Goal: Task Accomplishment & Management: Complete application form

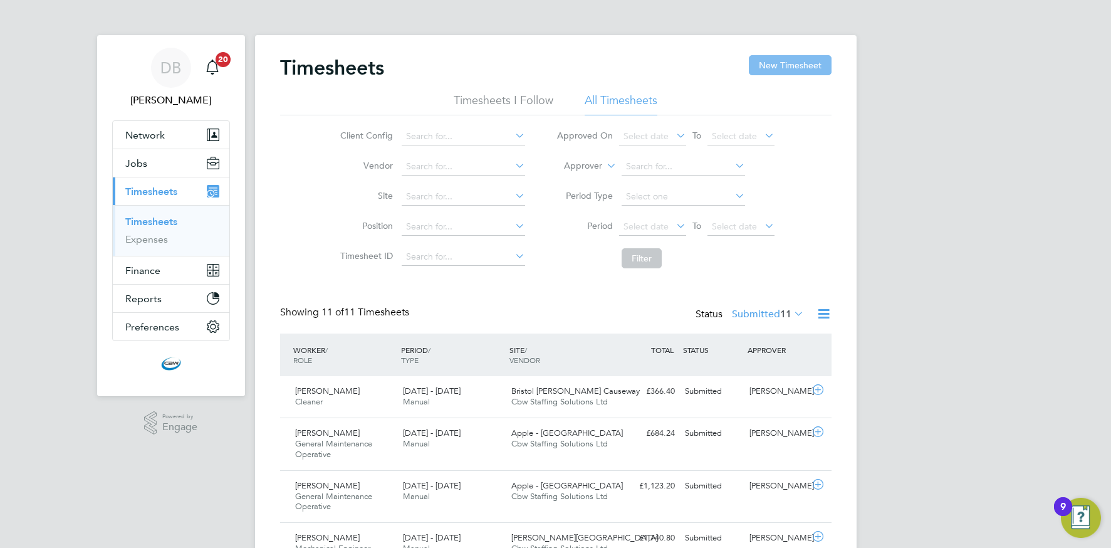
click at [773, 74] on button "New Timesheet" at bounding box center [790, 65] width 83 height 20
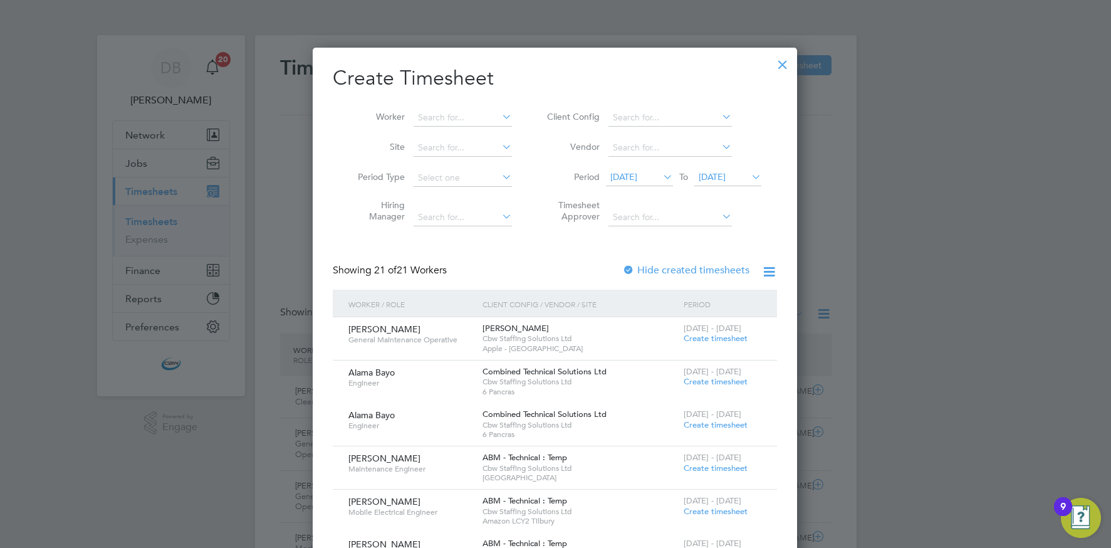
click at [719, 118] on icon at bounding box center [719, 117] width 0 height 18
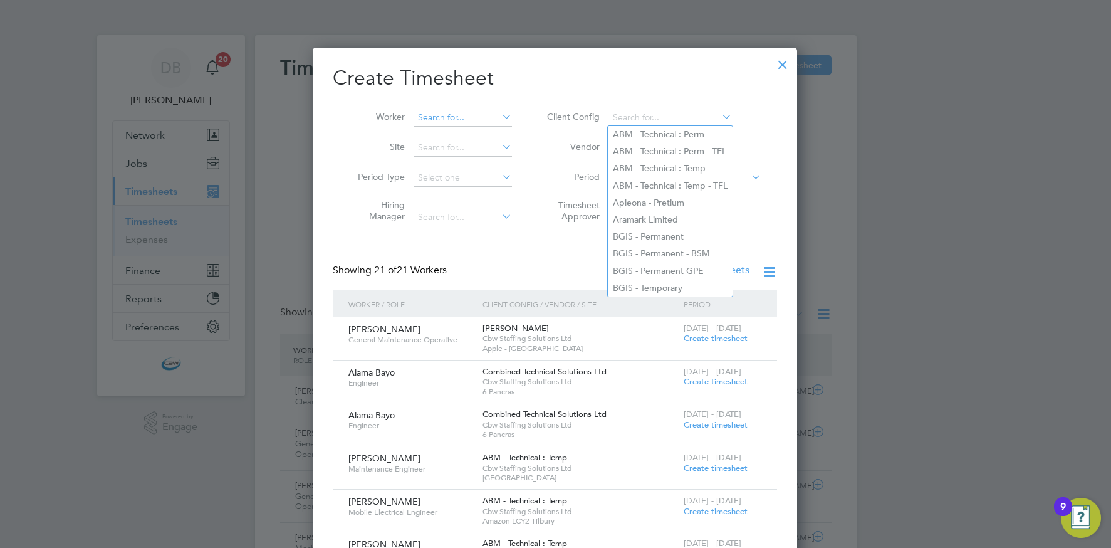
click at [459, 118] on input at bounding box center [463, 118] width 98 height 18
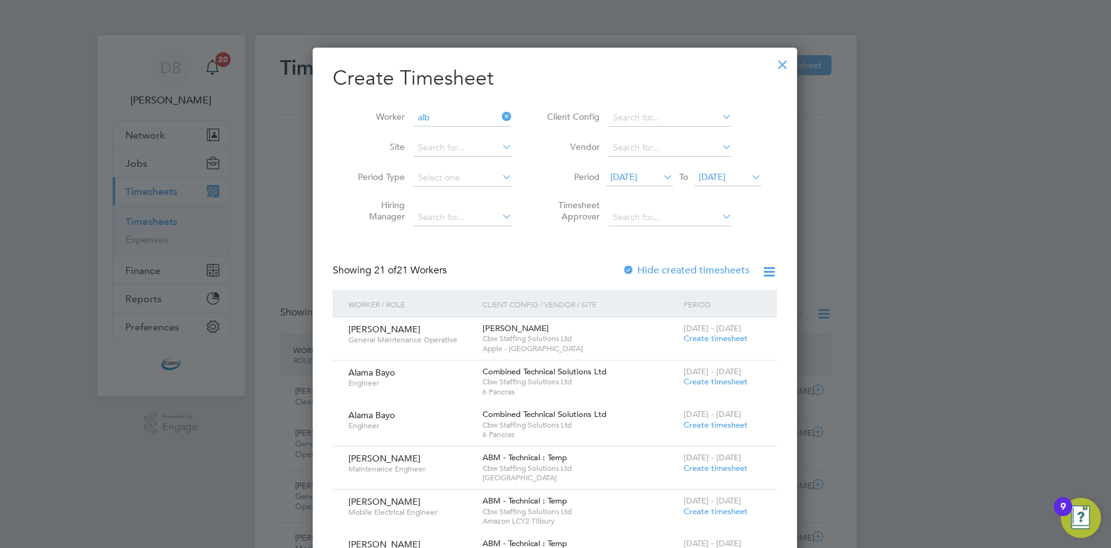
click at [447, 147] on li "Alb erto Urbani" at bounding box center [464, 151] width 103 height 17
type input "[PERSON_NAME]"
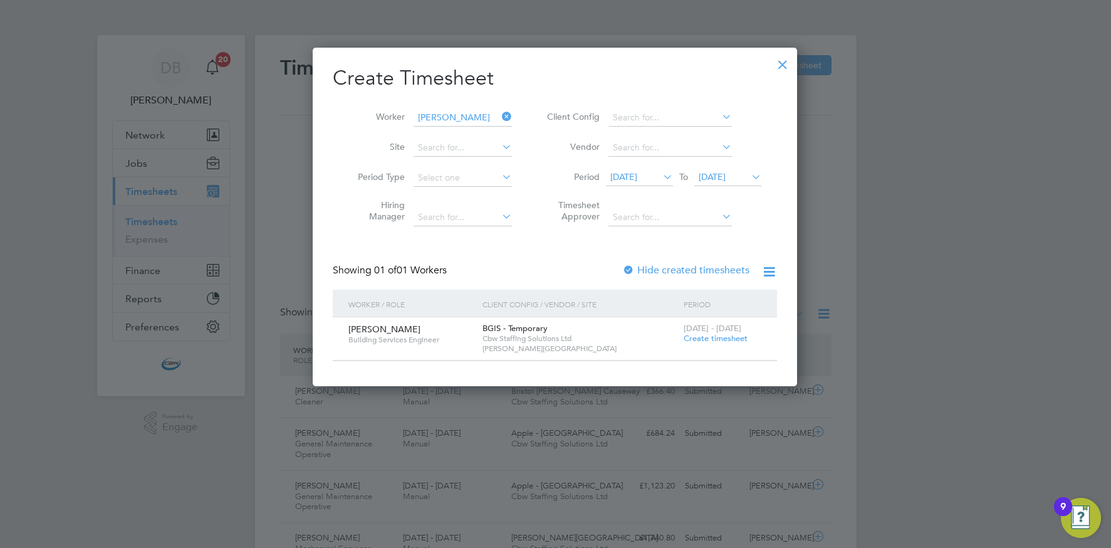
drag, startPoint x: 701, startPoint y: 338, endPoint x: 672, endPoint y: 331, distance: 29.6
click at [700, 337] on span "Create timesheet" at bounding box center [716, 338] width 64 height 11
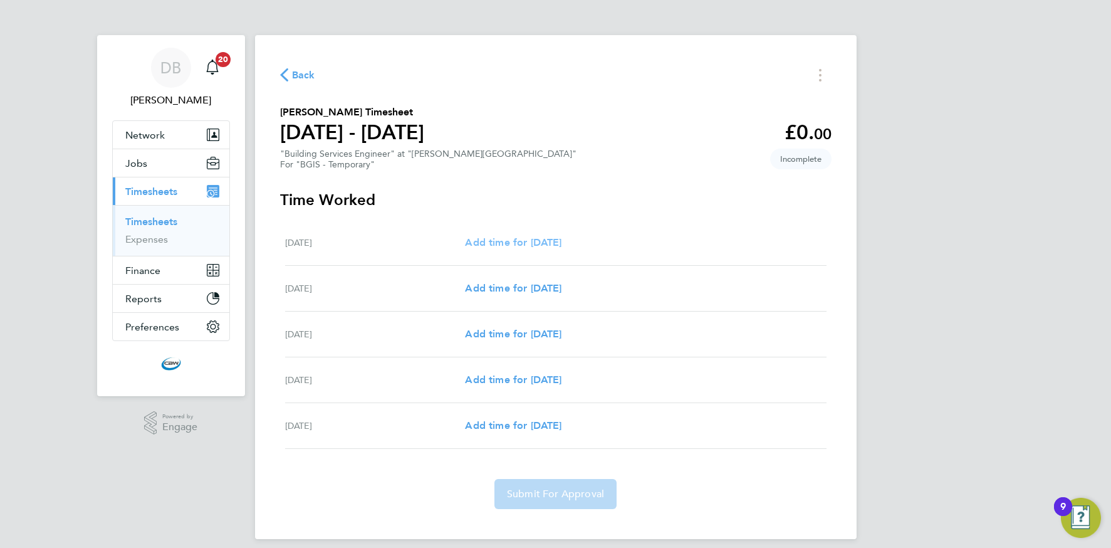
click at [509, 244] on span "Add time for [DATE]" at bounding box center [513, 242] width 97 height 12
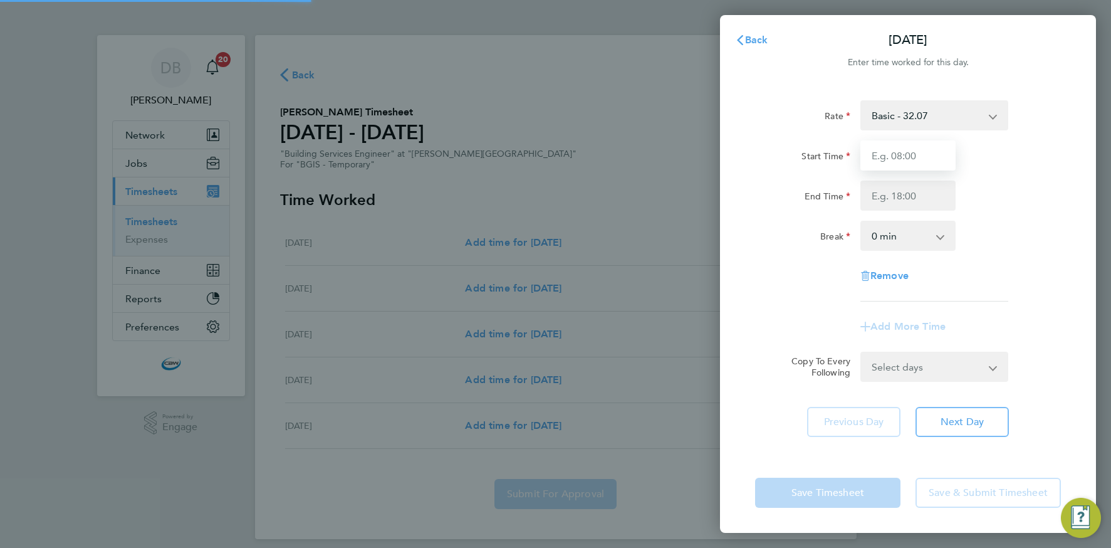
click at [894, 157] on input "Start Time" at bounding box center [907, 155] width 95 height 30
type input "08:00"
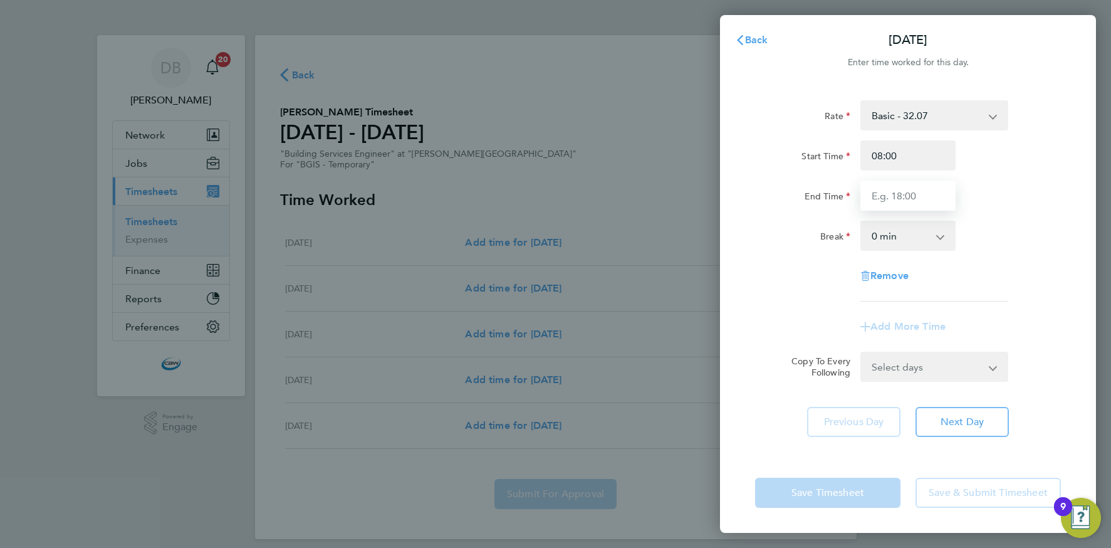
click at [886, 196] on input "End Time" at bounding box center [907, 195] width 95 height 30
type input "17:00"
click at [890, 236] on select "0 min 15 min 30 min 45 min 60 min 75 min 90 min" at bounding box center [901, 236] width 78 height 28
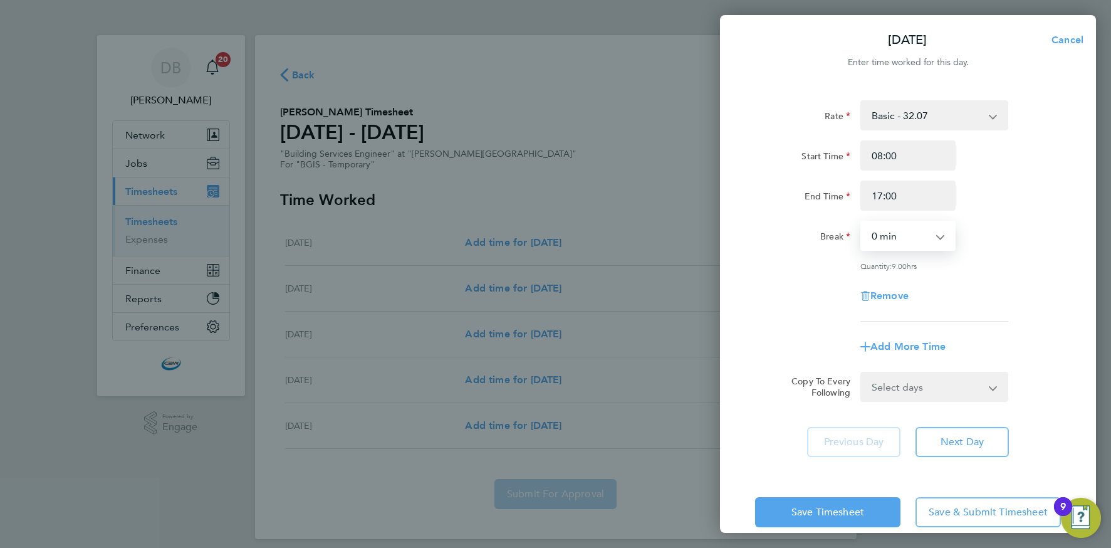
select select "60"
click at [883, 389] on select "Select days Day [DATE] [DATE] [DATE] [DATE]" at bounding box center [928, 387] width 132 height 28
select select "DAY"
select select "[DATE]"
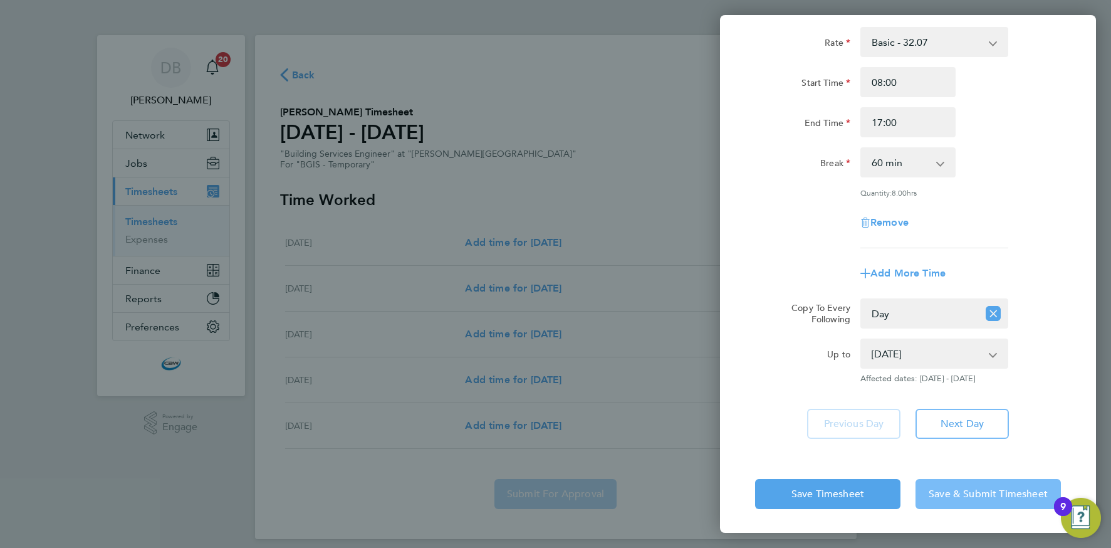
click at [976, 497] on span "Save & Submit Timesheet" at bounding box center [988, 494] width 119 height 13
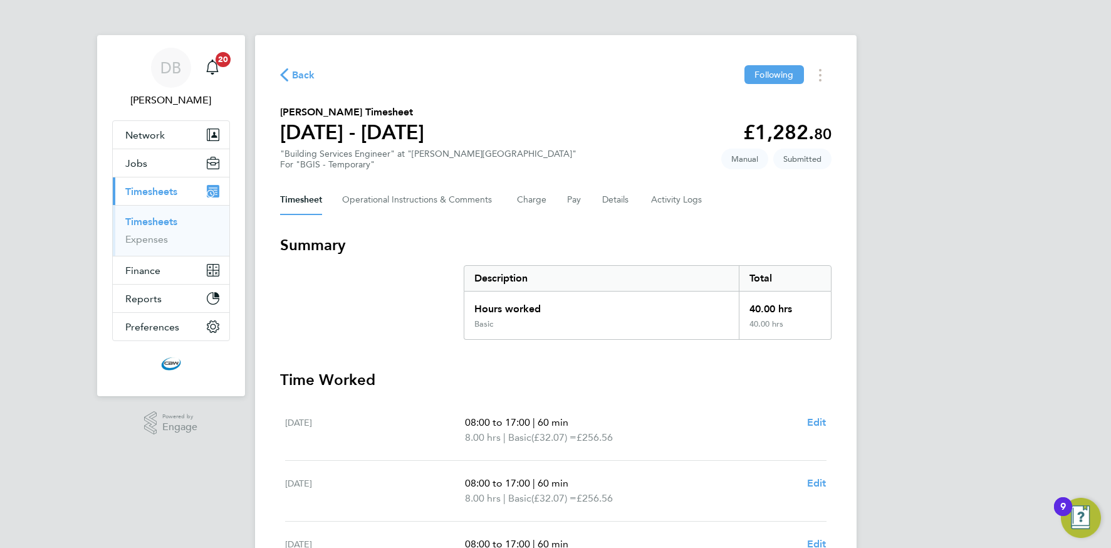
click at [298, 76] on span "Back" at bounding box center [303, 75] width 23 height 15
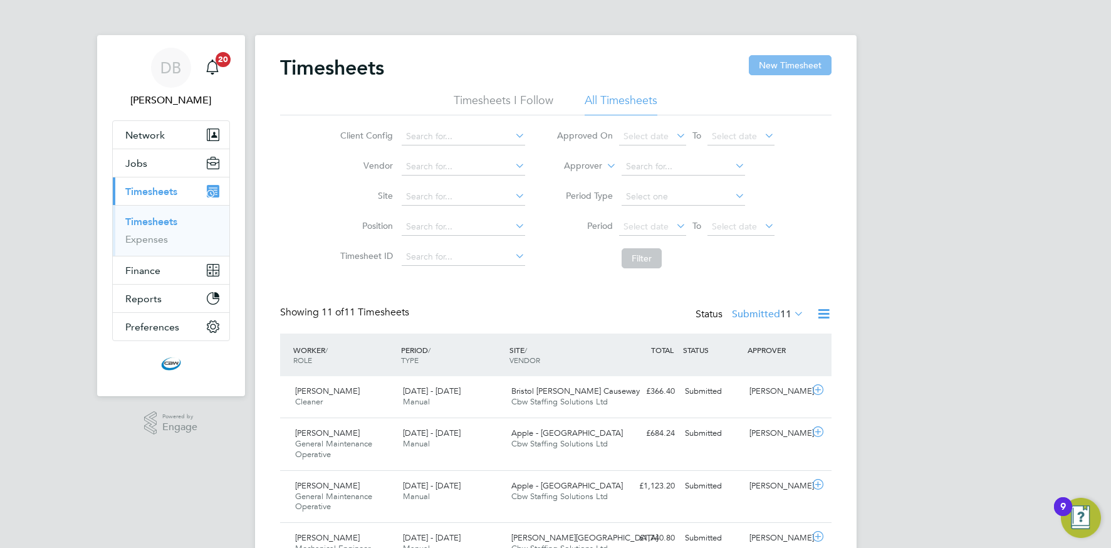
click at [779, 63] on button "New Timesheet" at bounding box center [790, 65] width 83 height 20
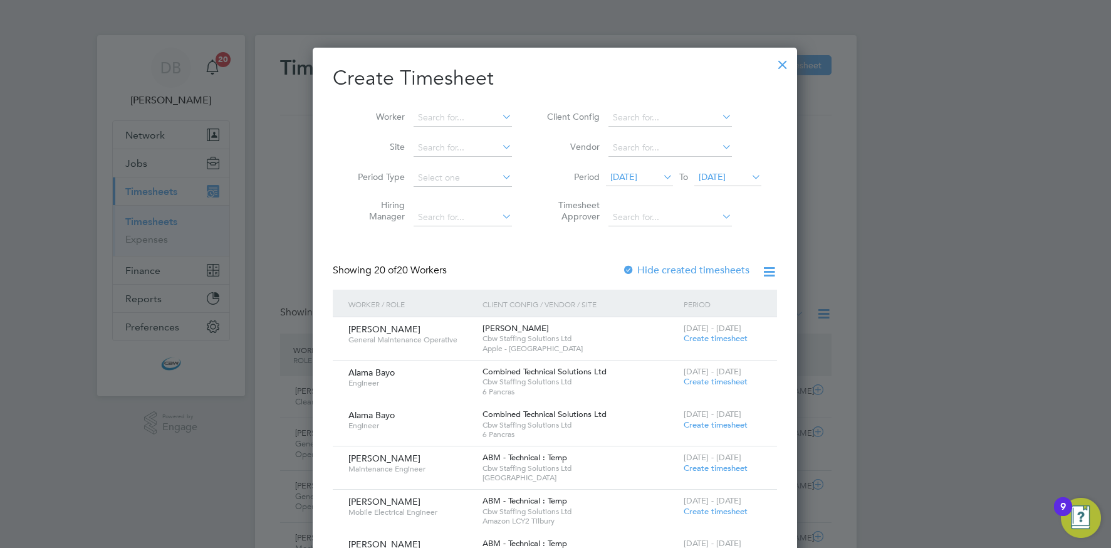
click at [719, 119] on icon at bounding box center [719, 117] width 0 height 18
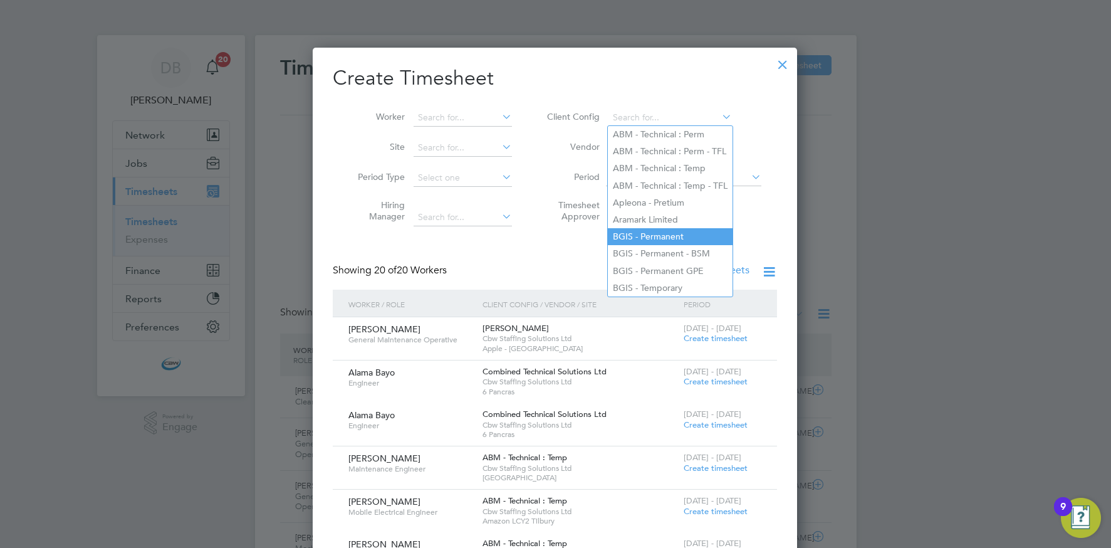
click at [645, 235] on li "BGIS - Permanent" at bounding box center [670, 236] width 125 height 17
type input "BGIS - Permanent"
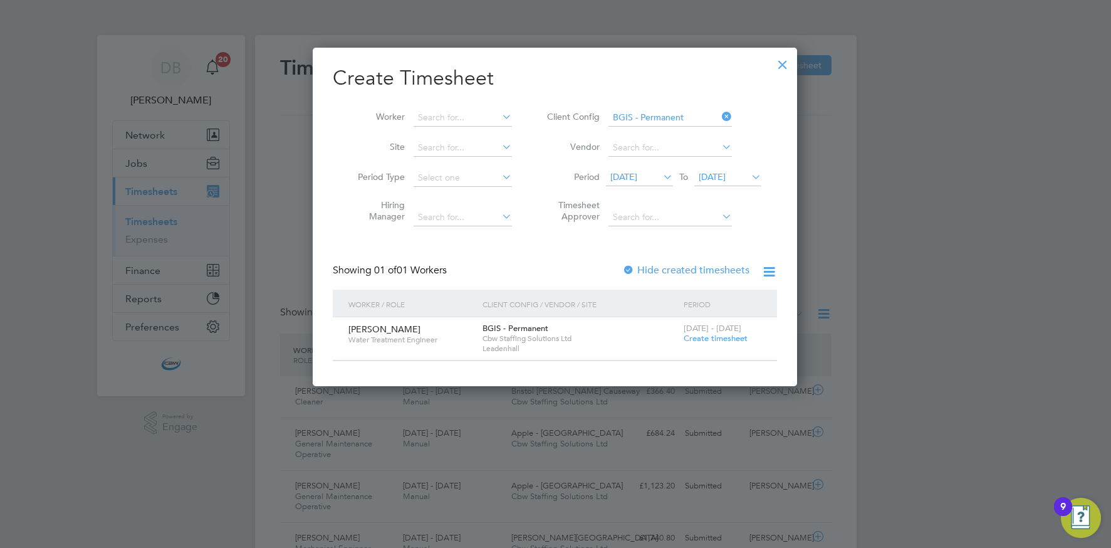
click at [719, 118] on icon at bounding box center [719, 117] width 0 height 18
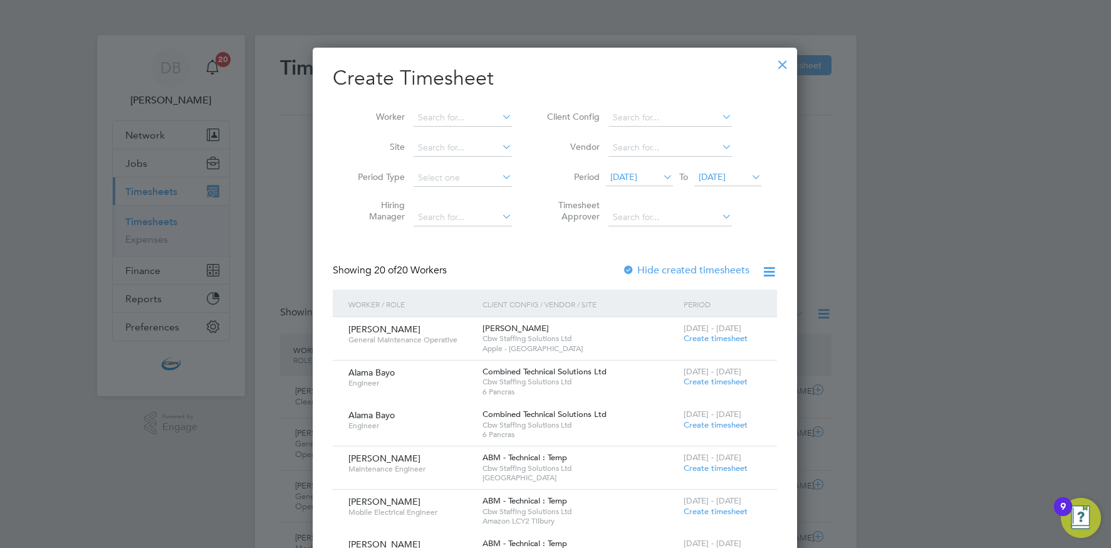
click at [719, 117] on icon at bounding box center [719, 117] width 0 height 18
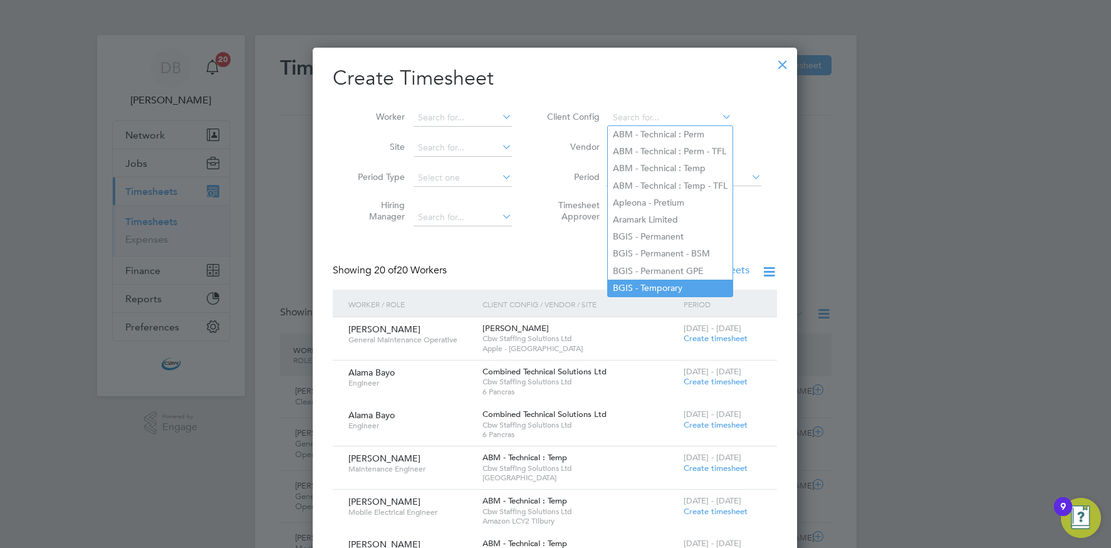
click at [678, 283] on li "BGIS - Temporary" at bounding box center [670, 287] width 125 height 17
type input "BGIS - Temporary"
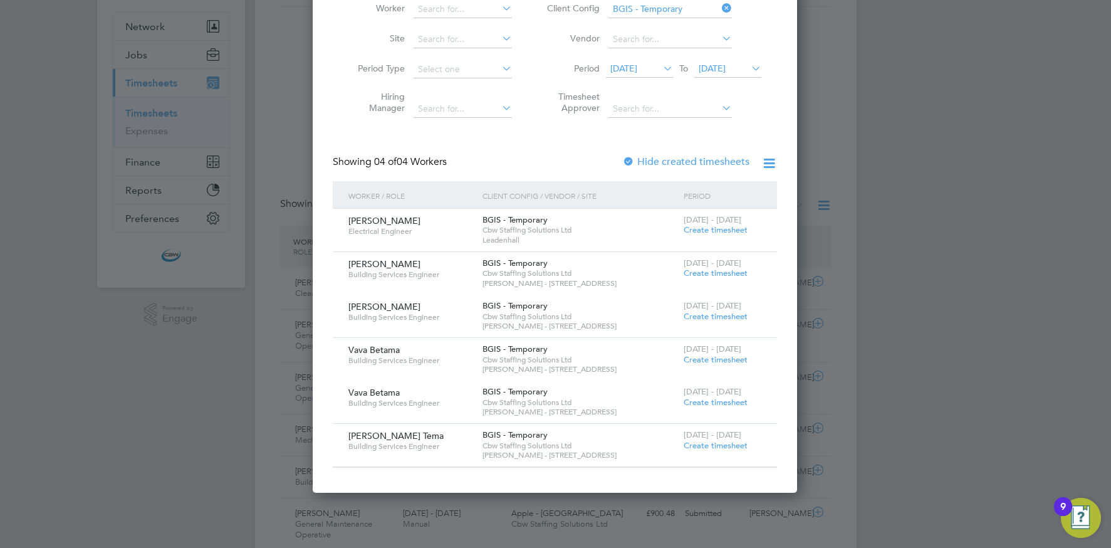
drag, startPoint x: 719, startPoint y: 66, endPoint x: 732, endPoint y: 86, distance: 23.1
click at [719, 66] on span "[DATE]" at bounding box center [712, 68] width 27 height 11
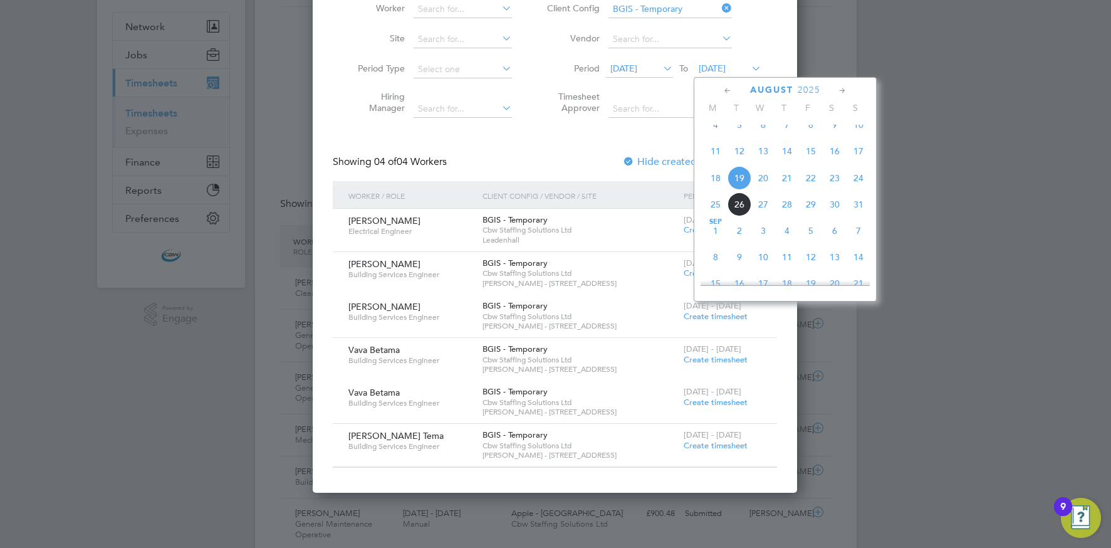
click at [814, 187] on span "22" at bounding box center [811, 178] width 24 height 24
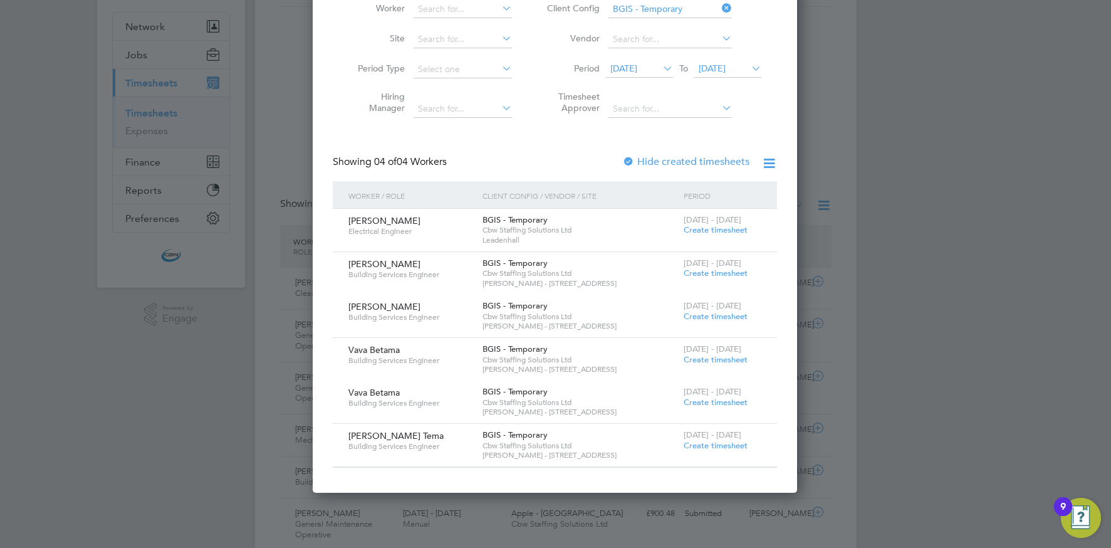
click at [719, 446] on span "Create timesheet" at bounding box center [716, 445] width 64 height 11
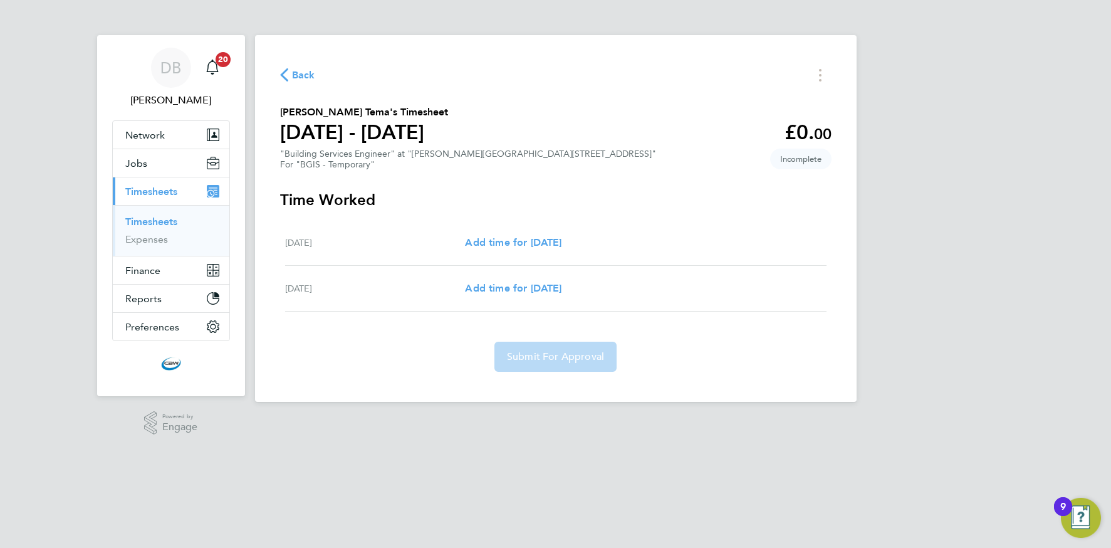
click at [289, 75] on span "Back" at bounding box center [297, 74] width 35 height 12
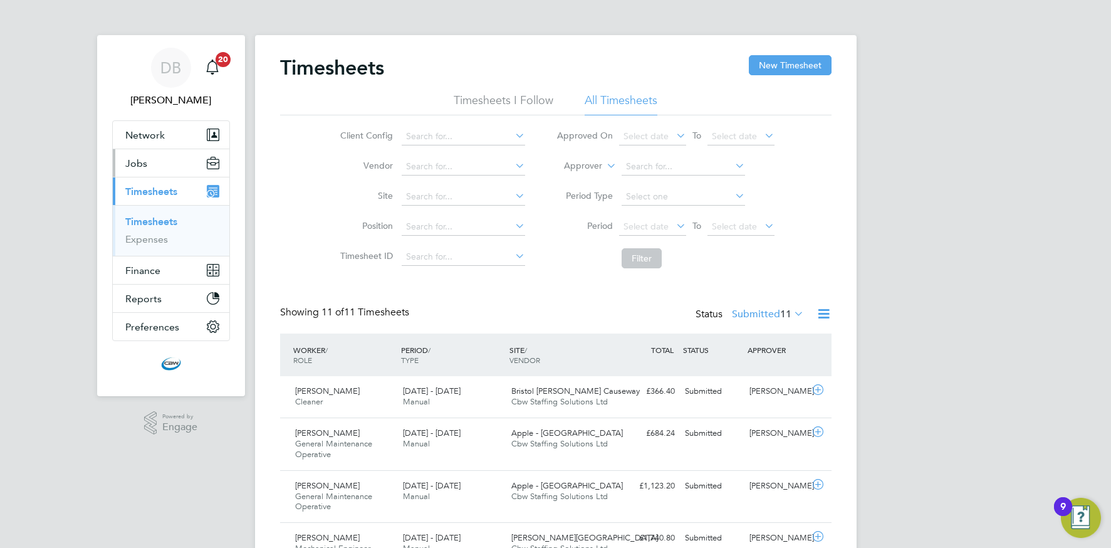
click at [157, 174] on button "Jobs" at bounding box center [171, 163] width 117 height 28
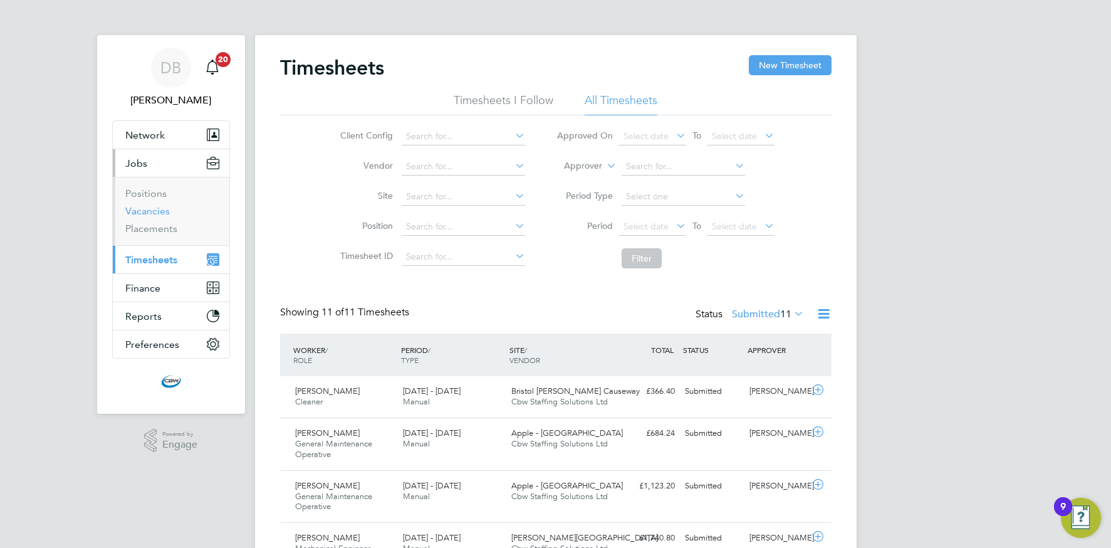
click at [157, 212] on link "Vacancies" at bounding box center [147, 211] width 44 height 12
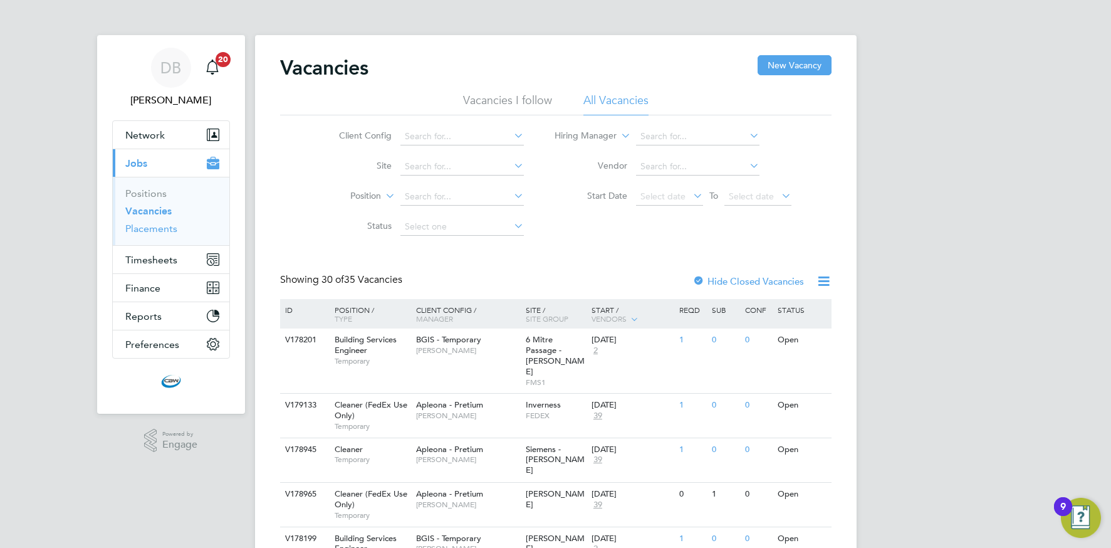
click at [167, 225] on link "Placements" at bounding box center [151, 228] width 52 height 12
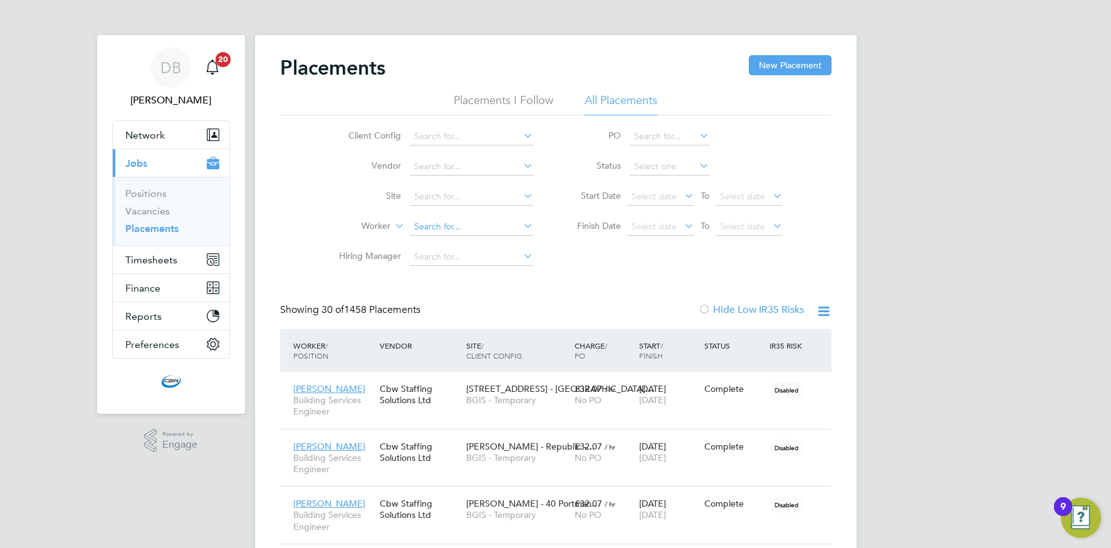
click at [459, 222] on input at bounding box center [471, 227] width 123 height 18
type input "a"
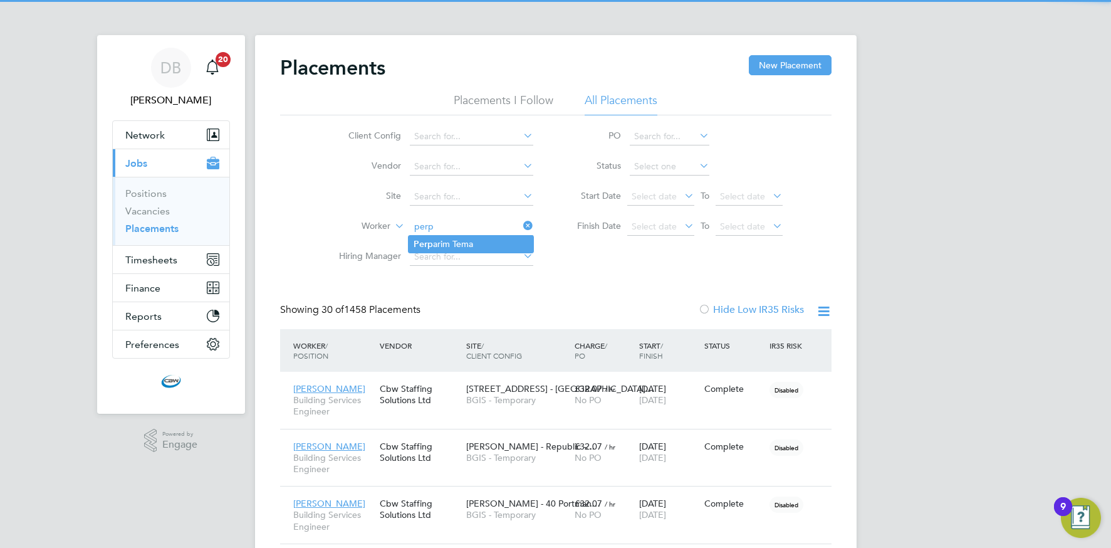
type input "[PERSON_NAME] Tema"
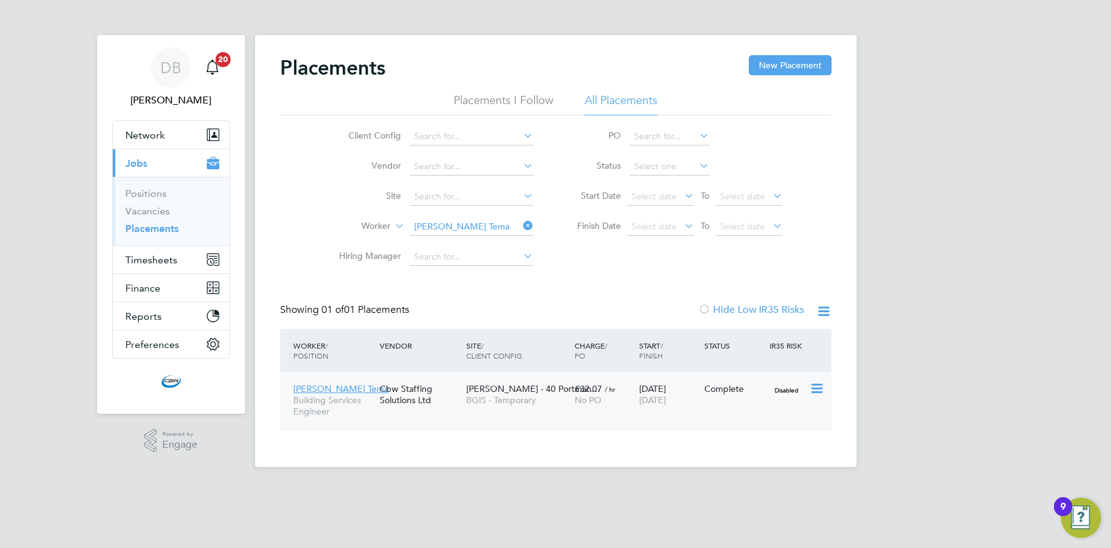
click at [612, 387] on span "/ hr" at bounding box center [610, 388] width 11 height 9
click at [166, 260] on span "Timesheets" at bounding box center [151, 260] width 52 height 12
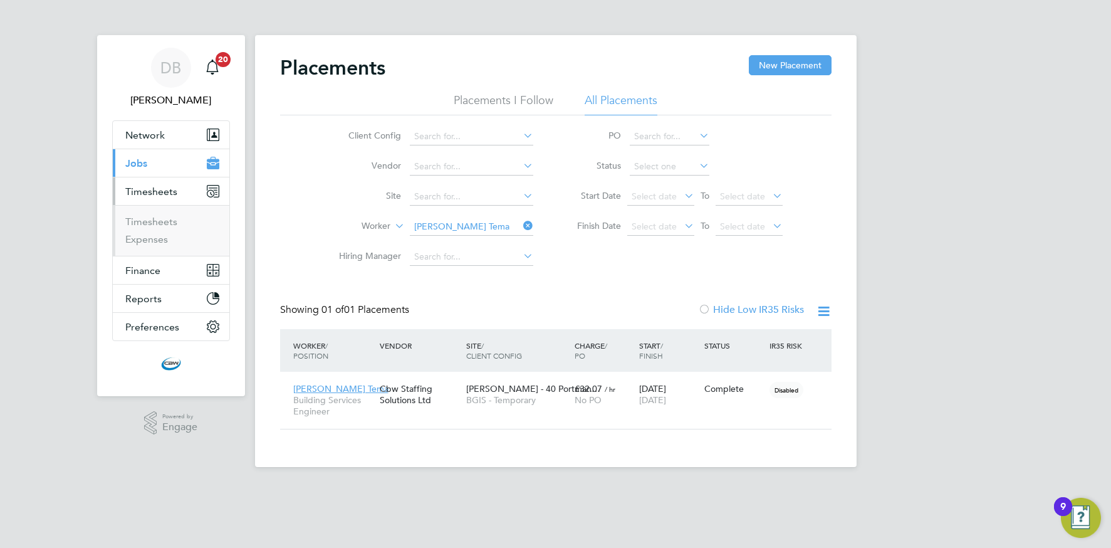
click at [149, 167] on button "Current page: Jobs" at bounding box center [171, 163] width 117 height 28
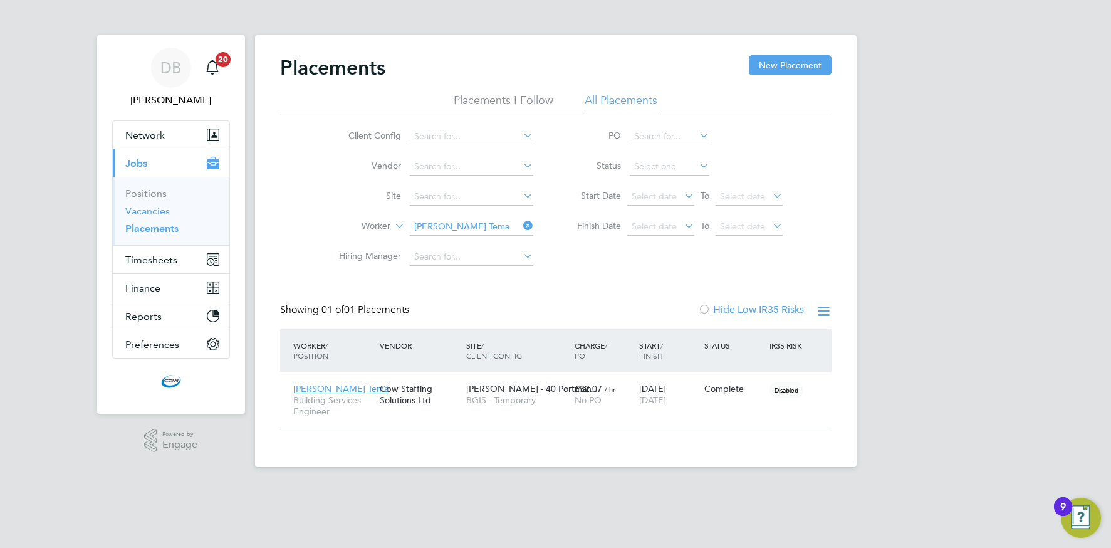
click at [147, 214] on link "Vacancies" at bounding box center [147, 211] width 44 height 12
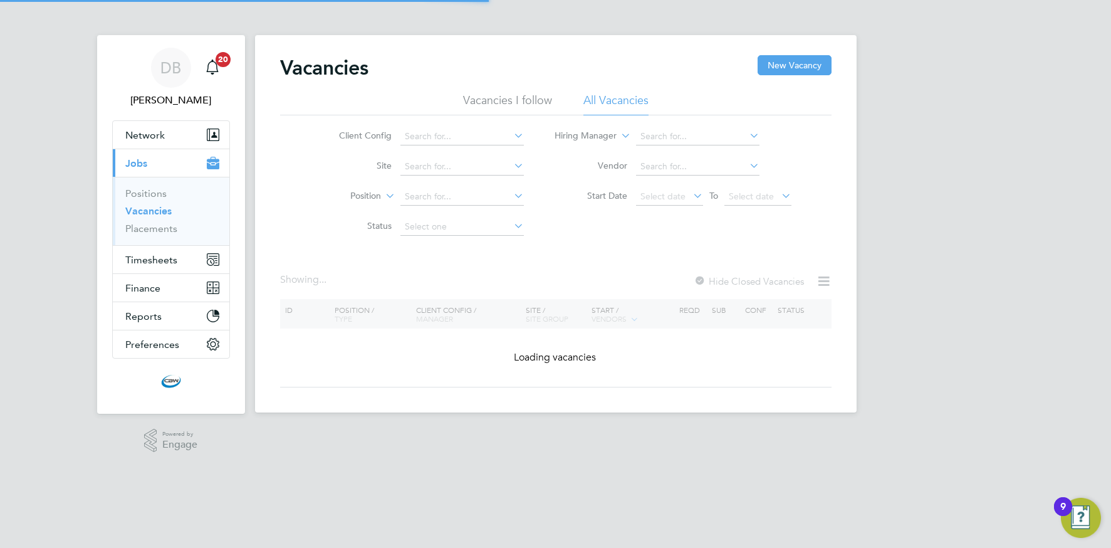
click at [511, 137] on icon at bounding box center [511, 136] width 0 height 18
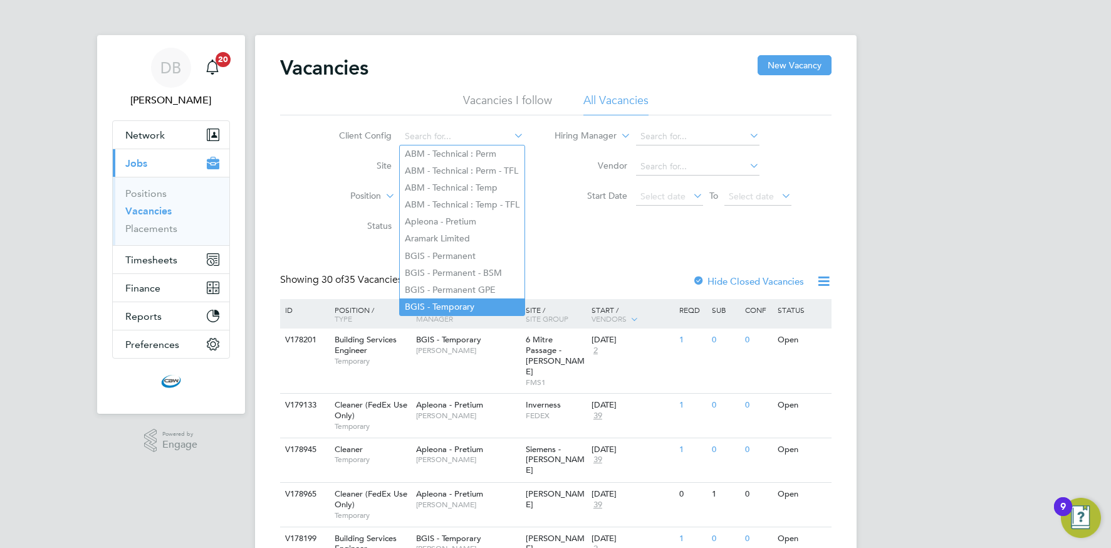
click at [445, 298] on li "BGIS - Temporary" at bounding box center [462, 306] width 125 height 17
type input "BGIS - Temporary"
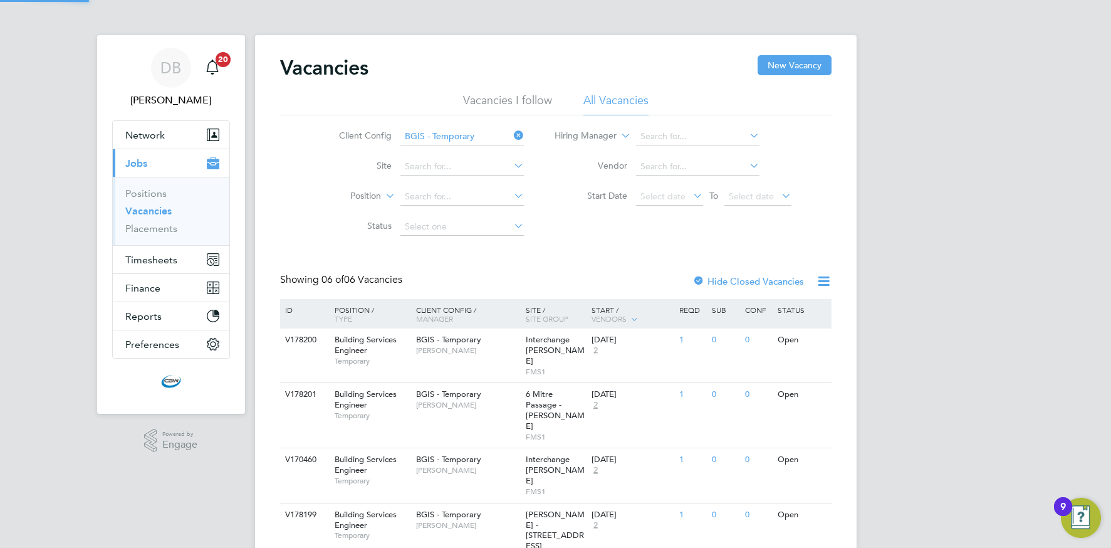
scroll to position [112, 0]
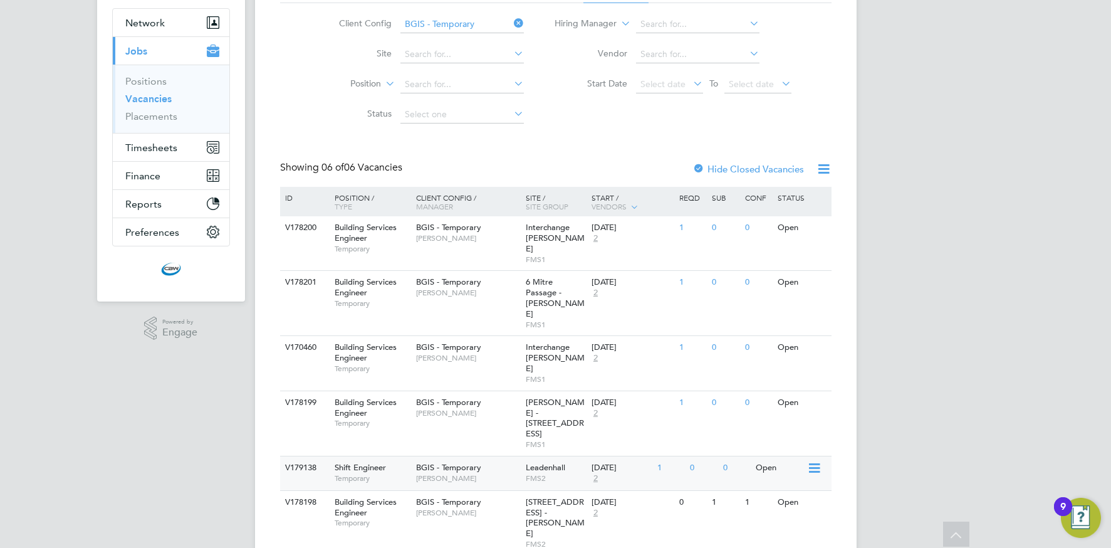
click at [446, 473] on span "Paige Davidson" at bounding box center [467, 478] width 103 height 10
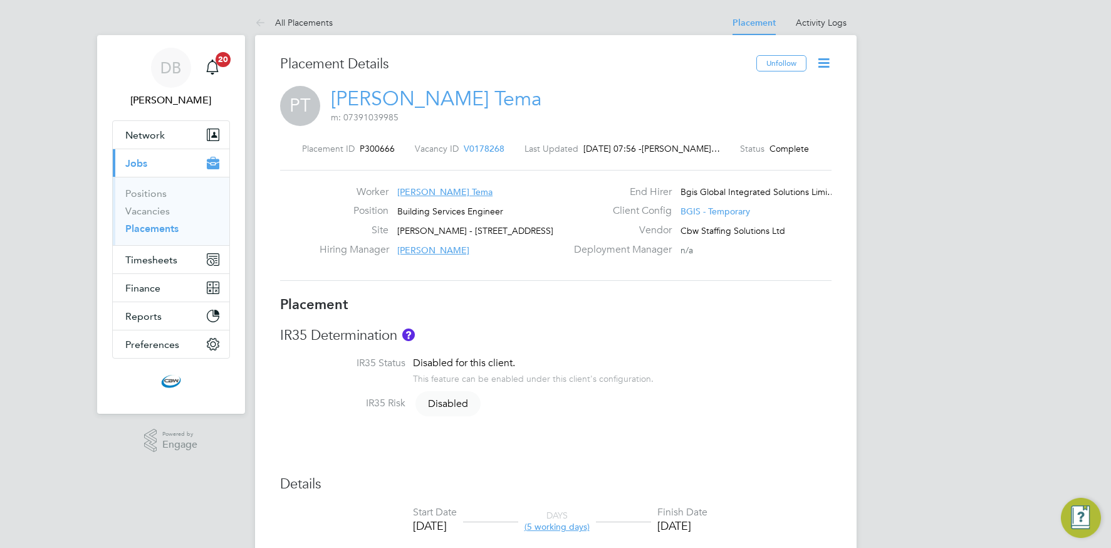
click at [827, 61] on icon at bounding box center [824, 63] width 16 height 16
click at [753, 90] on li "Edit Placement e" at bounding box center [783, 93] width 92 height 18
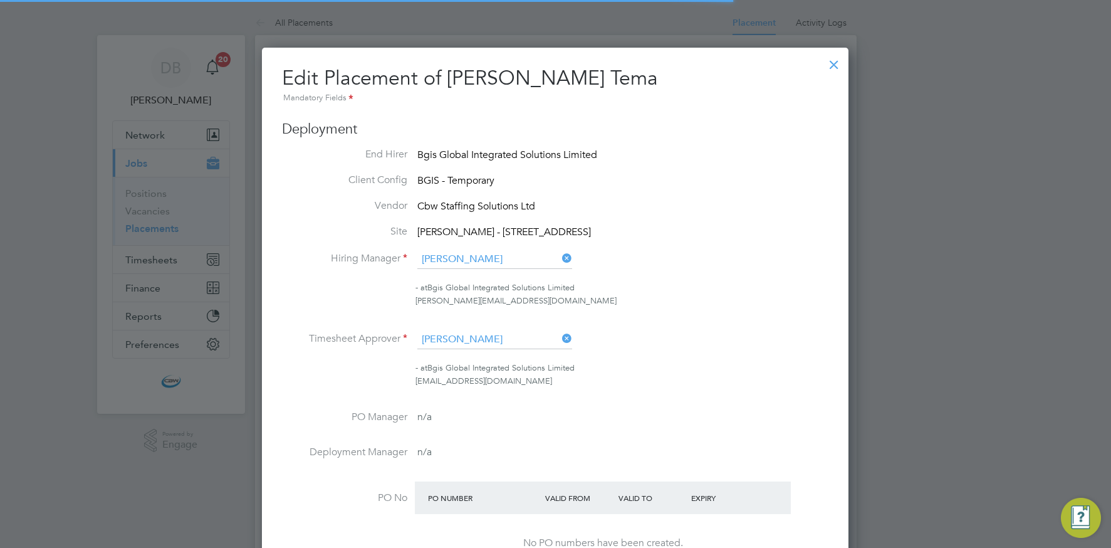
scroll to position [6, 6]
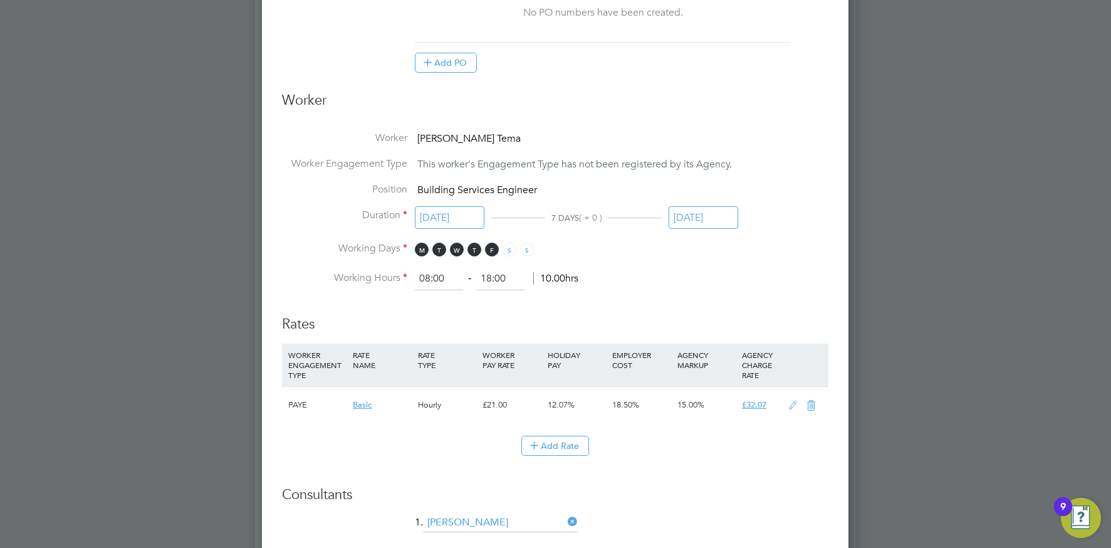
click at [701, 216] on input "[DATE]" at bounding box center [704, 217] width 70 height 23
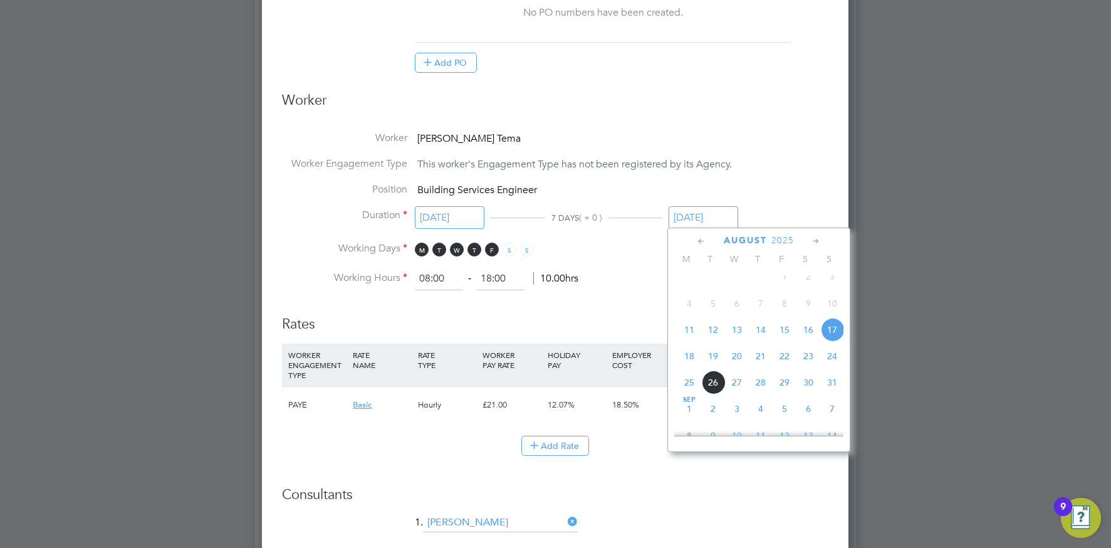
click at [692, 365] on span "18" at bounding box center [689, 356] width 24 height 24
type input "[DATE]"
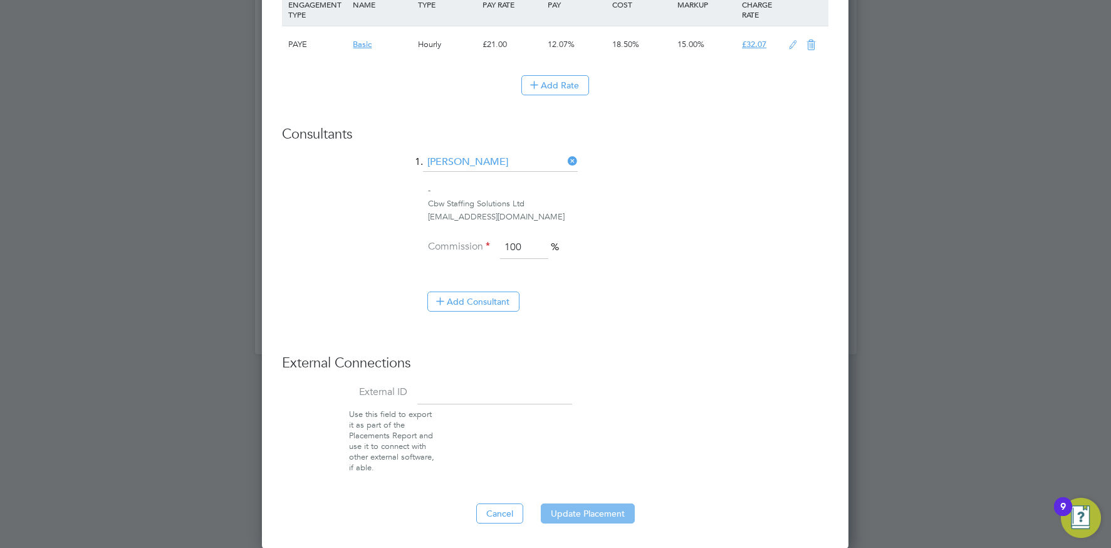
click at [610, 509] on button "Update Placement" at bounding box center [588, 513] width 94 height 20
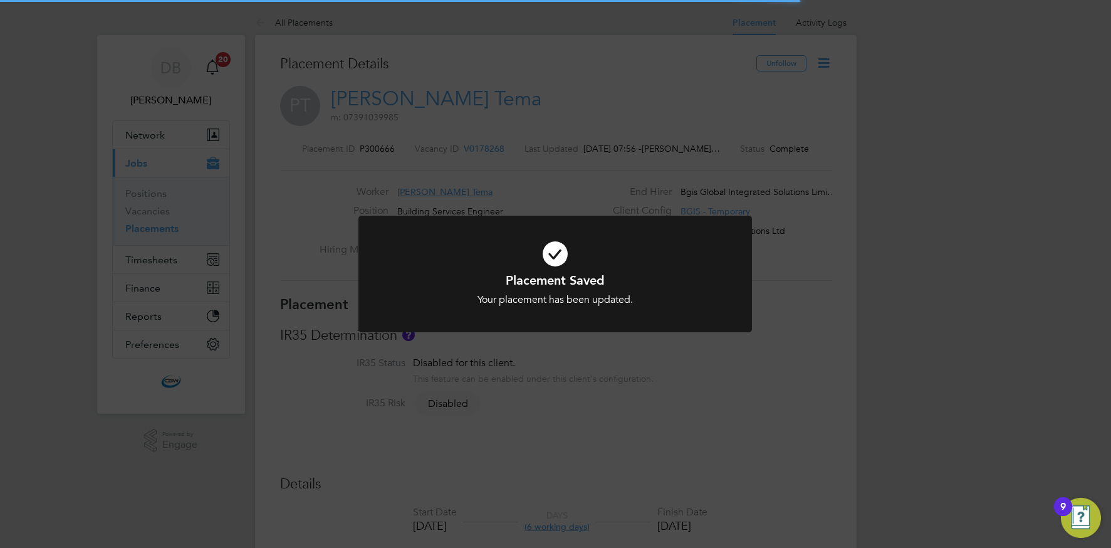
drag, startPoint x: 631, startPoint y: 169, endPoint x: 623, endPoint y: 171, distance: 8.4
click at [631, 169] on div "Placement Saved Your placement has been updated. Cancel Okay" at bounding box center [555, 274] width 1111 height 548
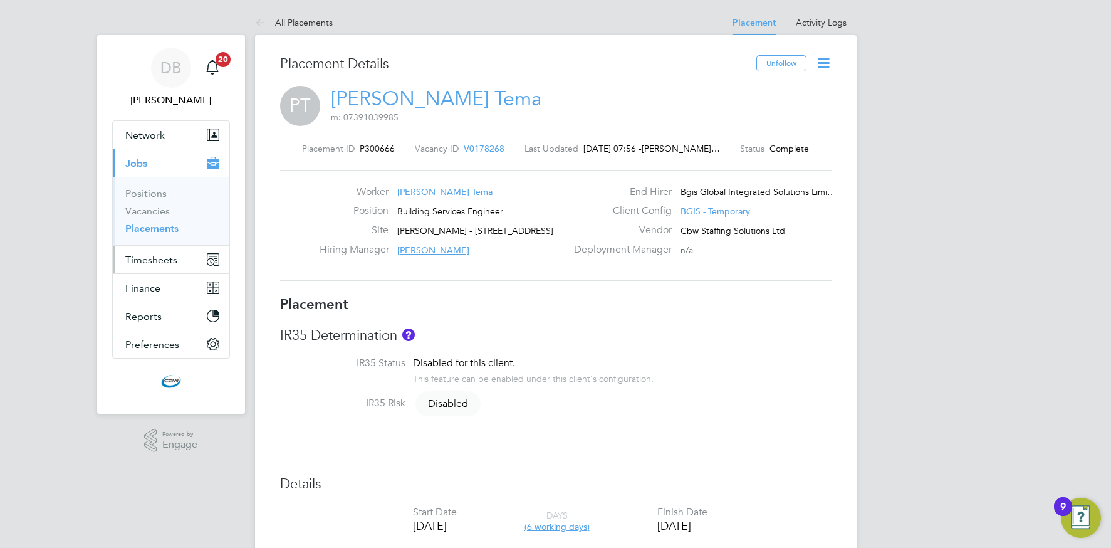
click at [140, 259] on span "Timesheets" at bounding box center [151, 260] width 52 height 12
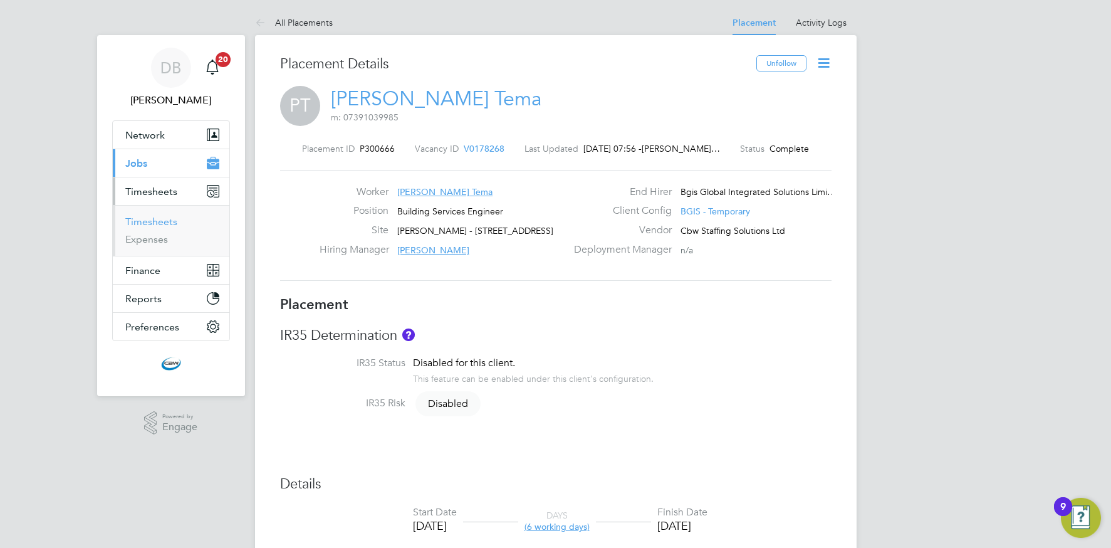
click at [152, 225] on link "Timesheets" at bounding box center [151, 222] width 52 height 12
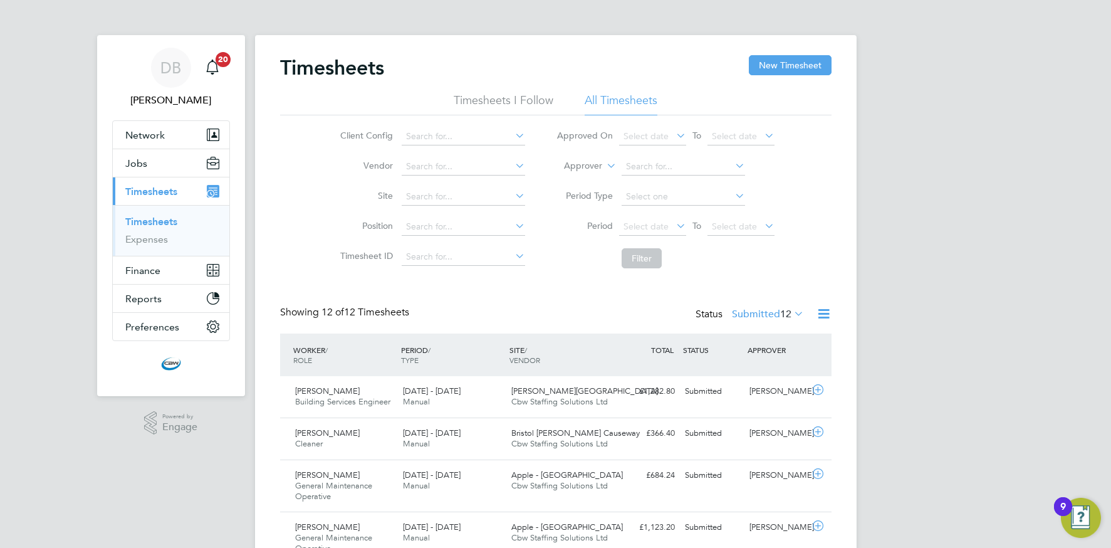
click at [779, 75] on div "Timesheets New Timesheet" at bounding box center [555, 74] width 551 height 38
click at [766, 69] on button "New Timesheet" at bounding box center [790, 65] width 83 height 20
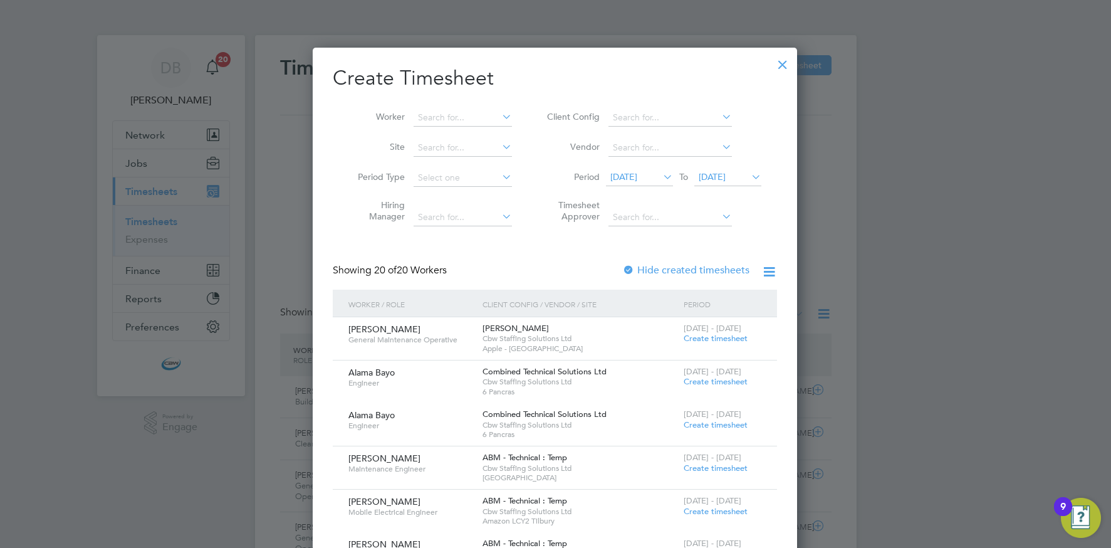
click at [719, 117] on icon at bounding box center [719, 117] width 0 height 18
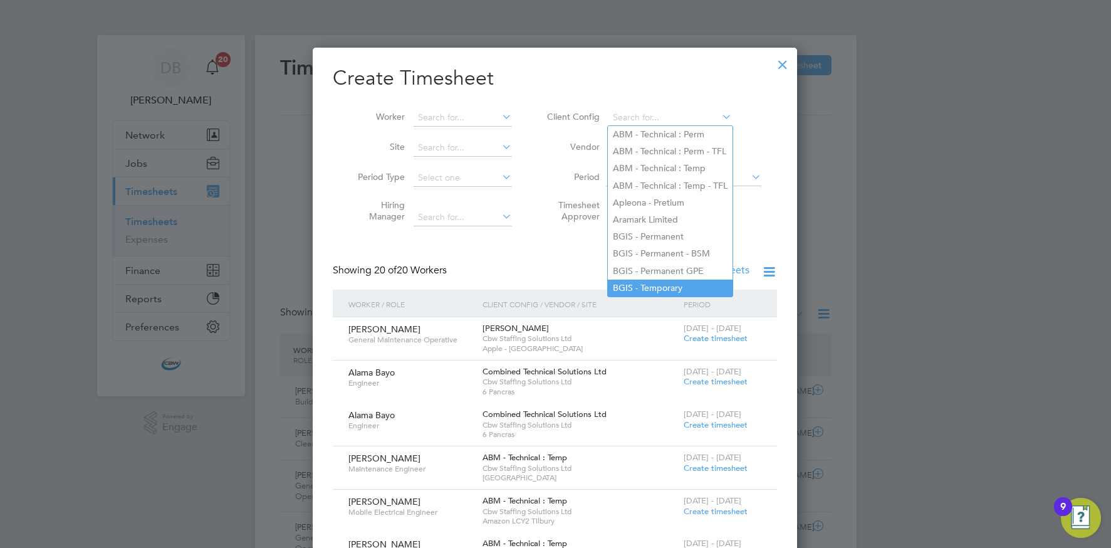
click at [662, 283] on li "BGIS - Temporary" at bounding box center [670, 287] width 125 height 17
type input "BGIS - Temporary"
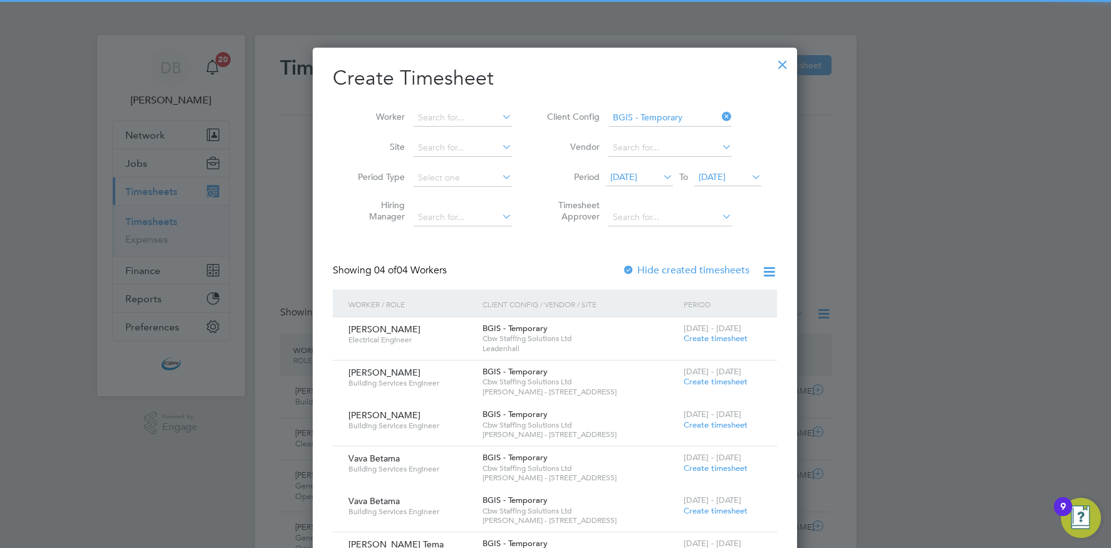
click at [726, 180] on span "[DATE]" at bounding box center [712, 176] width 27 height 11
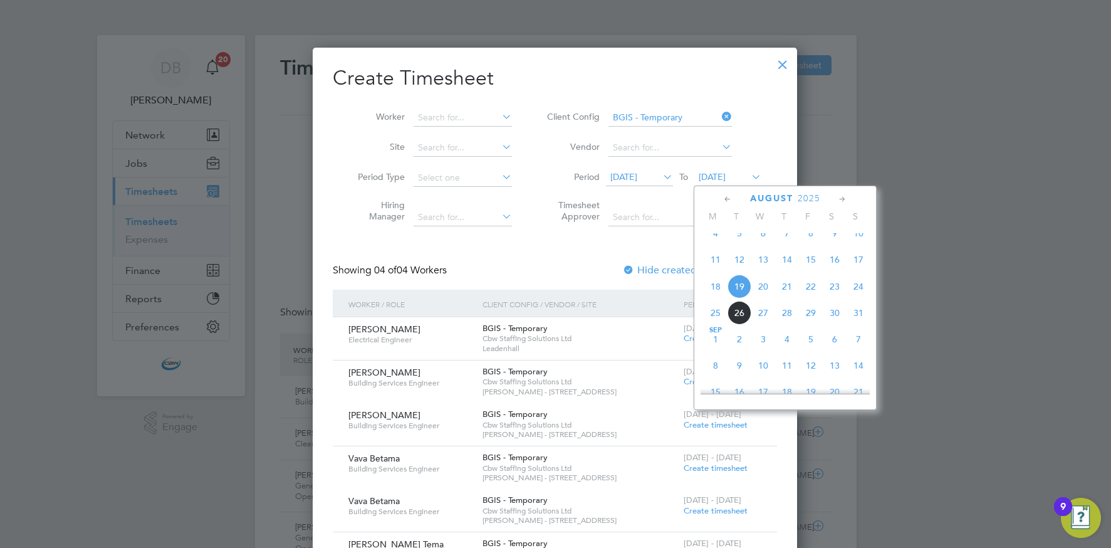
click at [811, 298] on span "22" at bounding box center [811, 286] width 24 height 24
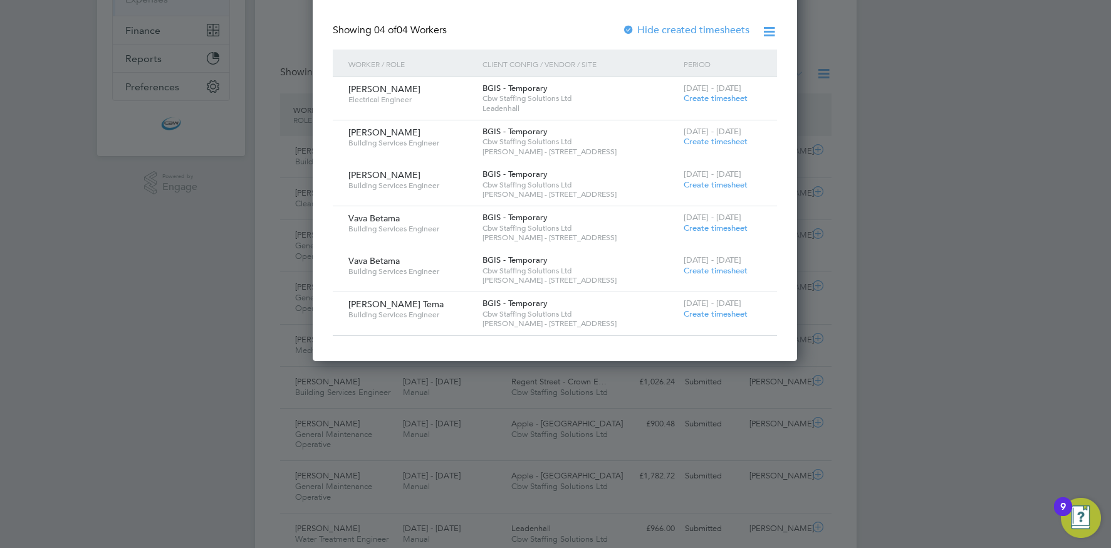
click at [706, 313] on span "Create timesheet" at bounding box center [716, 313] width 64 height 11
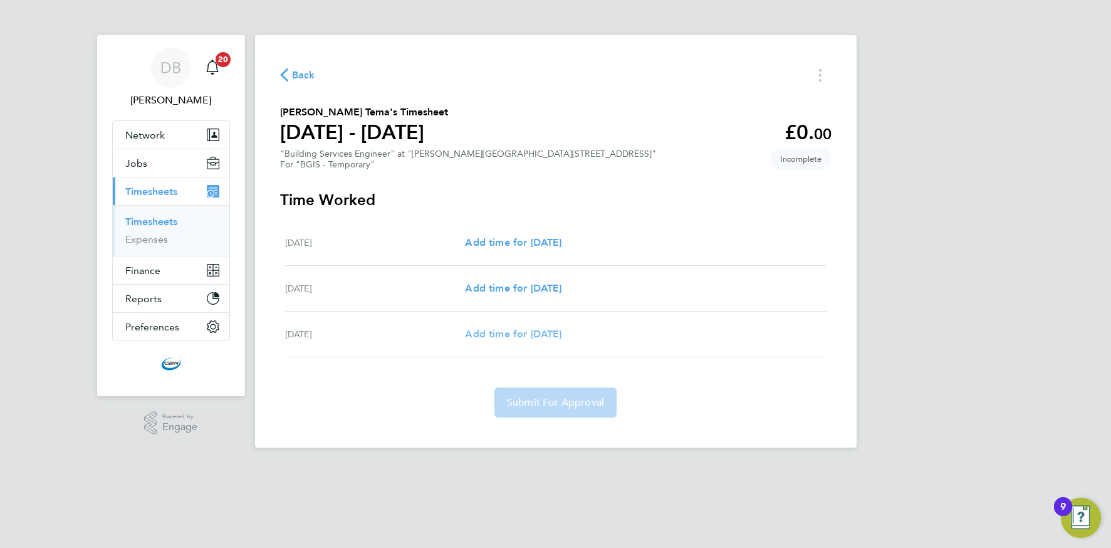
click at [533, 330] on span "Add time for Mon 18 Aug" at bounding box center [513, 334] width 97 height 12
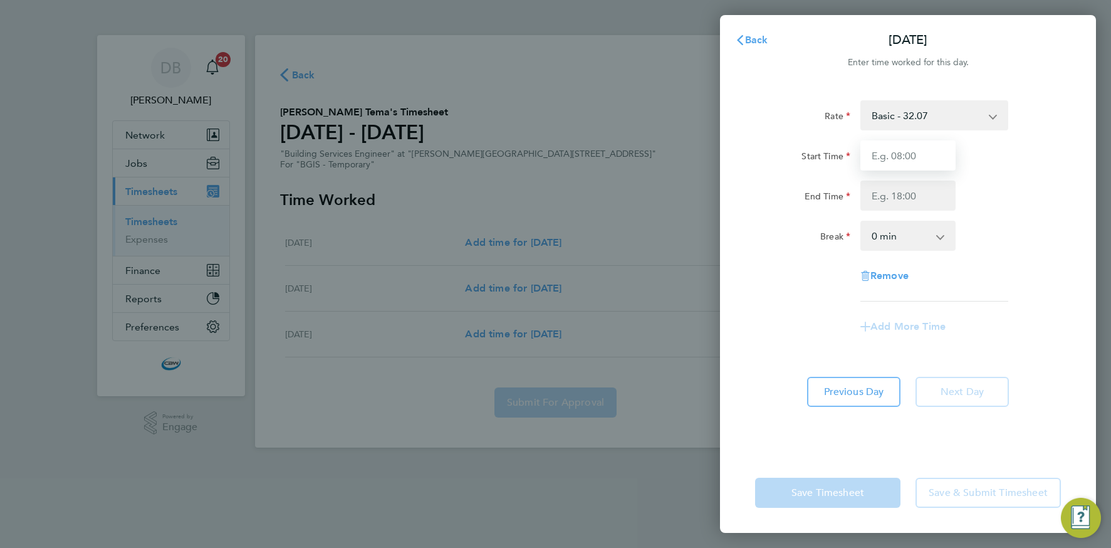
click at [877, 155] on input "Start Time" at bounding box center [907, 155] width 95 height 30
type input "08:00"
click at [893, 194] on input "End Time" at bounding box center [907, 195] width 95 height 30
type input "17:00"
click at [898, 231] on select "0 min 15 min 30 min 45 min 60 min 75 min 90 min" at bounding box center [901, 236] width 78 height 28
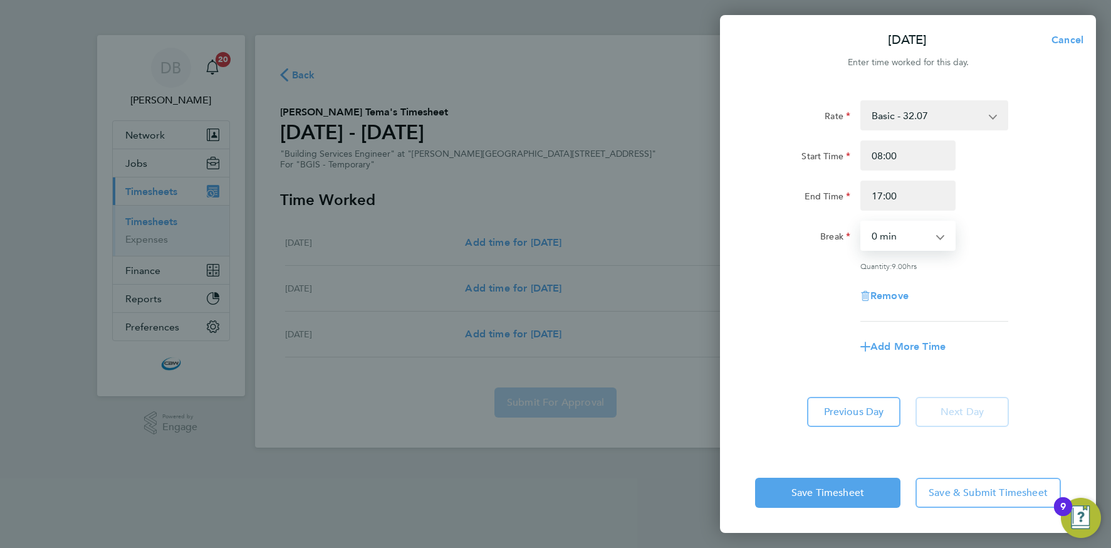
select select "60"
drag, startPoint x: 961, startPoint y: 492, endPoint x: 894, endPoint y: 465, distance: 72.3
click at [961, 492] on span "Save & Submit Timesheet" at bounding box center [988, 492] width 119 height 13
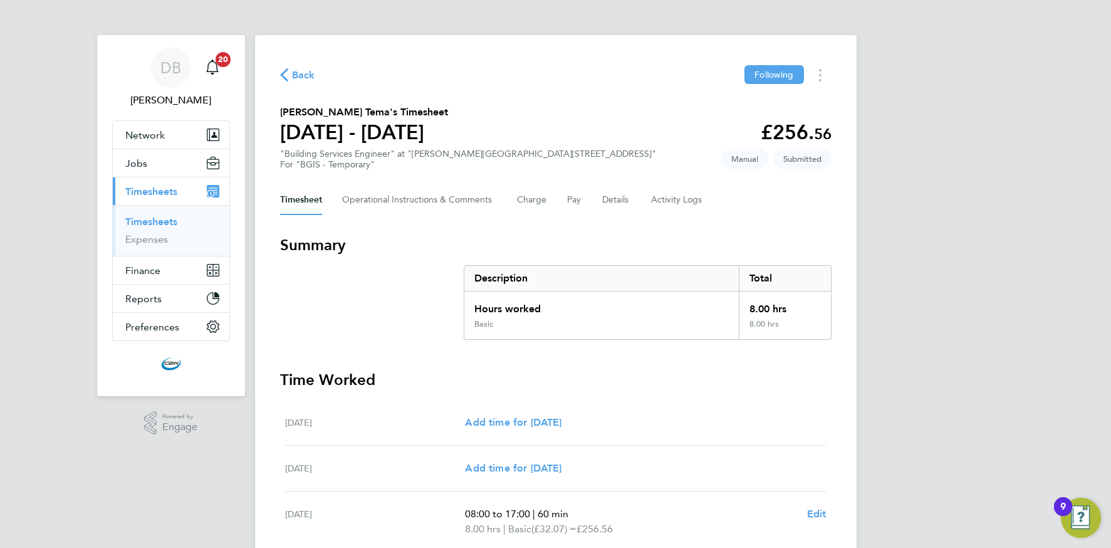
click at [300, 75] on span "Back" at bounding box center [303, 75] width 23 height 15
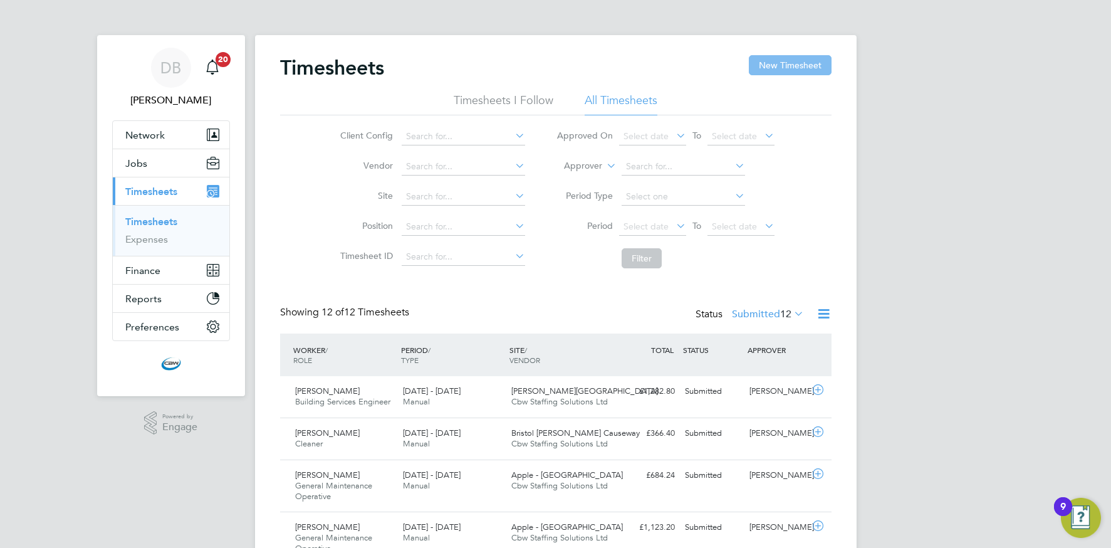
click at [772, 63] on button "New Timesheet" at bounding box center [790, 65] width 83 height 20
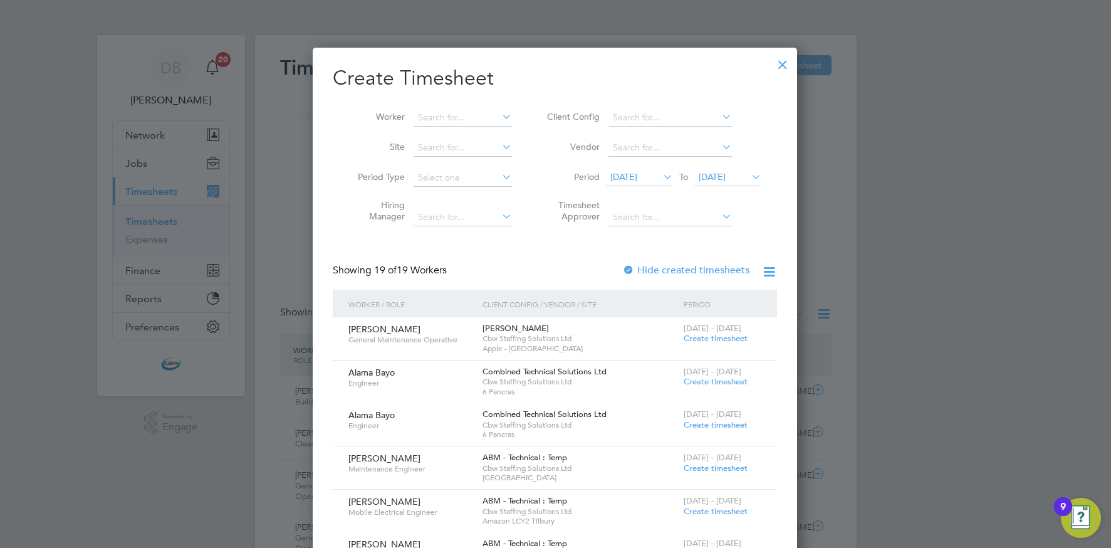
click at [749, 178] on icon at bounding box center [749, 177] width 0 height 18
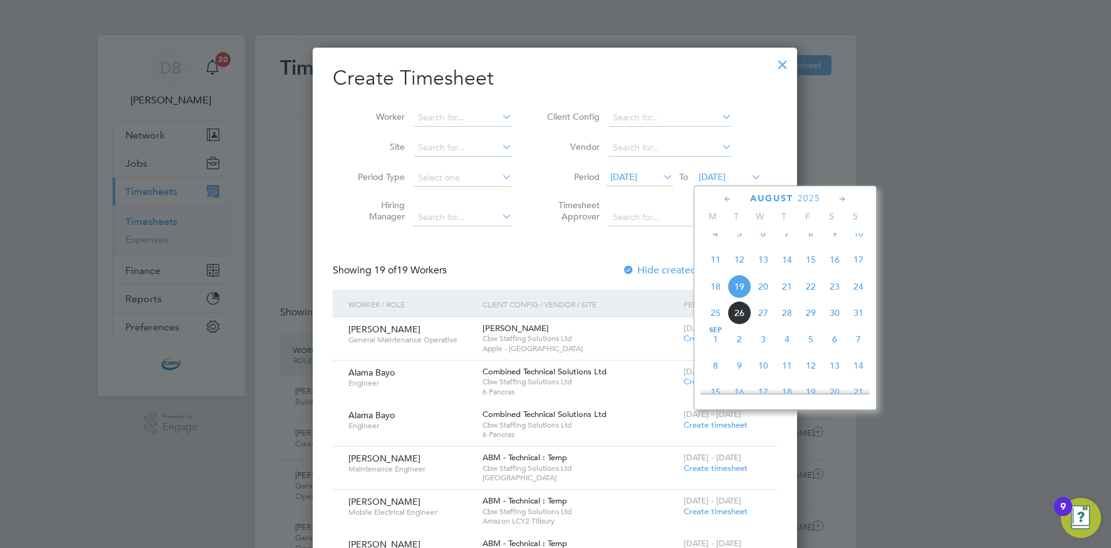
click at [815, 286] on span "22" at bounding box center [811, 286] width 24 height 24
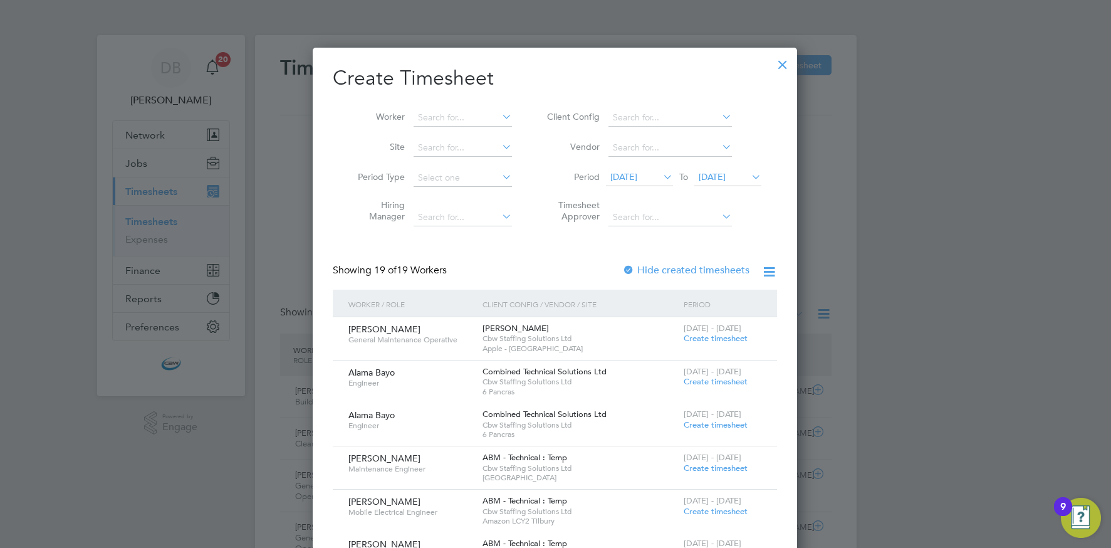
click at [719, 118] on icon at bounding box center [719, 117] width 0 height 18
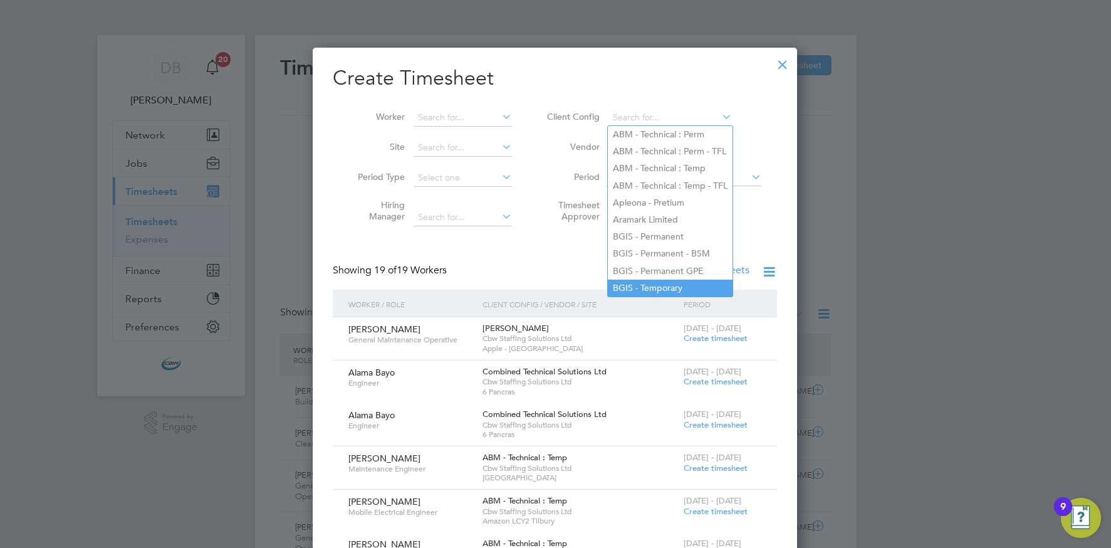
click at [681, 279] on li "BGIS - Temporary" at bounding box center [670, 287] width 125 height 17
type input "BGIS - Temporary"
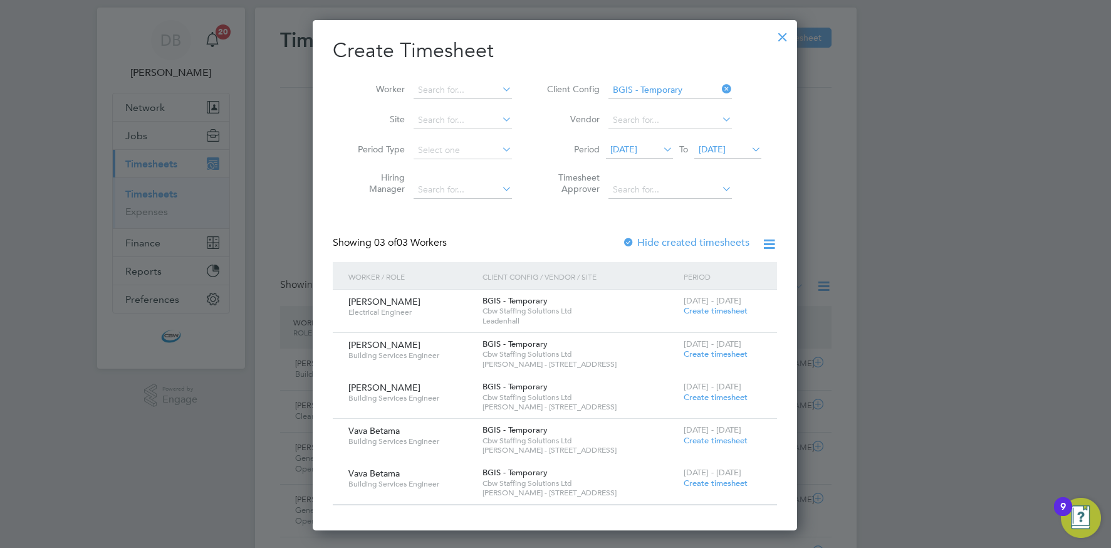
scroll to position [12, 0]
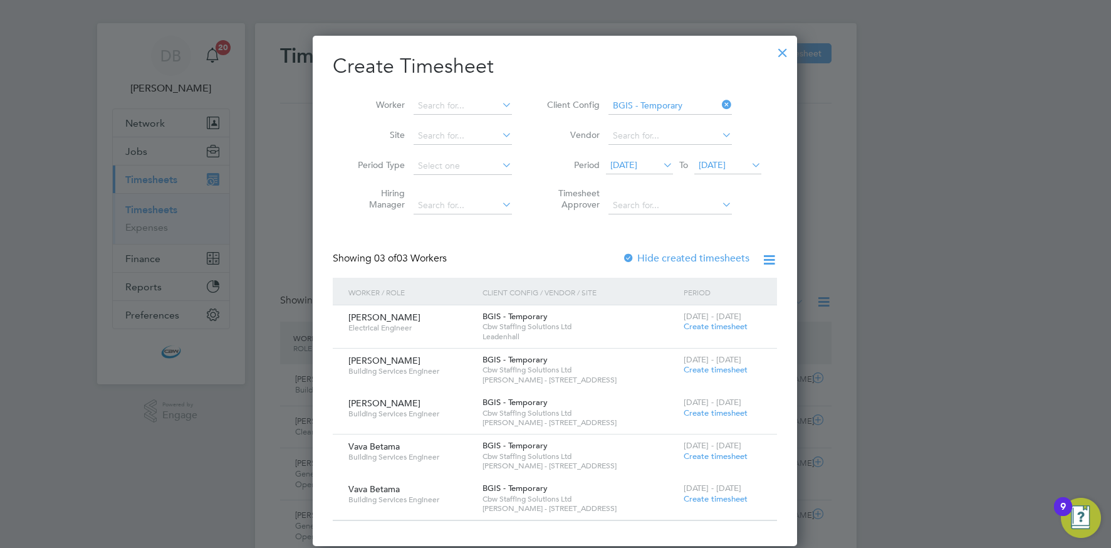
click at [719, 107] on icon at bounding box center [719, 105] width 0 height 18
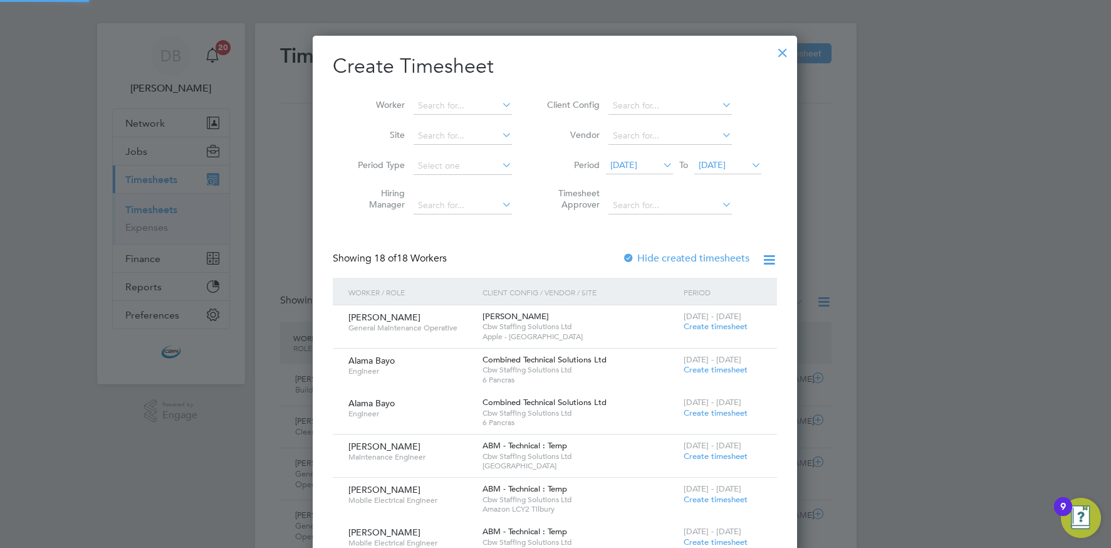
scroll to position [1500, 485]
click at [719, 107] on icon at bounding box center [719, 105] width 0 height 18
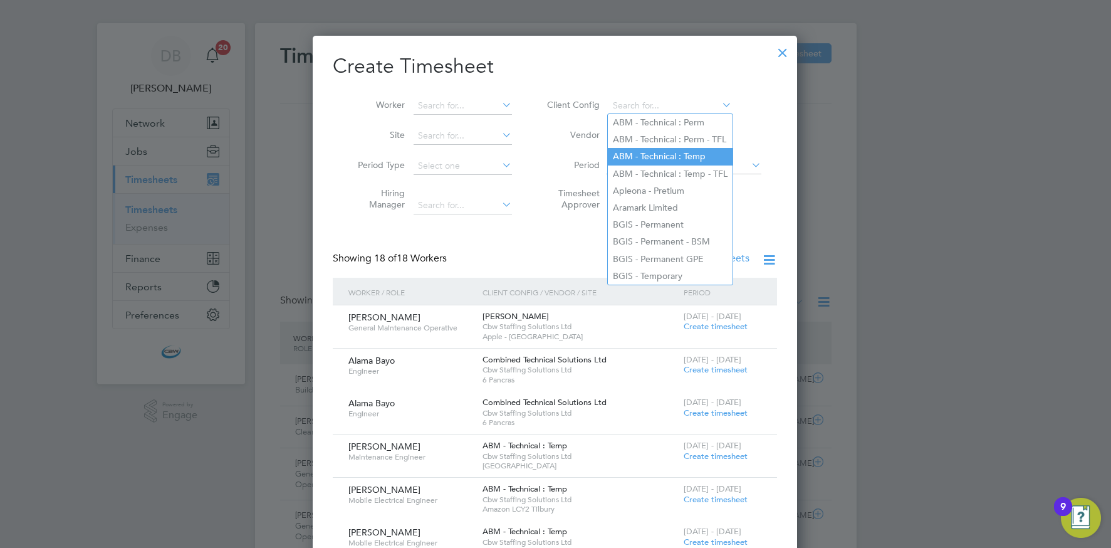
click at [633, 152] on li "ABM - Technical : Temp" at bounding box center [670, 156] width 125 height 17
type input "ABM - Technical : Temp"
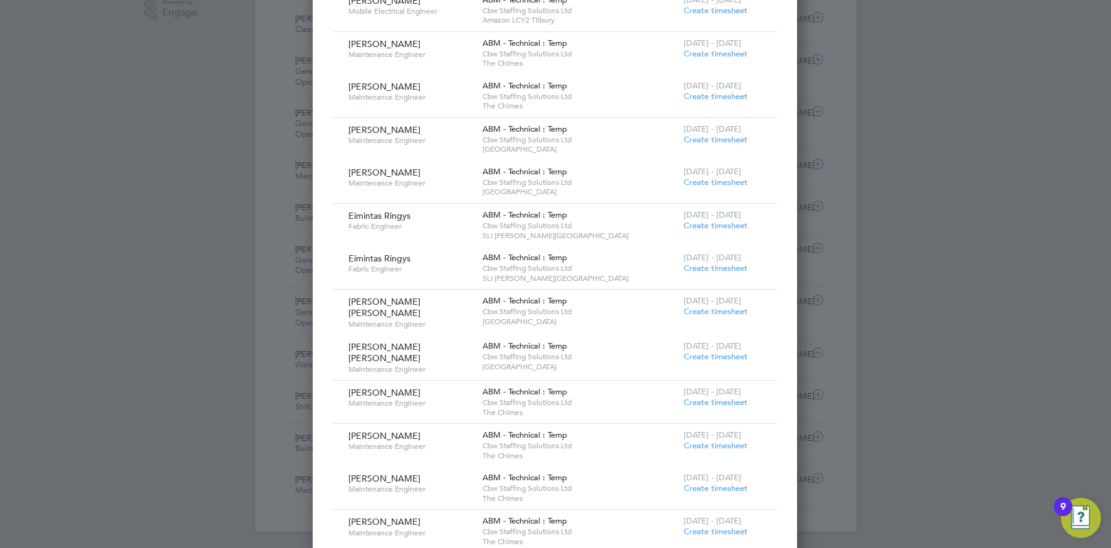
scroll to position [0, 0]
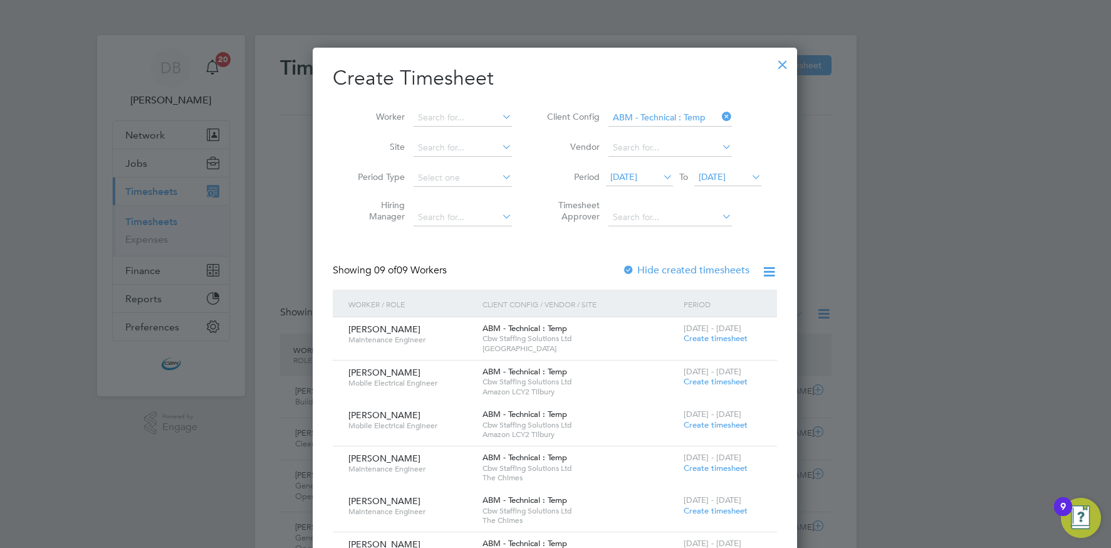
click at [718, 178] on span "22 Aug 2025" at bounding box center [712, 176] width 27 height 11
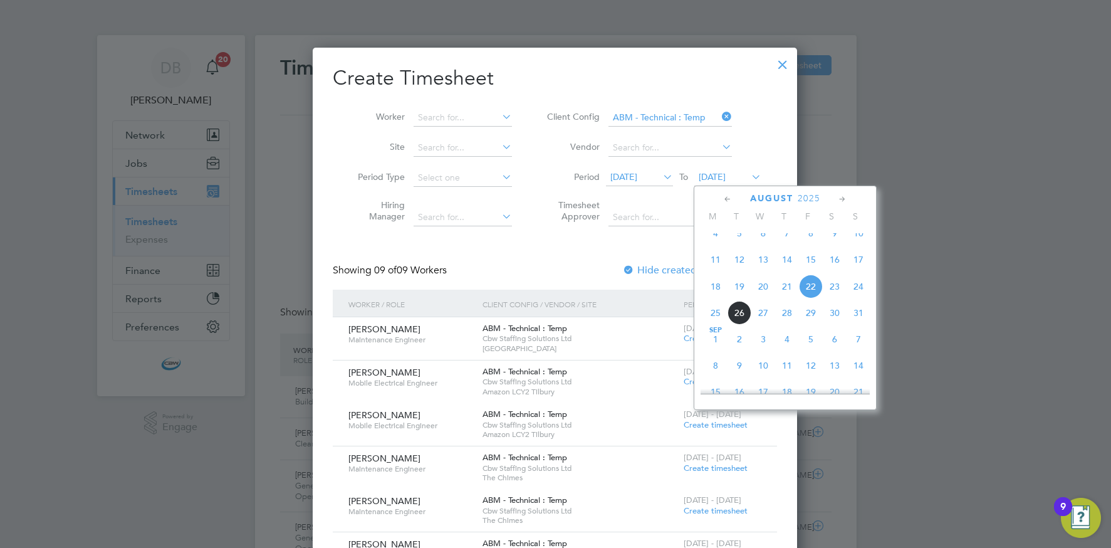
click at [754, 155] on li "Vendor" at bounding box center [652, 148] width 249 height 30
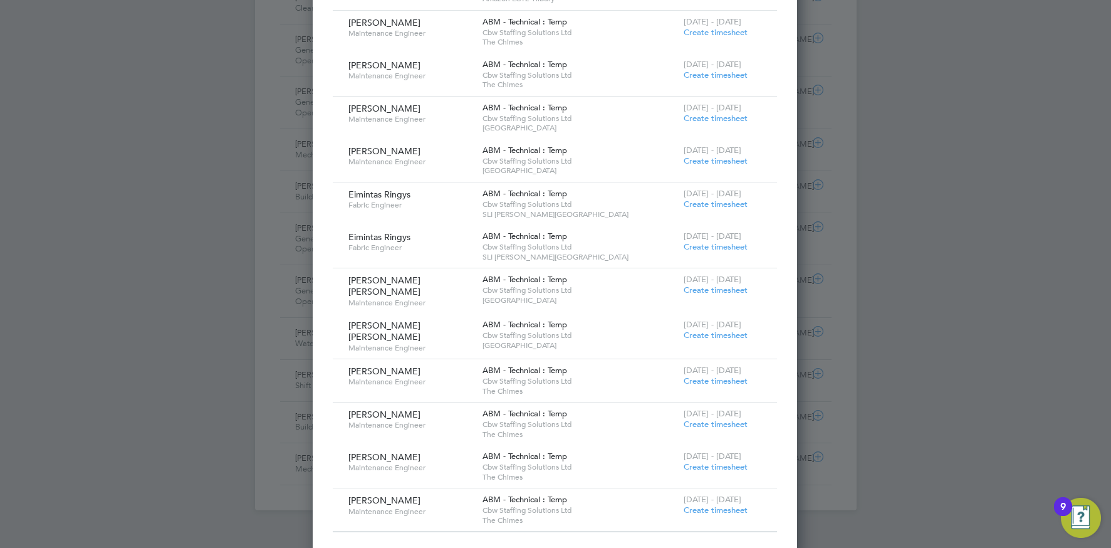
scroll to position [440, 0]
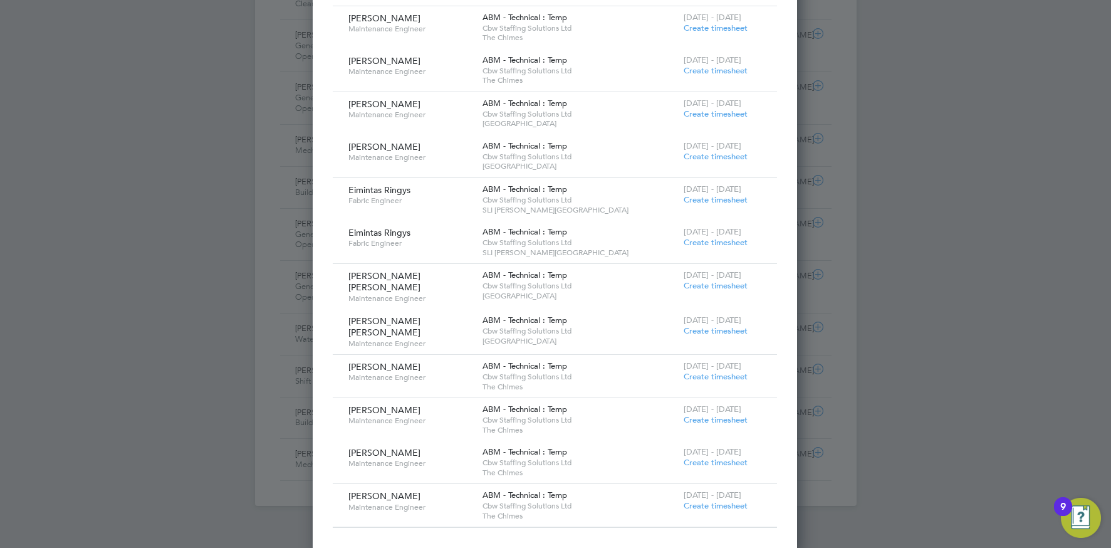
click at [723, 500] on span "Create timesheet" at bounding box center [716, 505] width 64 height 11
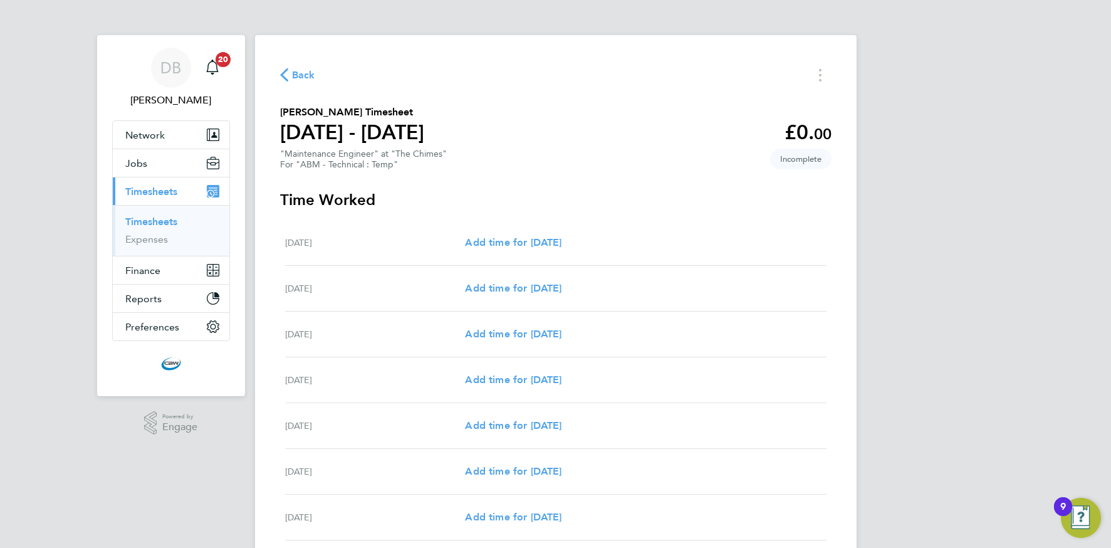
scroll to position [103, 0]
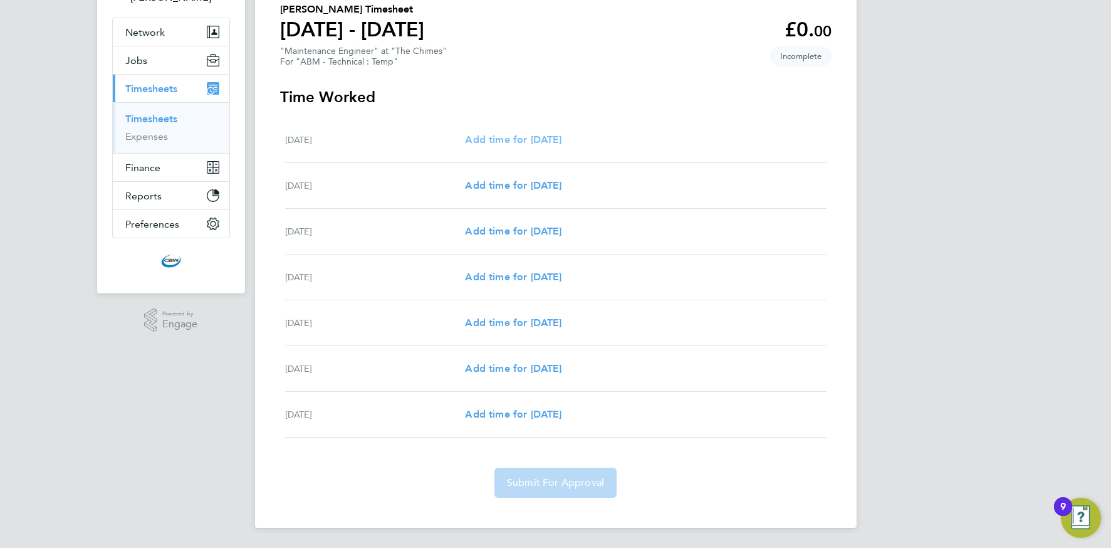
click at [502, 141] on span "Add time for Sat 16 Aug" at bounding box center [513, 139] width 97 height 12
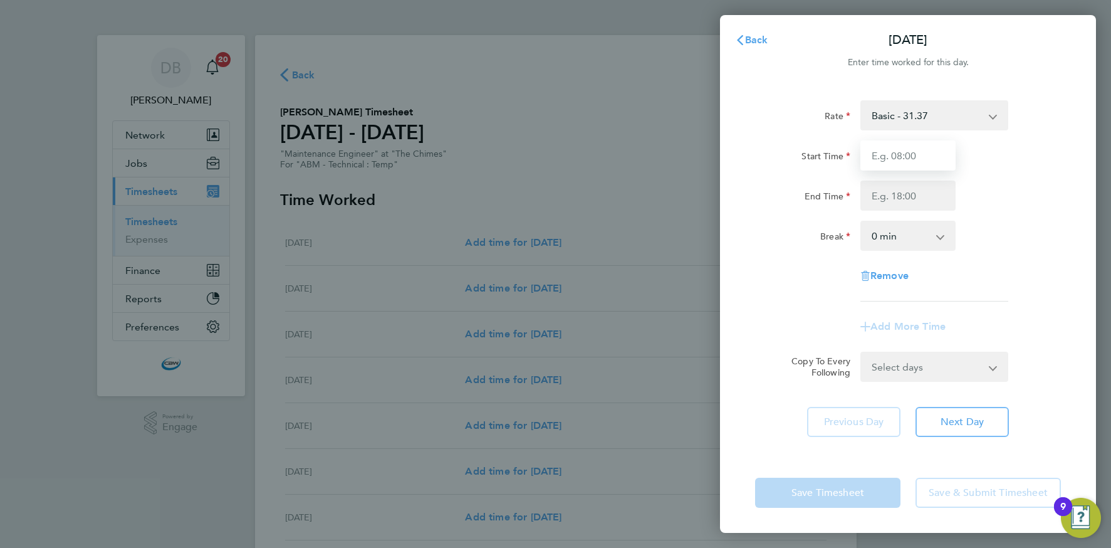
click at [895, 161] on input "Start Time" at bounding box center [907, 155] width 95 height 30
type input "07:00"
click at [873, 191] on input "End Time" at bounding box center [907, 195] width 95 height 30
type input "19:00"
click at [919, 444] on div "Rate Basic - 31.37 Start Time 07:00 End Time 19:00 Break 0 min 15 min 30 min 45…" at bounding box center [908, 268] width 376 height 367
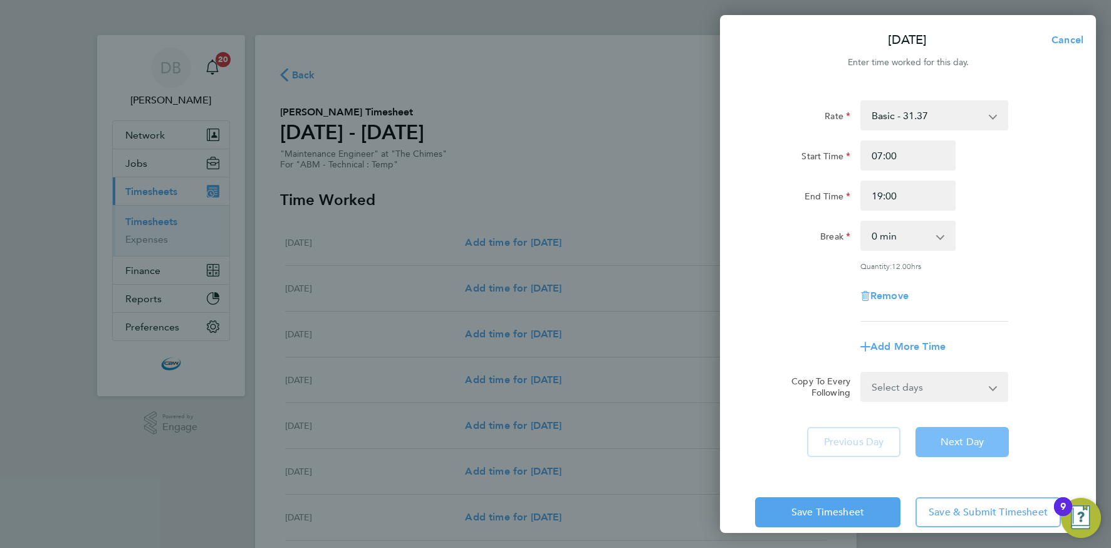
click at [944, 447] on button "Next Day" at bounding box center [962, 442] width 93 height 30
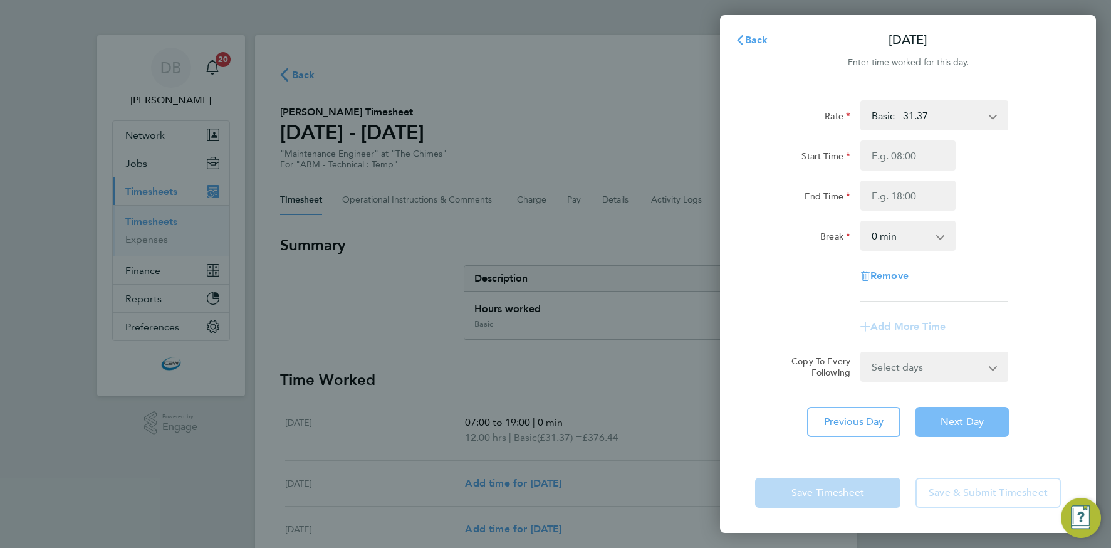
drag, startPoint x: 947, startPoint y: 424, endPoint x: 937, endPoint y: 421, distance: 10.5
click at [947, 424] on span "Next Day" at bounding box center [962, 421] width 43 height 13
click at [885, 159] on input "Start Time" at bounding box center [907, 155] width 95 height 30
type input "07:00"
click at [895, 200] on input "End Time" at bounding box center [907, 195] width 95 height 30
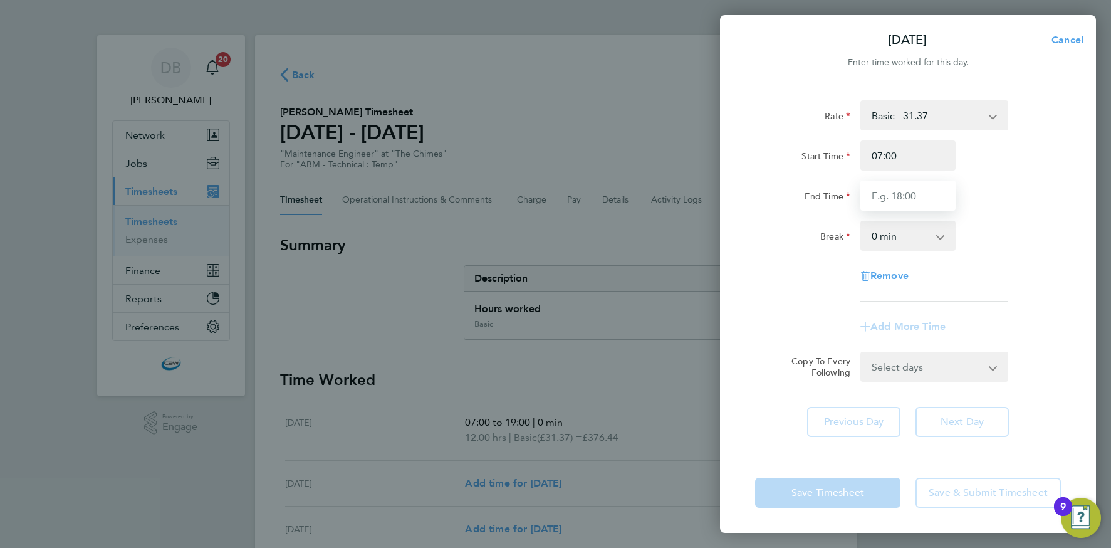
type input "19:00"
click at [889, 231] on select "0 min 15 min 30 min 45 min 60 min 75 min 90 min" at bounding box center [901, 236] width 78 height 28
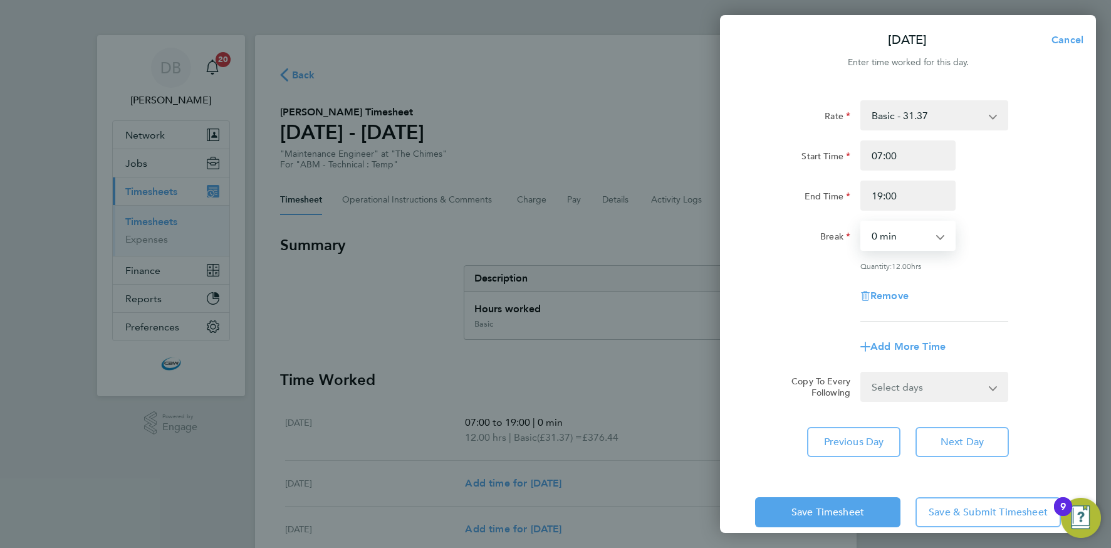
scroll to position [18, 0]
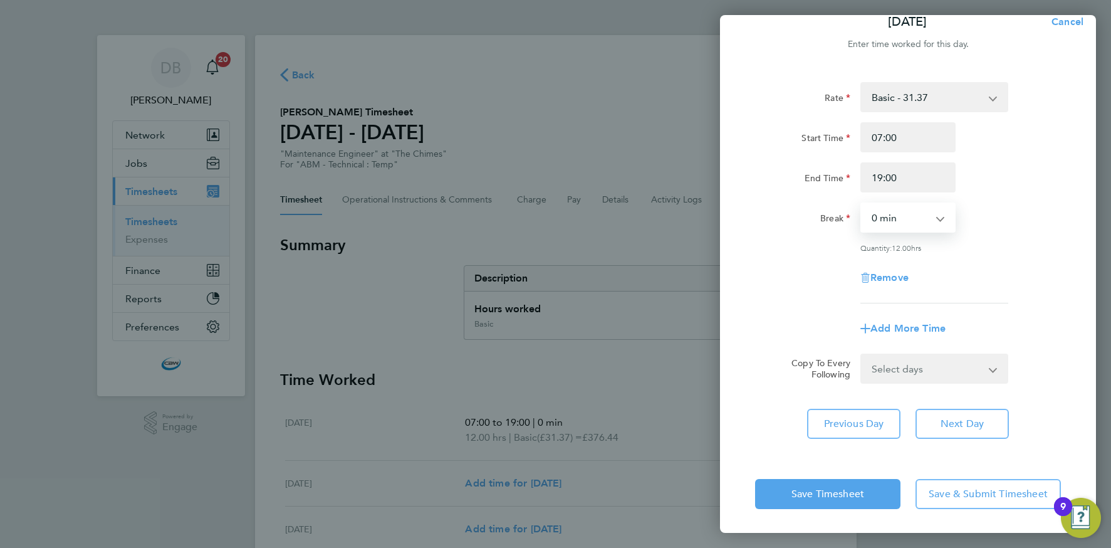
click at [938, 373] on select "Select days Day Tuesday Wednesday Thursday Friday" at bounding box center [928, 369] width 132 height 28
select select "DAY"
select select "2025-08-22"
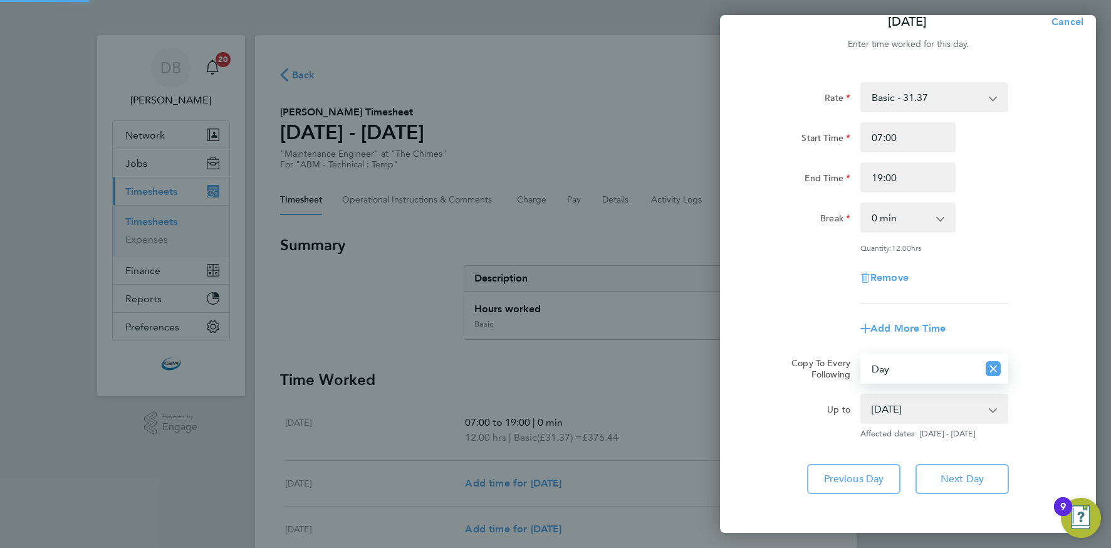
scroll to position [73, 0]
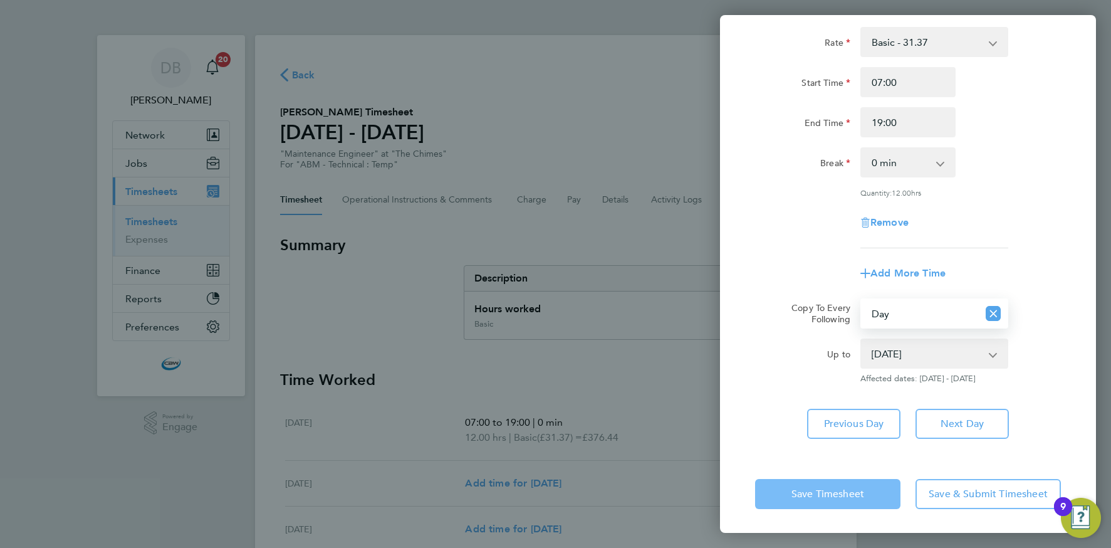
click at [855, 501] on button "Save Timesheet" at bounding box center [827, 494] width 145 height 30
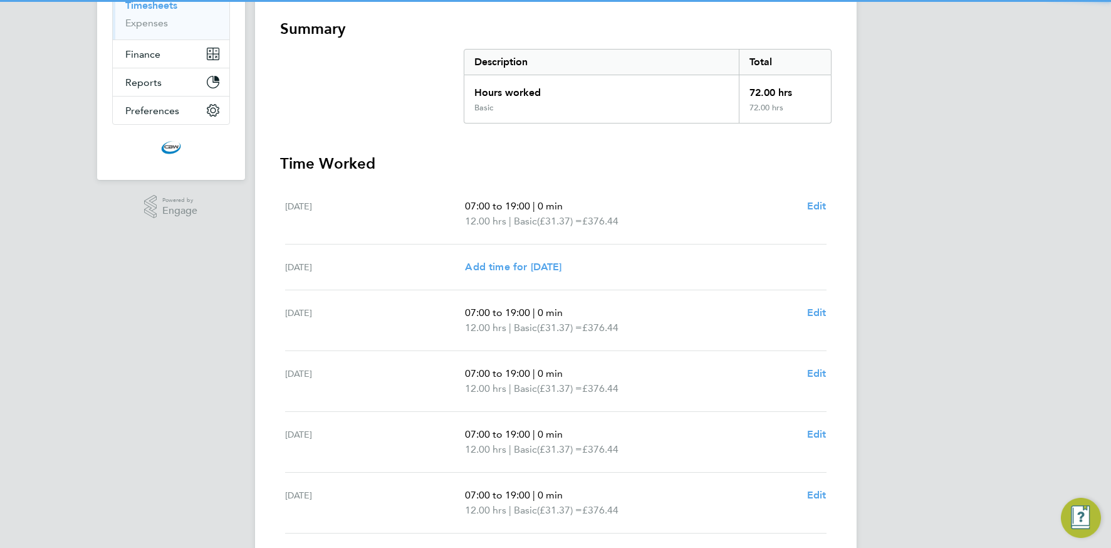
scroll to position [373, 0]
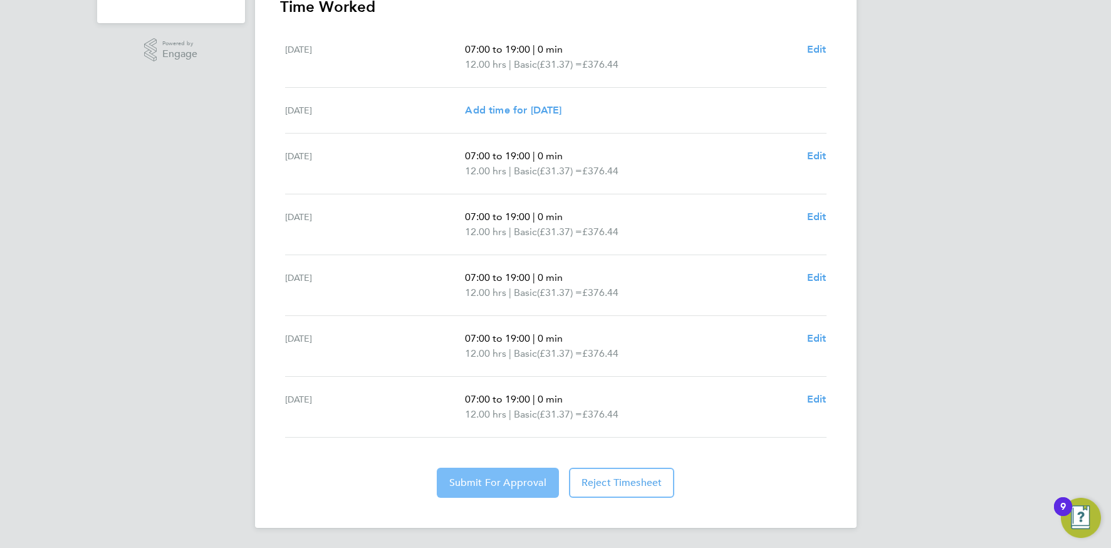
click at [486, 487] on span "Submit For Approval" at bounding box center [497, 482] width 97 height 13
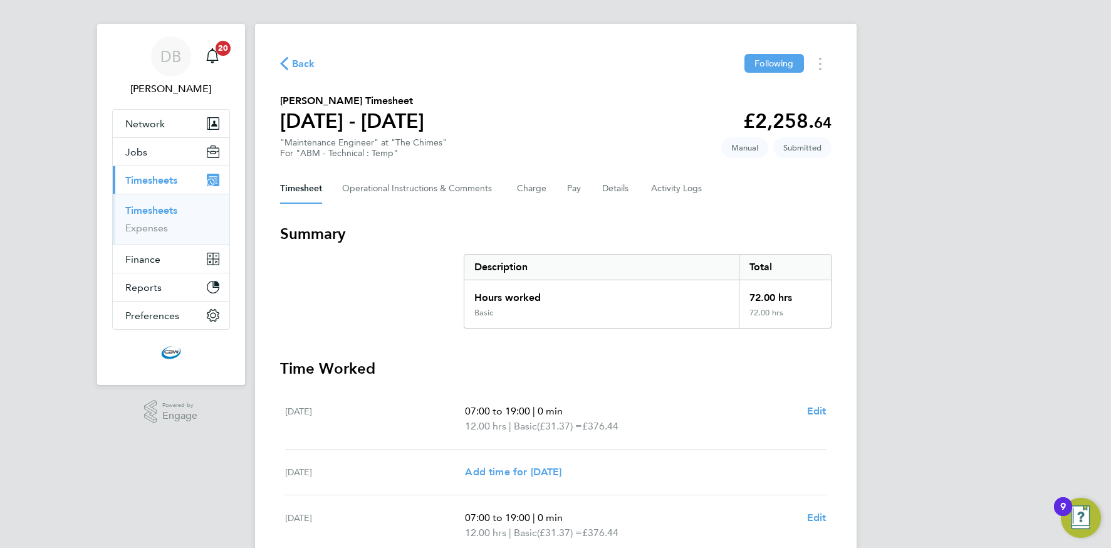
scroll to position [0, 0]
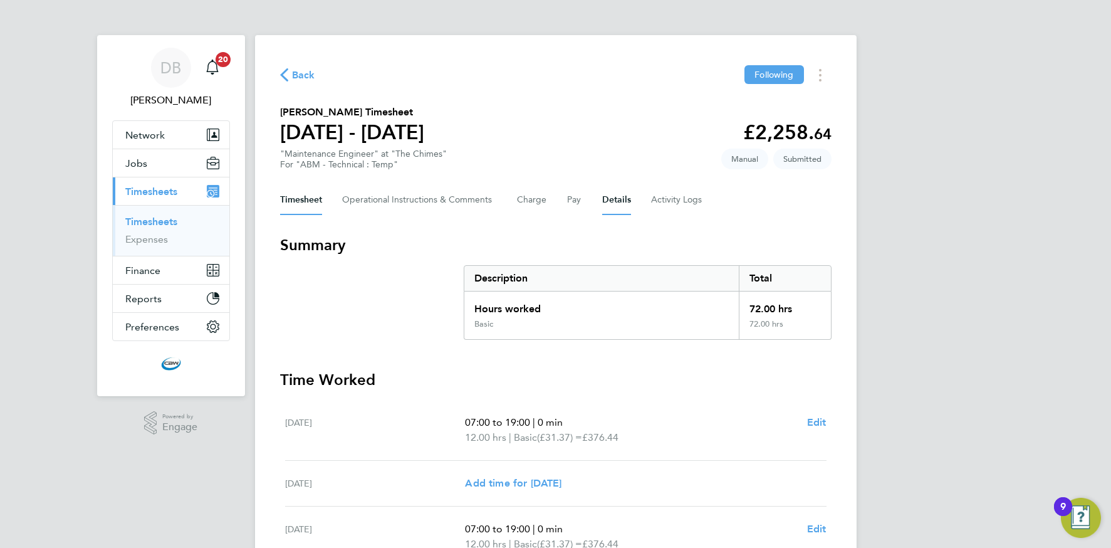
click at [619, 203] on button "Details" at bounding box center [616, 200] width 29 height 30
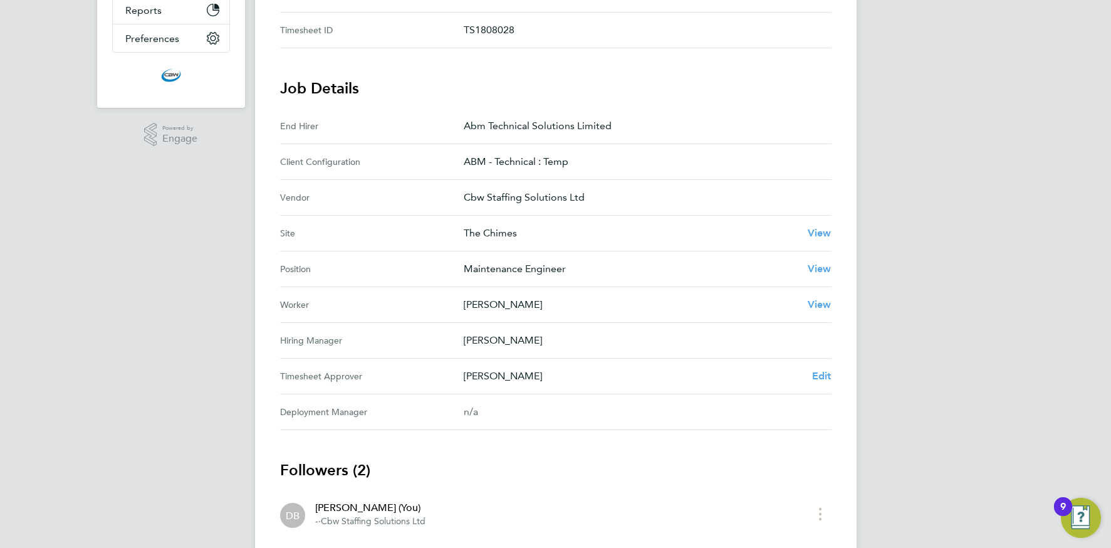
scroll to position [311, 0]
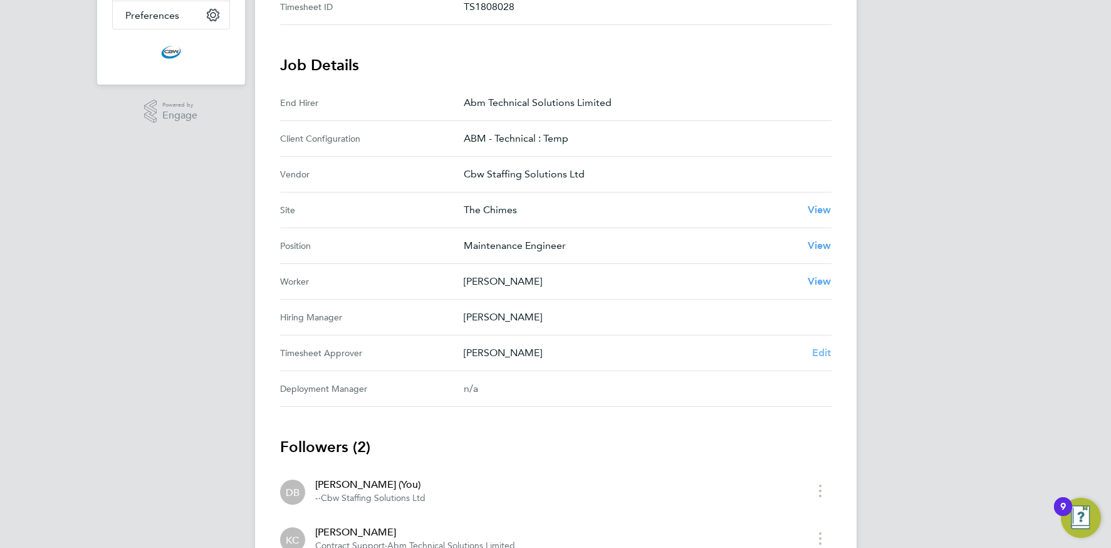
click at [819, 352] on span "Edit" at bounding box center [821, 353] width 19 height 12
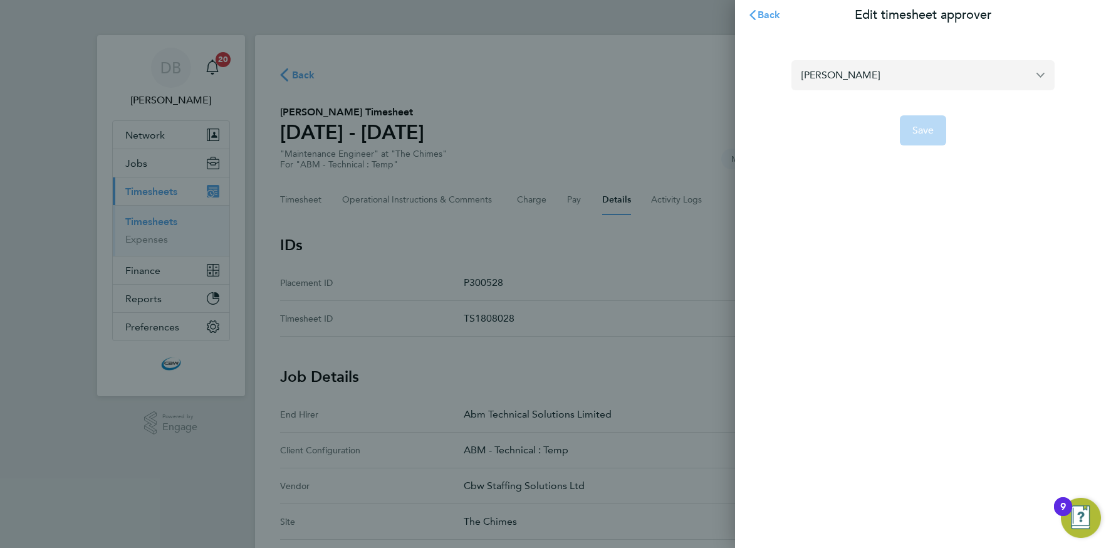
click at [879, 81] on input "Kerry Coles" at bounding box center [922, 74] width 263 height 29
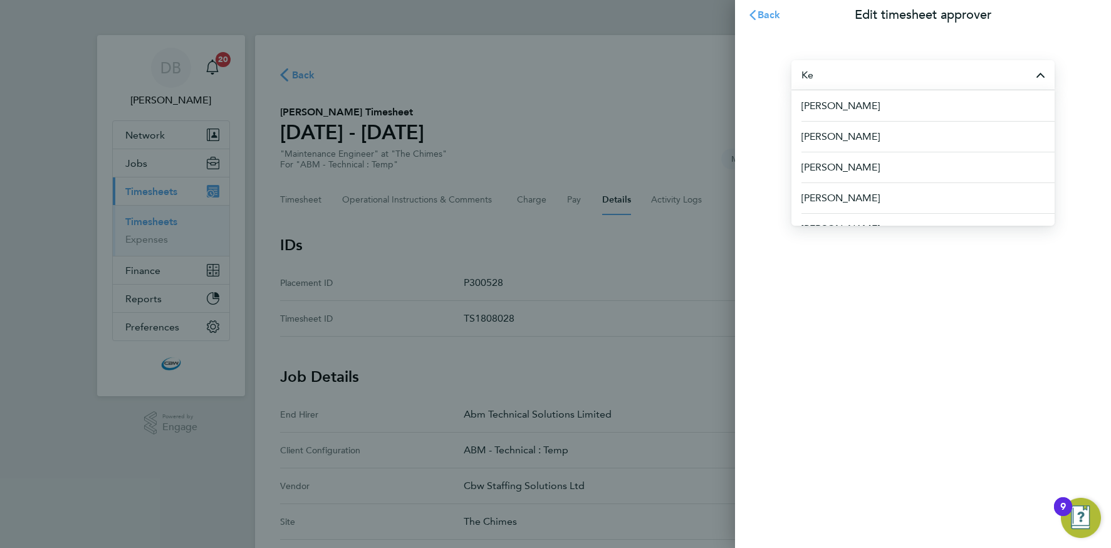
type input "K"
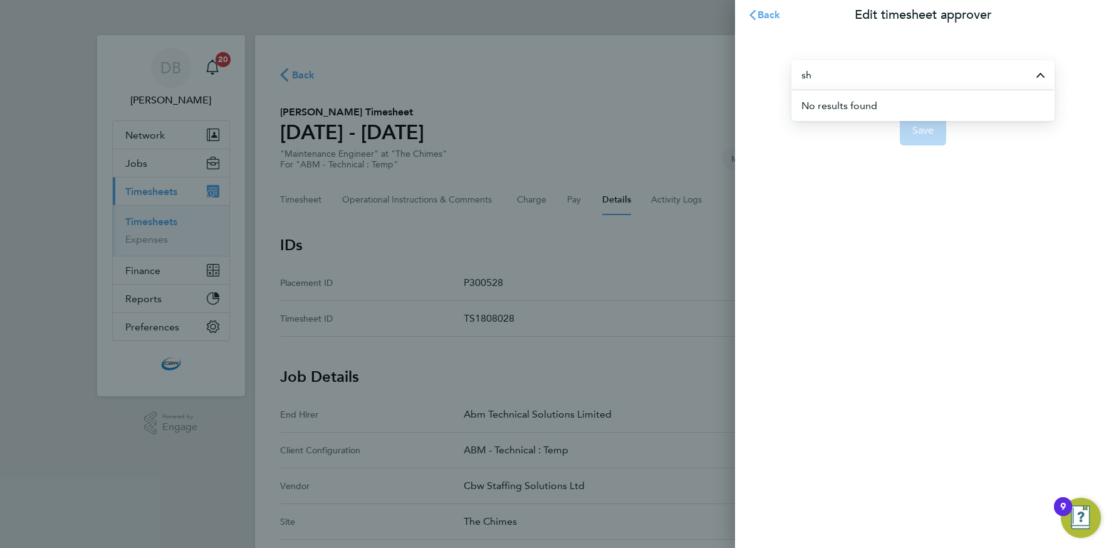
type input "s"
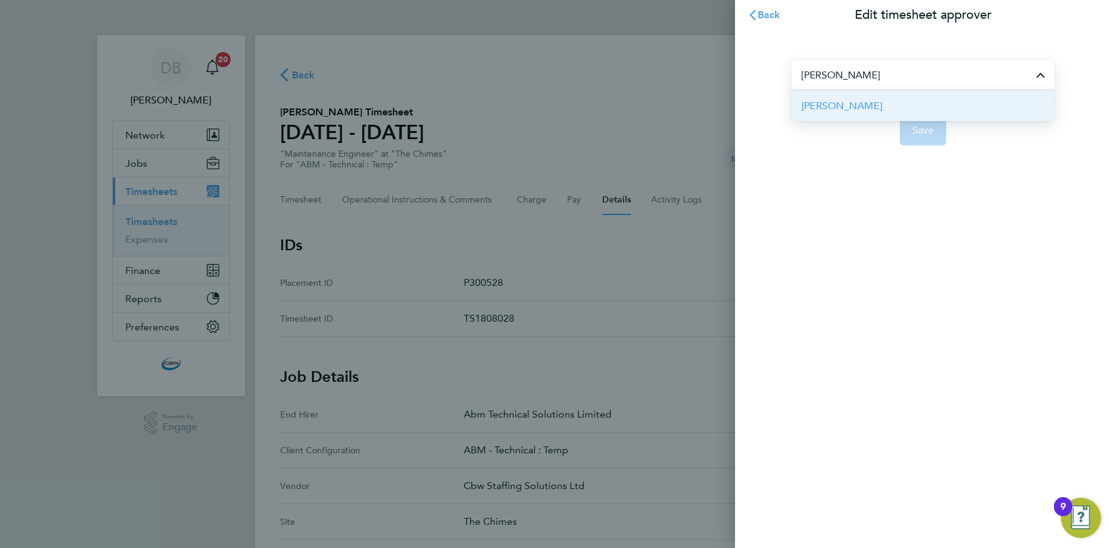
drag, startPoint x: 878, startPoint y: 108, endPoint x: 878, endPoint y: 120, distance: 11.3
click at [878, 108] on li "Justine Salmon" at bounding box center [922, 105] width 263 height 31
type input "Justine Salmon"
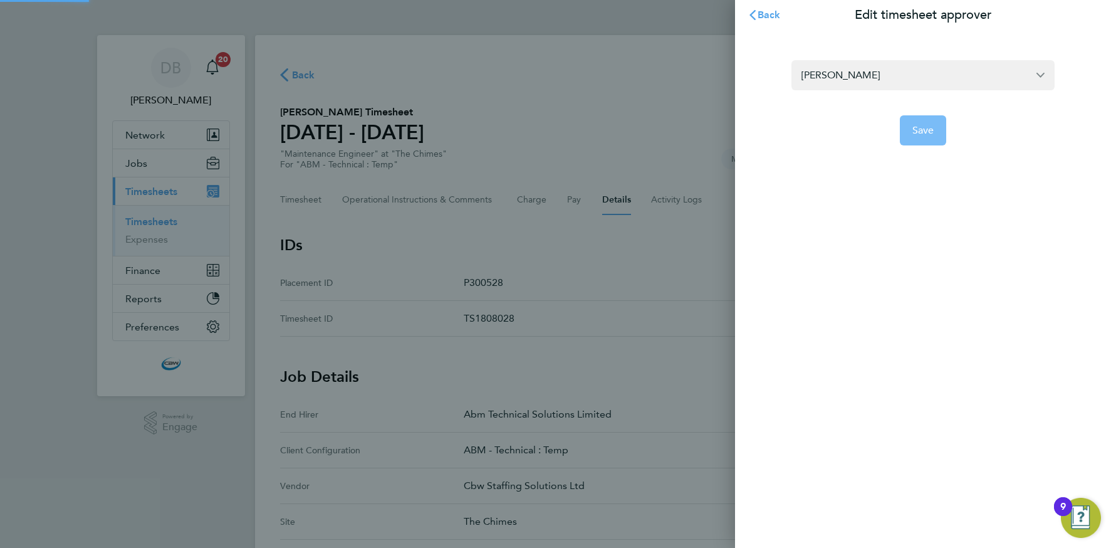
click at [917, 132] on span "Save" at bounding box center [923, 130] width 22 height 13
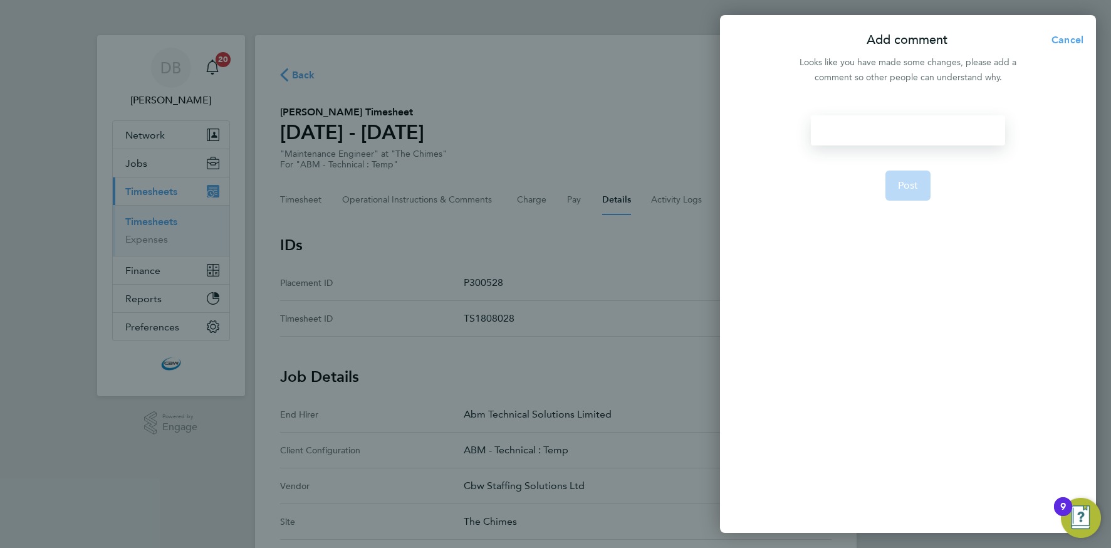
click at [848, 135] on div at bounding box center [908, 130] width 194 height 30
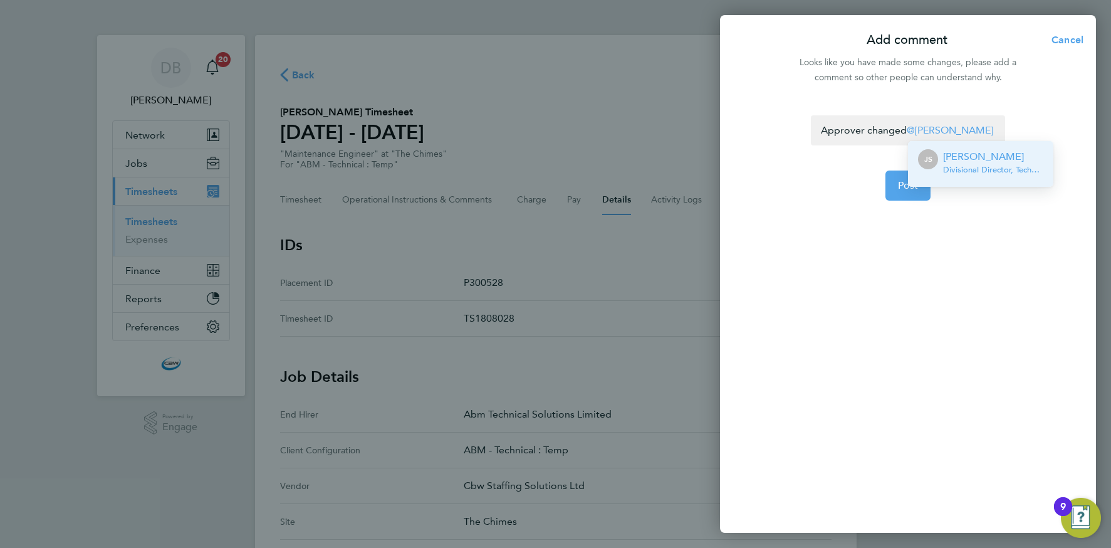
click at [978, 165] on span "Divisional Director, Technical Solutions - Abm Technical Solutions Limited" at bounding box center [993, 170] width 100 height 10
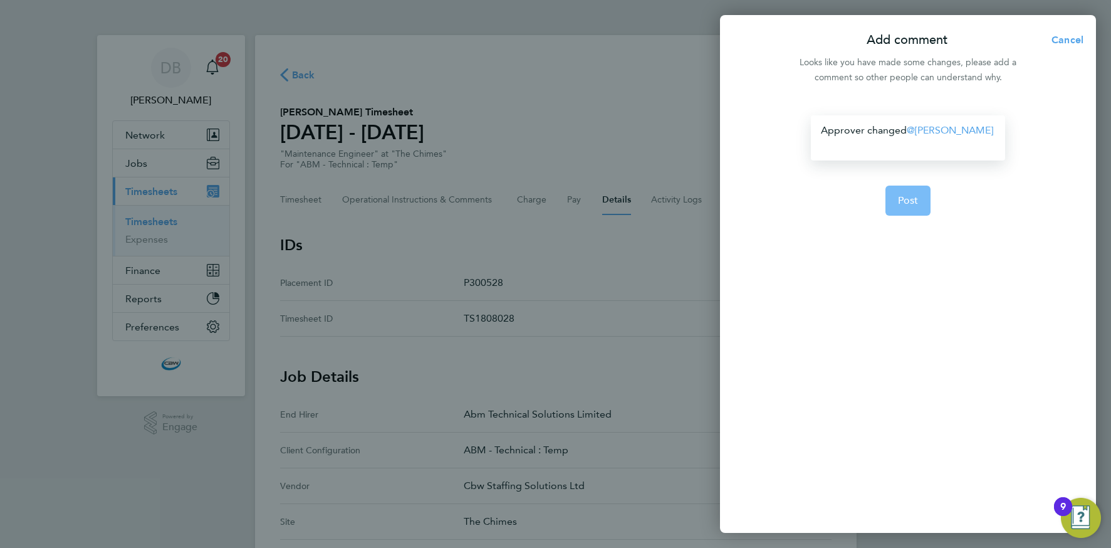
drag, startPoint x: 914, startPoint y: 189, endPoint x: 790, endPoint y: 190, distance: 123.5
click at [914, 194] on span "Post" at bounding box center [908, 200] width 21 height 13
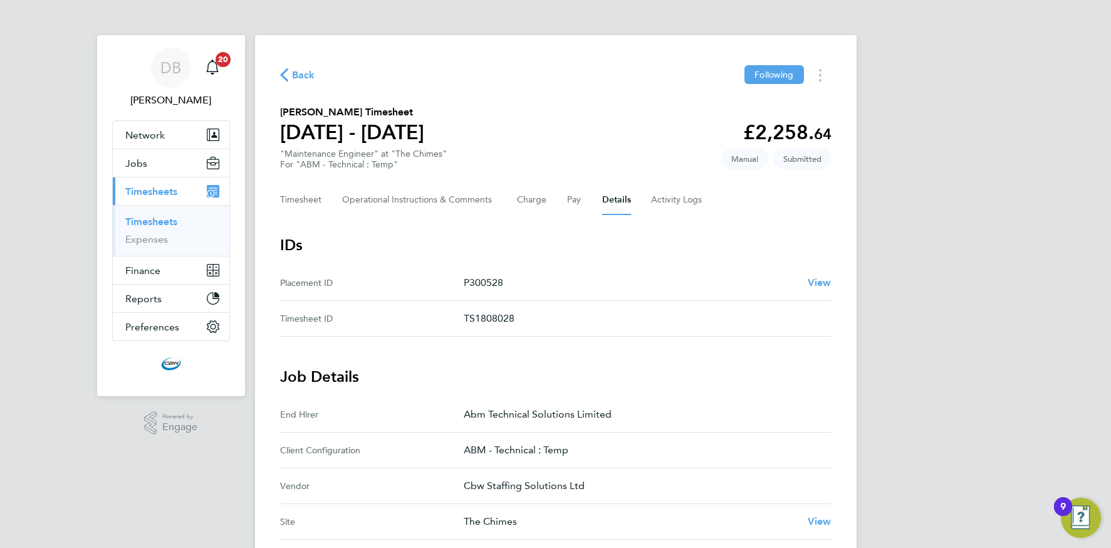
click at [164, 218] on link "Timesheets" at bounding box center [151, 222] width 52 height 12
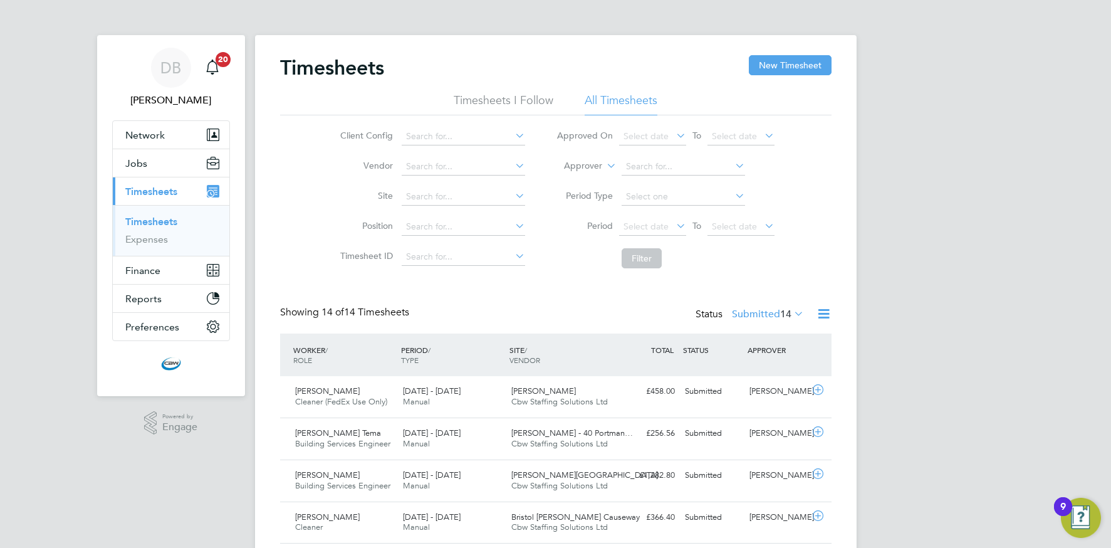
scroll to position [32, 109]
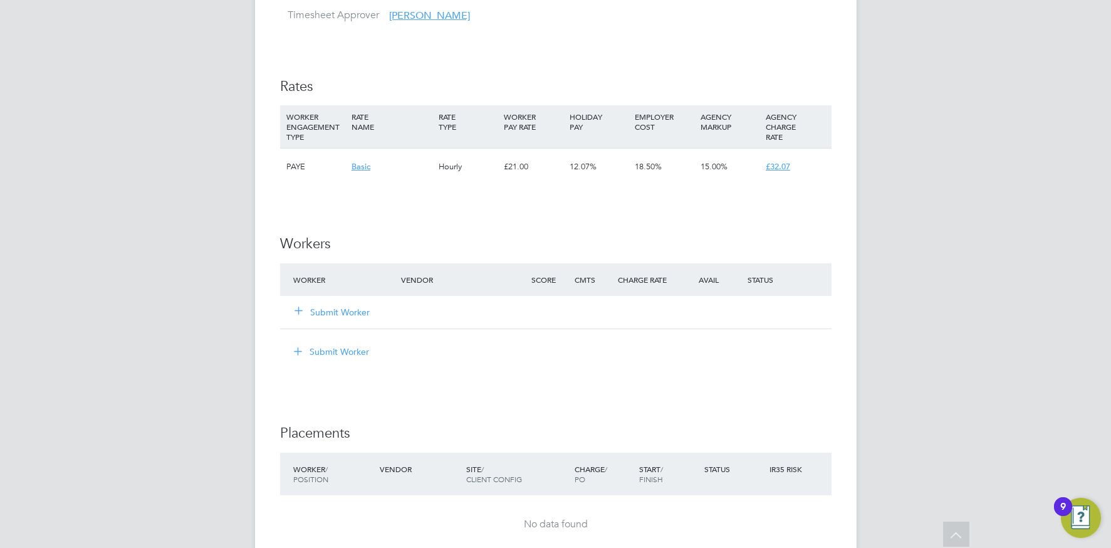
scroll to position [1444, 0]
drag, startPoint x: 335, startPoint y: 314, endPoint x: 347, endPoint y: 309, distance: 12.3
click at [335, 314] on button "Submit Worker" at bounding box center [332, 310] width 75 height 13
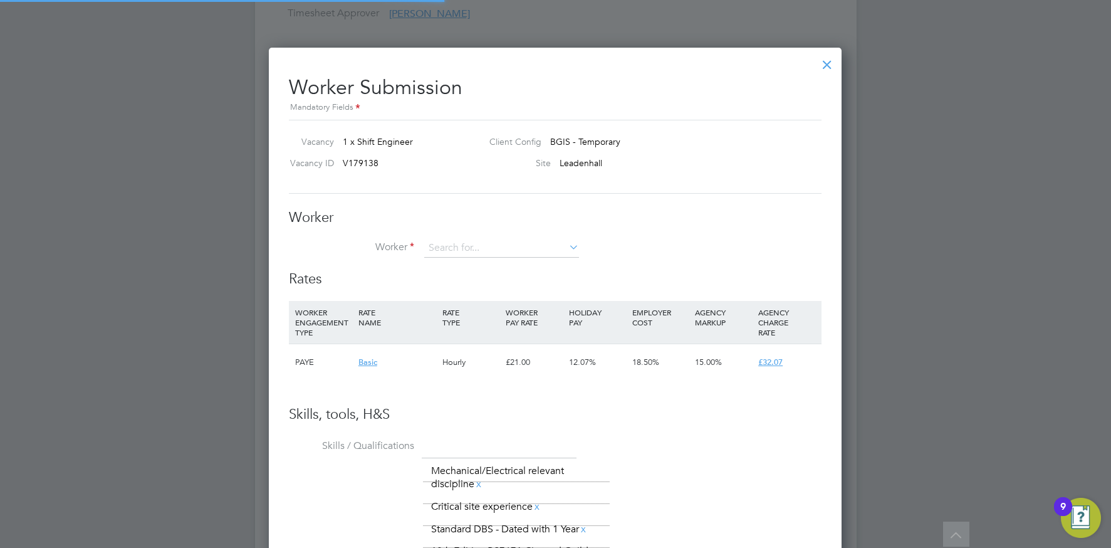
scroll to position [913, 573]
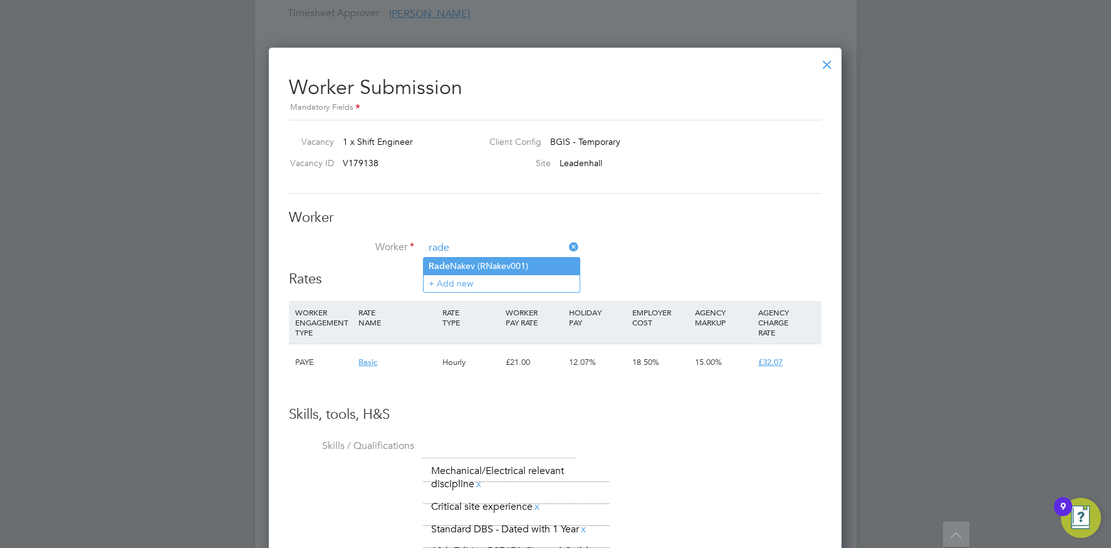
type input "Rade Nakev (RNakev001)"
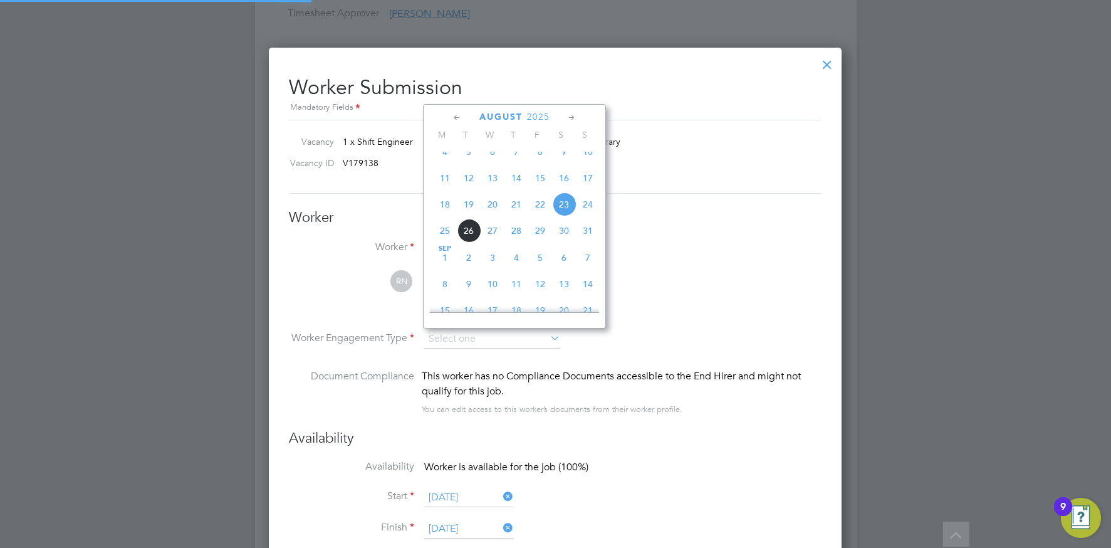
scroll to position [1194, 573]
click at [664, 227] on div "Worker Worker Rade Nakev (RNakev001) RN Rade Nakev View details Electrician m: …" at bounding box center [555, 319] width 533 height 221
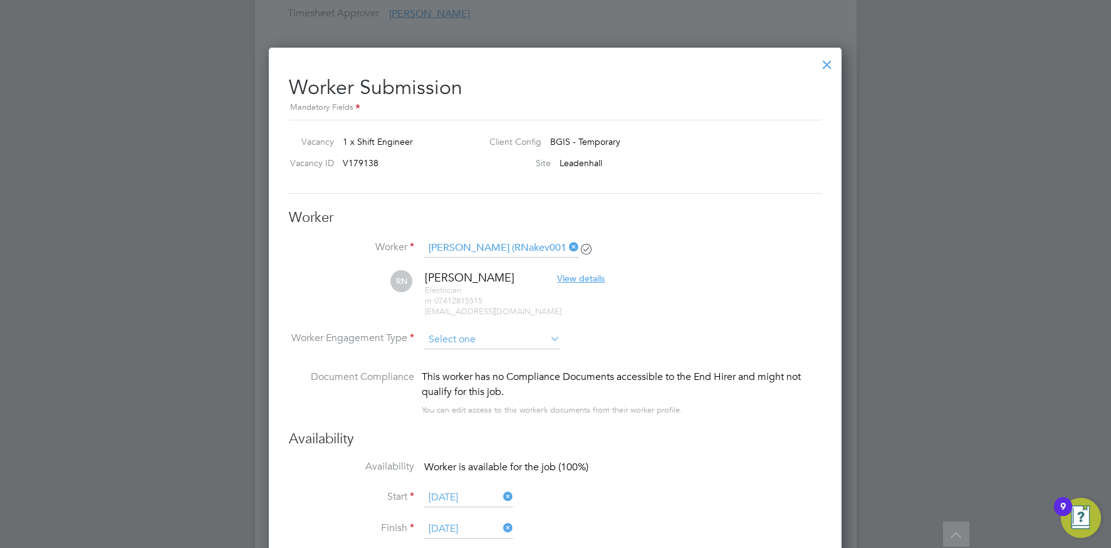
click at [520, 336] on input at bounding box center [492, 339] width 136 height 19
click at [450, 357] on li "Contract" at bounding box center [492, 356] width 137 height 16
type input "Contract"
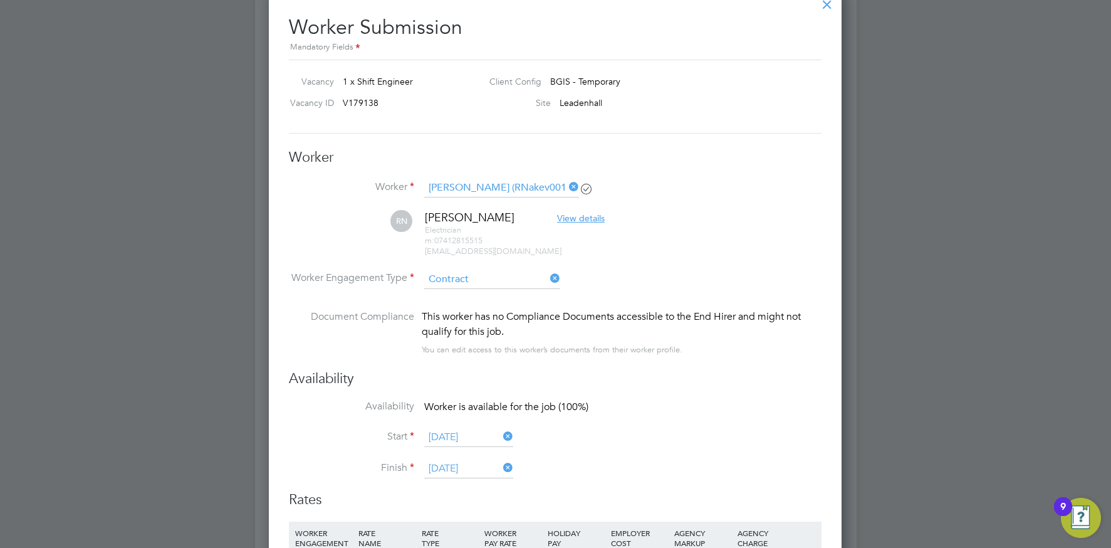
scroll to position [1429, 0]
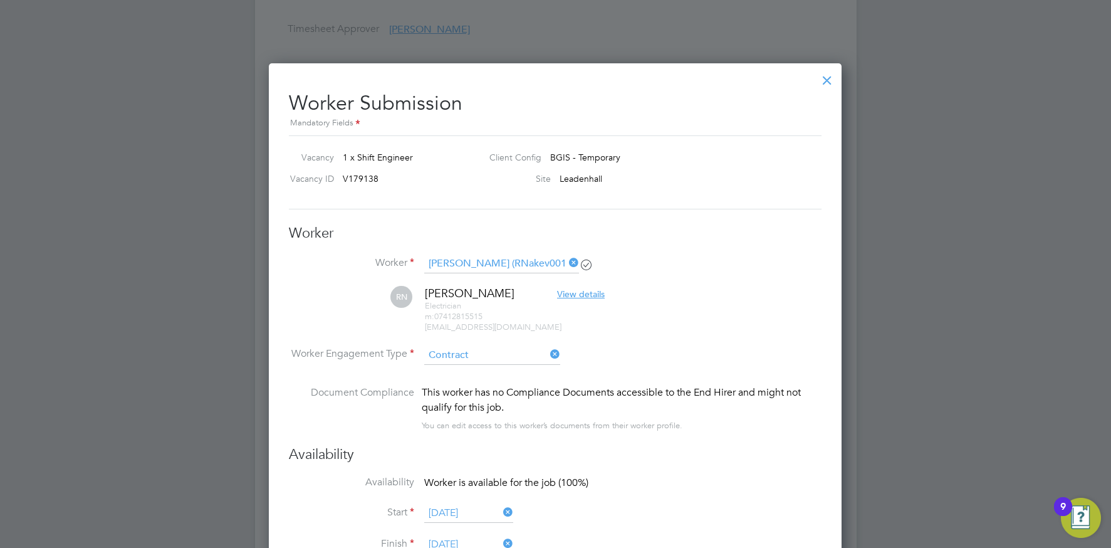
drag, startPoint x: 552, startPoint y: 348, endPoint x: 508, endPoint y: 355, distance: 44.4
click at [548, 350] on icon at bounding box center [548, 354] width 0 height 18
click at [503, 354] on input at bounding box center [492, 355] width 136 height 19
click at [469, 390] on li "PAYE" at bounding box center [492, 388] width 137 height 16
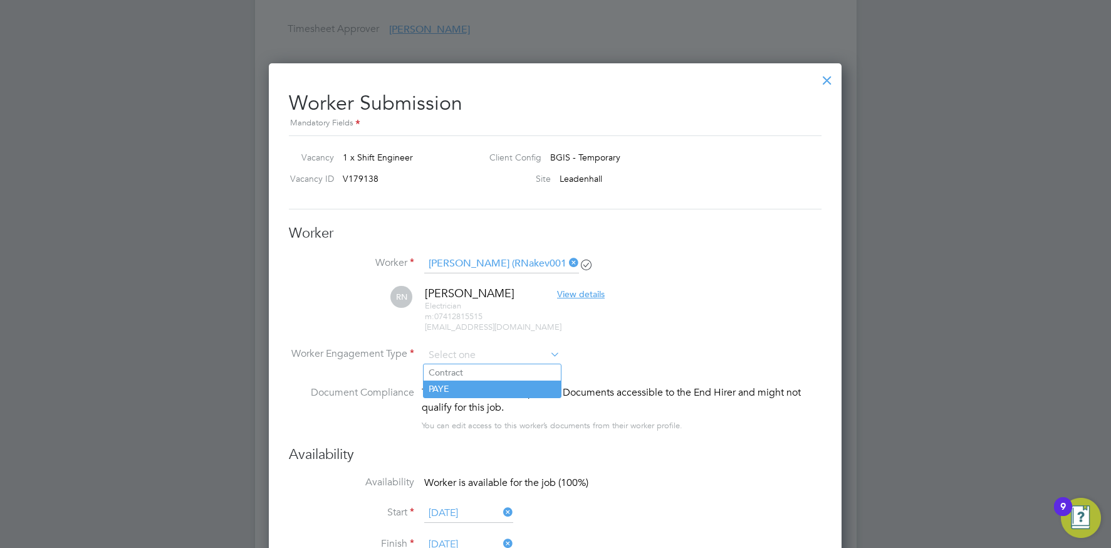
type input "PAYE"
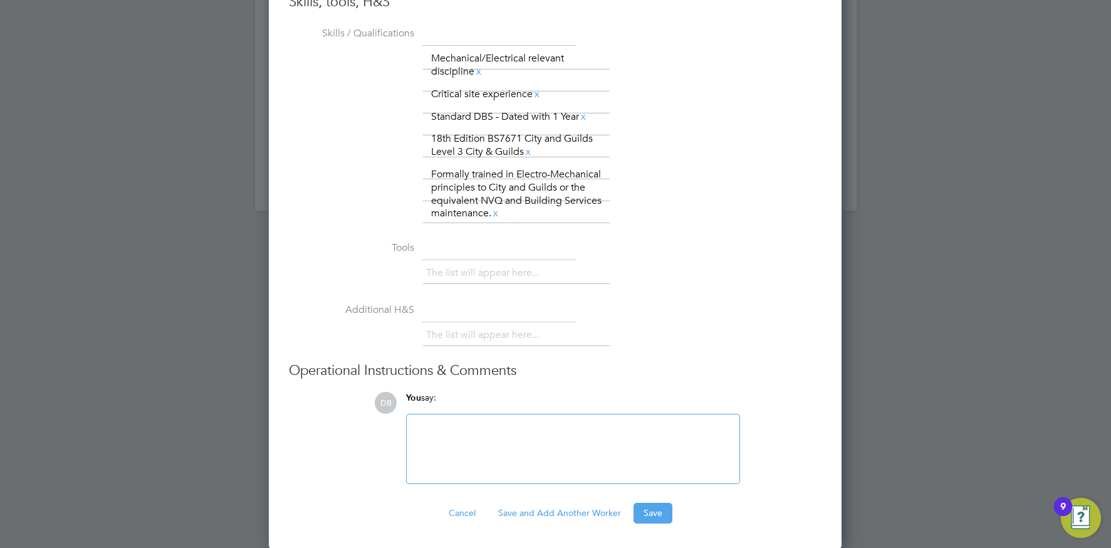
drag, startPoint x: 649, startPoint y: 509, endPoint x: 602, endPoint y: 493, distance: 48.9
click at [649, 509] on button "Save" at bounding box center [653, 513] width 39 height 20
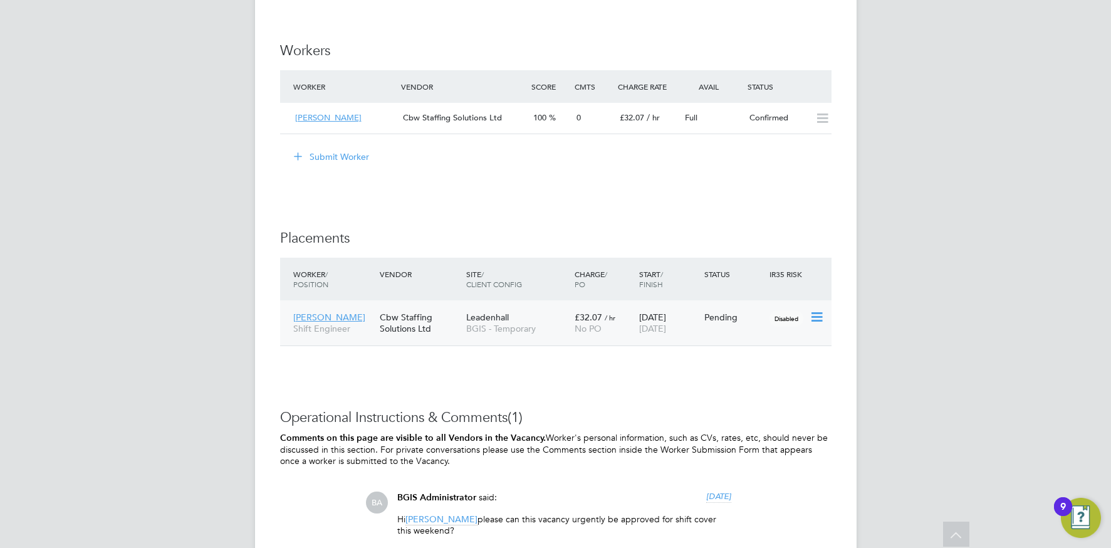
click at [815, 316] on icon at bounding box center [816, 317] width 13 height 15
drag, startPoint x: 747, startPoint y: 395, endPoint x: 715, endPoint y: 383, distance: 33.9
click at [747, 395] on li "Start" at bounding box center [777, 395] width 89 height 18
type input "Paige Davidson"
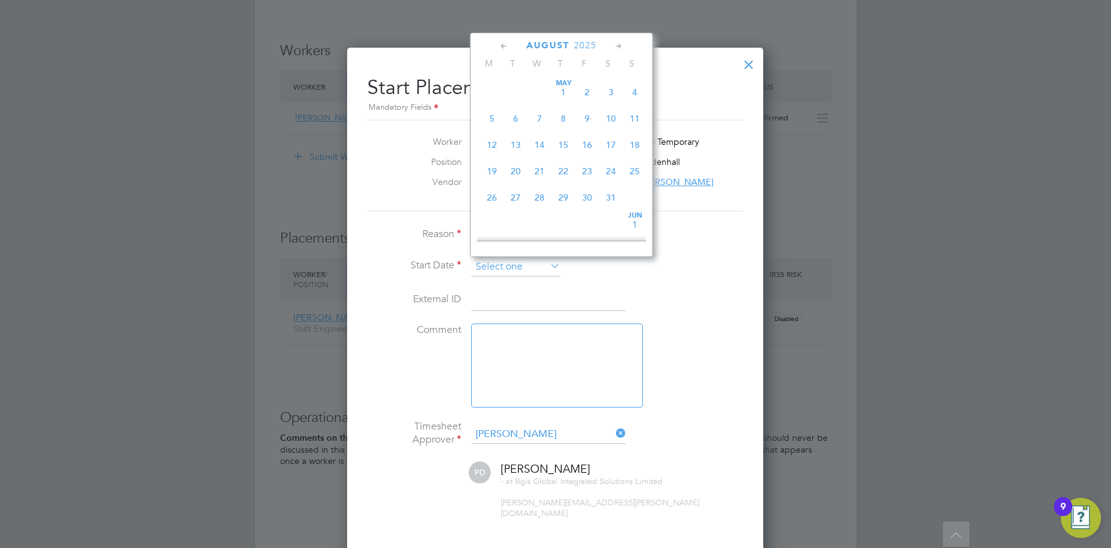
click at [504, 268] on input at bounding box center [515, 267] width 89 height 19
click at [606, 118] on span "23" at bounding box center [611, 106] width 24 height 24
type input "23 Aug 2025"
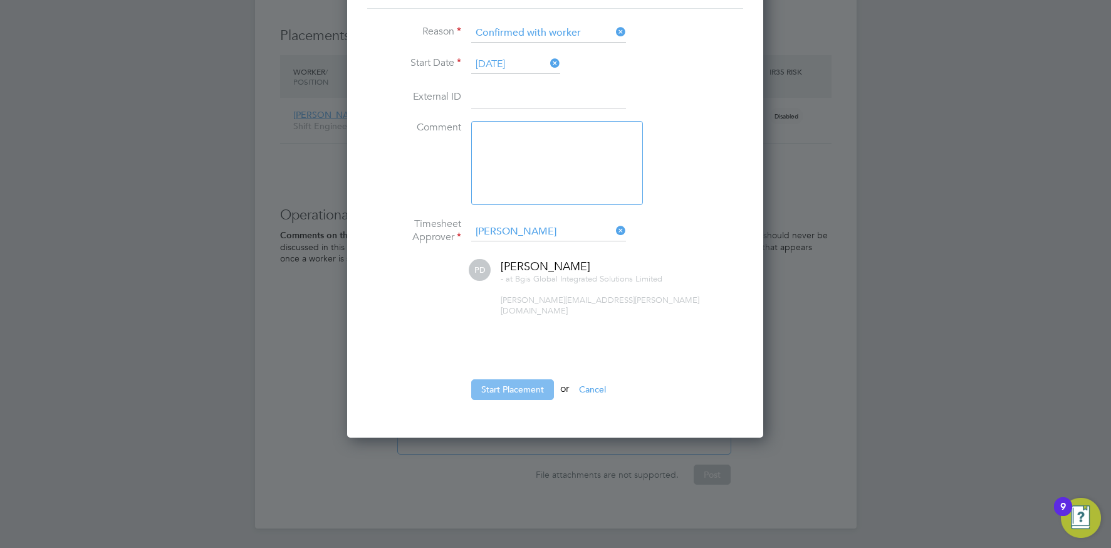
click at [505, 379] on button "Start Placement" at bounding box center [512, 389] width 83 height 20
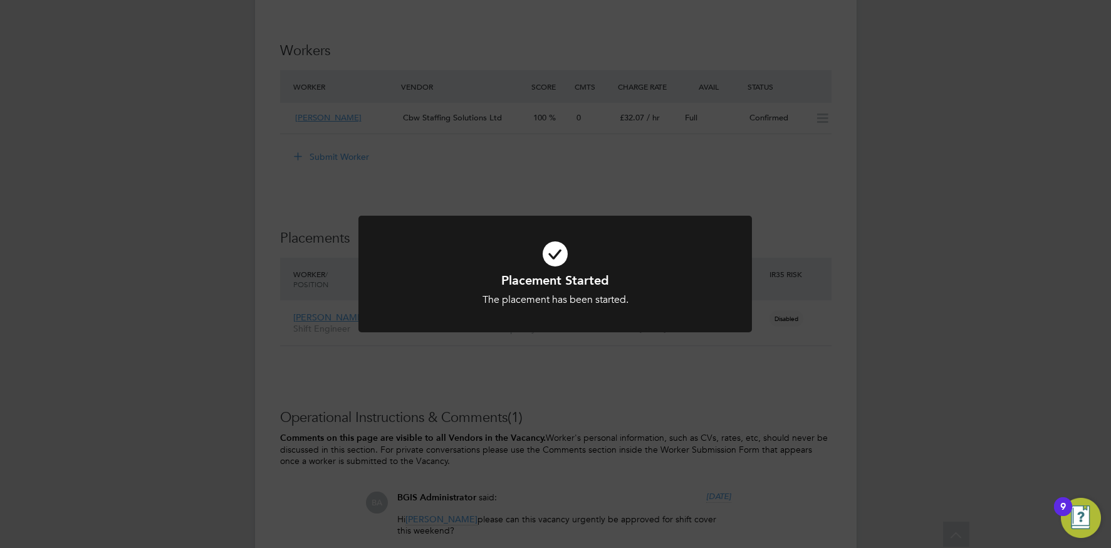
click at [822, 322] on div "Placement Started The placement has been started. Cancel Okay" at bounding box center [555, 274] width 1111 height 548
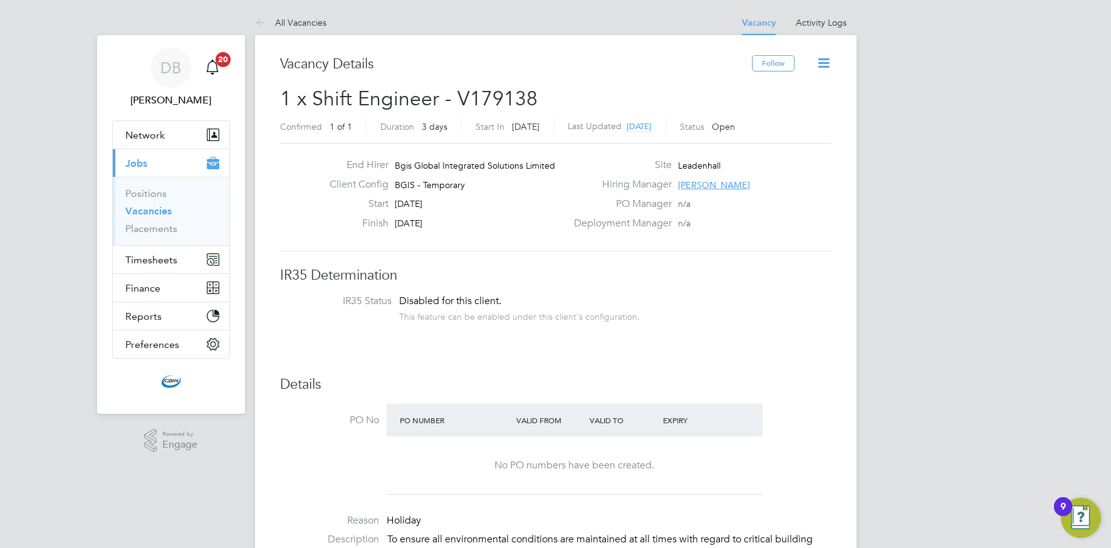
click at [305, 24] on link "All Vacancies" at bounding box center [290, 22] width 71 height 11
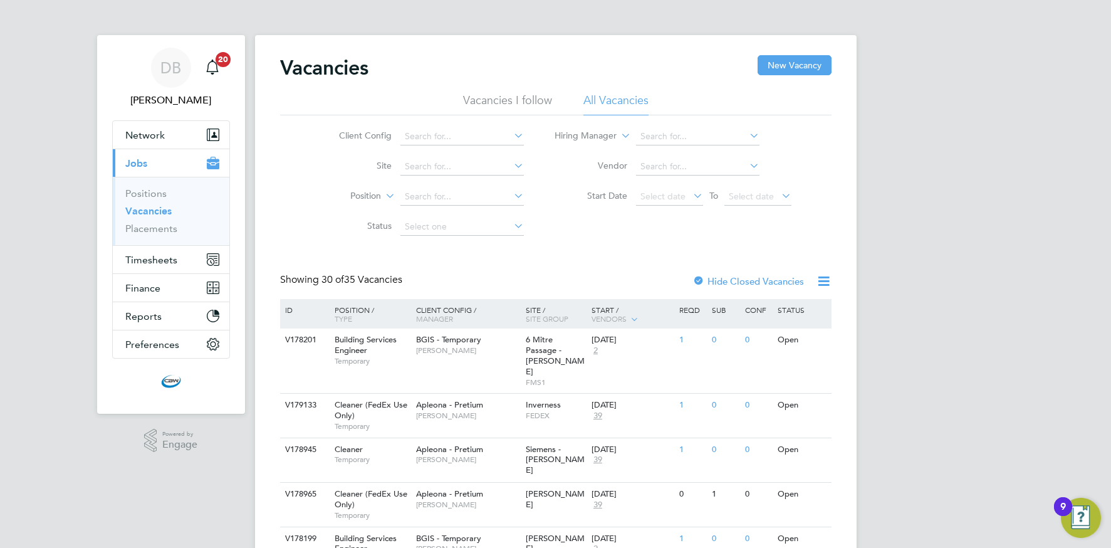
click at [511, 133] on icon at bounding box center [511, 136] width 0 height 18
click at [434, 301] on li "BGIS - Temporary" at bounding box center [462, 306] width 125 height 17
type input "BGIS - Temporary"
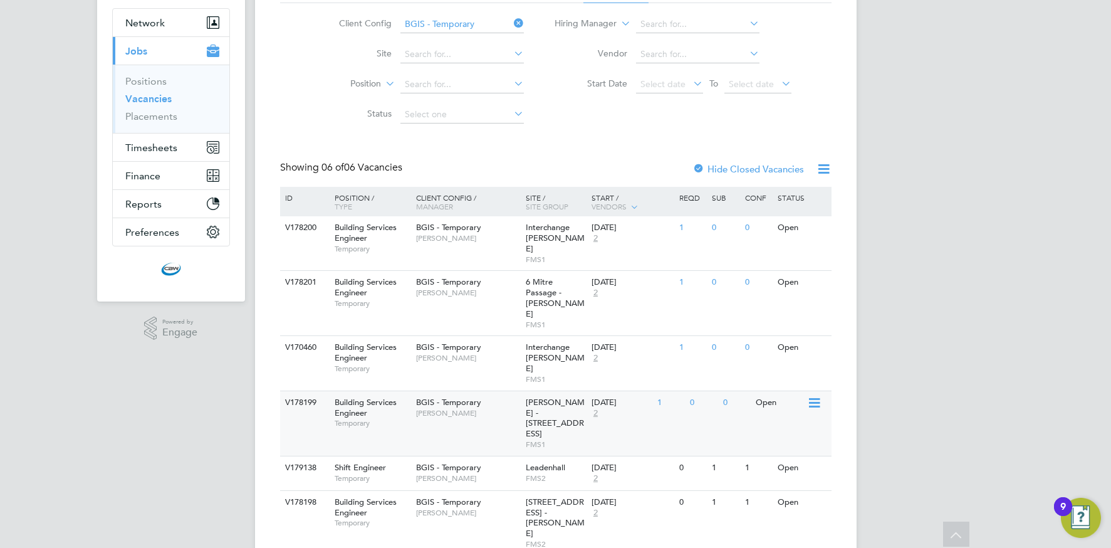
click at [509, 408] on span "[PERSON_NAME]" at bounding box center [467, 413] width 103 height 10
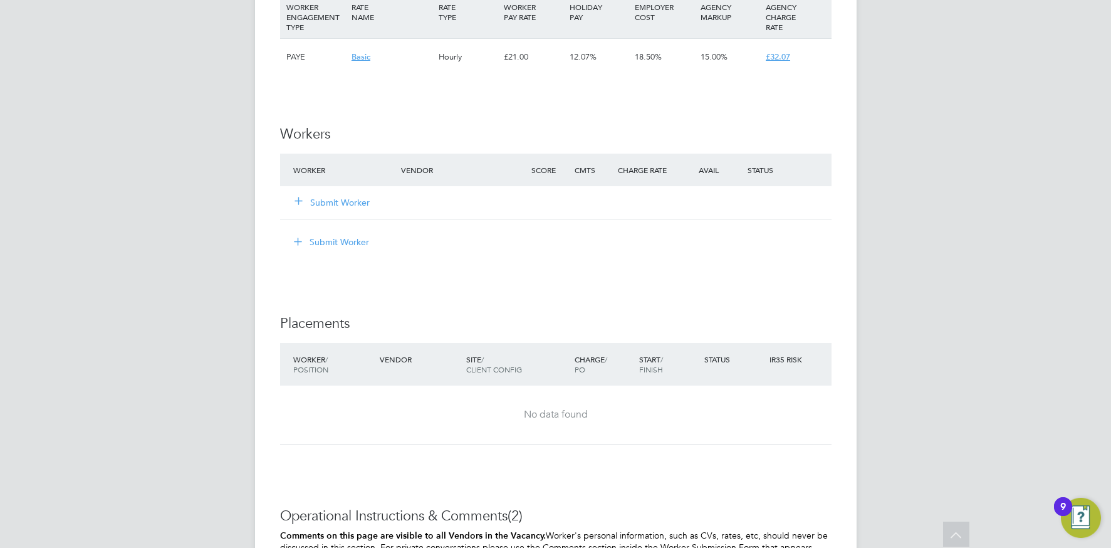
scroll to position [1541, 0]
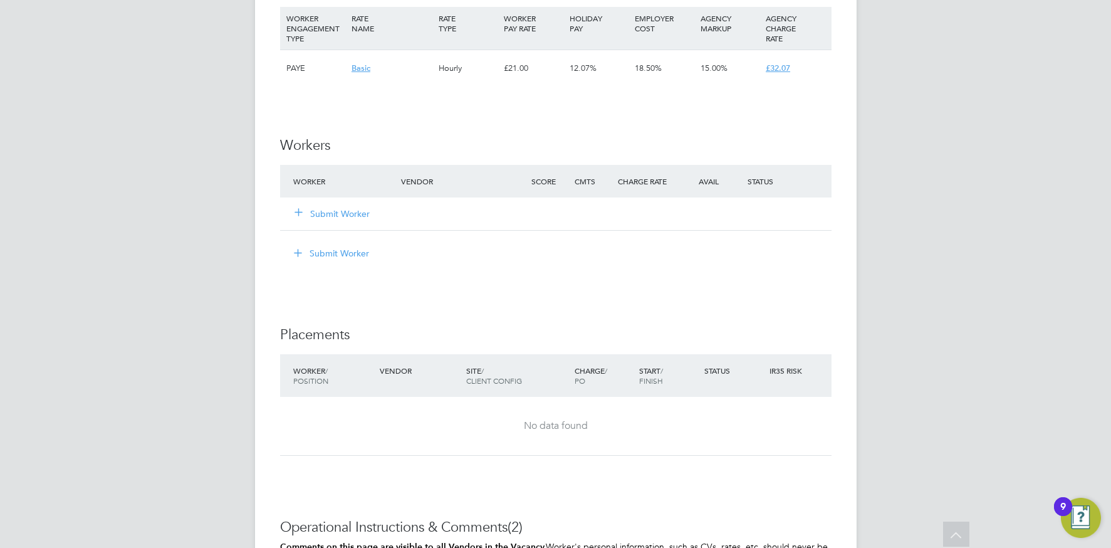
click at [351, 216] on button "Submit Worker" at bounding box center [332, 213] width 75 height 13
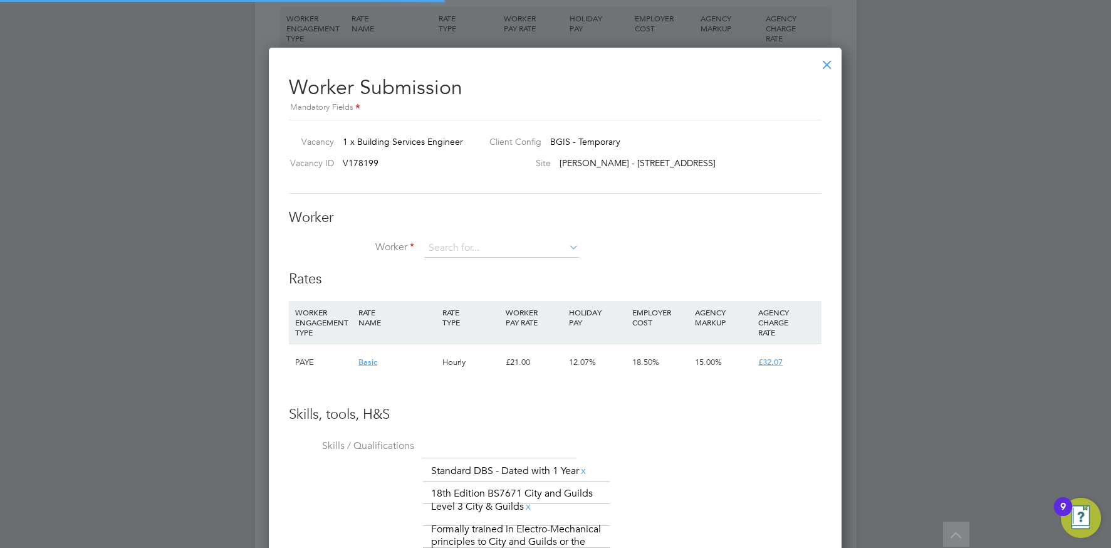
scroll to position [855, 573]
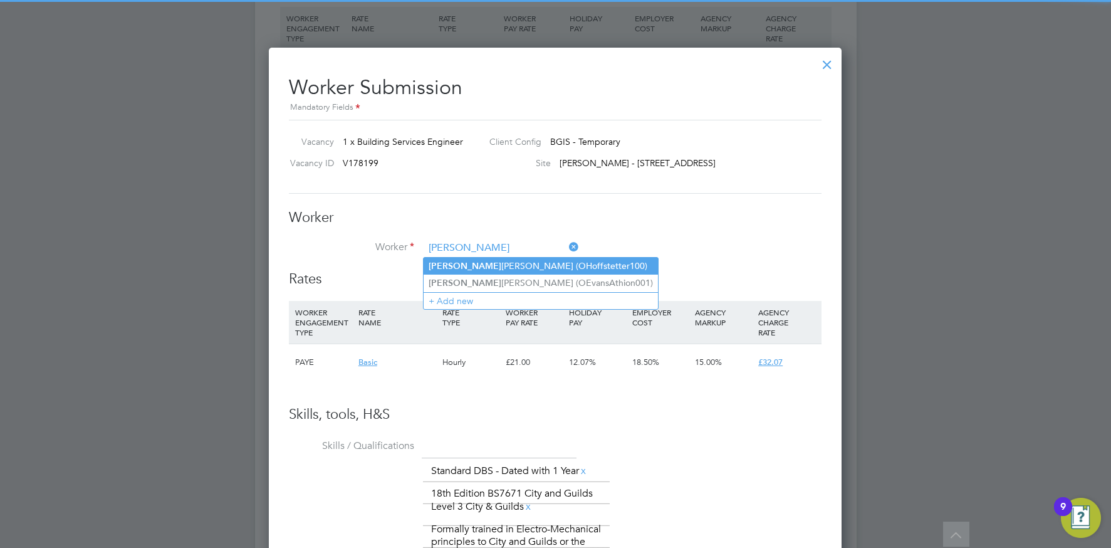
click at [452, 263] on li "Ollie Hoffstetter (OHoffstetter100)" at bounding box center [541, 266] width 234 height 17
type input "Ollie Hoffstetter (OHoffstetter100)"
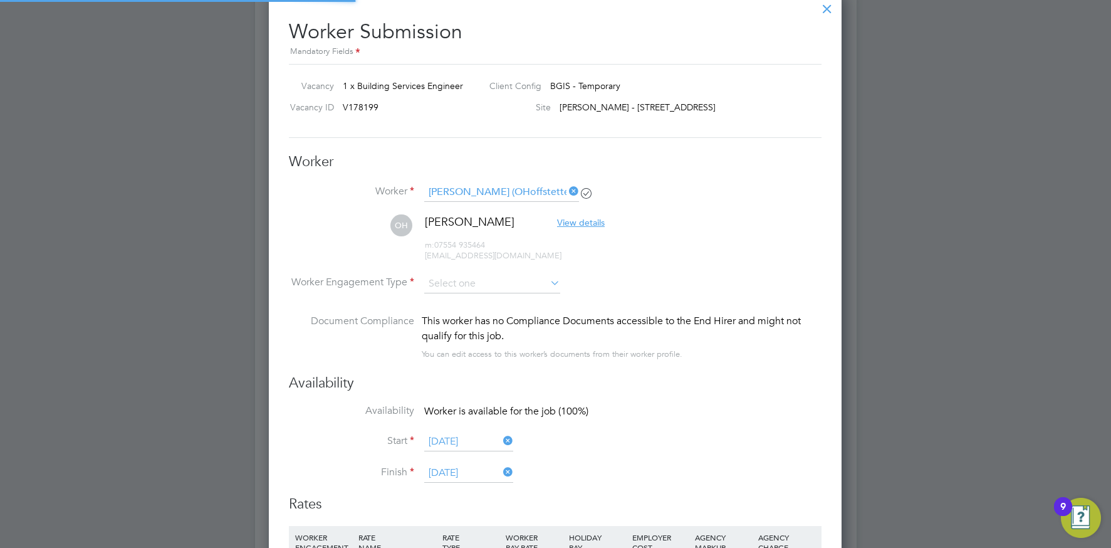
scroll to position [1617, 0]
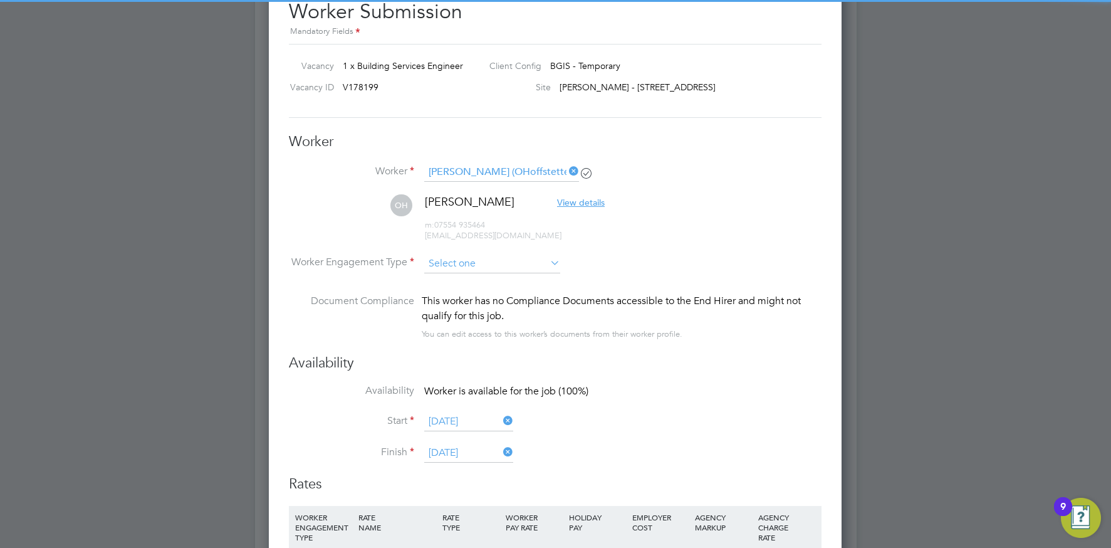
click at [476, 269] on input at bounding box center [492, 263] width 136 height 19
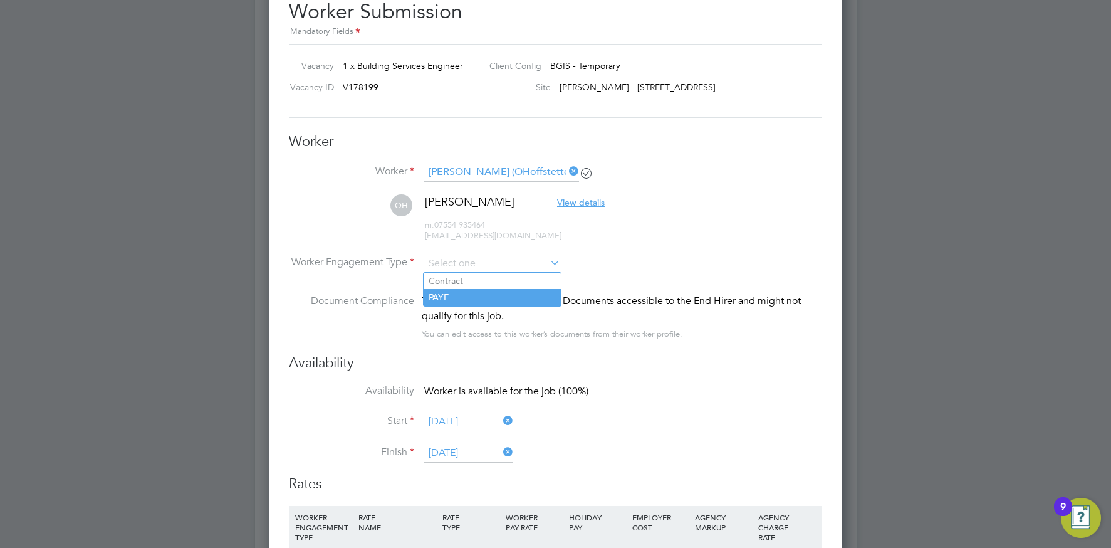
drag, startPoint x: 476, startPoint y: 293, endPoint x: 499, endPoint y: 293, distance: 22.6
click at [476, 293] on li "PAYE" at bounding box center [492, 297] width 137 height 16
type input "PAYE"
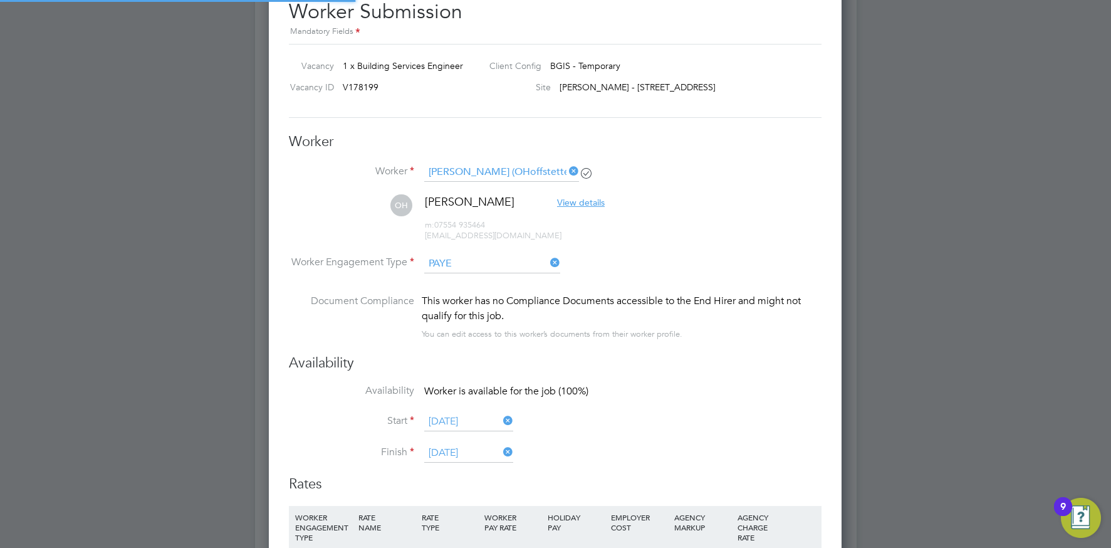
scroll to position [0, 0]
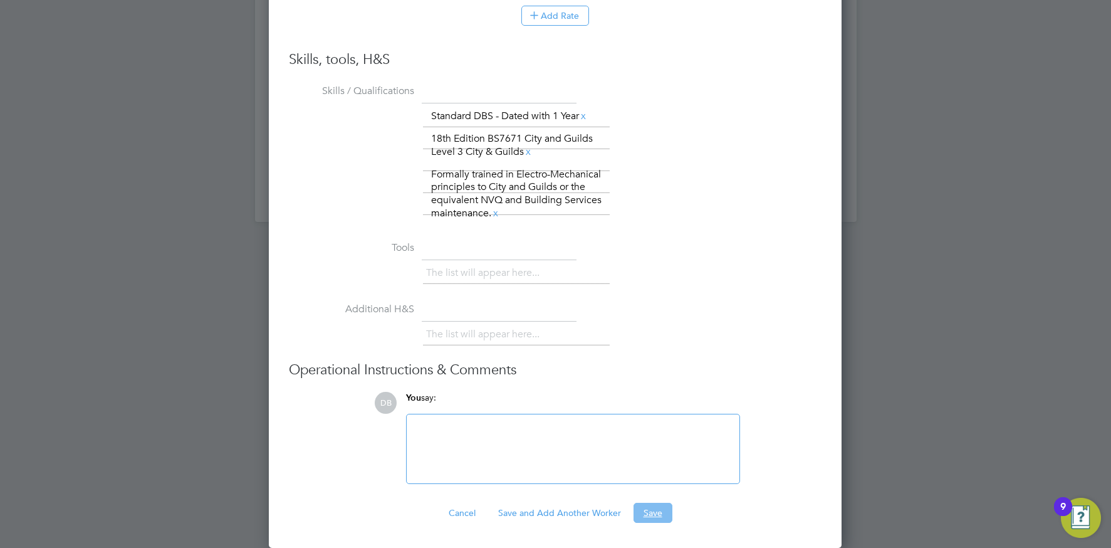
click at [656, 516] on button "Save" at bounding box center [653, 513] width 39 height 20
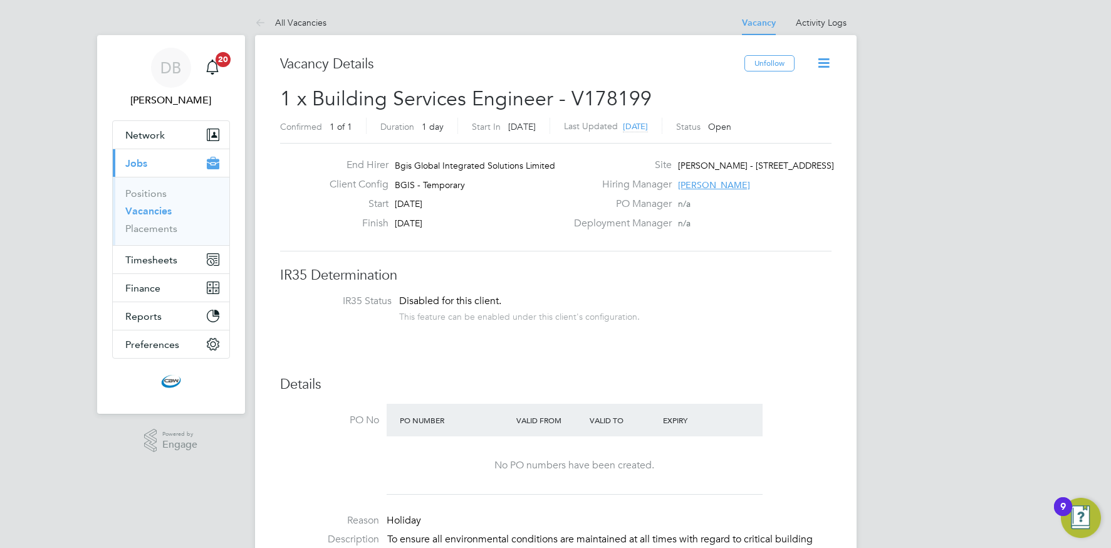
click at [139, 209] on link "Vacancies" at bounding box center [148, 211] width 46 height 12
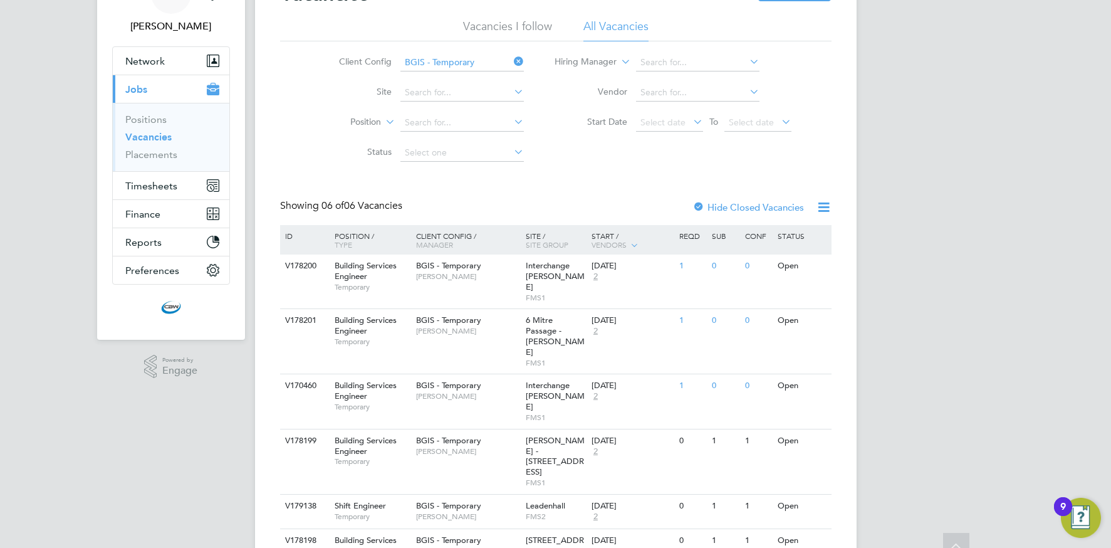
scroll to position [112, 0]
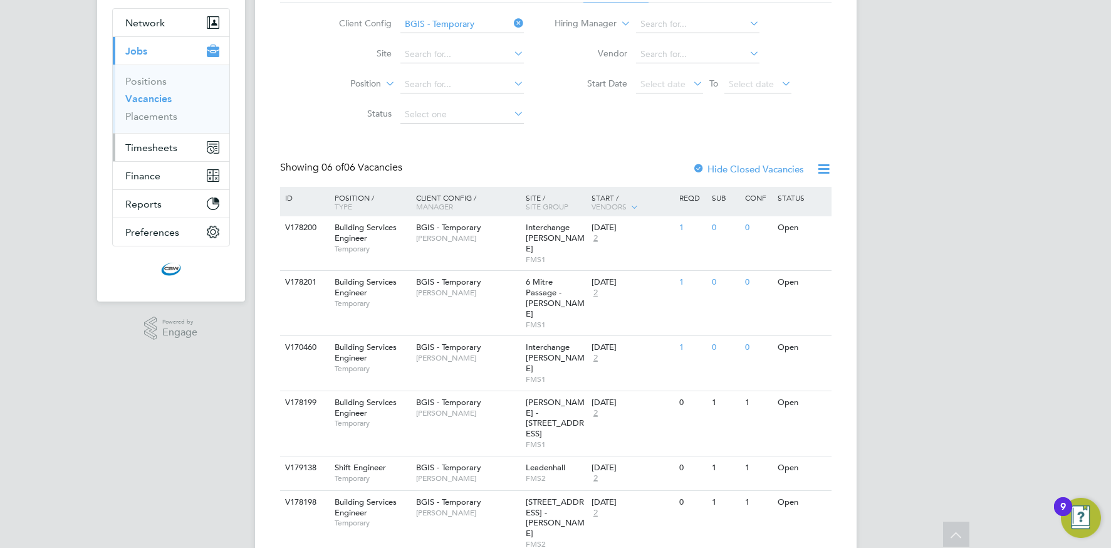
click at [167, 149] on span "Timesheets" at bounding box center [151, 148] width 52 height 12
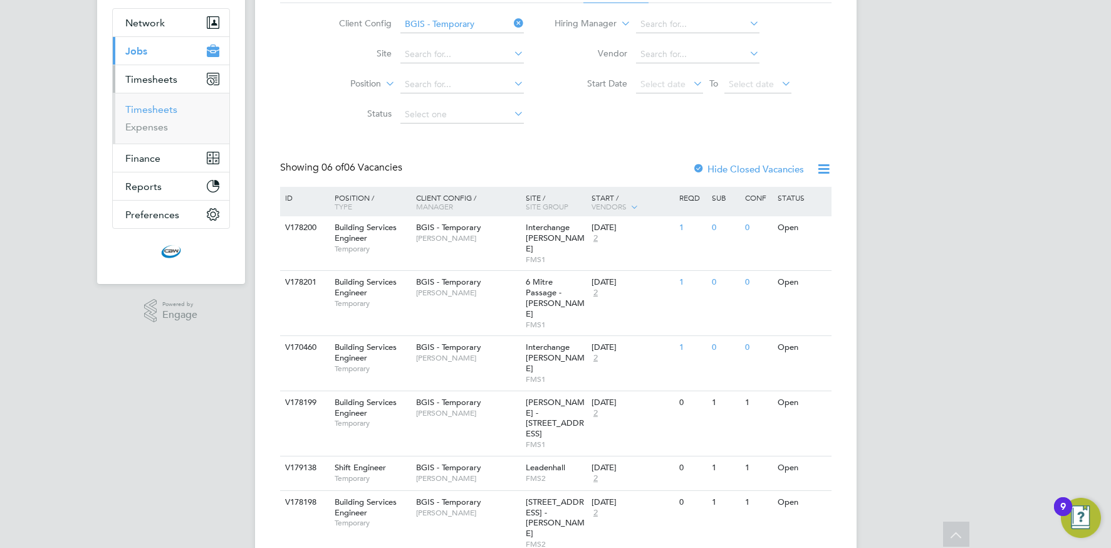
click at [161, 108] on link "Timesheets" at bounding box center [151, 109] width 52 height 12
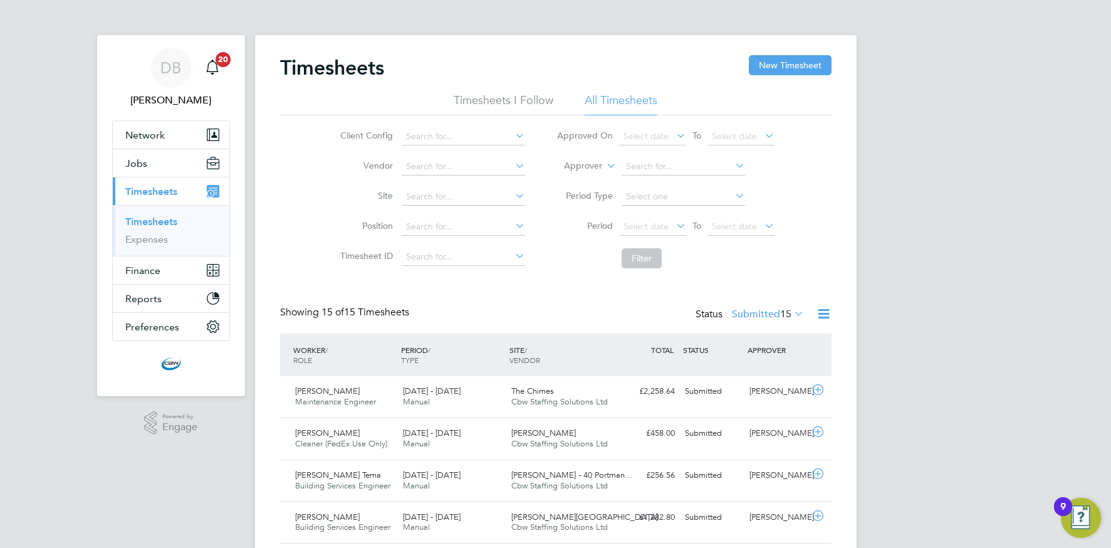
click at [513, 133] on icon at bounding box center [513, 136] width 0 height 18
click at [441, 298] on li "BGIS - Temporary" at bounding box center [463, 306] width 125 height 17
type input "BGIS - Temporary"
click at [639, 258] on button "Filter" at bounding box center [642, 258] width 40 height 20
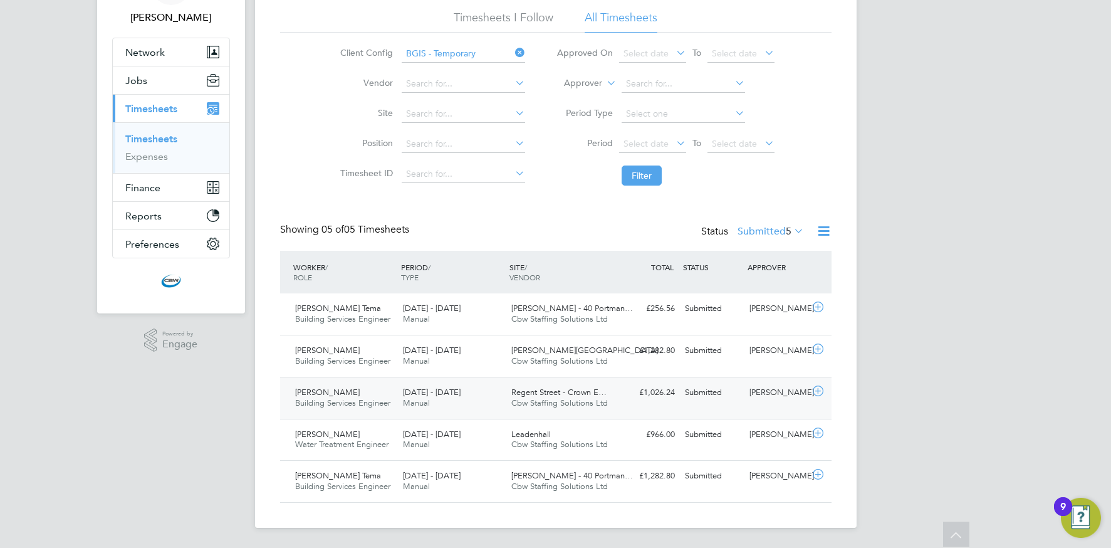
click at [483, 395] on div "16 - 22 Aug 2025 Manual" at bounding box center [452, 397] width 108 height 31
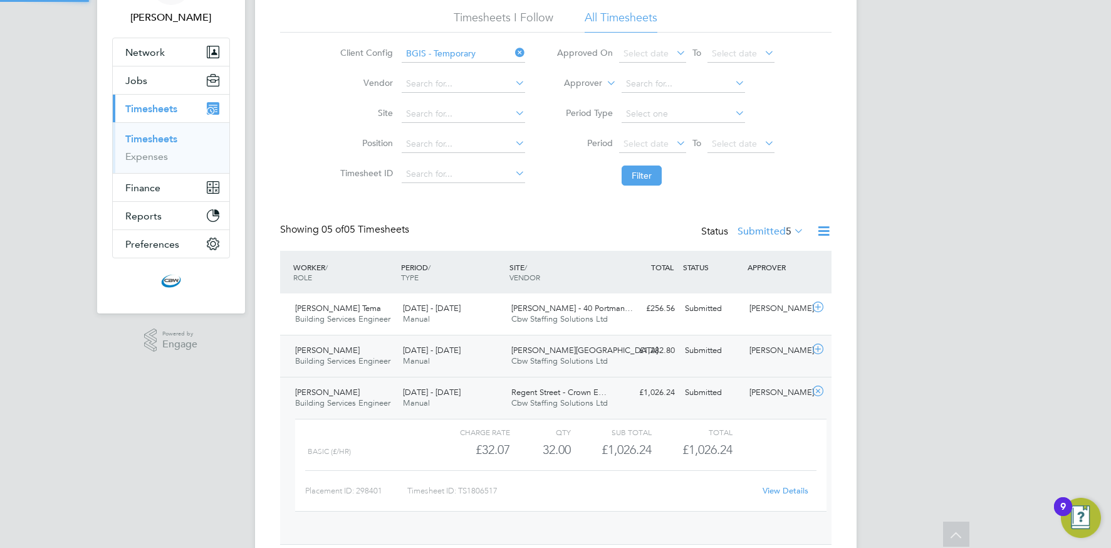
scroll to position [21, 122]
click at [774, 493] on link "View Details" at bounding box center [786, 490] width 46 height 11
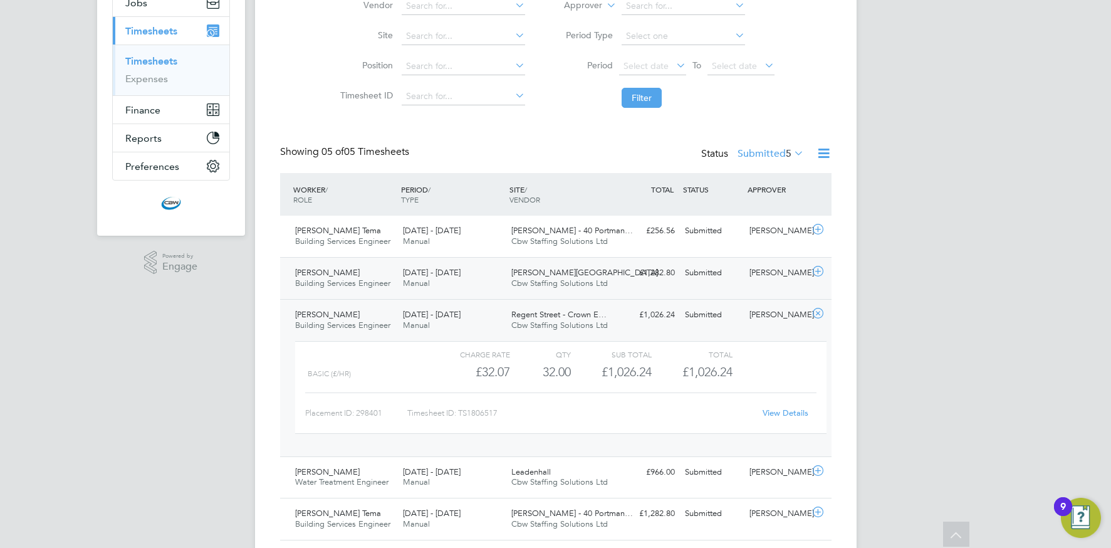
scroll to position [162, 0]
click at [625, 328] on div "Harry Bonfield Building Services Engineer 16 - 22 Aug 2025 16 - 22 Aug 2025 Man…" at bounding box center [555, 376] width 551 height 157
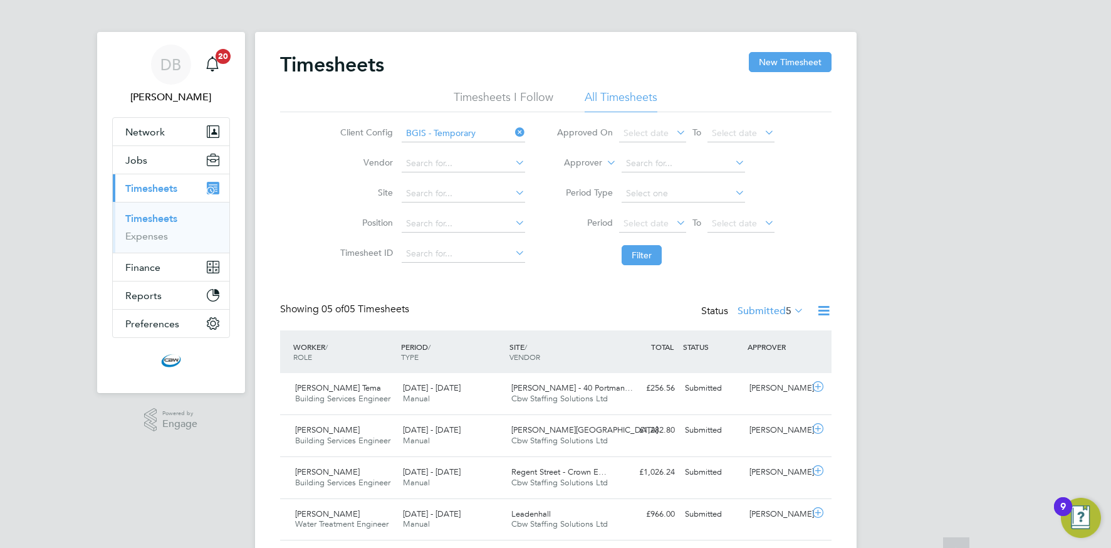
scroll to position [0, 0]
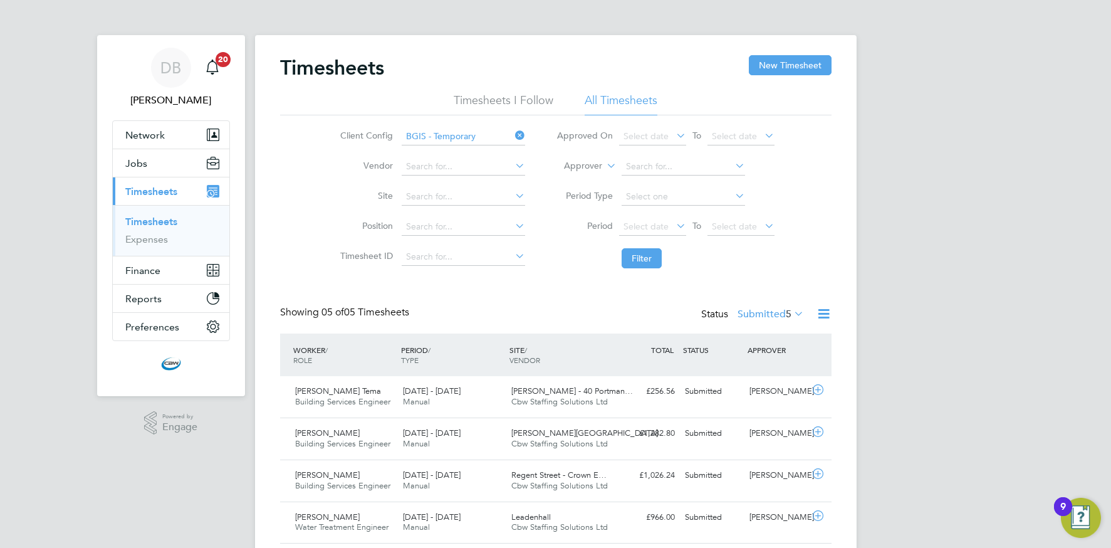
click at [513, 135] on icon at bounding box center [513, 136] width 0 height 18
click at [513, 137] on icon at bounding box center [513, 136] width 0 height 18
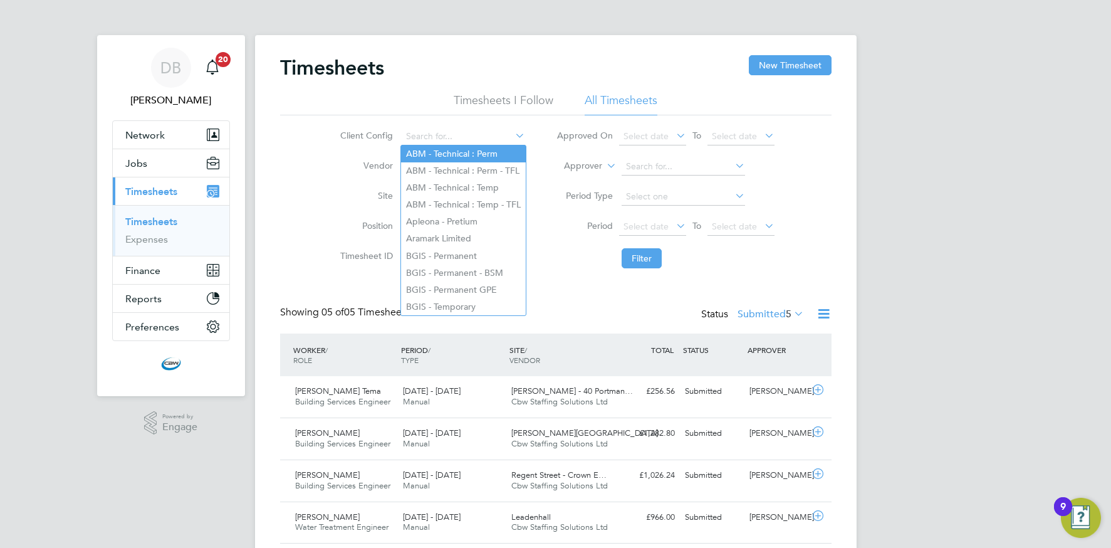
click at [441, 152] on li "ABM - Technical : Perm" at bounding box center [463, 153] width 125 height 17
type input "ABM - Technical : Perm"
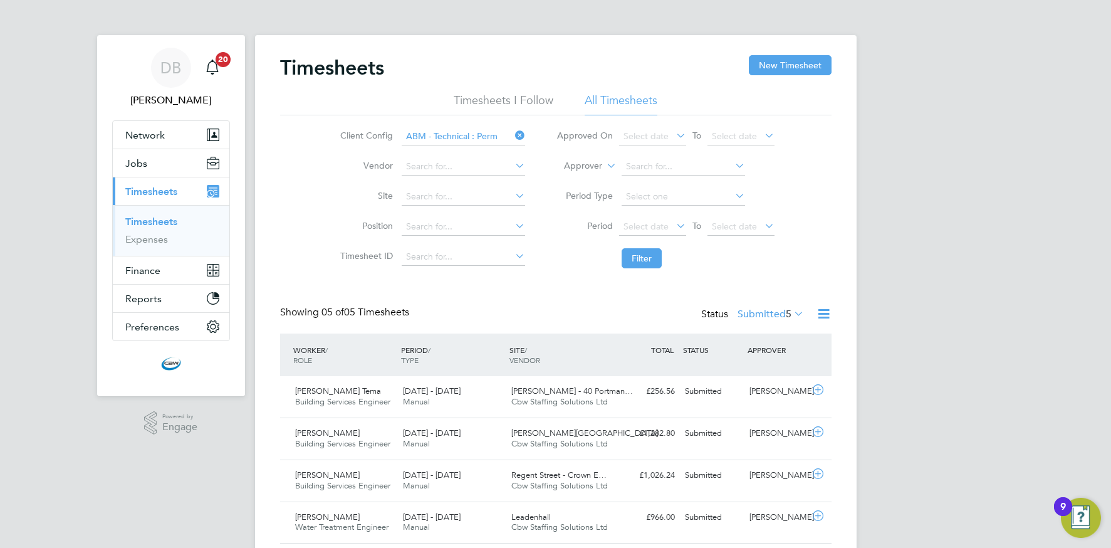
click at [513, 134] on icon at bounding box center [513, 136] width 0 height 18
click at [513, 135] on icon at bounding box center [513, 136] width 0 height 18
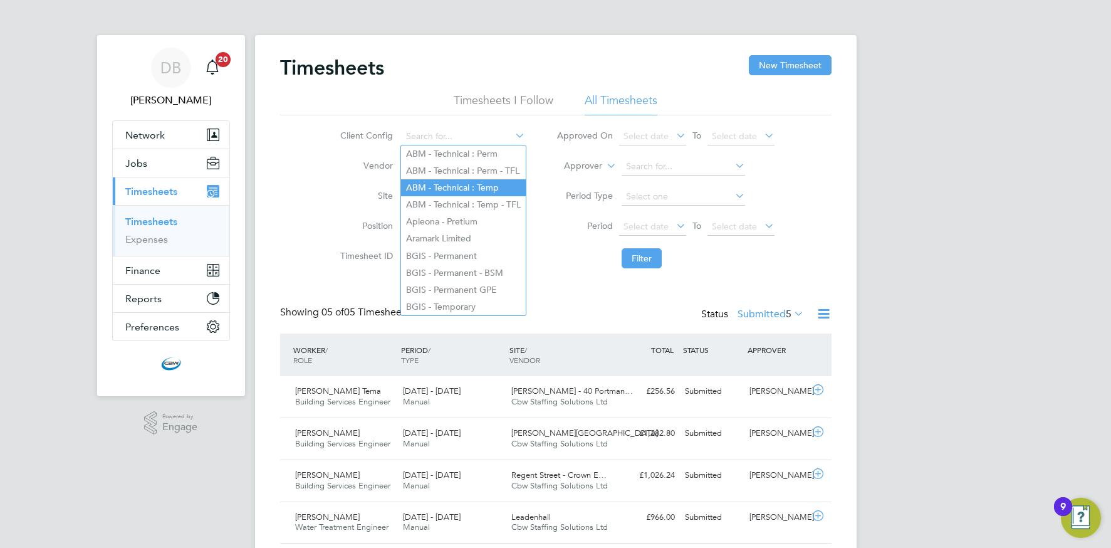
click at [450, 185] on li "ABM - Technical : Temp" at bounding box center [463, 187] width 125 height 17
type input "ABM - Technical : Temp"
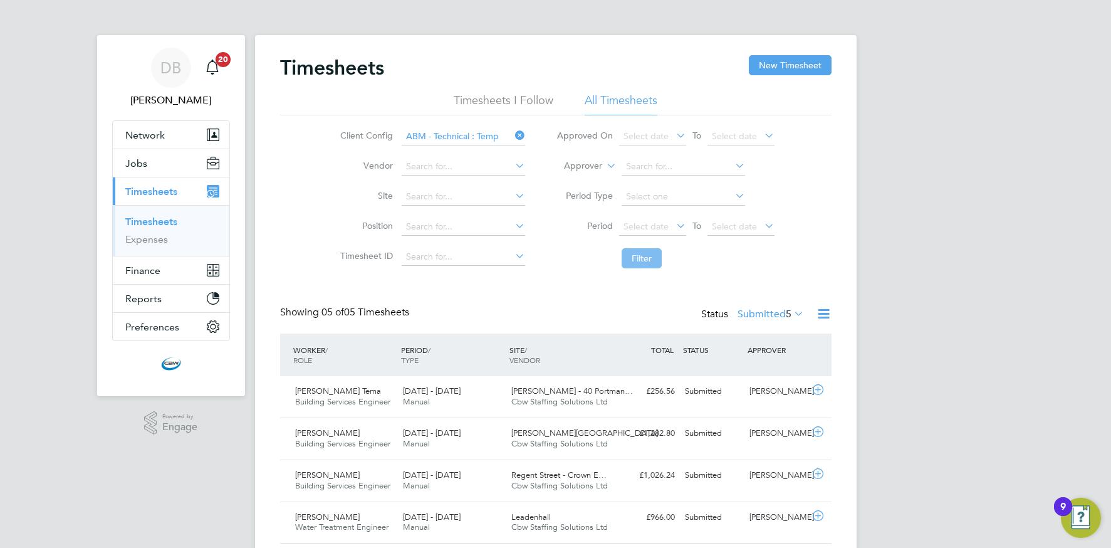
drag, startPoint x: 642, startPoint y: 254, endPoint x: 633, endPoint y: 256, distance: 9.6
click at [641, 255] on button "Filter" at bounding box center [642, 258] width 40 height 20
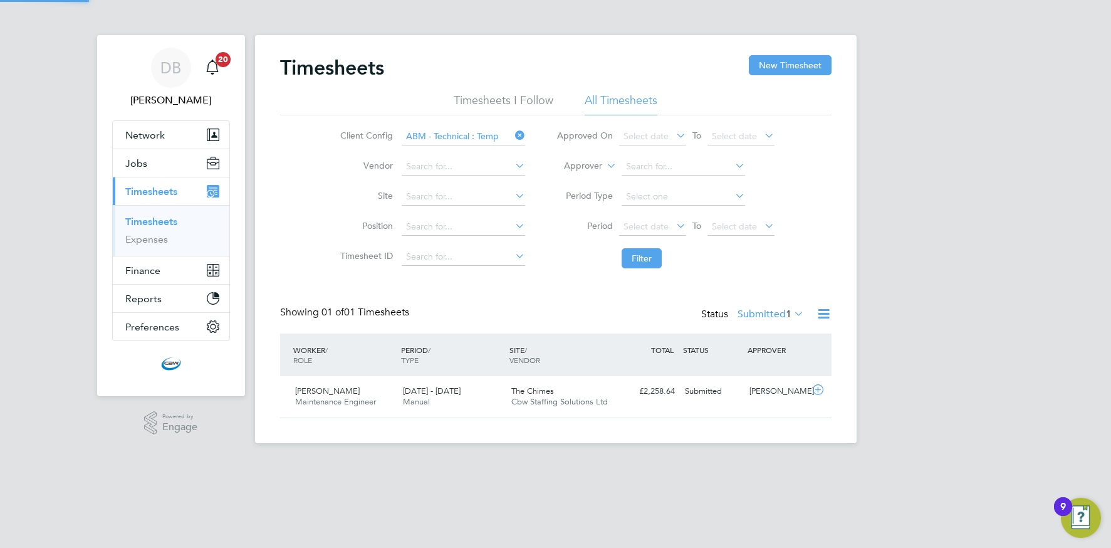
scroll to position [32, 109]
click at [788, 67] on button "New Timesheet" at bounding box center [790, 65] width 83 height 20
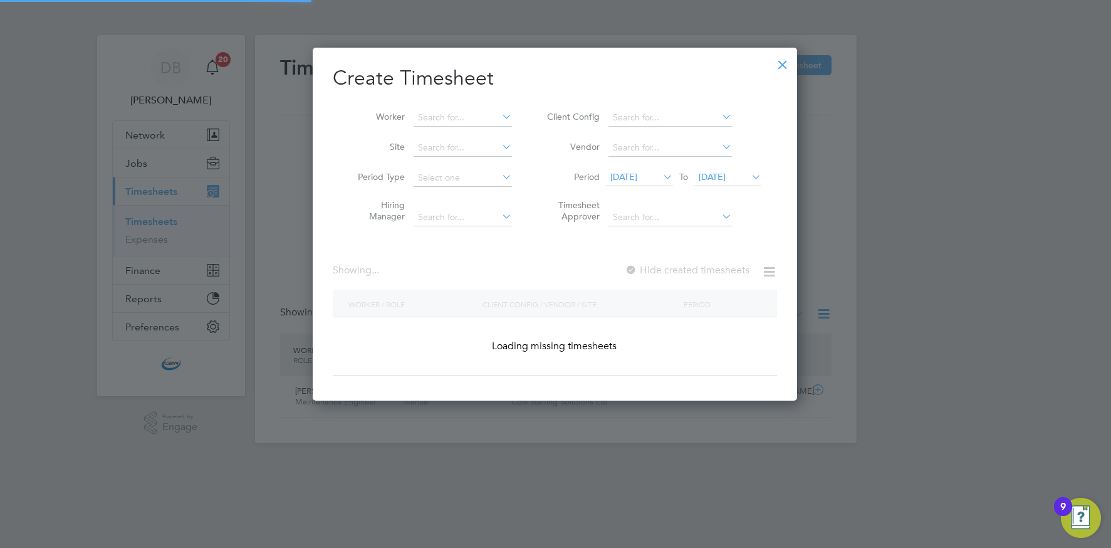
scroll to position [1457, 485]
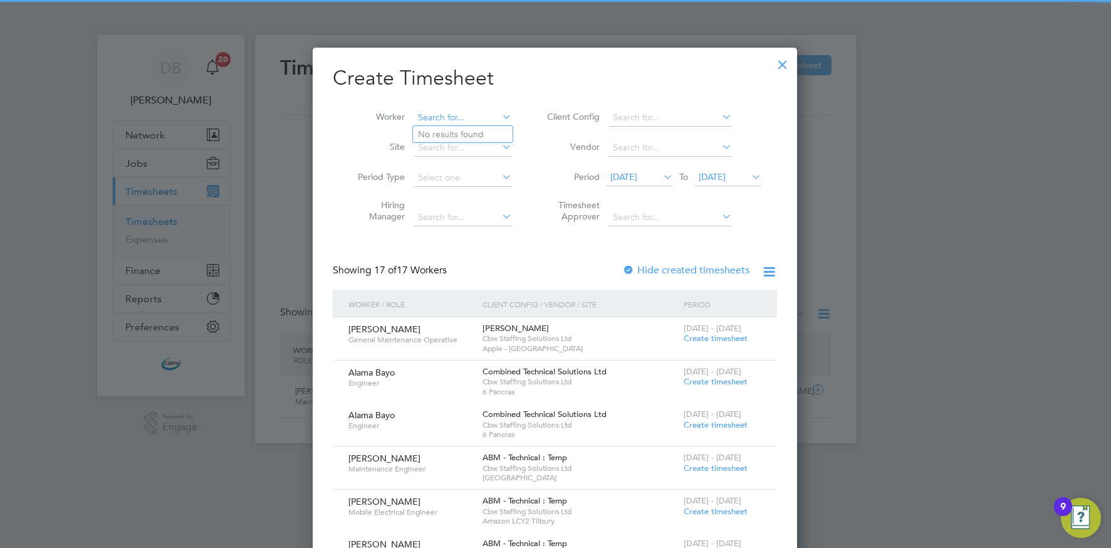
click at [487, 120] on input at bounding box center [463, 118] width 98 height 18
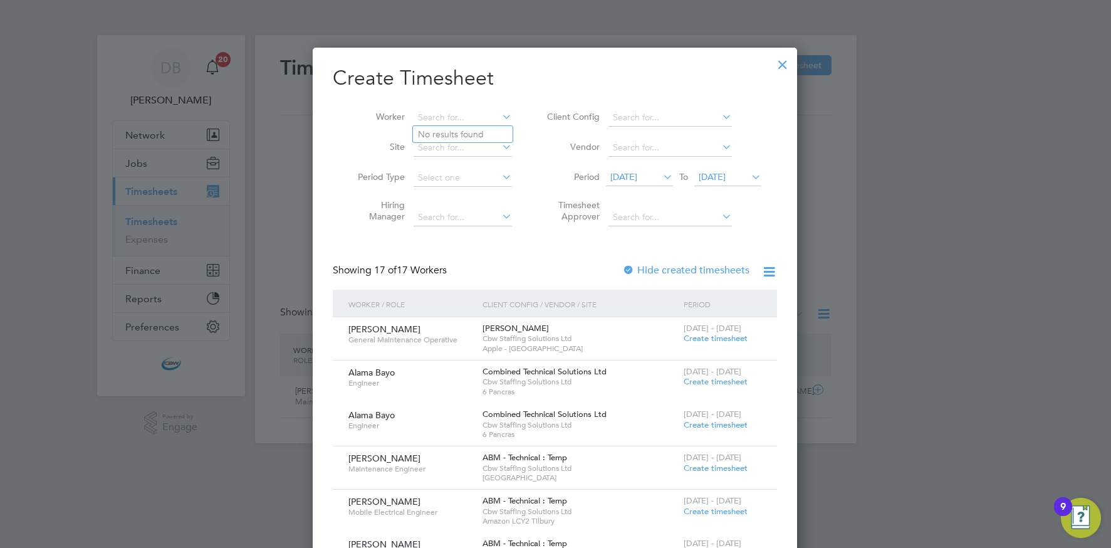
click at [499, 118] on icon at bounding box center [499, 117] width 0 height 18
click at [499, 119] on icon at bounding box center [499, 117] width 0 height 18
click at [704, 122] on input at bounding box center [669, 118] width 123 height 18
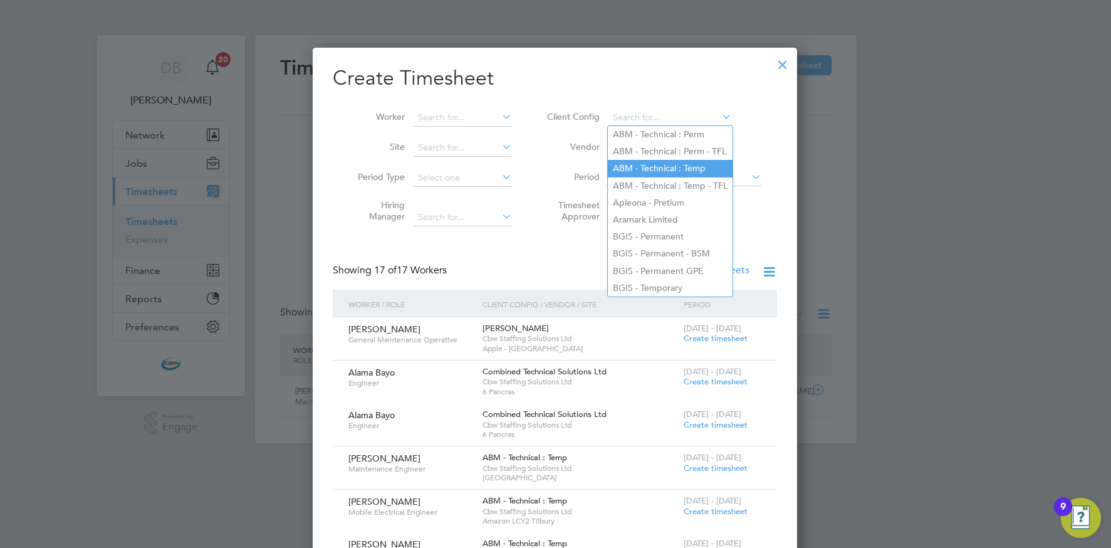
click at [655, 166] on li "ABM - Technical : Temp" at bounding box center [670, 168] width 125 height 17
type input "ABM - Technical : Temp"
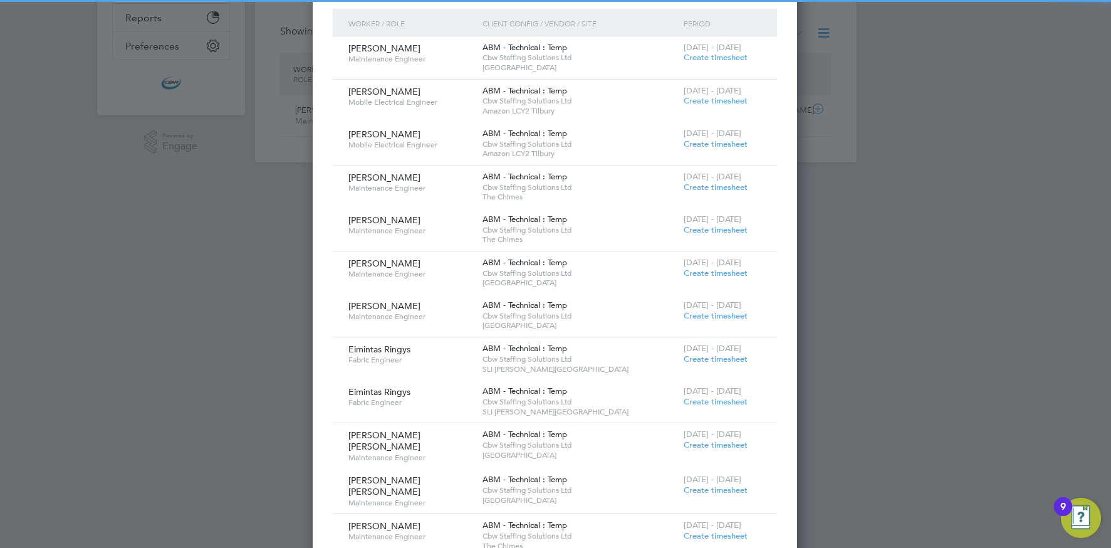
scroll to position [397, 0]
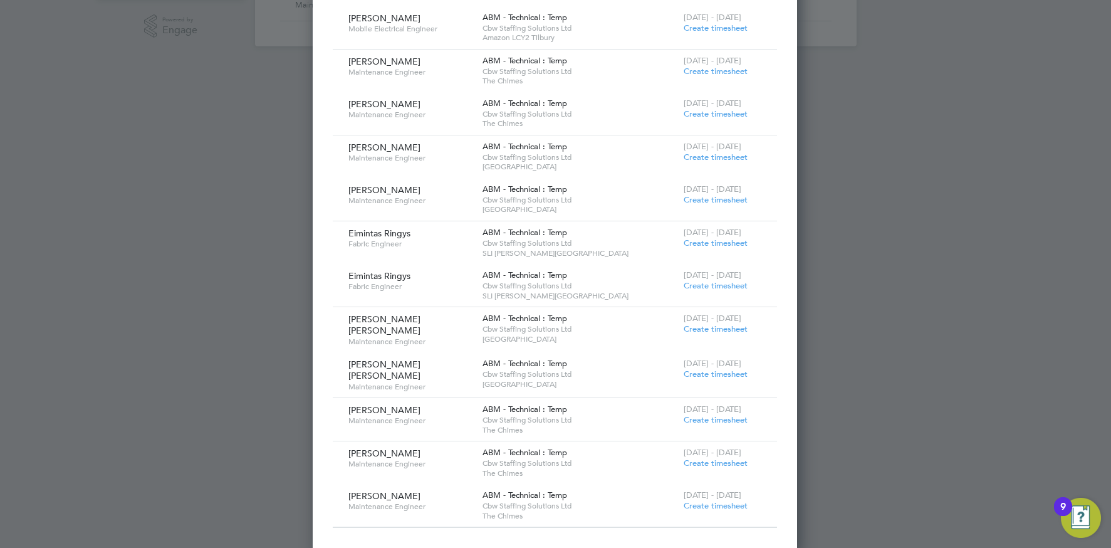
click at [696, 414] on span "Create timesheet" at bounding box center [716, 419] width 64 height 11
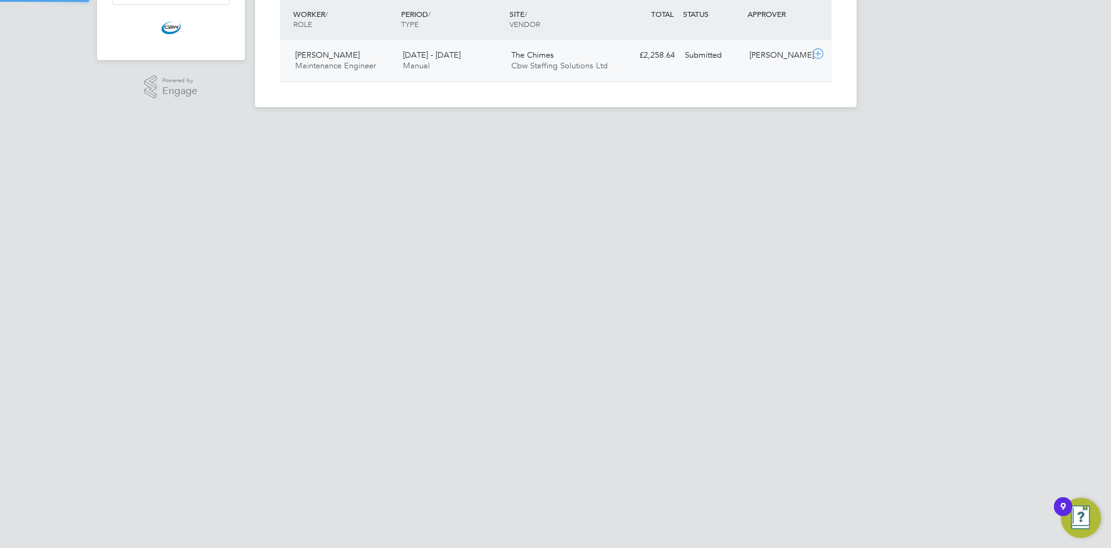
scroll to position [32, 109]
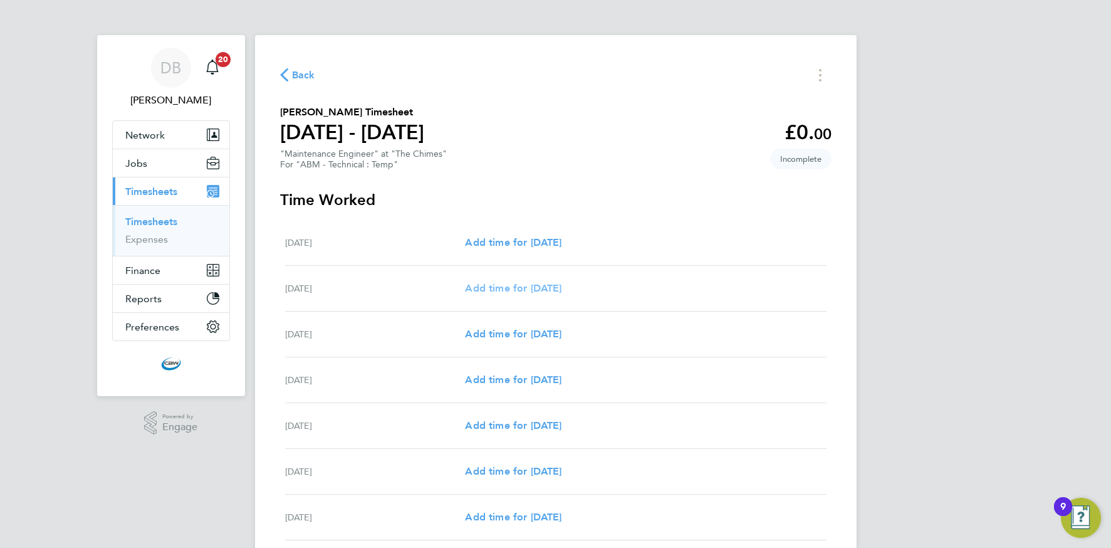
click at [508, 288] on span "Add time for Sun 17 Aug" at bounding box center [513, 288] width 97 height 12
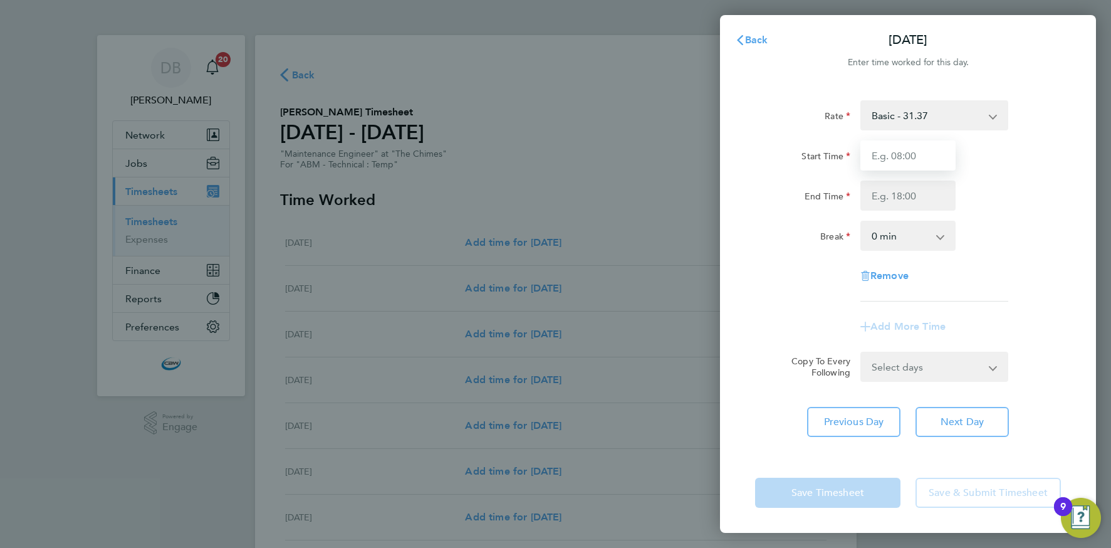
drag, startPoint x: 884, startPoint y: 164, endPoint x: 890, endPoint y: 168, distance: 7.3
click at [884, 164] on input "Start Time" at bounding box center [907, 155] width 95 height 30
type input "07:00"
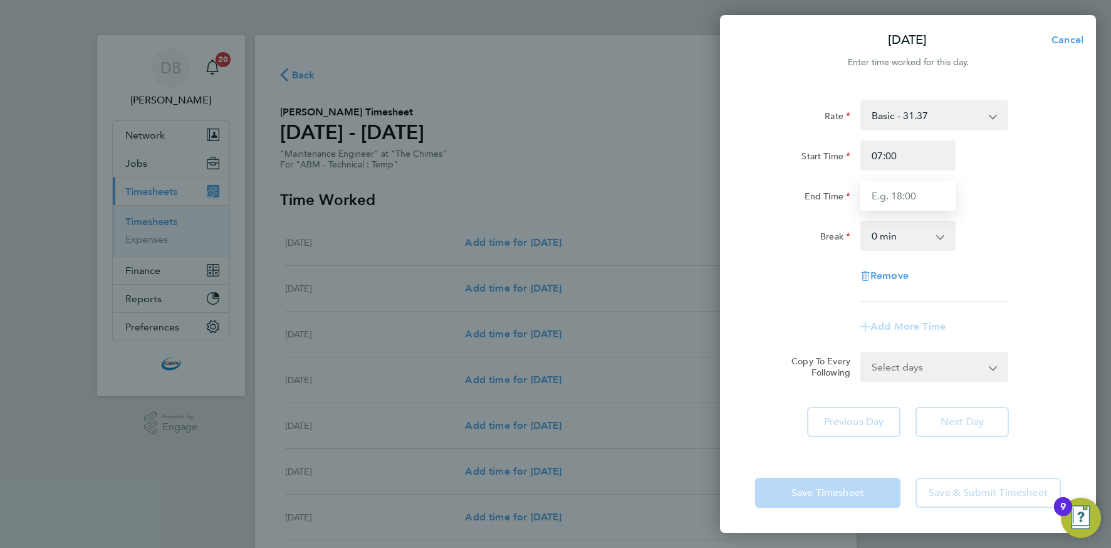
click at [894, 196] on input "End Time" at bounding box center [907, 195] width 95 height 30
type input "19:00"
click at [900, 242] on select "0 min 15 min 30 min 45 min 60 min 75 min 90 min" at bounding box center [901, 236] width 78 height 28
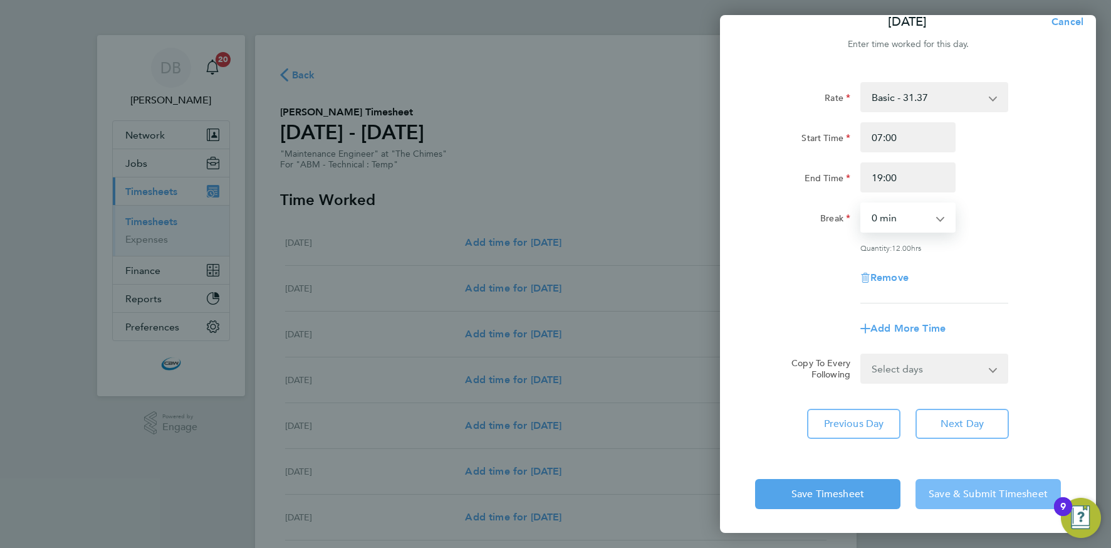
click at [973, 488] on span "Save & Submit Timesheet" at bounding box center [988, 494] width 119 height 13
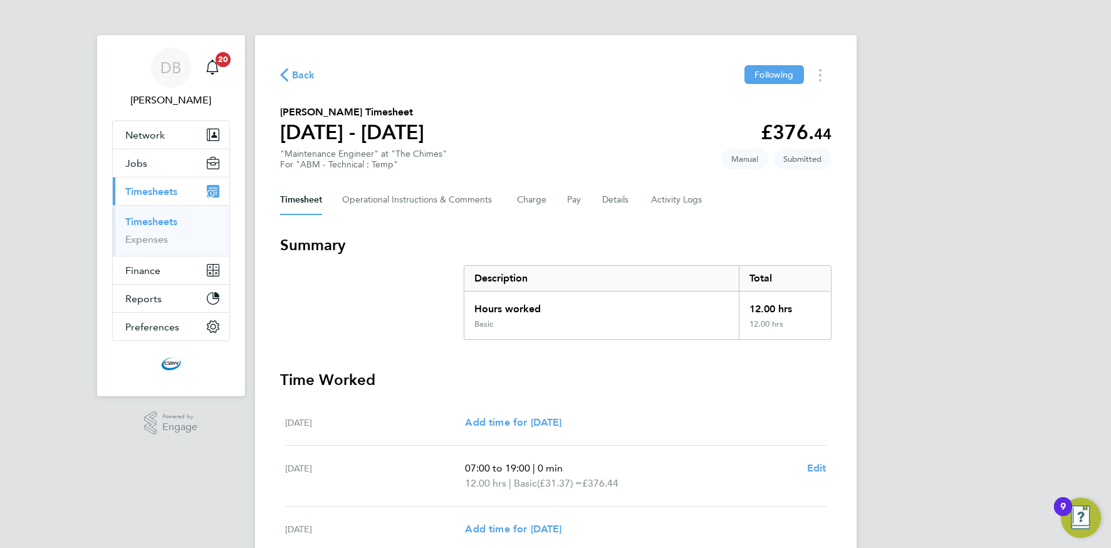
click at [301, 77] on span "Back" at bounding box center [303, 75] width 23 height 15
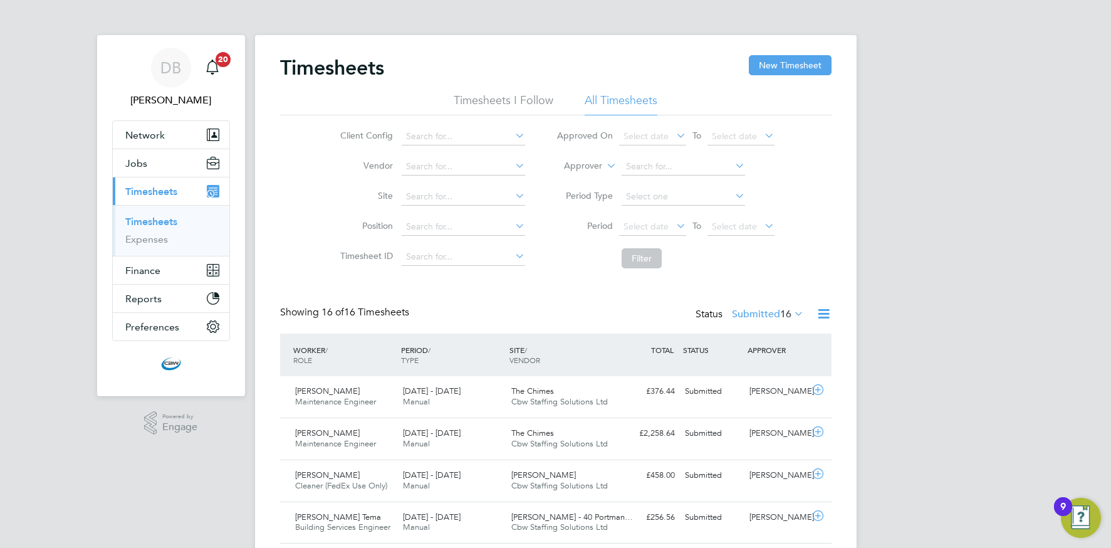
click at [513, 135] on icon at bounding box center [513, 136] width 0 height 18
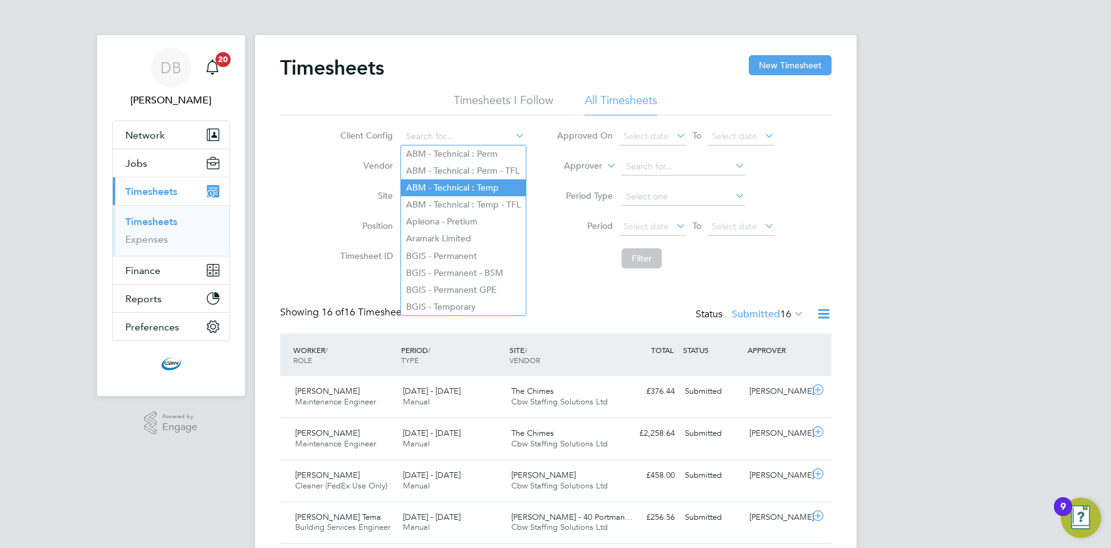
click at [439, 189] on li "ABM - Technical : Temp" at bounding box center [463, 187] width 125 height 17
type input "ABM - Technical : Temp"
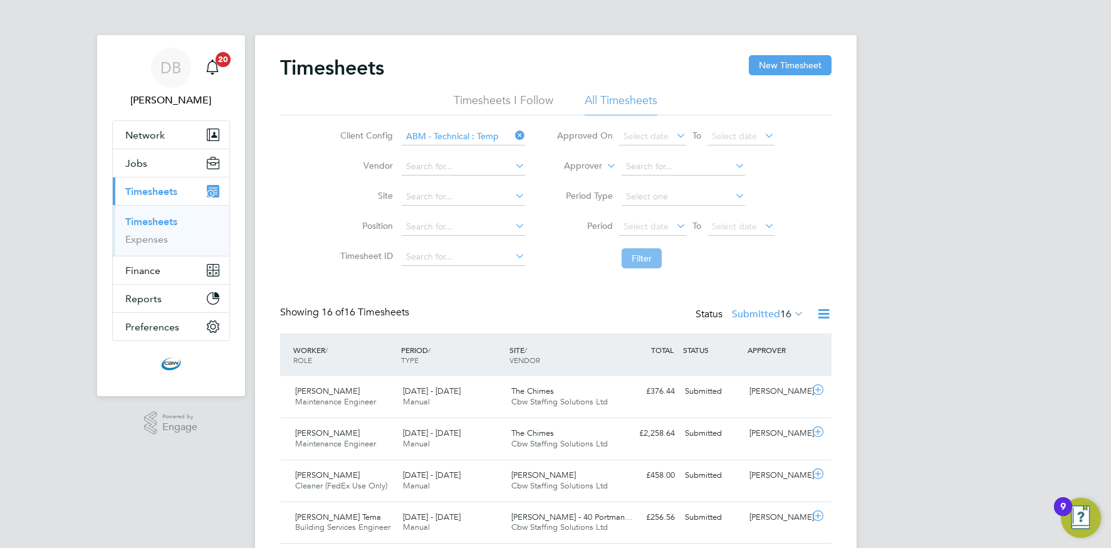
click at [639, 256] on button "Filter" at bounding box center [642, 258] width 40 height 20
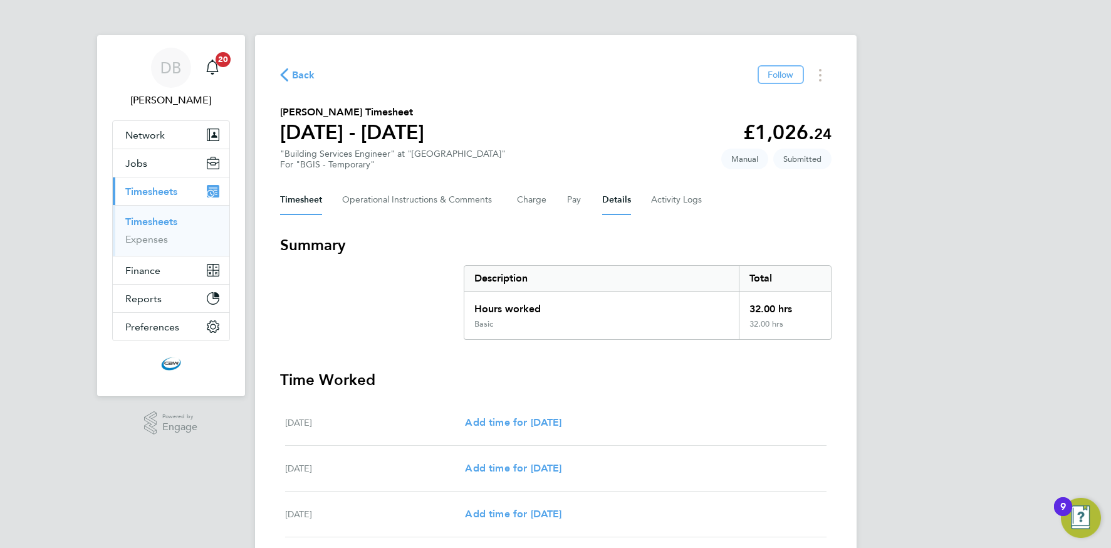
click at [623, 199] on button "Details" at bounding box center [616, 200] width 29 height 30
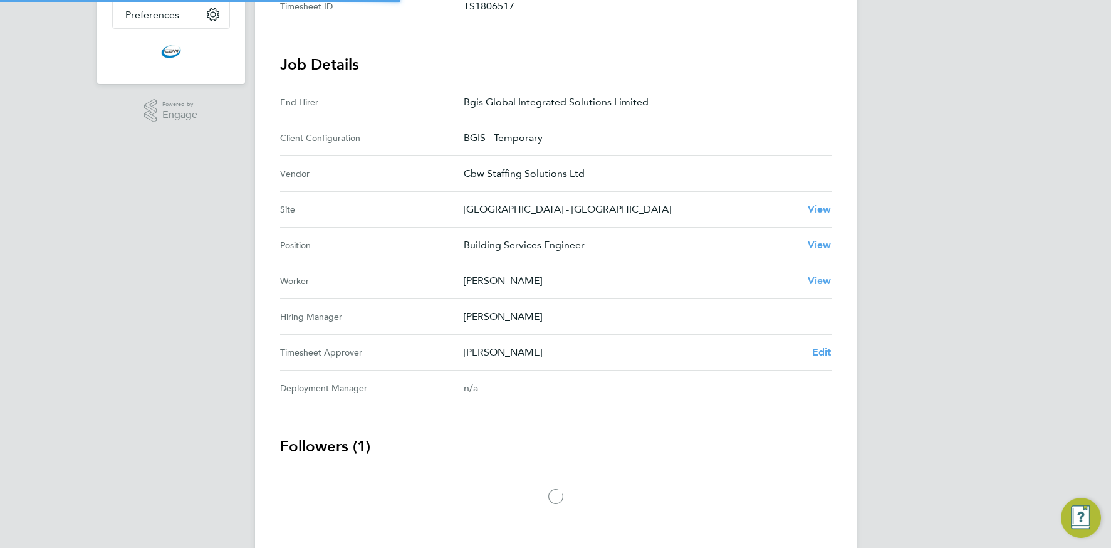
scroll to position [363, 0]
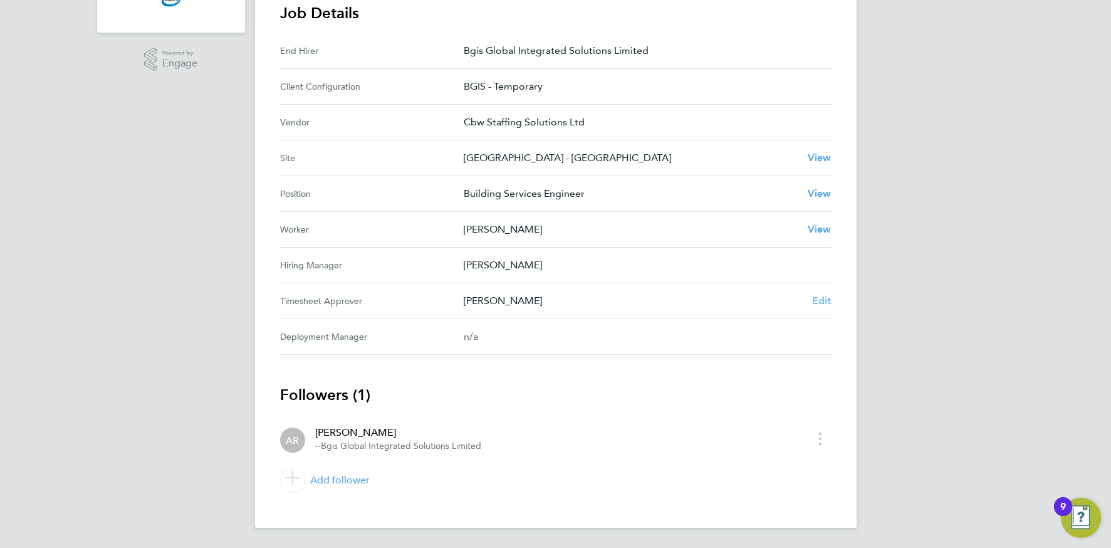
click at [818, 298] on span "Edit" at bounding box center [821, 301] width 19 height 12
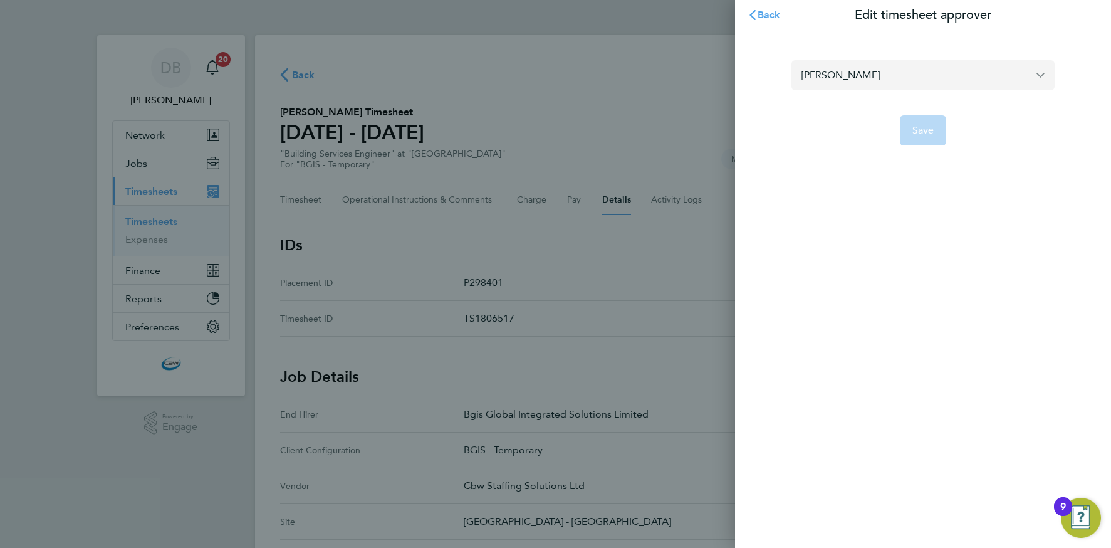
click at [921, 76] on input "[PERSON_NAME]" at bounding box center [922, 74] width 263 height 29
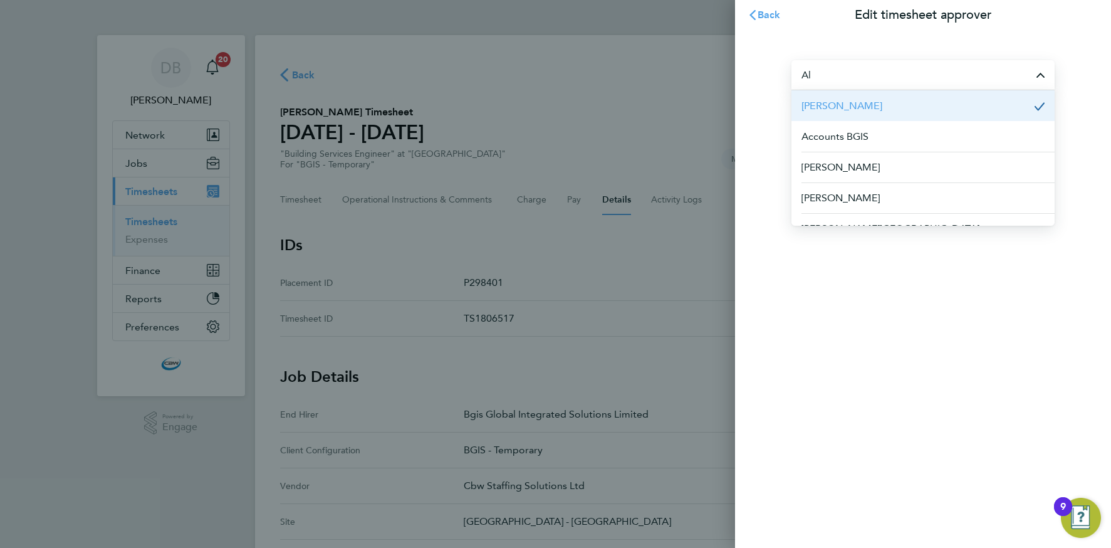
type input "A"
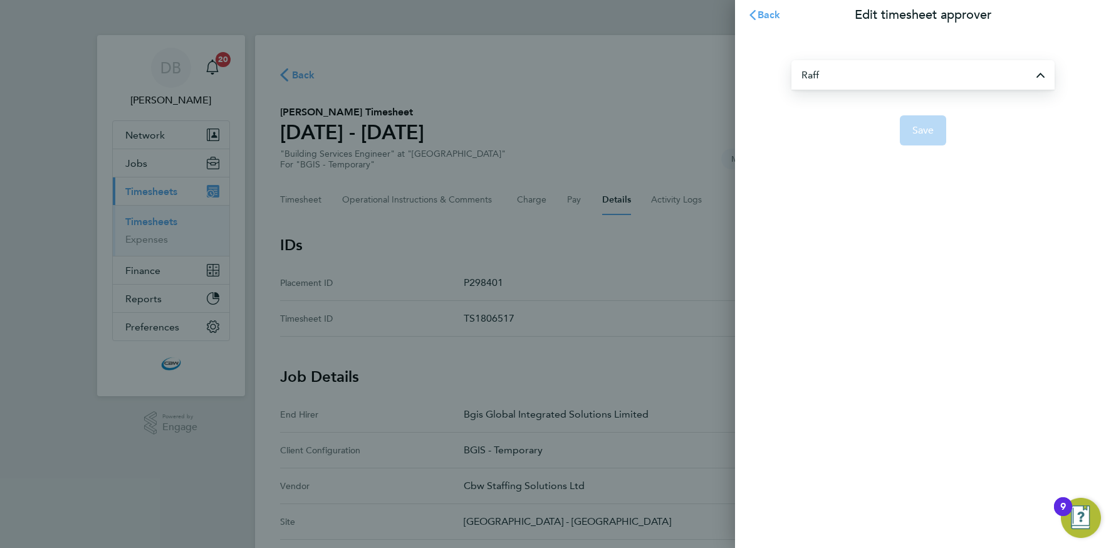
type input "[PERSON_NAME]"
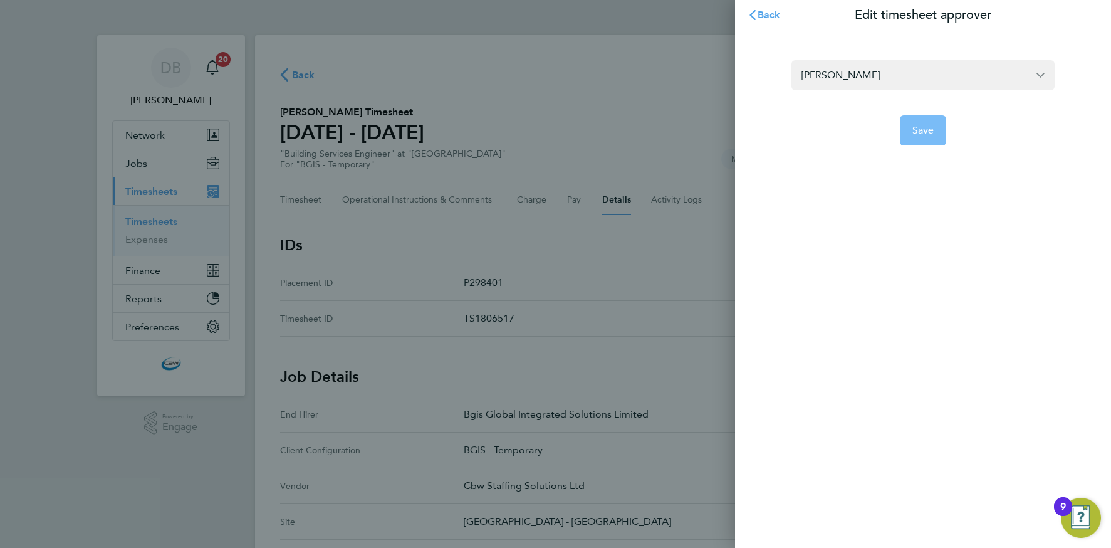
click at [937, 122] on button "Save" at bounding box center [923, 130] width 47 height 30
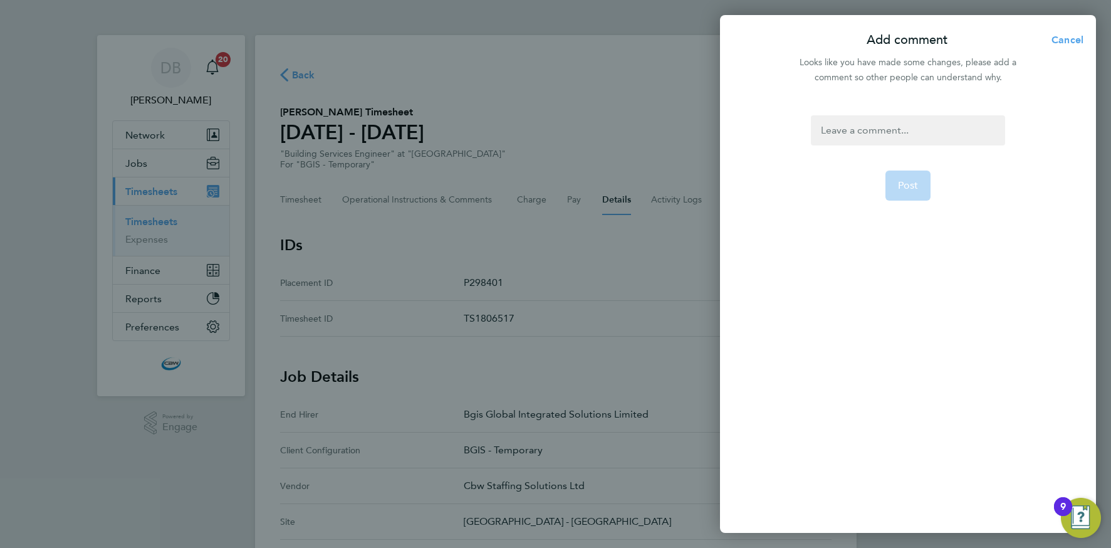
click at [887, 125] on div at bounding box center [908, 130] width 194 height 30
click at [886, 125] on div at bounding box center [908, 130] width 194 height 30
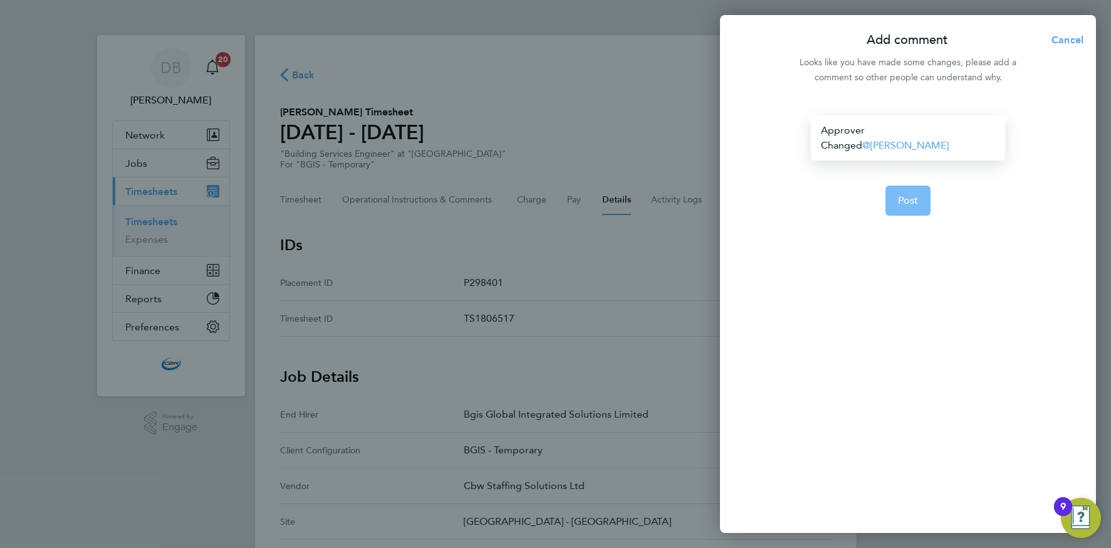
click at [916, 194] on span "Post" at bounding box center [908, 200] width 21 height 13
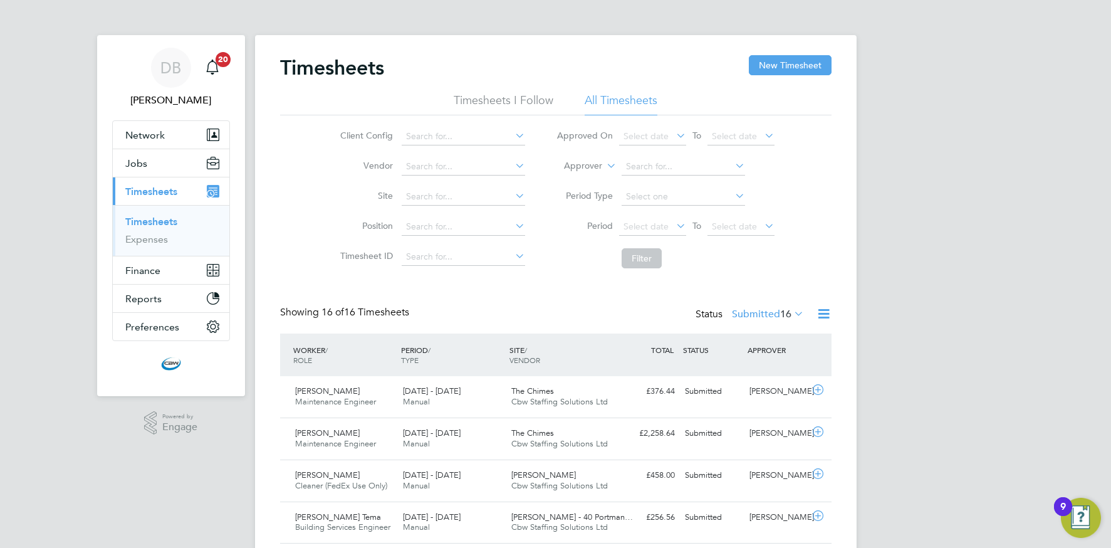
click at [513, 137] on icon at bounding box center [513, 136] width 0 height 18
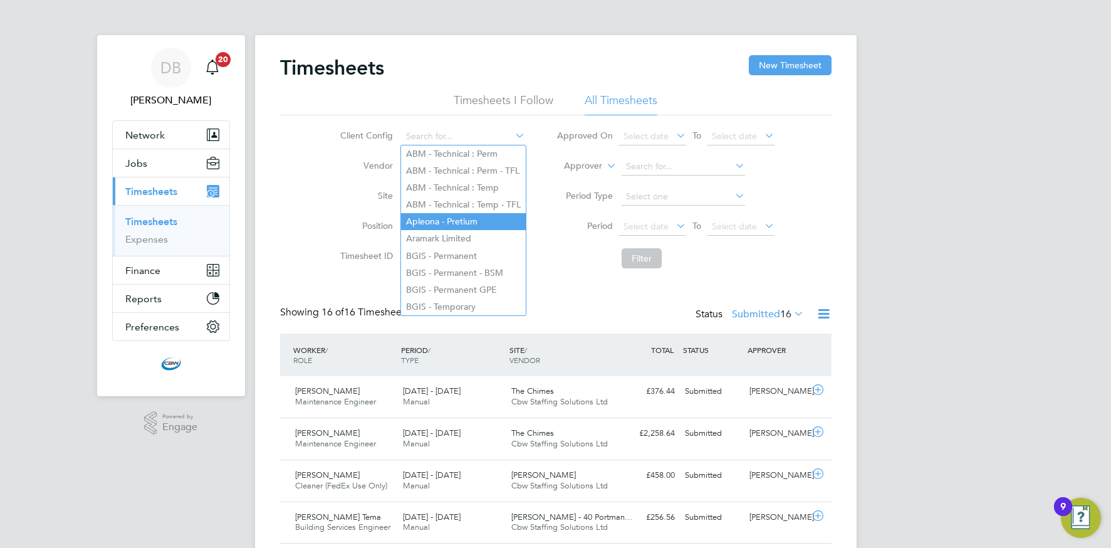
click at [459, 221] on li "Apleona - Pretium" at bounding box center [463, 221] width 125 height 17
type input "Apleona - Pretium"
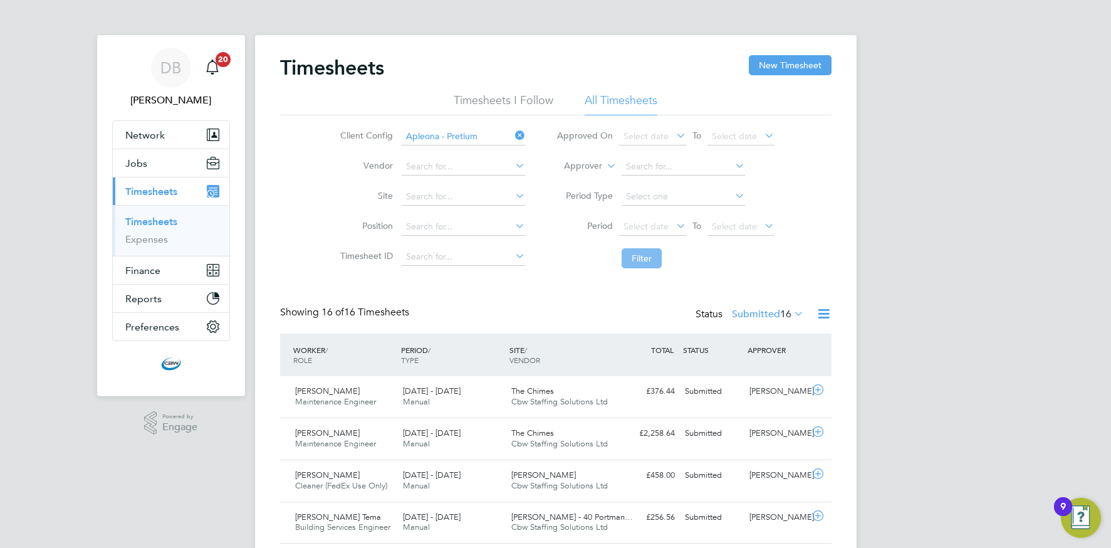
click at [642, 259] on button "Filter" at bounding box center [642, 258] width 40 height 20
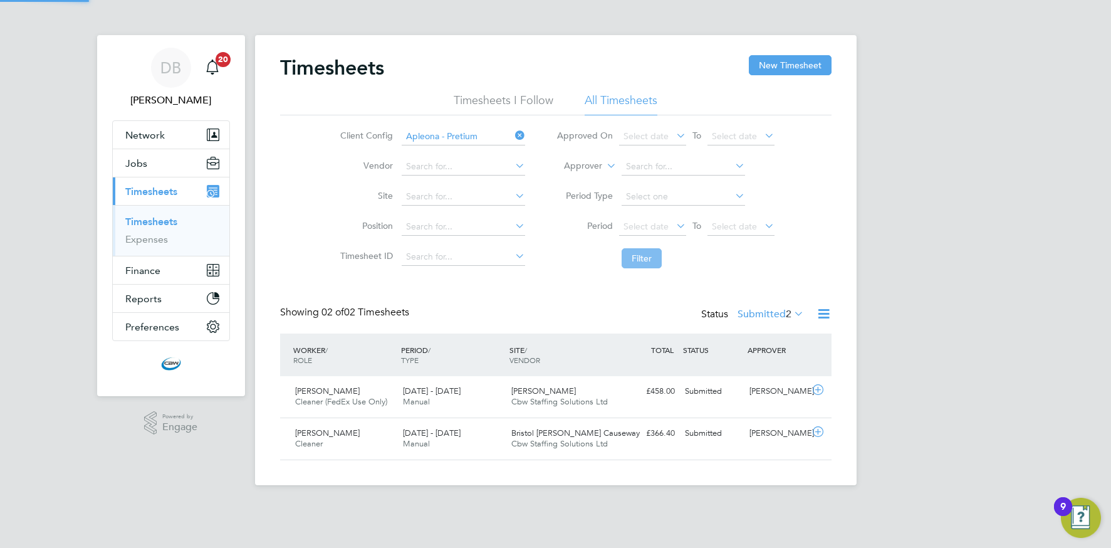
scroll to position [32, 109]
click at [513, 140] on icon at bounding box center [513, 136] width 0 height 18
click at [484, 138] on input at bounding box center [463, 137] width 123 height 18
drag, startPoint x: 462, startPoint y: 166, endPoint x: 469, endPoint y: 168, distance: 6.5
click at [462, 166] on li "NG Bailey" at bounding box center [463, 170] width 125 height 17
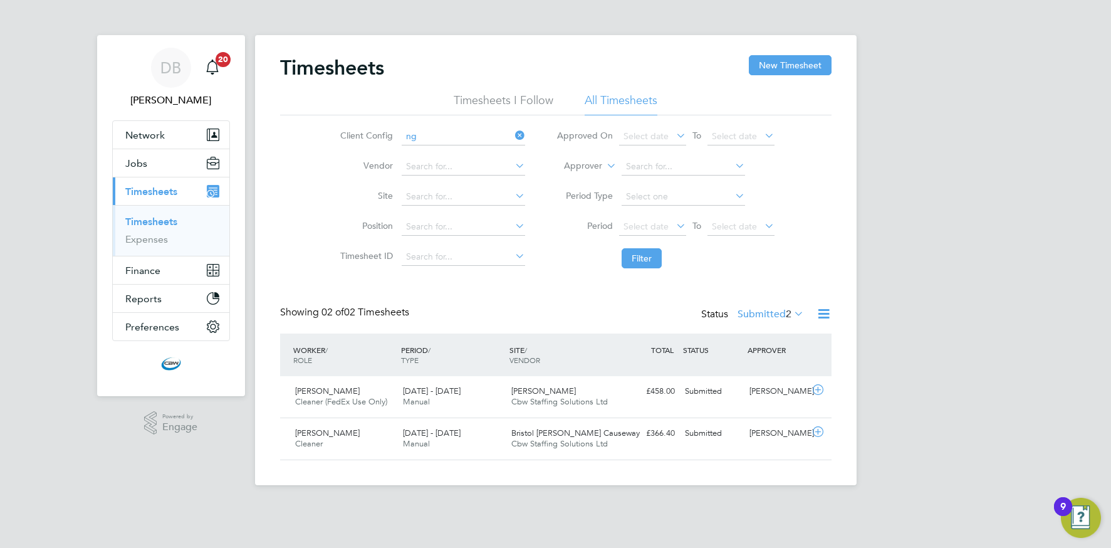
type input "[PERSON_NAME]"
click at [653, 264] on button "Filter" at bounding box center [642, 258] width 40 height 20
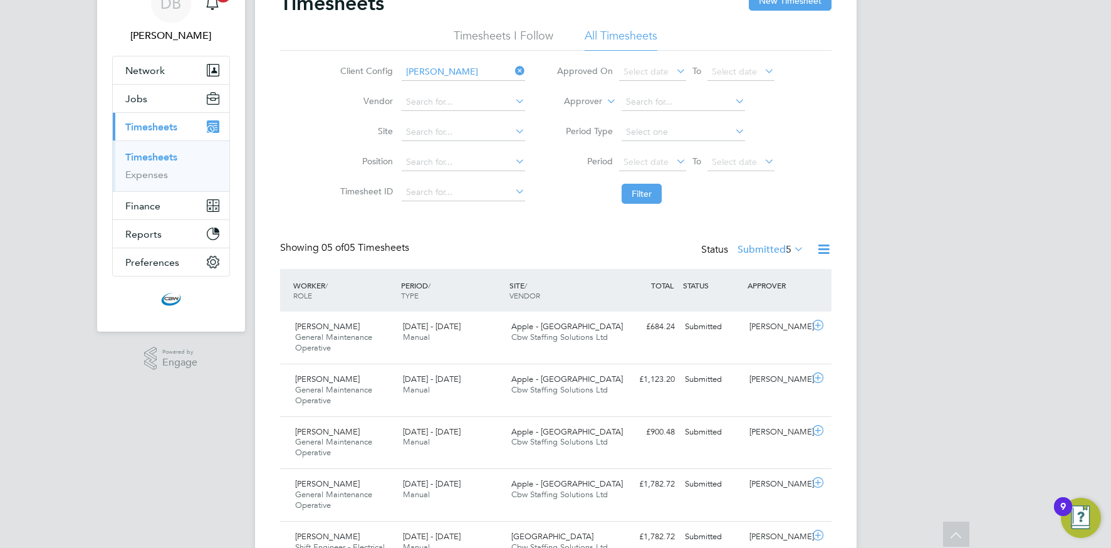
scroll to position [50, 0]
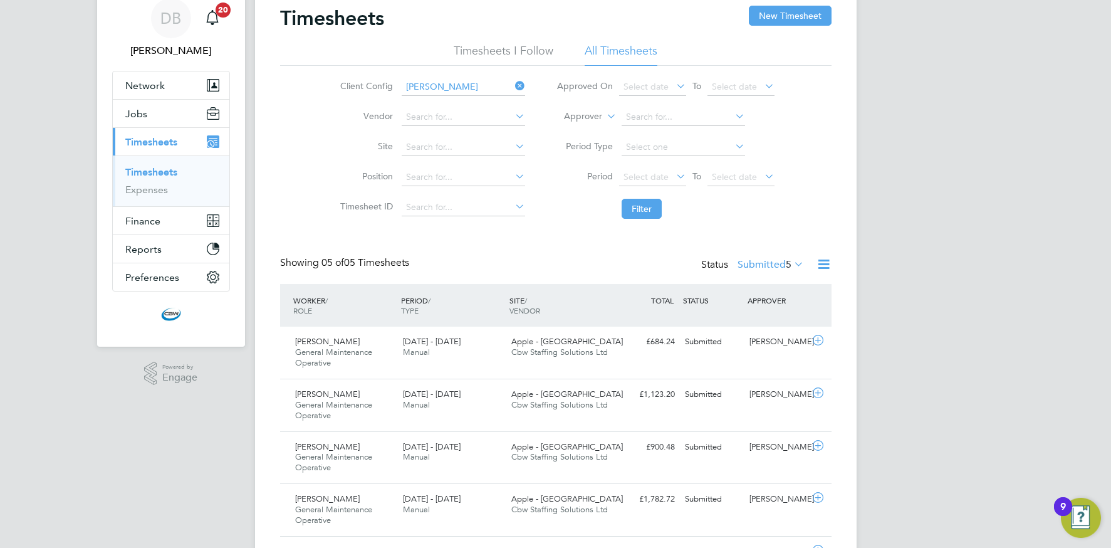
click at [513, 86] on icon at bounding box center [513, 86] width 0 height 18
click at [493, 88] on input at bounding box center [463, 87] width 123 height 18
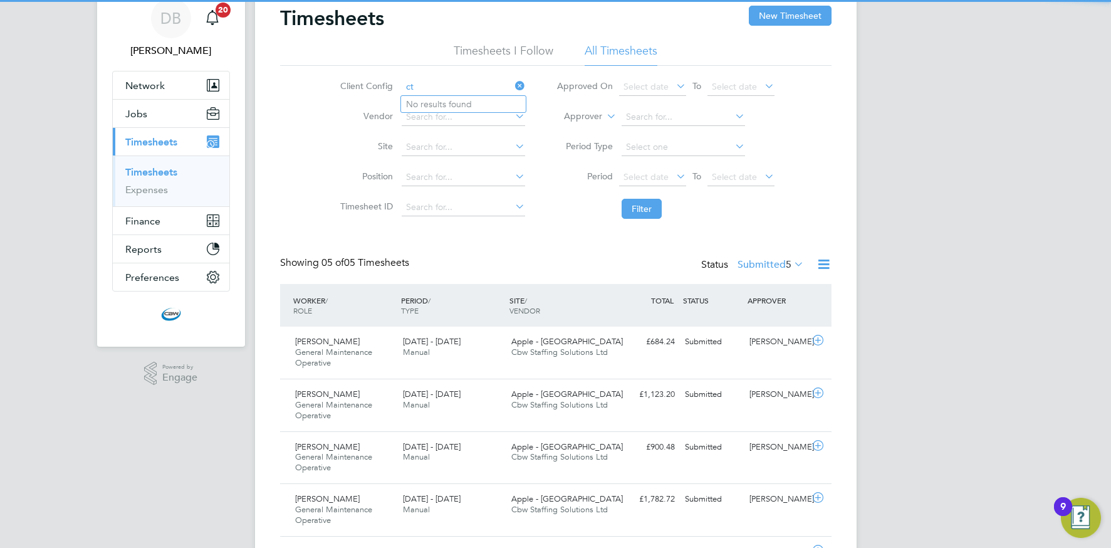
type input "c"
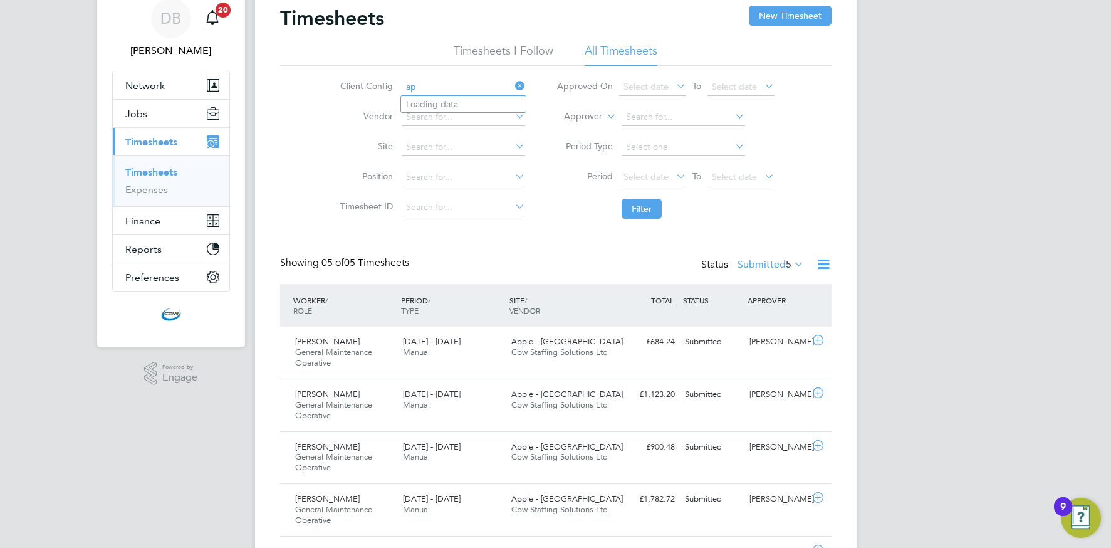
type input "a"
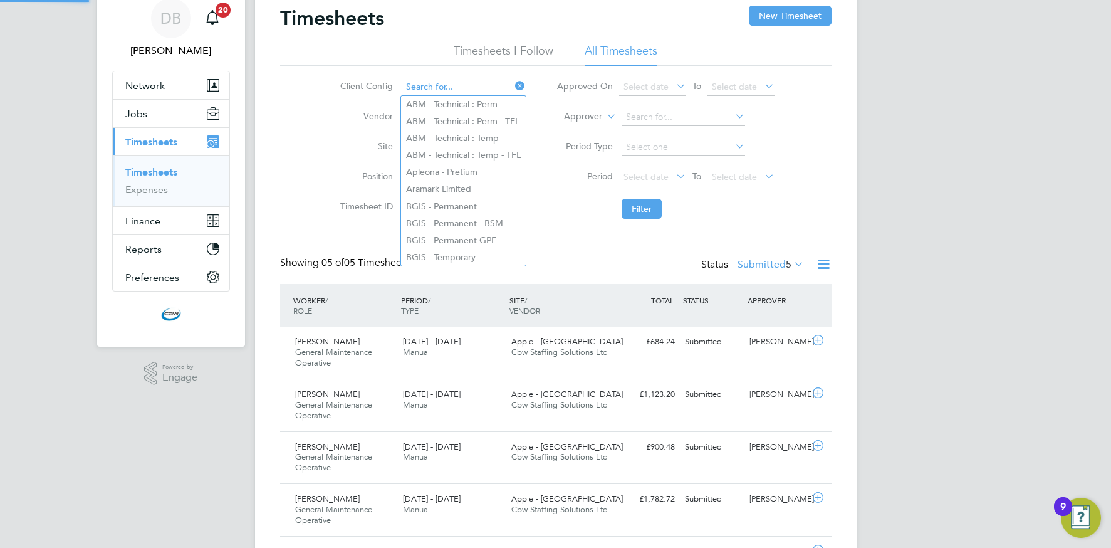
scroll to position [125, 0]
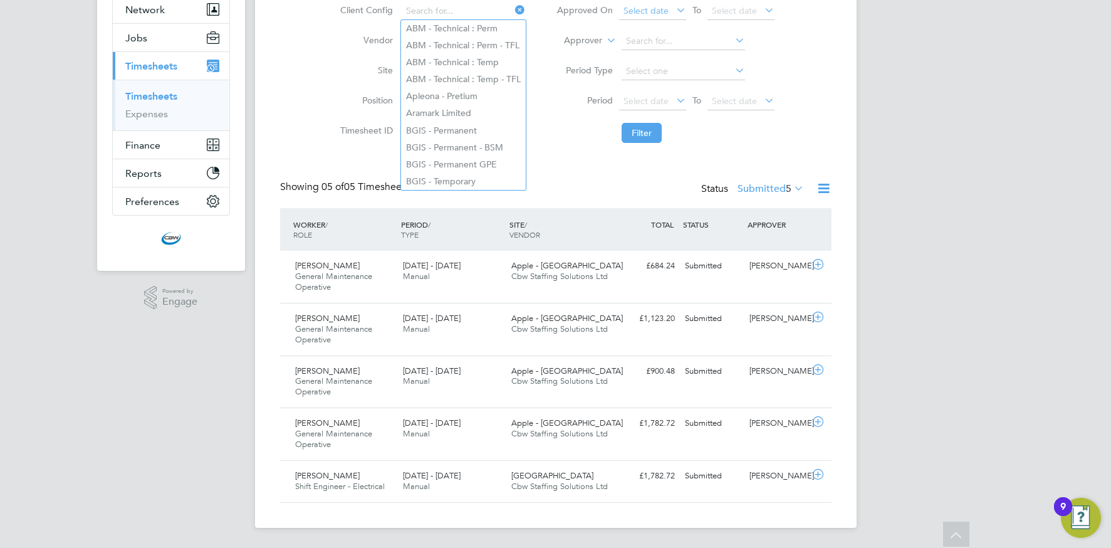
click at [654, 139] on button "Filter" at bounding box center [642, 133] width 40 height 20
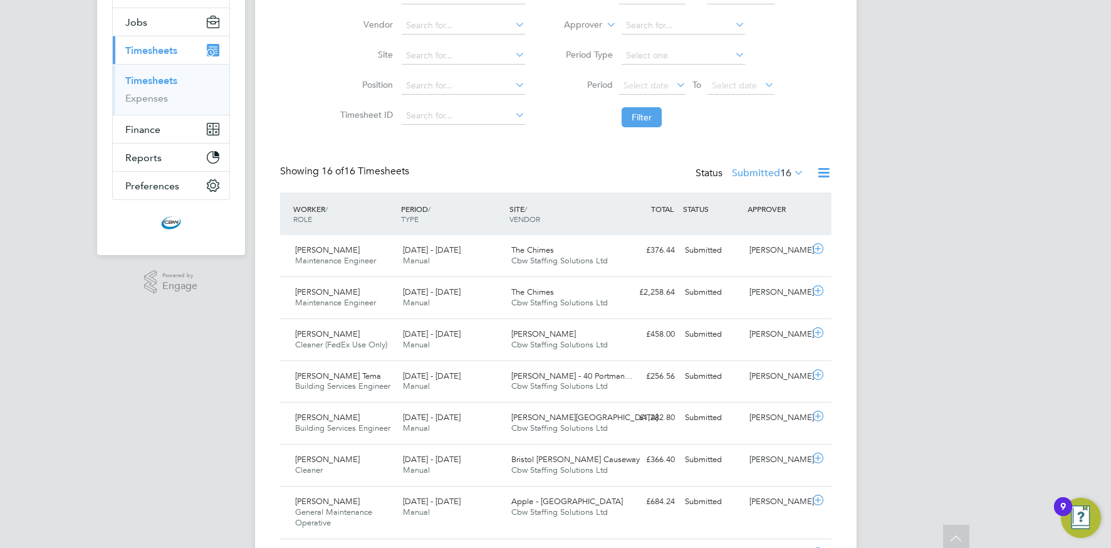
scroll to position [0, 0]
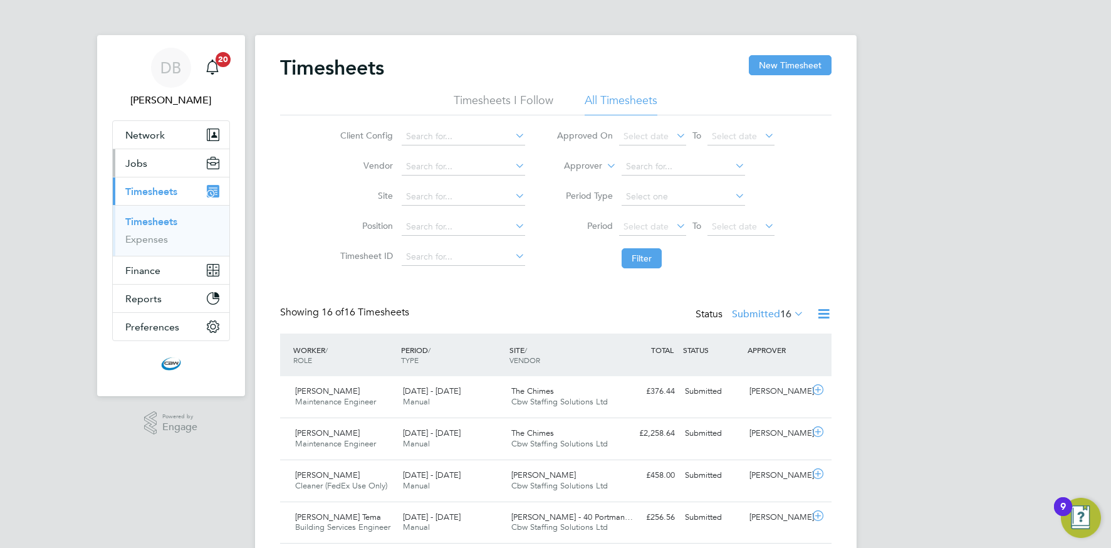
click at [147, 169] on button "Jobs" at bounding box center [171, 163] width 117 height 28
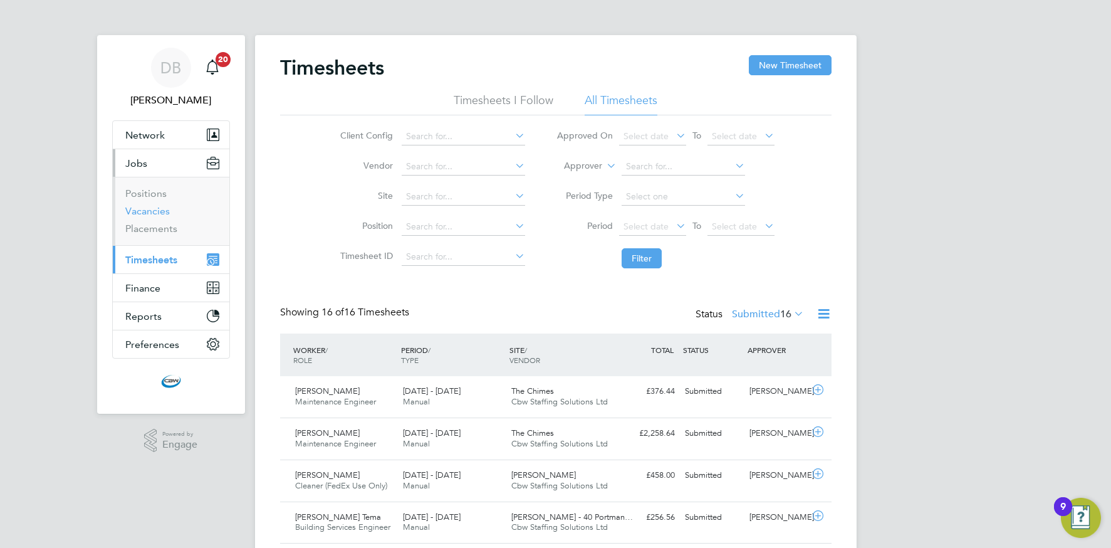
click at [149, 211] on link "Vacancies" at bounding box center [147, 211] width 44 height 12
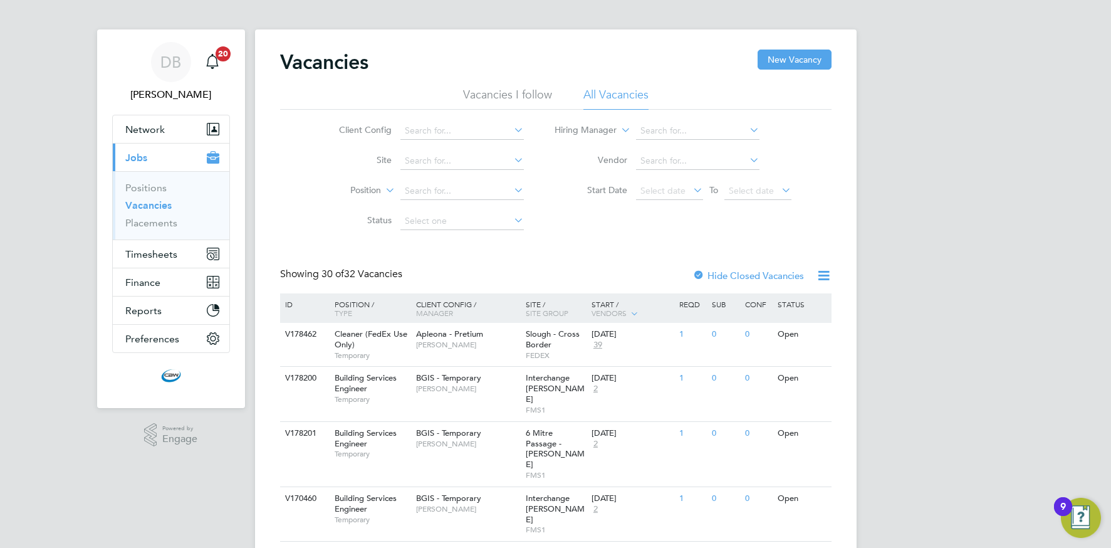
scroll to position [8, 0]
click at [449, 192] on input at bounding box center [461, 189] width 123 height 18
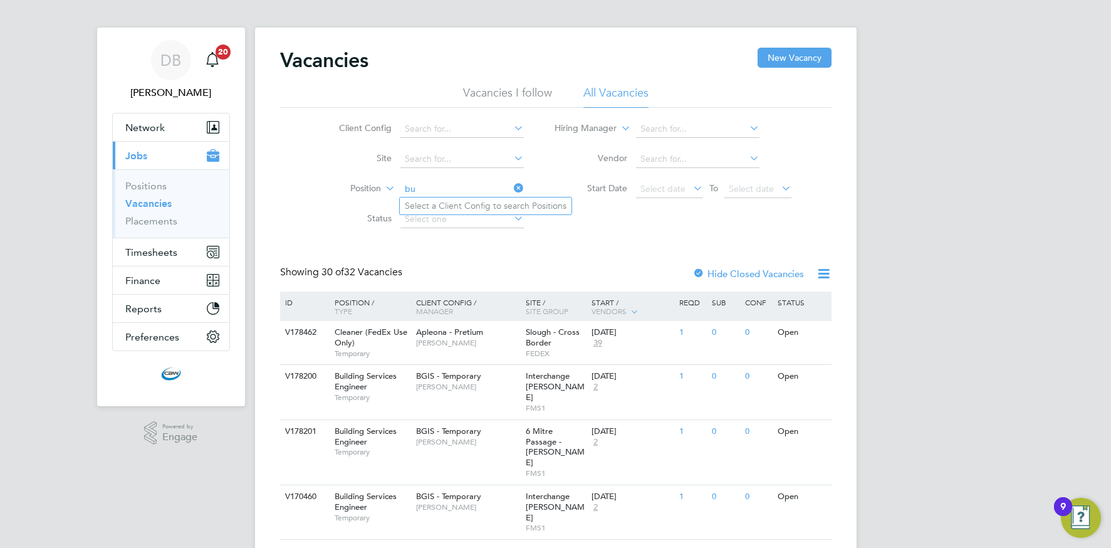
type input "b"
drag, startPoint x: 687, startPoint y: 217, endPoint x: 677, endPoint y: 220, distance: 10.3
click at [687, 217] on div "Client Config Site Position Status Hiring Manager Vendor Start Date Select date…" at bounding box center [555, 171] width 551 height 127
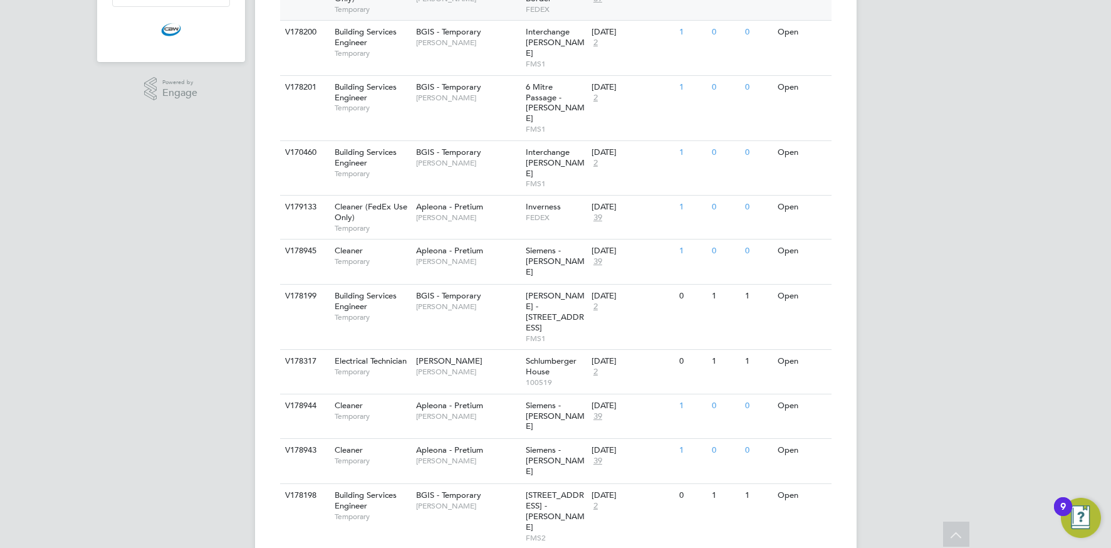
scroll to position [357, 0]
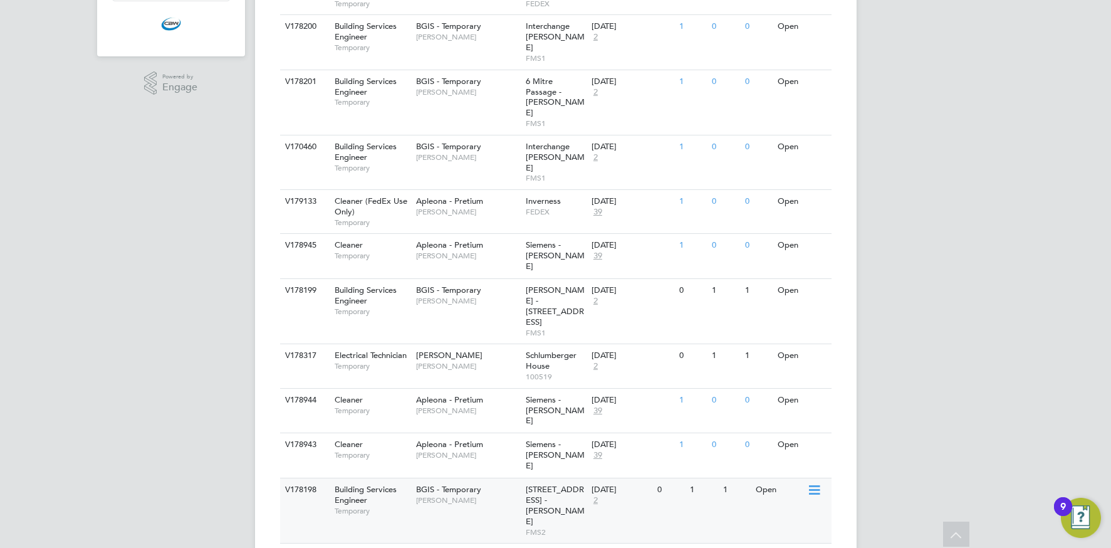
click at [409, 478] on div "Building Services Engineer Temporary" at bounding box center [369, 499] width 88 height 43
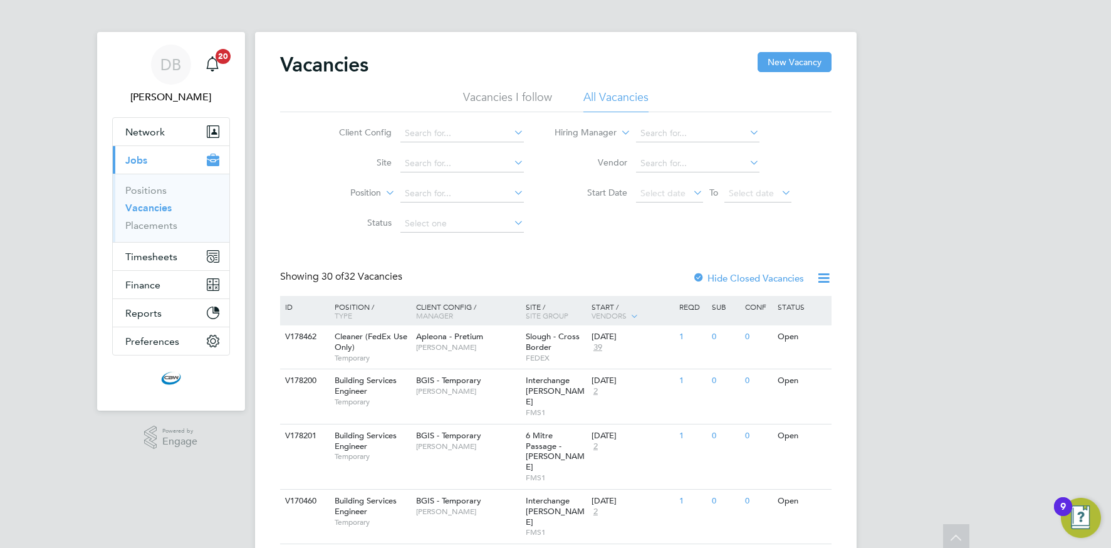
scroll to position [0, 0]
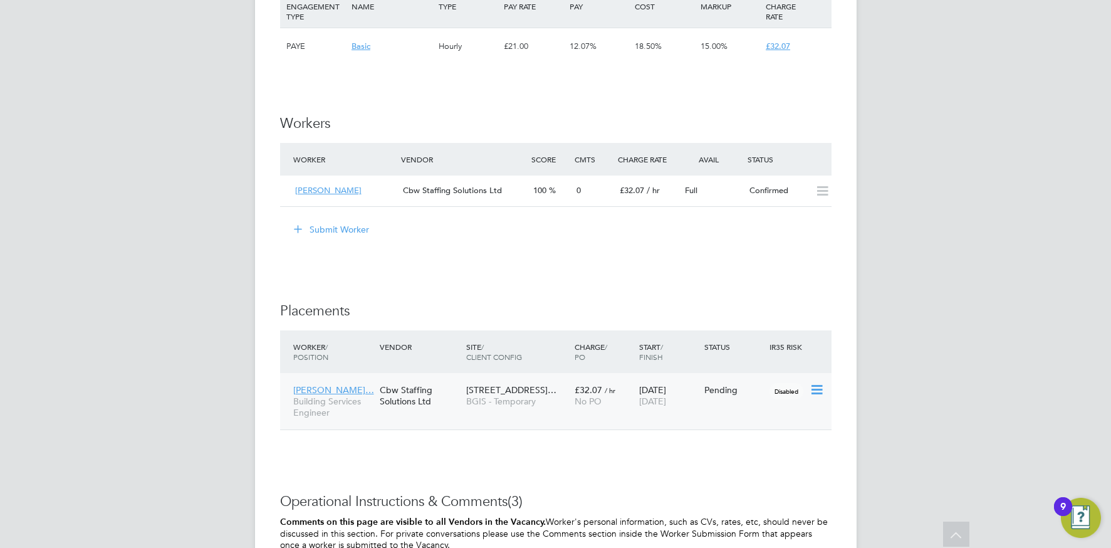
scroll to position [1570, 0]
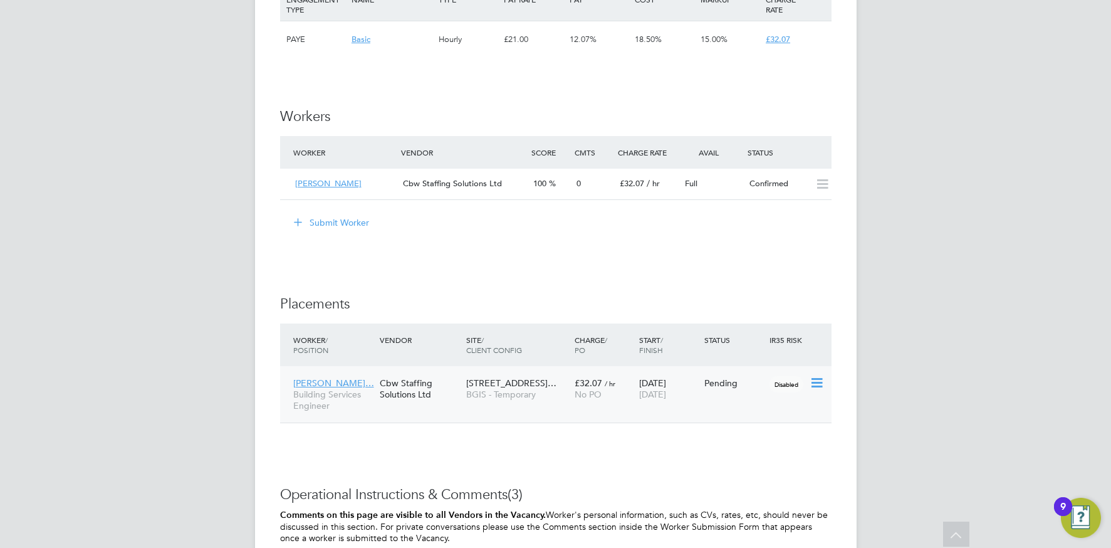
drag, startPoint x: 814, startPoint y: 382, endPoint x: 781, endPoint y: 382, distance: 32.6
click at [814, 382] on icon at bounding box center [816, 382] width 13 height 15
drag, startPoint x: 748, startPoint y: 459, endPoint x: 715, endPoint y: 448, distance: 34.9
click at [748, 459] on li "Start" at bounding box center [777, 461] width 89 height 18
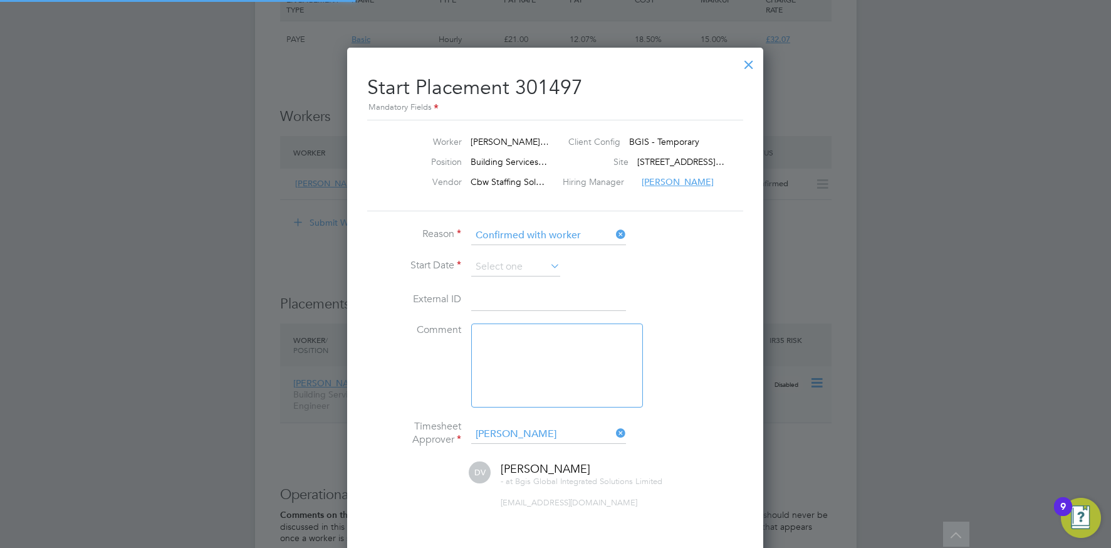
scroll to position [6, 6]
click at [518, 271] on input at bounding box center [515, 267] width 89 height 19
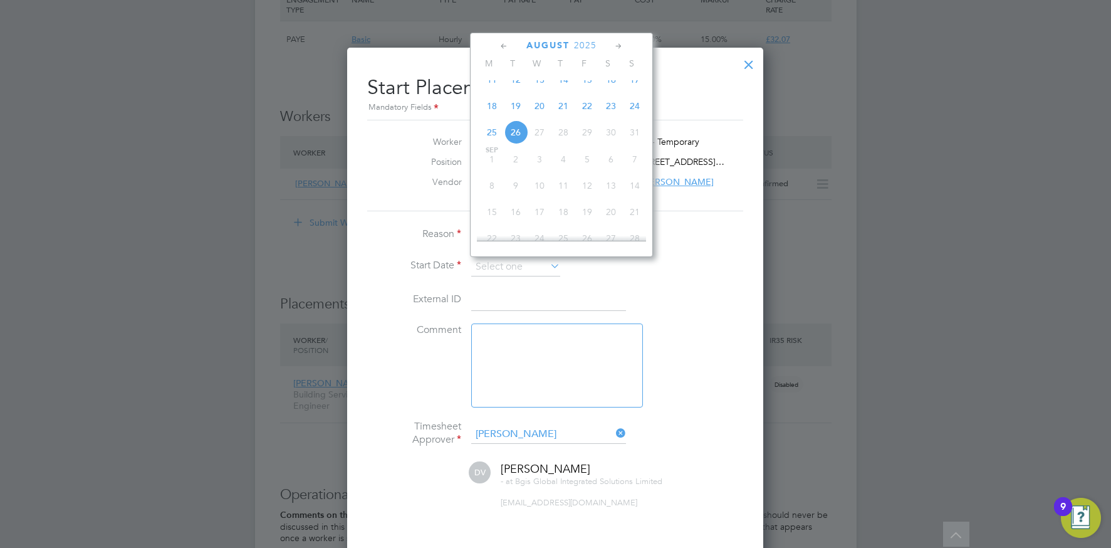
click at [561, 118] on span "21" at bounding box center [563, 106] width 24 height 24
type input "[DATE]"
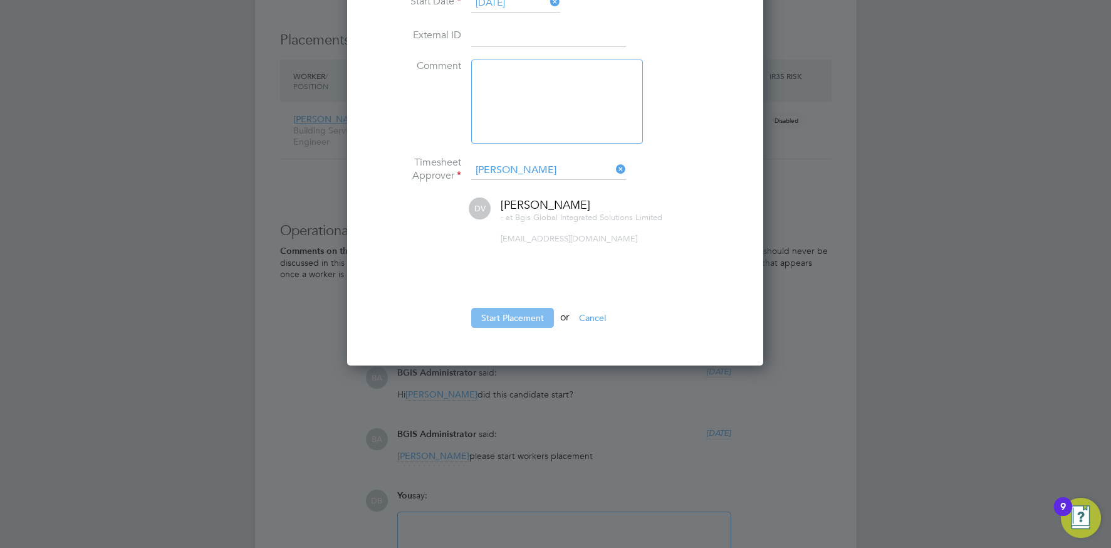
click at [488, 322] on button "Start Placement" at bounding box center [512, 318] width 83 height 20
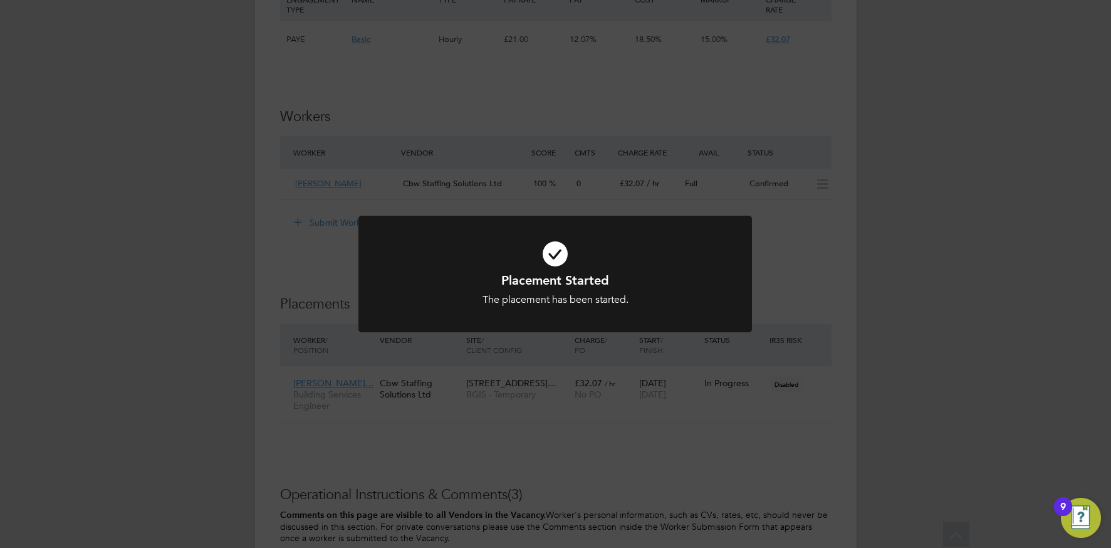
click at [549, 419] on div "Placement Started The placement has been started. Cancel Okay" at bounding box center [555, 274] width 1111 height 548
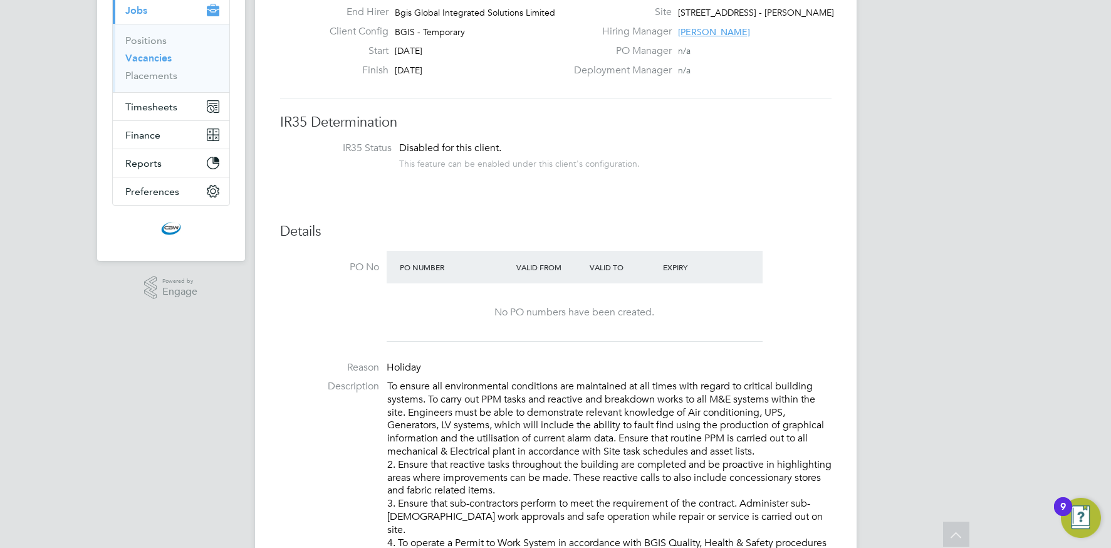
scroll to position [0, 0]
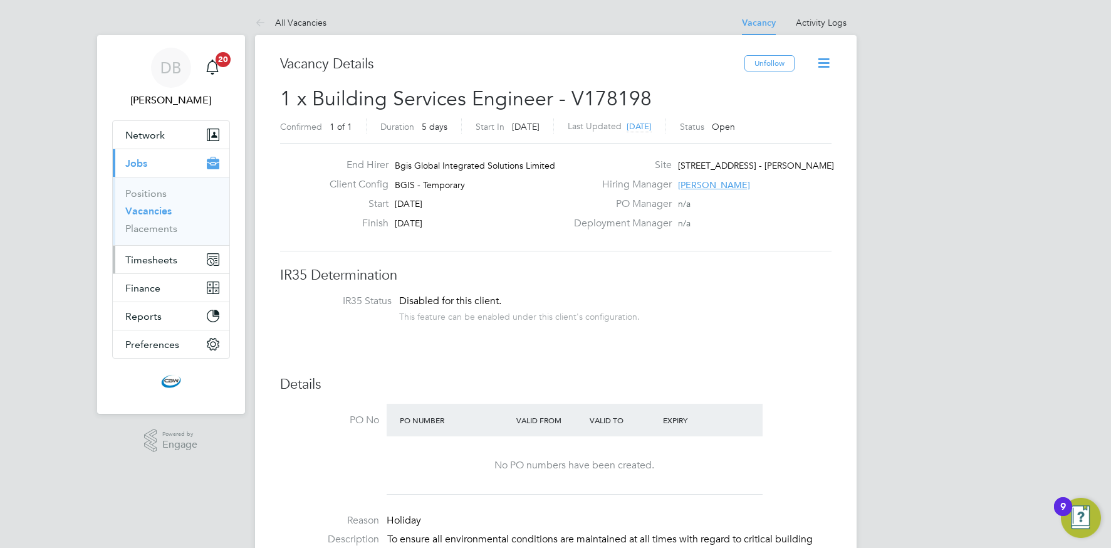
click at [141, 259] on span "Timesheets" at bounding box center [151, 260] width 52 height 12
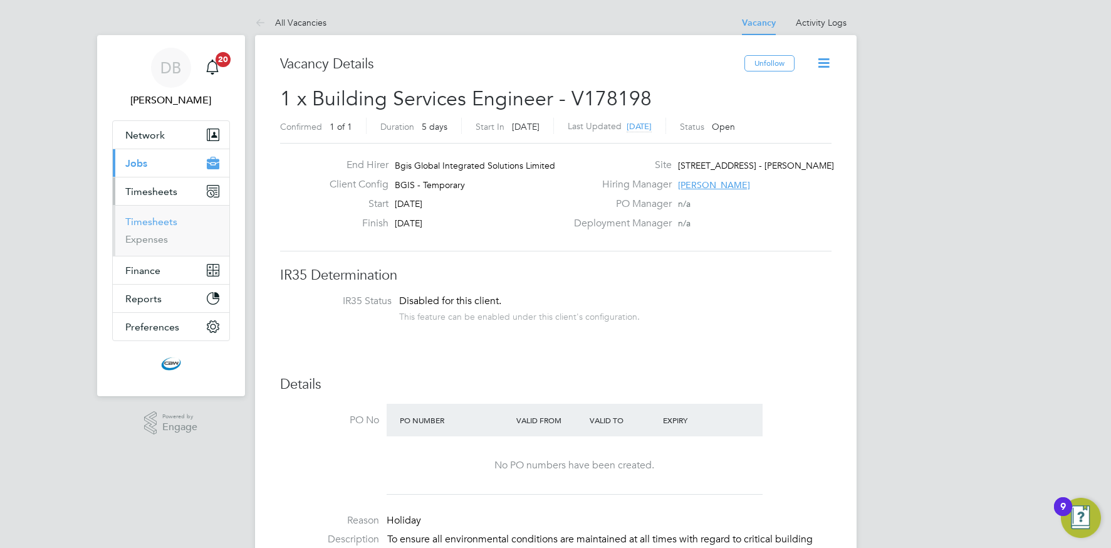
click at [143, 222] on link "Timesheets" at bounding box center [151, 222] width 52 height 12
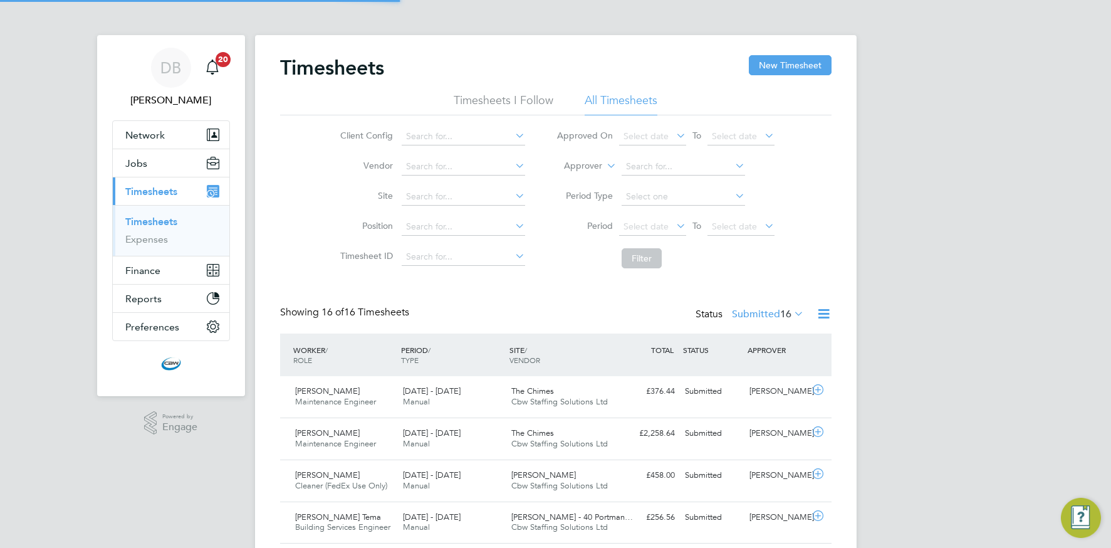
scroll to position [32, 109]
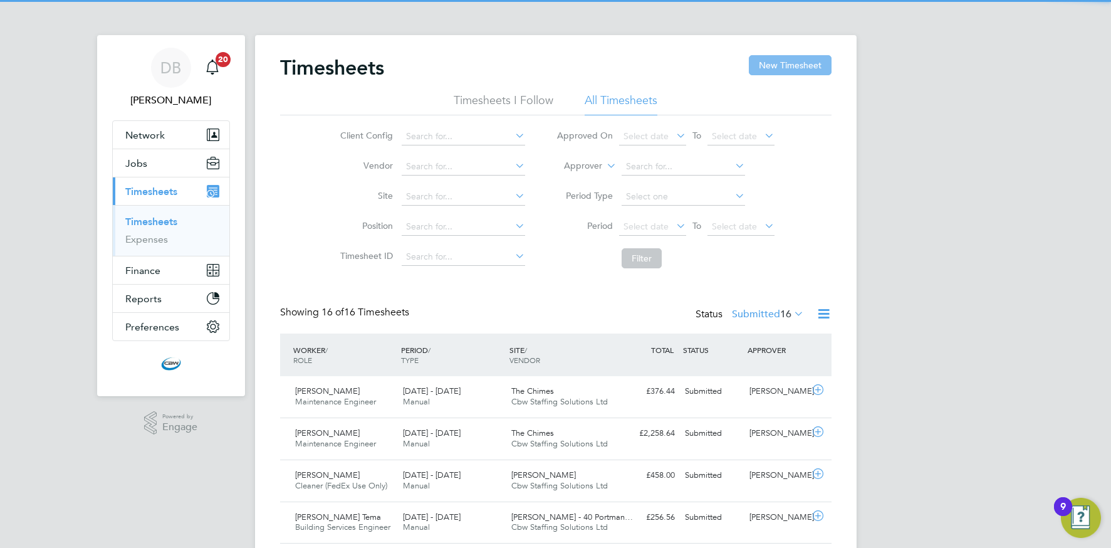
click at [781, 68] on button "New Timesheet" at bounding box center [790, 65] width 83 height 20
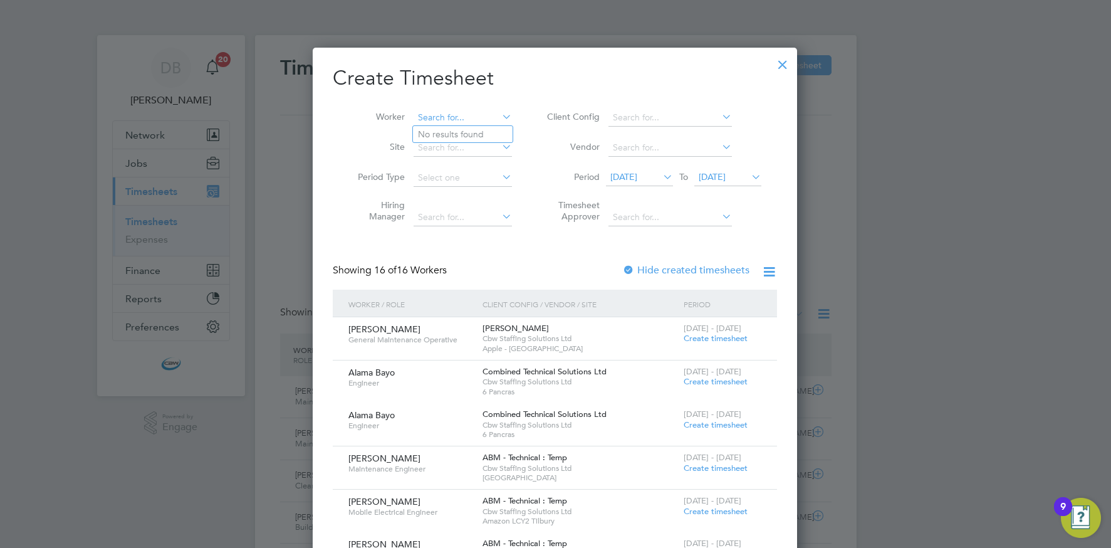
click at [474, 120] on input at bounding box center [463, 118] width 98 height 18
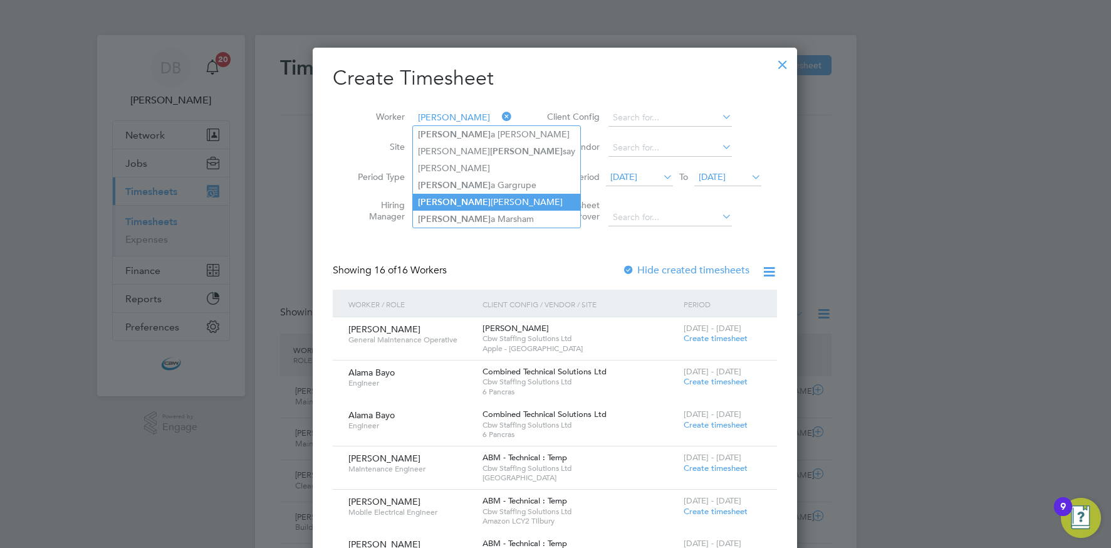
click at [469, 203] on li "[PERSON_NAME] [PERSON_NAME]" at bounding box center [496, 202] width 167 height 17
type input "[PERSON_NAME]"
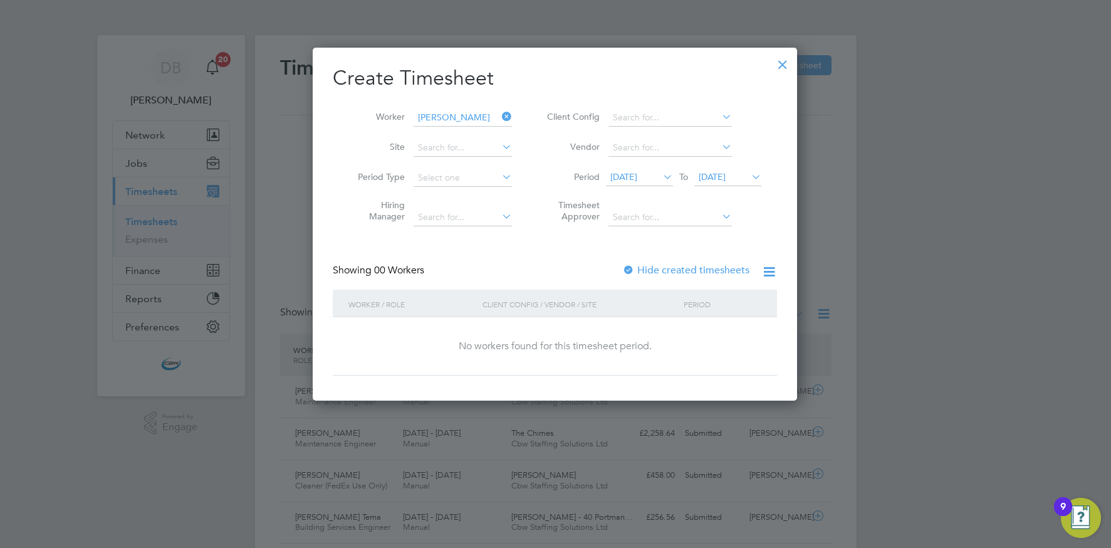
click at [723, 182] on span "[DATE]" at bounding box center [727, 177] width 67 height 17
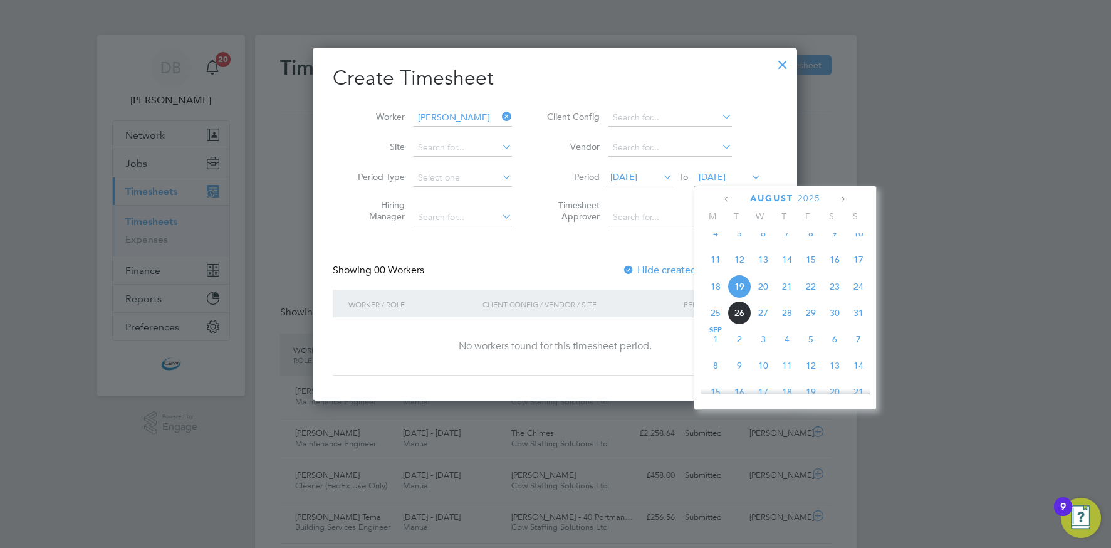
click at [810, 295] on span "22" at bounding box center [811, 286] width 24 height 24
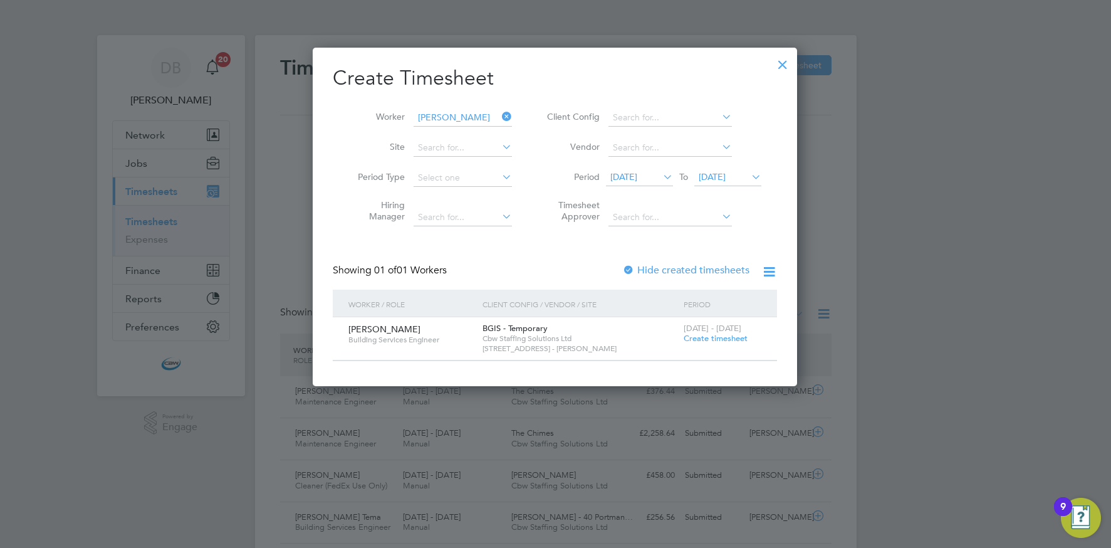
click at [715, 342] on span "Create timesheet" at bounding box center [716, 338] width 64 height 11
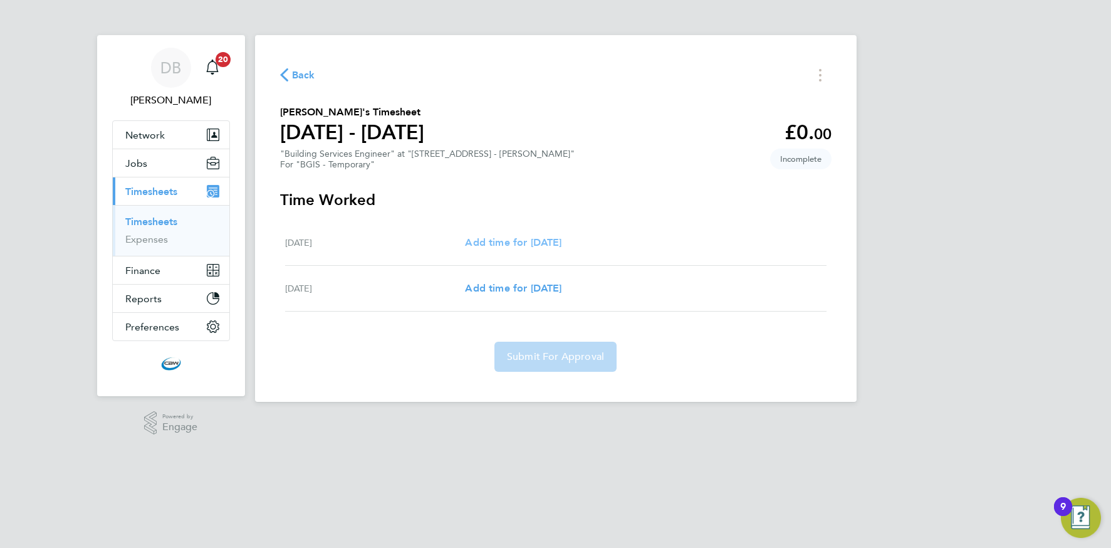
click at [510, 243] on span "Add time for Thu 21 Aug" at bounding box center [513, 242] width 97 height 12
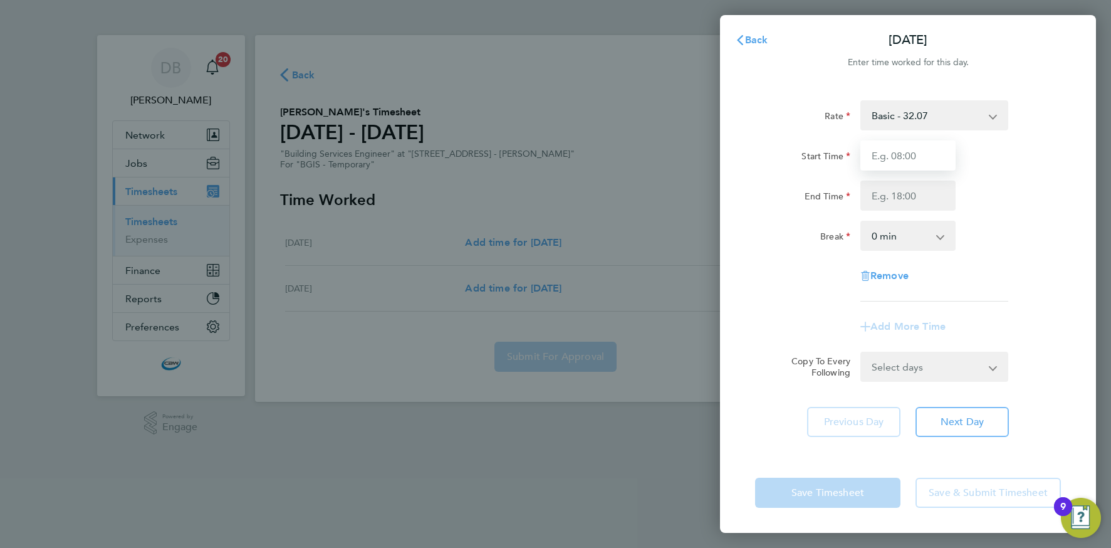
drag, startPoint x: 919, startPoint y: 148, endPoint x: 925, endPoint y: 161, distance: 14.3
click at [919, 148] on input "Start Time" at bounding box center [907, 155] width 95 height 30
type input "08:00"
click at [903, 194] on input "End Time" at bounding box center [907, 195] width 95 height 30
type input "17:00"
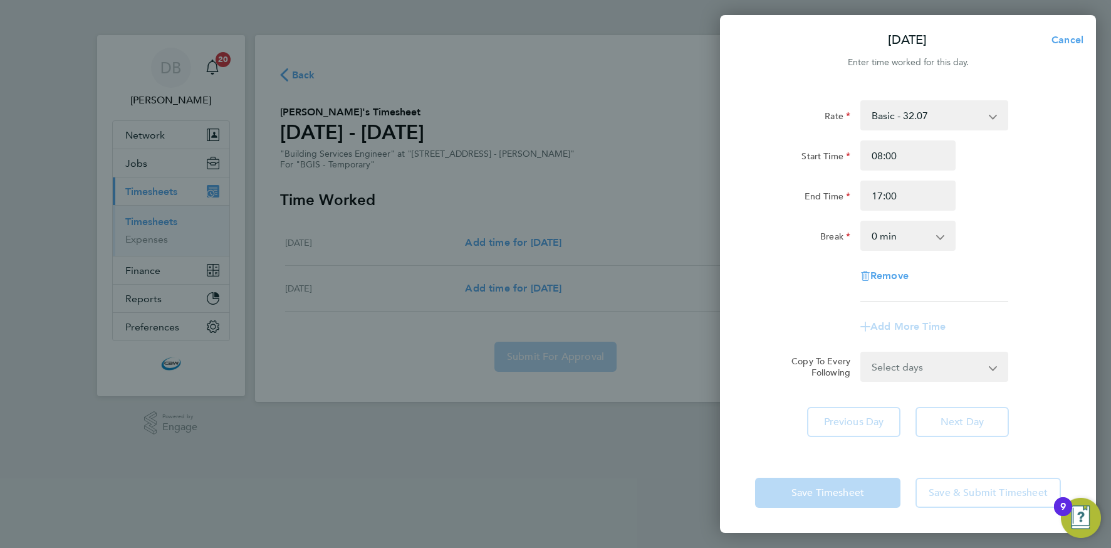
click at [900, 237] on select "0 min 15 min 30 min 45 min 60 min 75 min 90 min" at bounding box center [901, 236] width 78 height 28
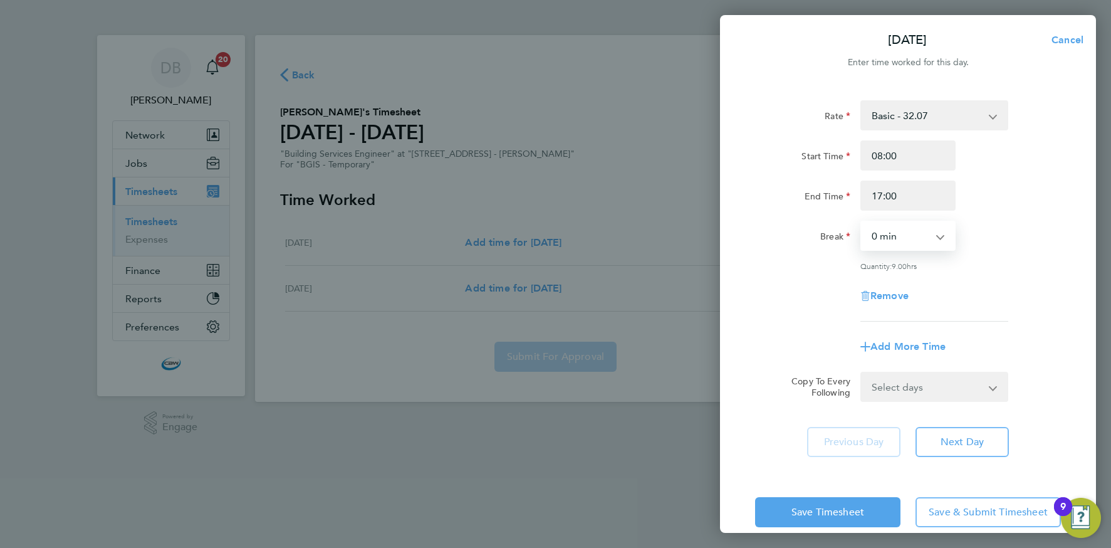
select select "60"
click at [921, 383] on select "Select days Friday" at bounding box center [928, 387] width 132 height 28
drag, startPoint x: 921, startPoint y: 383, endPoint x: 891, endPoint y: 406, distance: 37.6
click at [891, 406] on div "Rate Basic - 32.07 Start Time 08:00 End Time 17:00 Break 0 min 15 min 30 min 45…" at bounding box center [908, 278] width 376 height 387
click at [907, 389] on select "Select days Friday" at bounding box center [928, 387] width 132 height 28
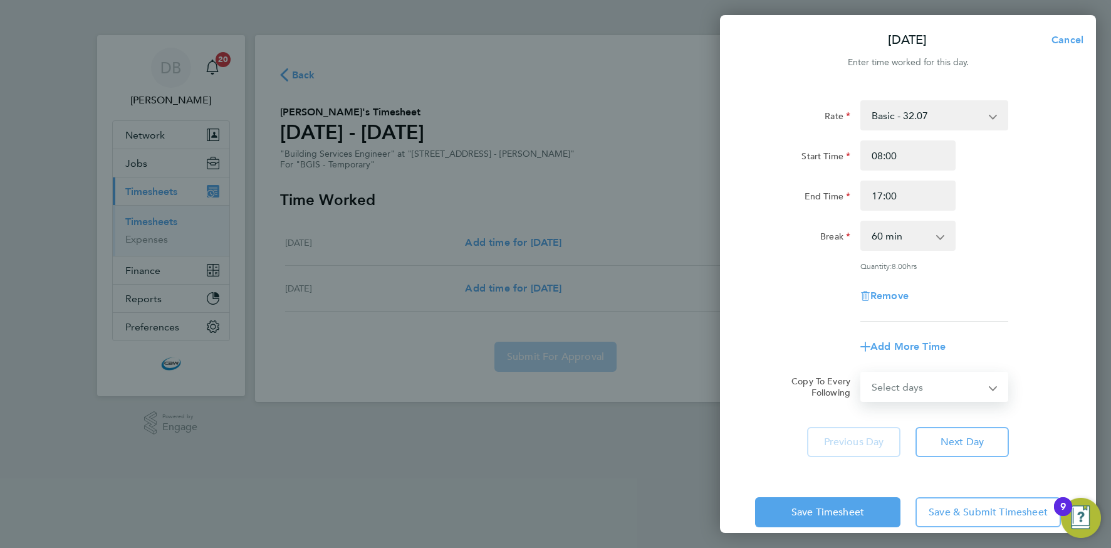
select select "FRI"
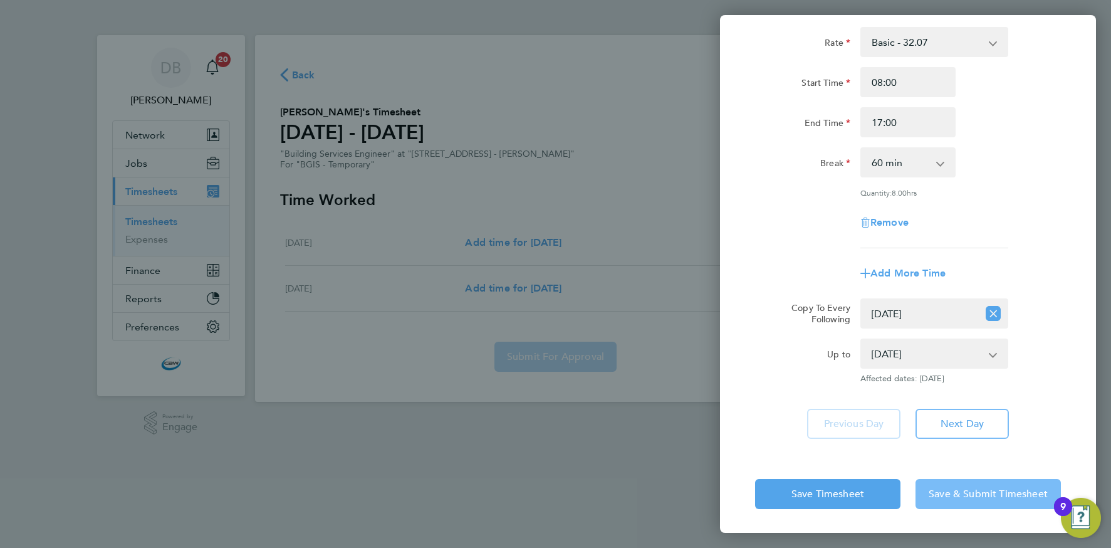
drag, startPoint x: 957, startPoint y: 498, endPoint x: 938, endPoint y: 491, distance: 20.0
click at [956, 498] on span "Save & Submit Timesheet" at bounding box center [988, 494] width 119 height 13
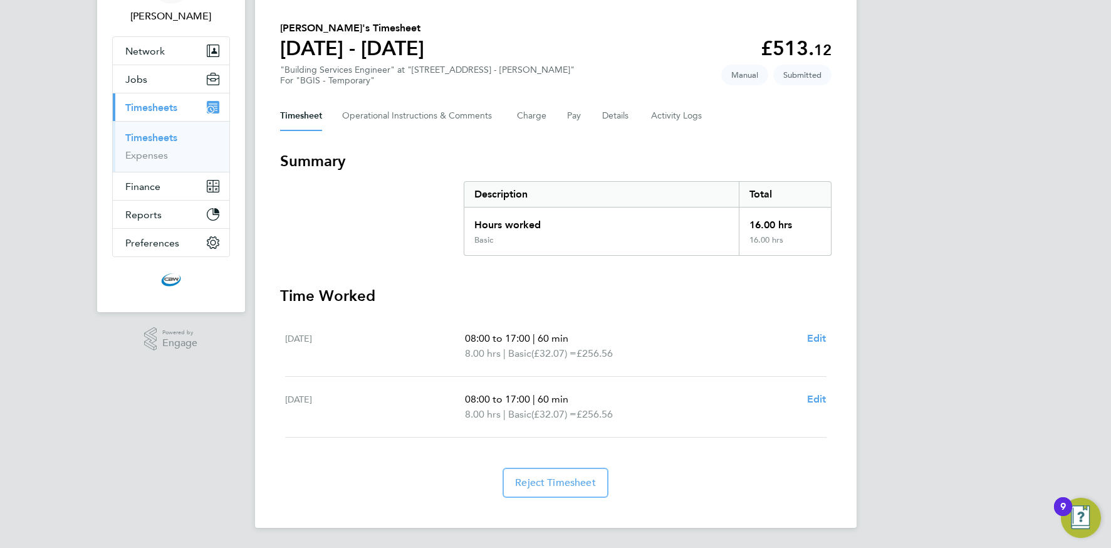
click at [173, 140] on link "Timesheets" at bounding box center [151, 138] width 52 height 12
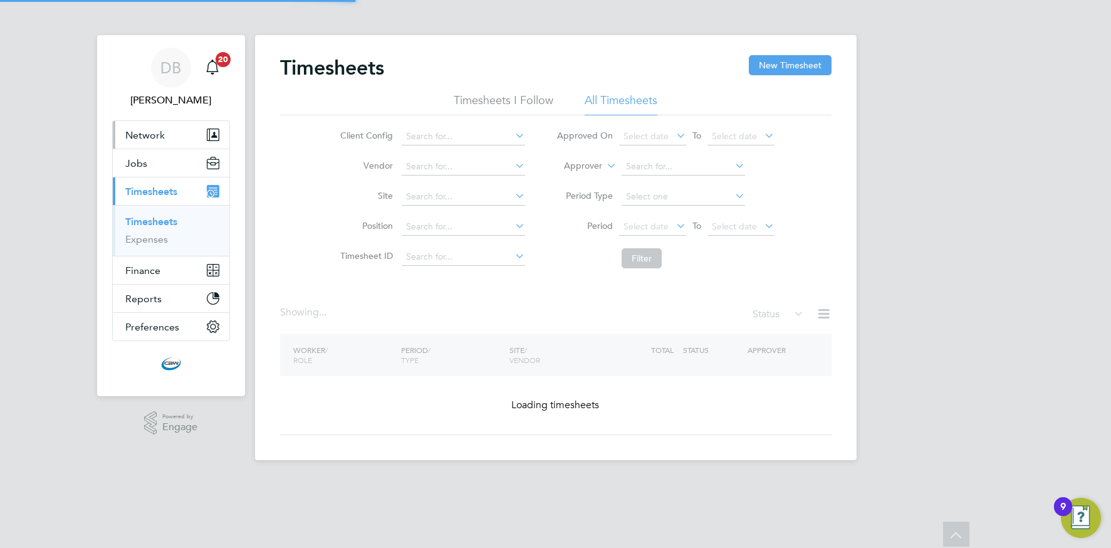
click at [173, 140] on button "Network" at bounding box center [171, 135] width 117 height 28
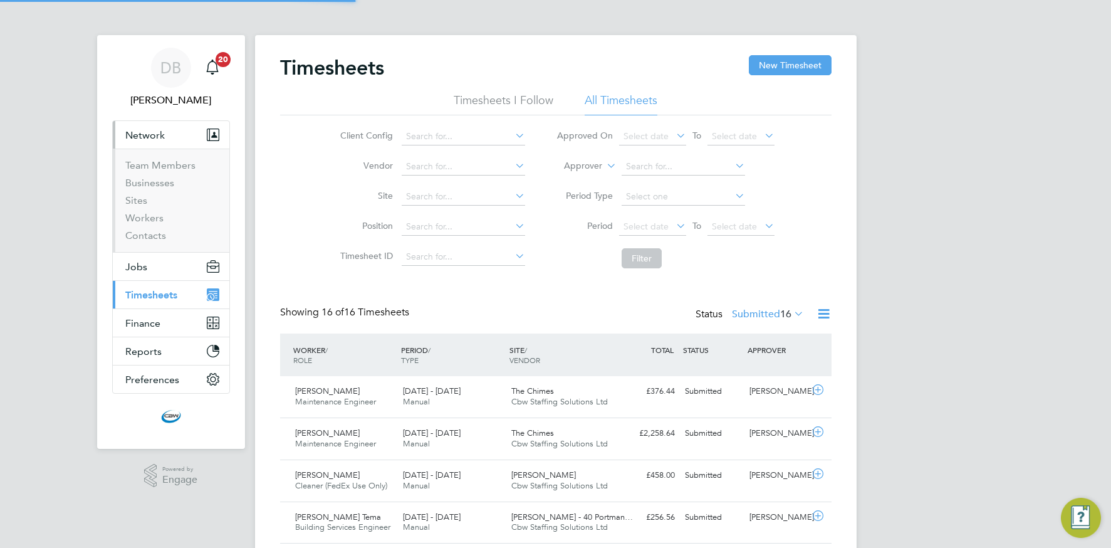
scroll to position [6, 6]
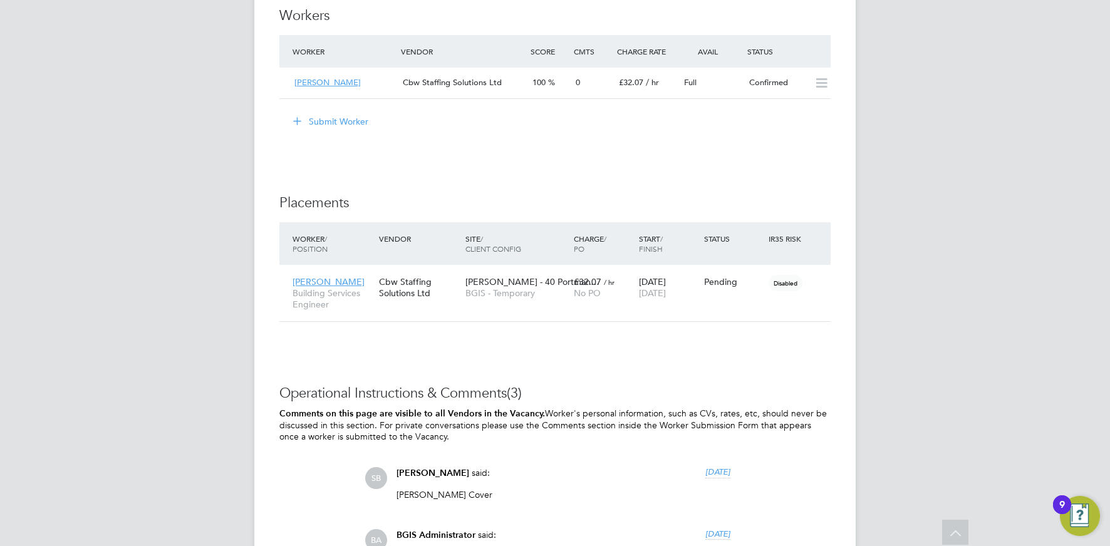
scroll to position [1714, 0]
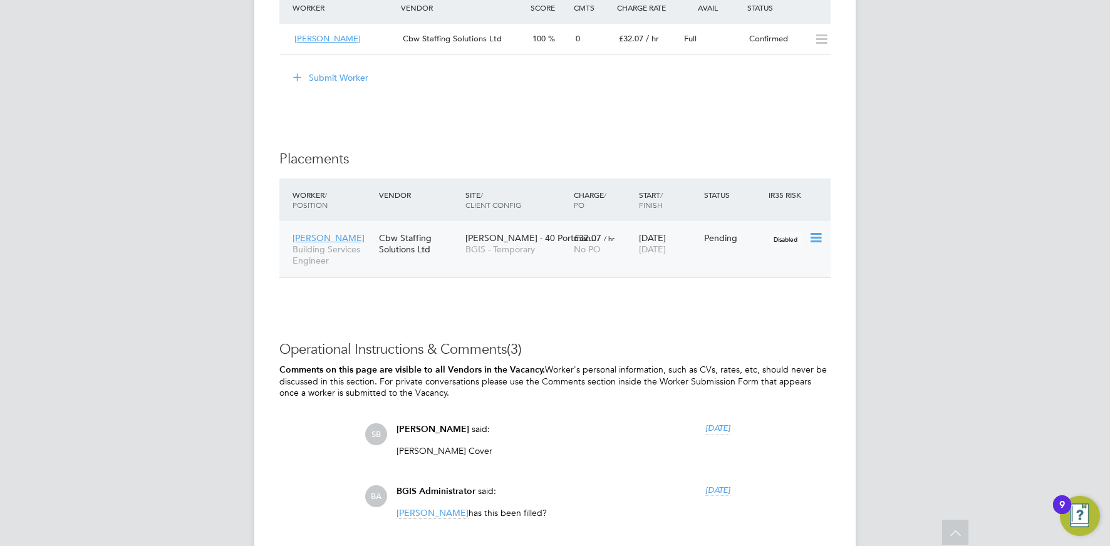
click at [816, 236] on icon at bounding box center [815, 238] width 13 height 15
click at [750, 313] on li "Start" at bounding box center [777, 316] width 89 height 18
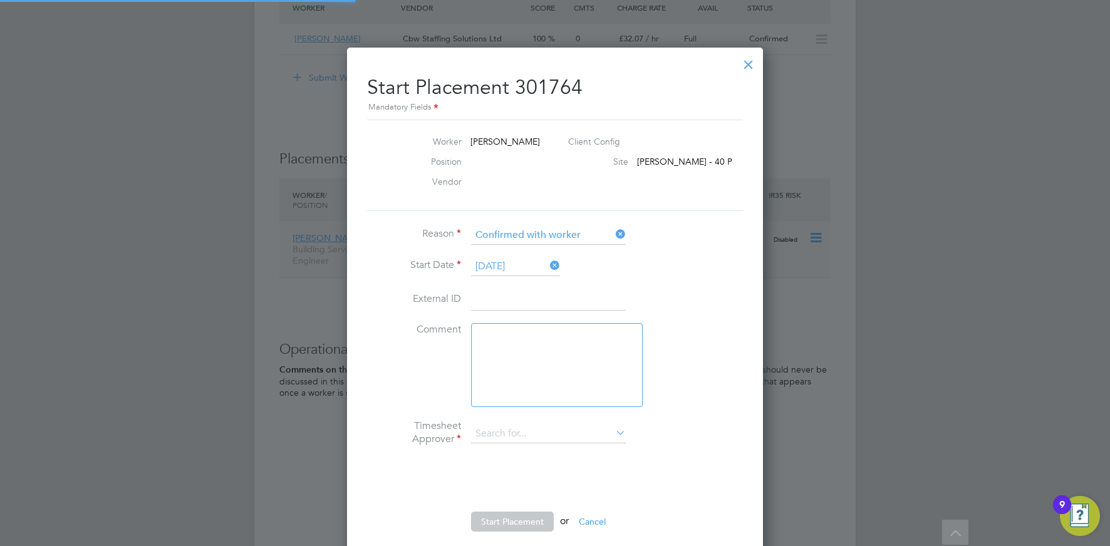
type input "[PERSON_NAME]"
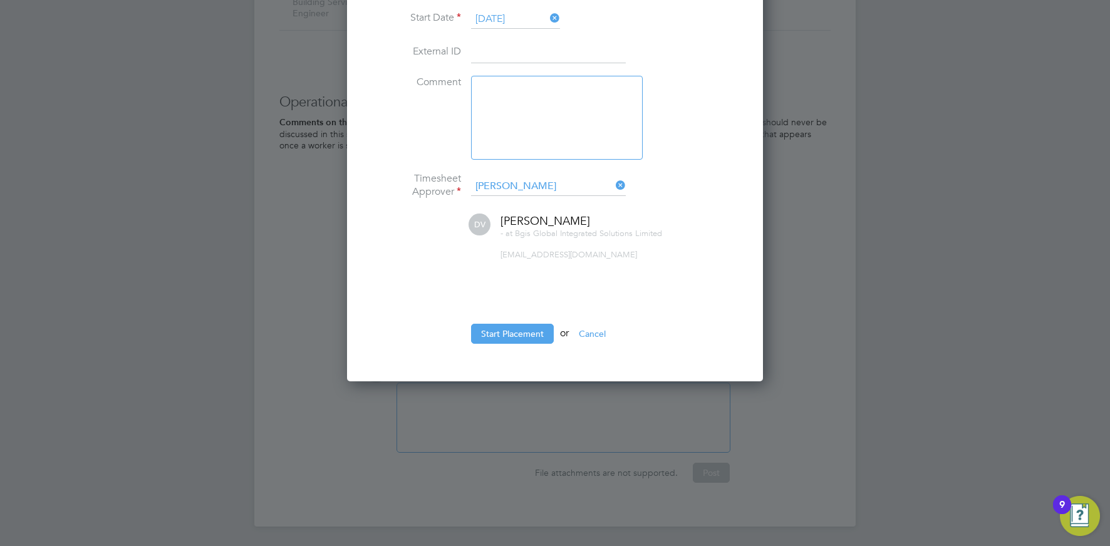
drag, startPoint x: 506, startPoint y: 330, endPoint x: 543, endPoint y: 332, distance: 37.7
click at [506, 330] on button "Start Placement" at bounding box center [512, 334] width 83 height 20
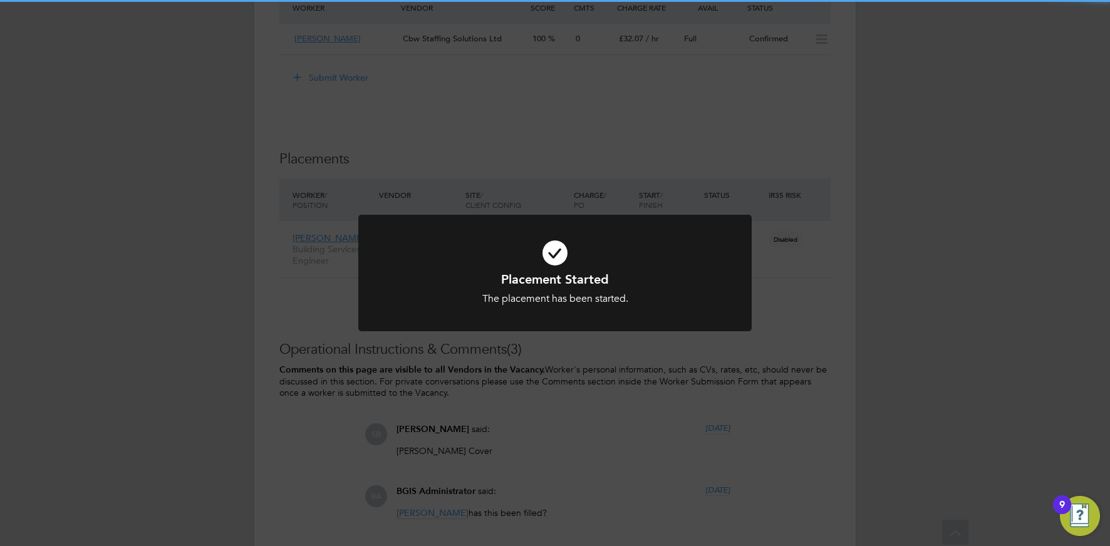
click at [887, 224] on div "Placement Started The placement has been started. Cancel Okay" at bounding box center [555, 273] width 1110 height 546
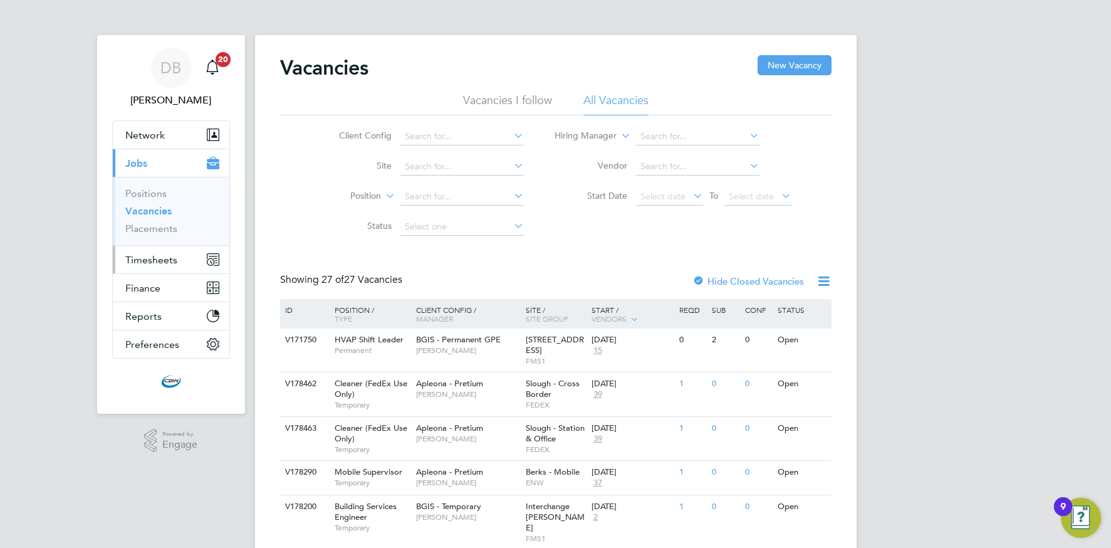
click at [157, 258] on span "Timesheets" at bounding box center [151, 260] width 52 height 12
click at [145, 262] on span "Timesheets" at bounding box center [151, 260] width 52 height 12
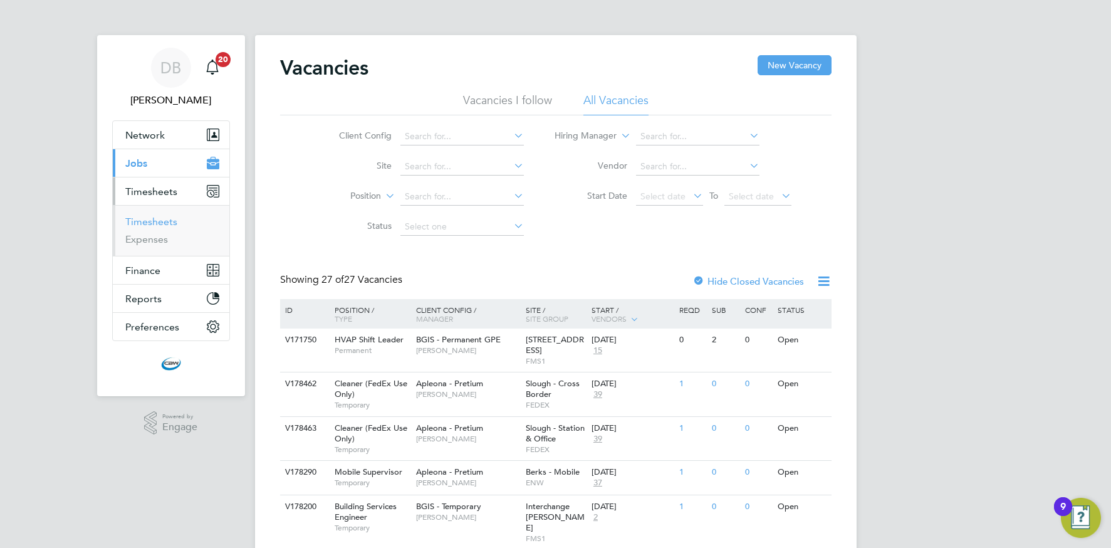
click at [150, 219] on link "Timesheets" at bounding box center [151, 222] width 52 height 12
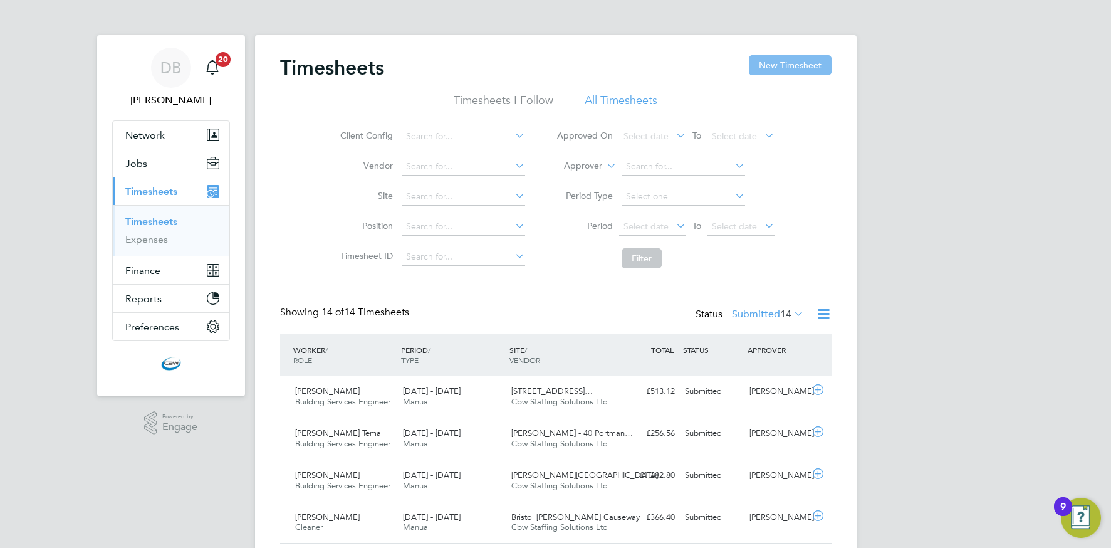
click at [790, 63] on button "New Timesheet" at bounding box center [790, 65] width 83 height 20
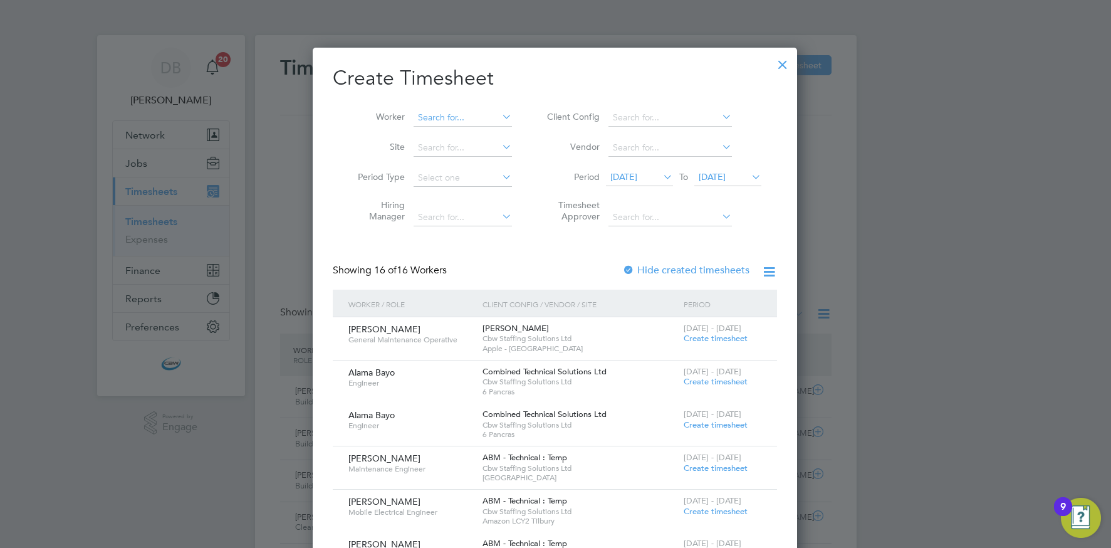
scroll to position [1414, 485]
click at [449, 113] on input at bounding box center [463, 118] width 98 height 18
drag, startPoint x: 462, startPoint y: 132, endPoint x: 472, endPoint y: 145, distance: 16.7
click at [462, 132] on li "Cris tian-Gabriel Negut" at bounding box center [503, 134] width 180 height 17
type input "Cristian-Gabriel Negut"
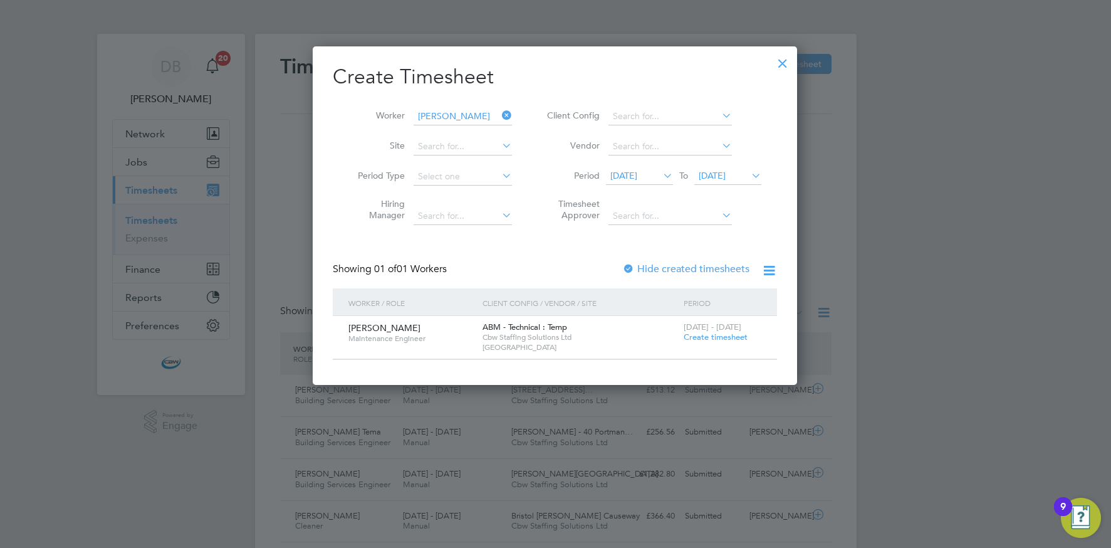
scroll to position [0, 0]
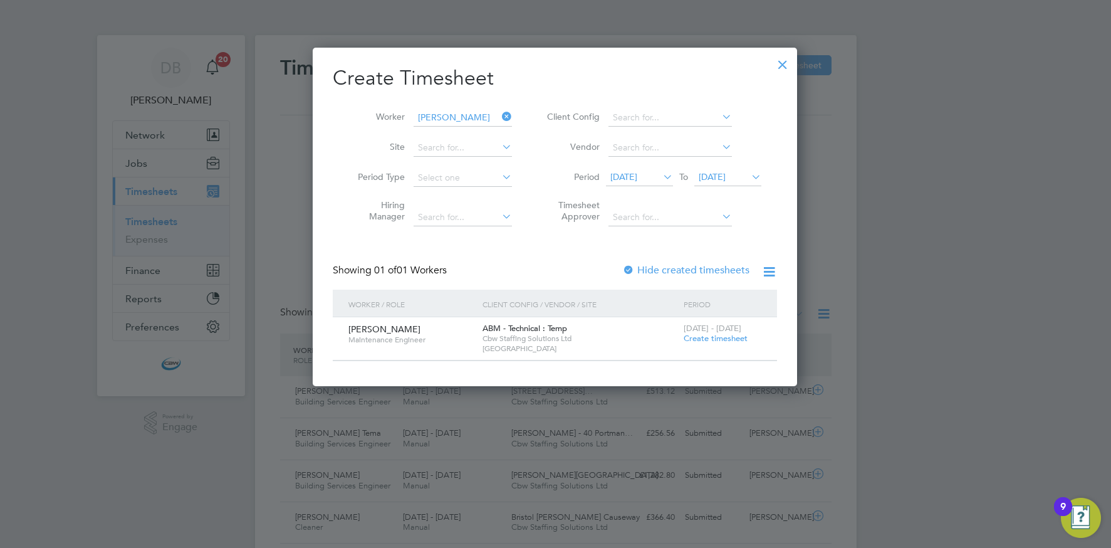
drag, startPoint x: 703, startPoint y: 337, endPoint x: 696, endPoint y: 336, distance: 7.5
click at [703, 337] on span "Create timesheet" at bounding box center [716, 338] width 64 height 11
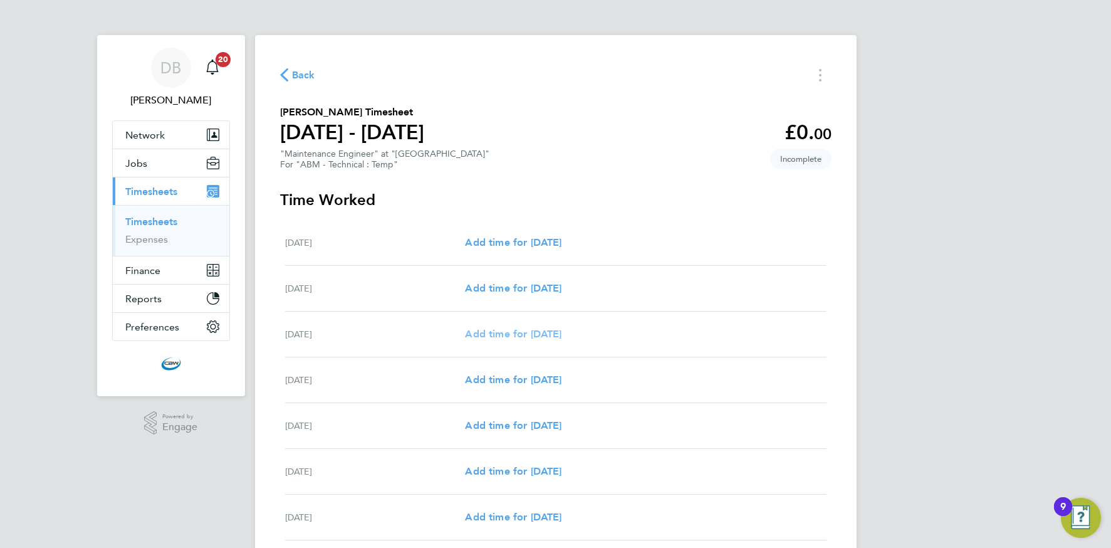
click at [500, 336] on span "Add time for Mon 18 Aug" at bounding box center [513, 334] width 97 height 12
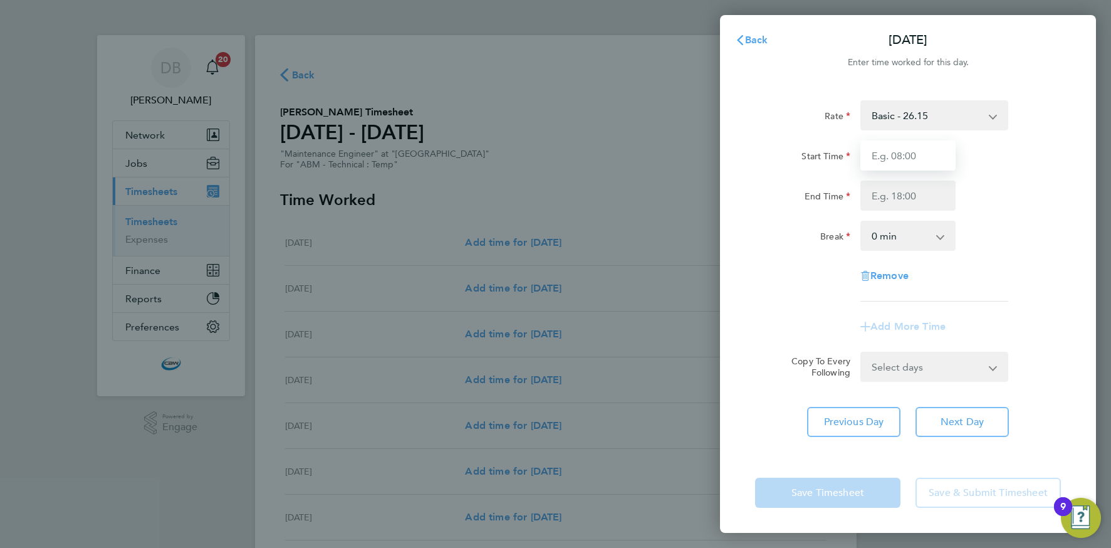
click at [874, 163] on input "Start Time" at bounding box center [907, 155] width 95 height 30
type input "08:00"
click at [880, 201] on input "End Time" at bounding box center [907, 195] width 95 height 30
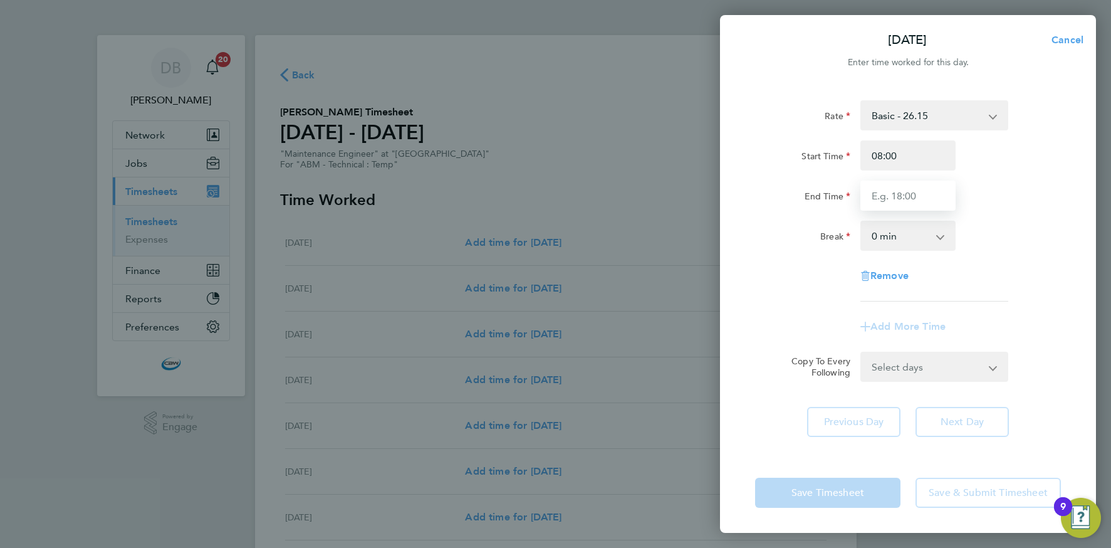
type input "17:00"
click at [903, 236] on select "0 min 15 min 30 min 45 min 60 min 75 min 90 min" at bounding box center [901, 236] width 78 height 28
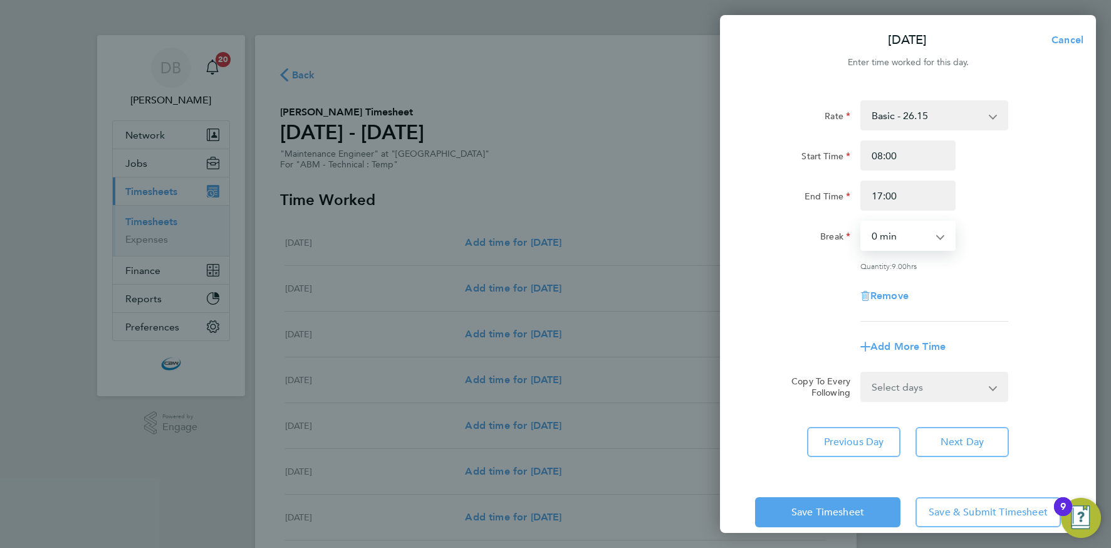
select select "60"
click at [908, 379] on select "Select days Day Tuesday Wednesday Thursday Friday" at bounding box center [928, 387] width 132 height 28
select select "DAY"
select select "2025-08-22"
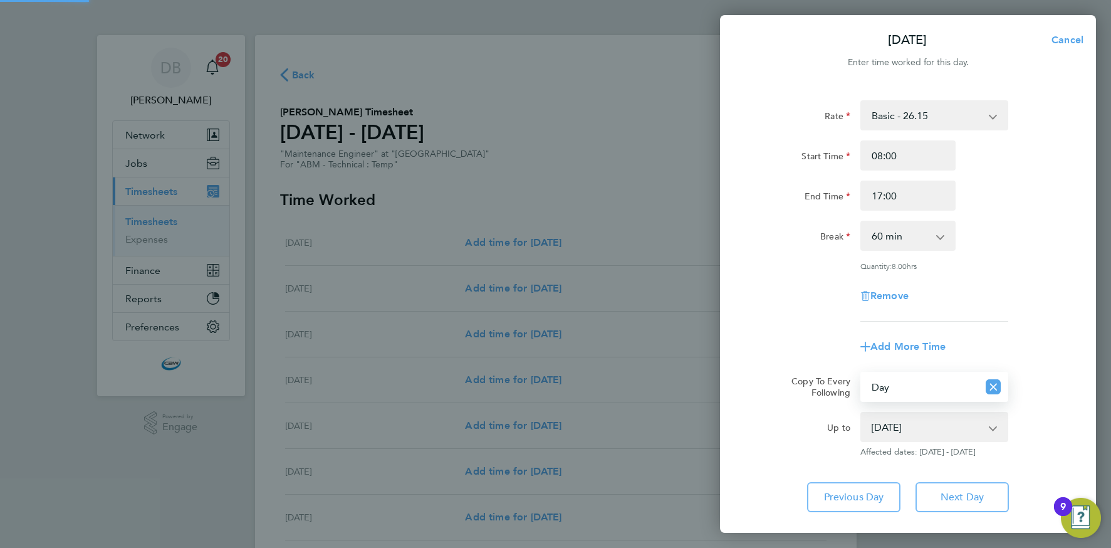
scroll to position [73, 0]
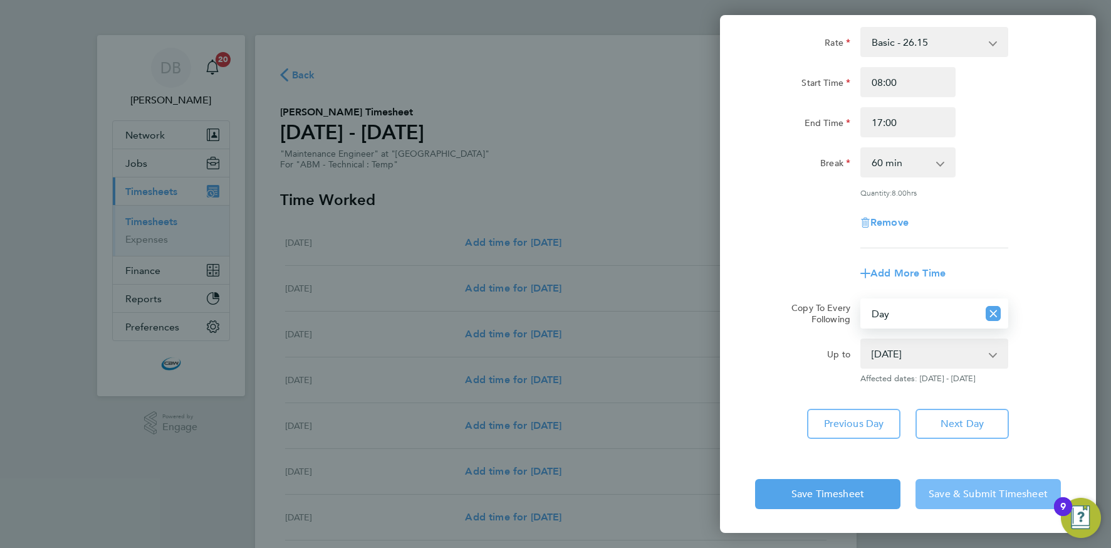
drag, startPoint x: 962, startPoint y: 494, endPoint x: 912, endPoint y: 483, distance: 51.4
click at [962, 494] on span "Save & Submit Timesheet" at bounding box center [988, 494] width 119 height 13
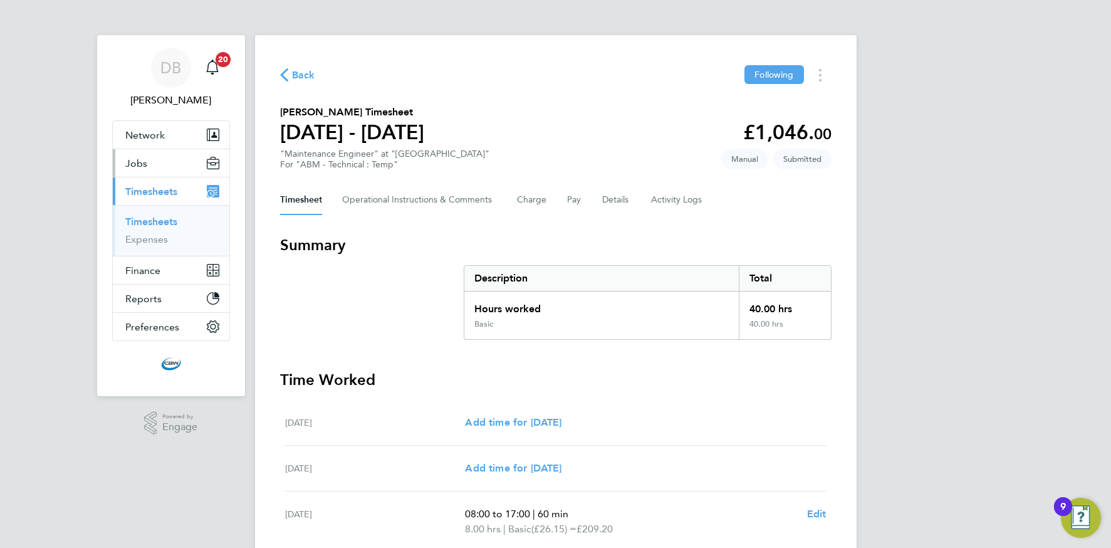
click at [150, 152] on button "Jobs" at bounding box center [171, 163] width 117 height 28
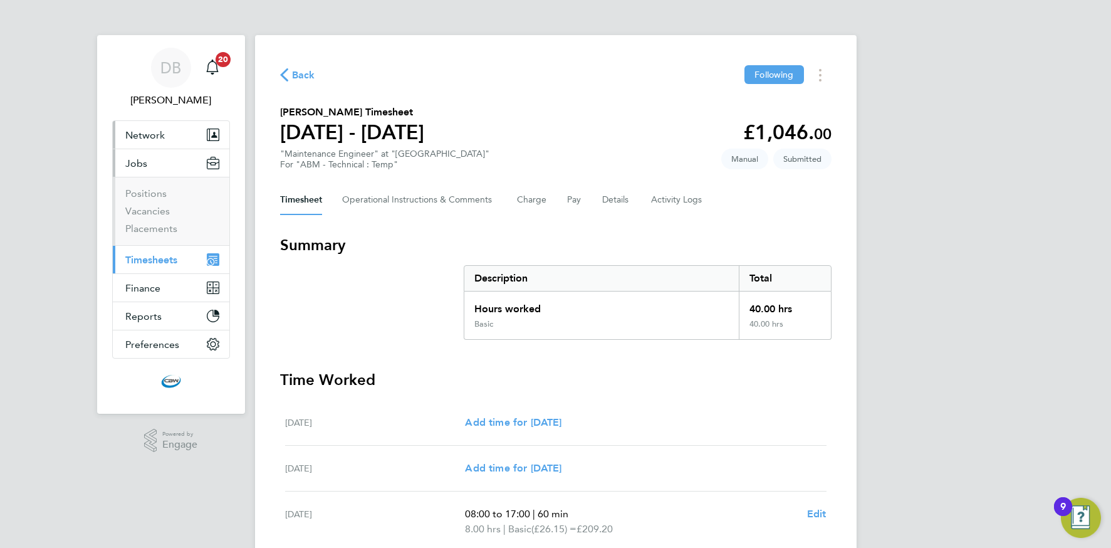
click at [159, 127] on button "Network" at bounding box center [171, 135] width 117 height 28
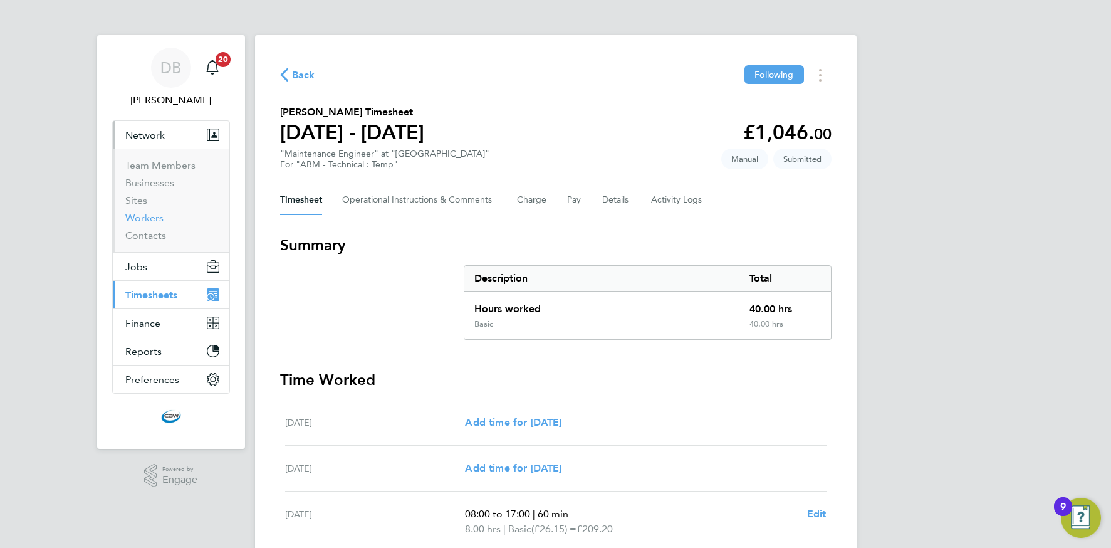
click at [150, 214] on link "Workers" at bounding box center [144, 218] width 38 height 12
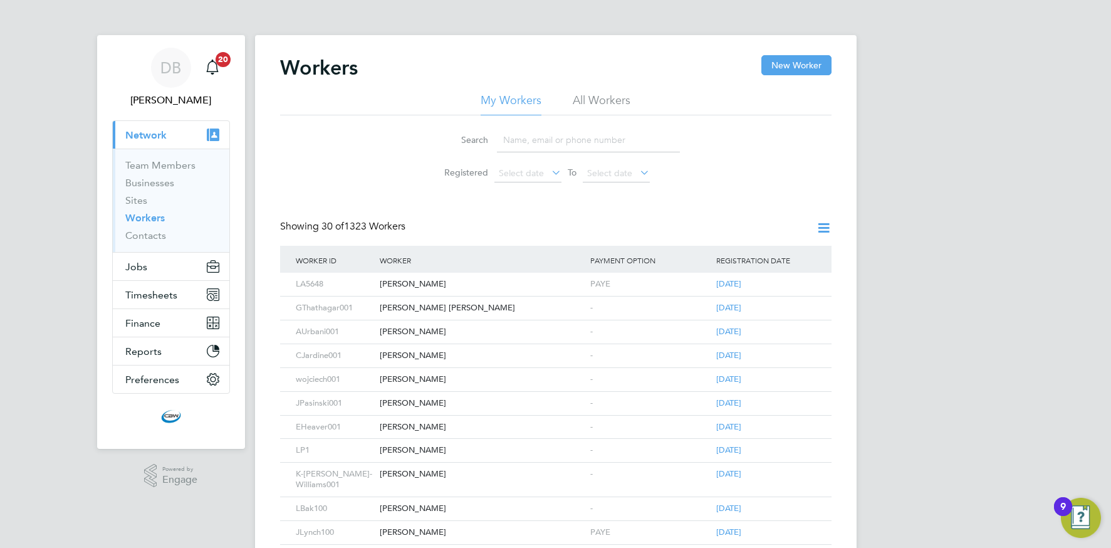
click at [513, 141] on input at bounding box center [588, 140] width 183 height 24
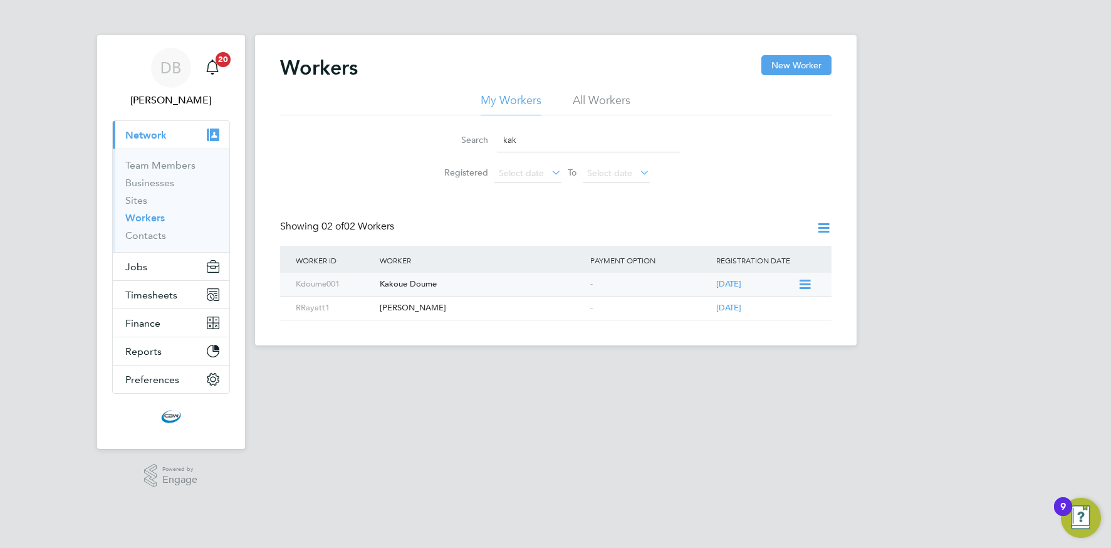
click at [408, 283] on div "Kakoue Doume" at bounding box center [482, 284] width 211 height 23
click at [442, 280] on div "Kakoue Doume" at bounding box center [482, 284] width 211 height 23
click at [530, 137] on input "kak" at bounding box center [588, 140] width 183 height 24
type input "k"
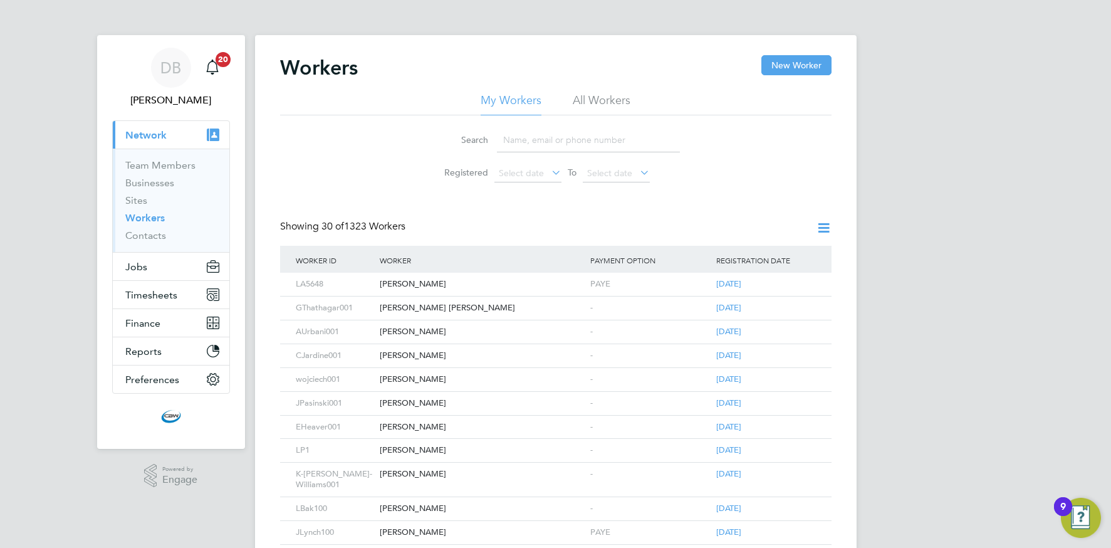
click at [532, 140] on input at bounding box center [588, 140] width 183 height 24
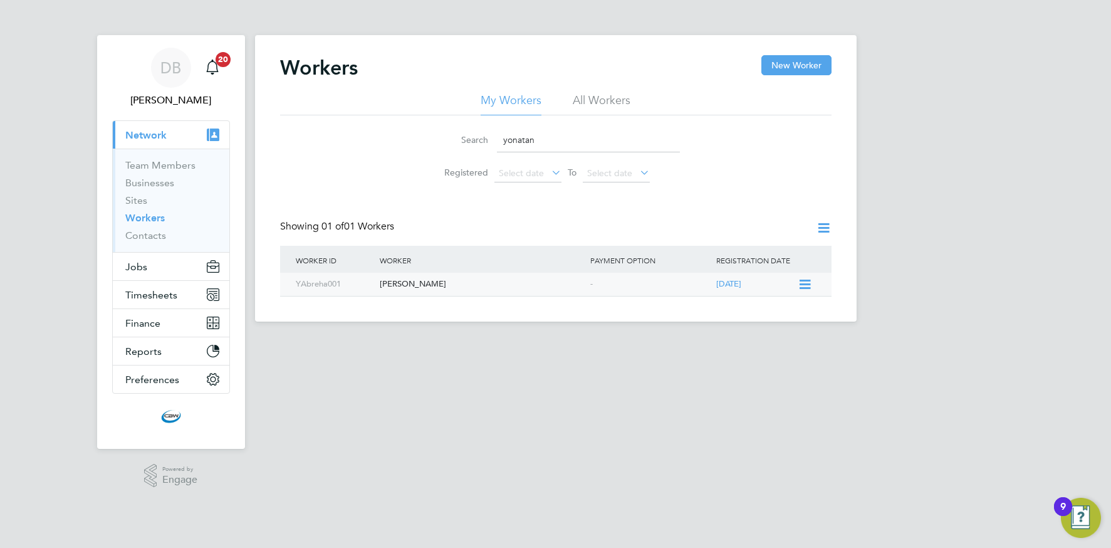
type input "yonatan"
click at [402, 284] on div "Yonatan Abreha" at bounding box center [482, 284] width 211 height 23
drag, startPoint x: 540, startPoint y: 139, endPoint x: 417, endPoint y: 131, distance: 123.1
click at [422, 132] on li "Search yonatan" at bounding box center [555, 140] width 279 height 37
type input "augustin"
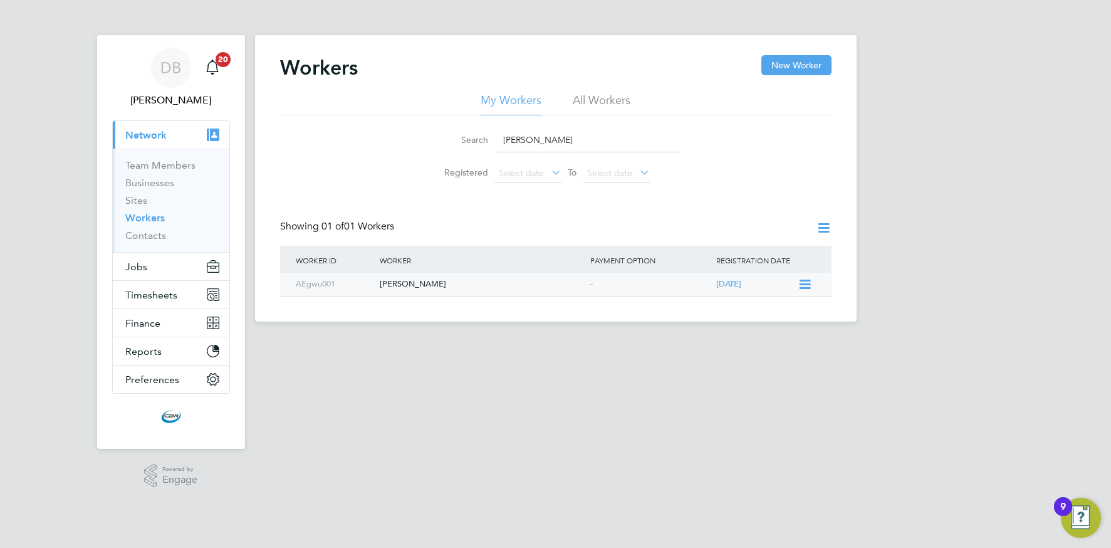
click at [642, 282] on div "-" at bounding box center [650, 284] width 127 height 23
drag, startPoint x: 545, startPoint y: 138, endPoint x: 424, endPoint y: 137, distance: 120.3
click at [425, 137] on li "Search augustin" at bounding box center [555, 140] width 279 height 37
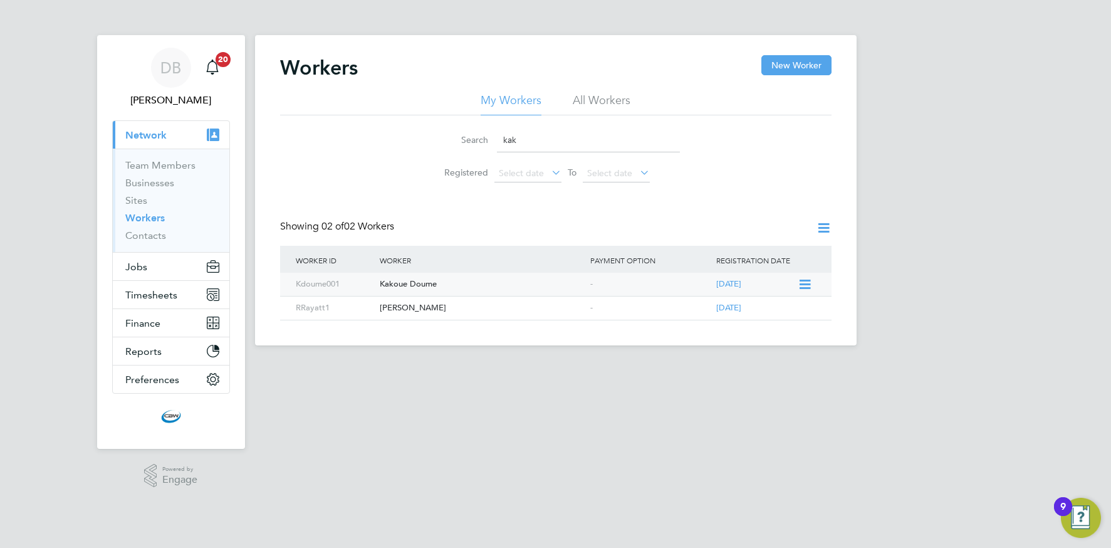
type input "kak"
click at [416, 286] on div "Kakoue Doume" at bounding box center [482, 284] width 211 height 23
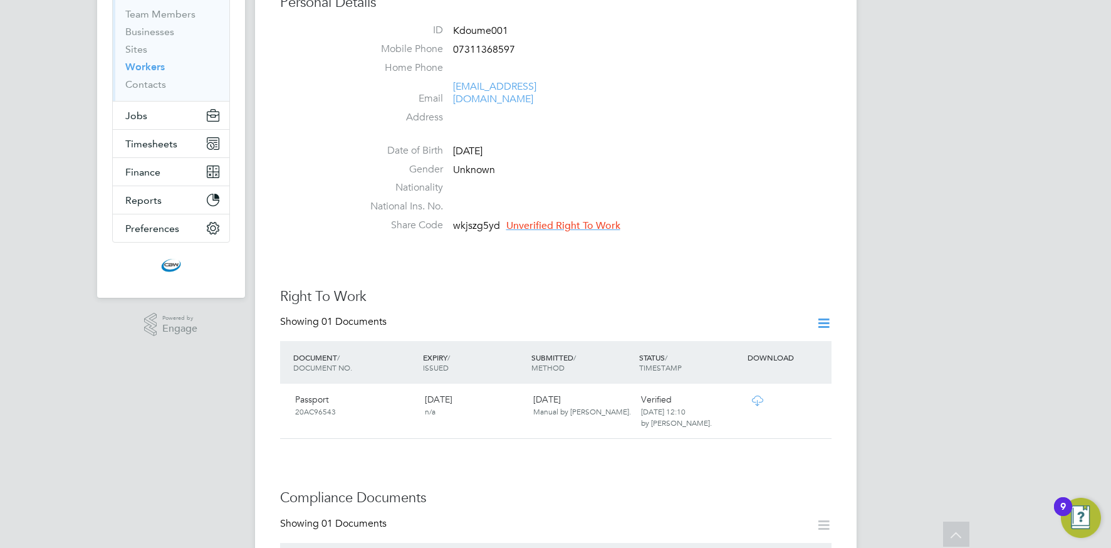
scroll to position [152, 0]
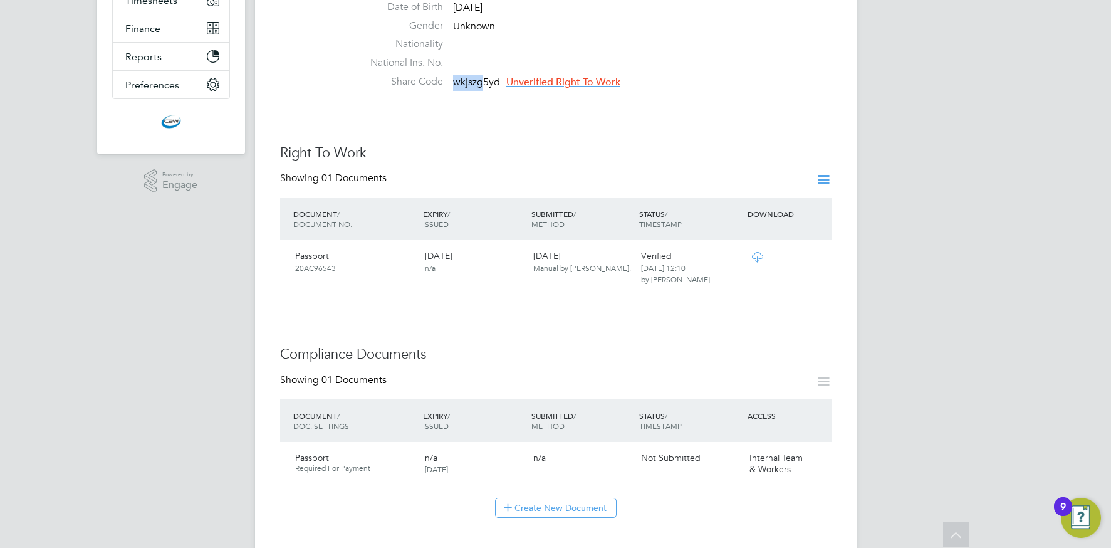
scroll to position [296, 0]
drag, startPoint x: 452, startPoint y: 68, endPoint x: 496, endPoint y: 66, distance: 44.5
click at [496, 74] on li "Share Code wkjszg5yd Unverified Right To Work" at bounding box center [593, 83] width 476 height 19
copy span "wkjszg5yd"
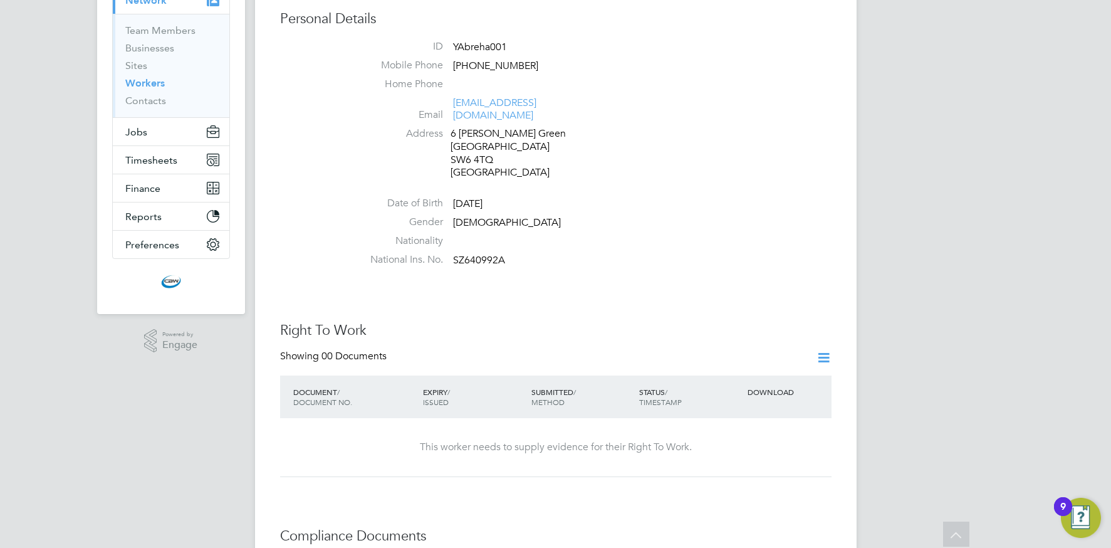
scroll to position [179, 0]
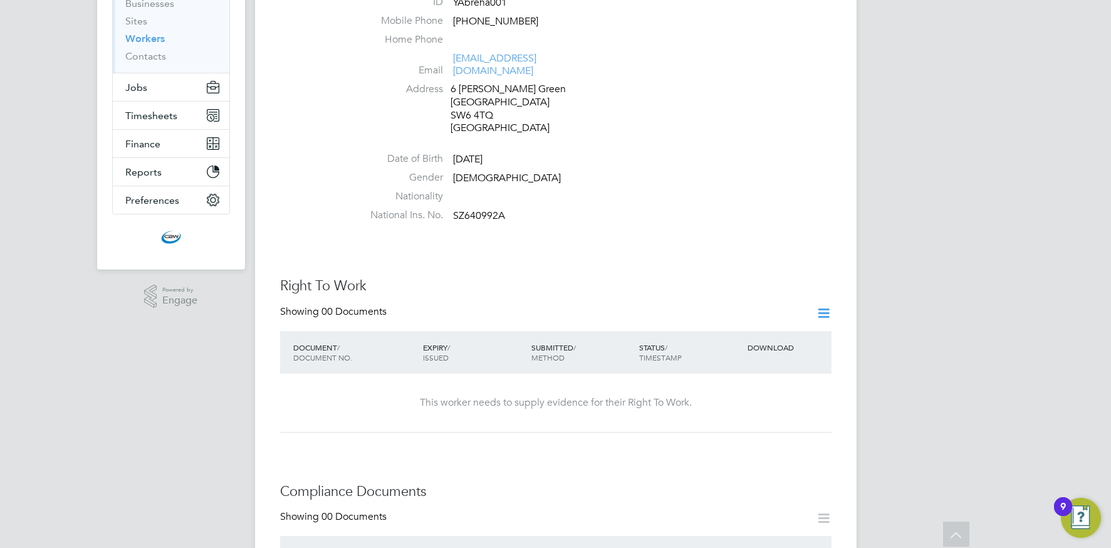
drag, startPoint x: 824, startPoint y: 300, endPoint x: 808, endPoint y: 300, distance: 15.7
click at [824, 305] on icon at bounding box center [824, 313] width 16 height 16
drag, startPoint x: 711, startPoint y: 330, endPoint x: 644, endPoint y: 321, distance: 67.6
click at [711, 330] on li "Add Right To Work Document" at bounding box center [753, 330] width 151 height 18
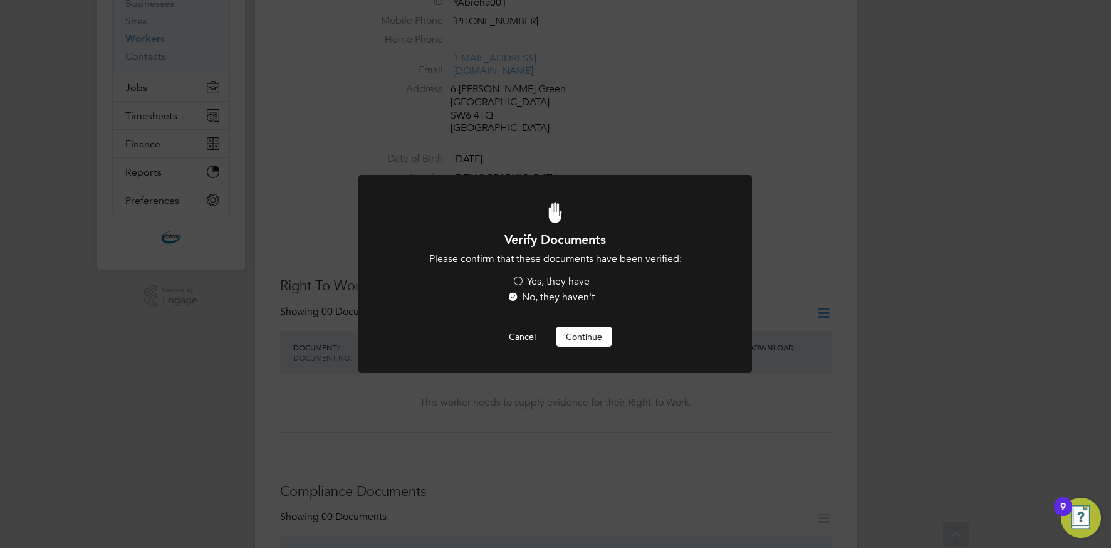
scroll to position [0, 0]
click at [546, 285] on label "Yes, they have" at bounding box center [551, 281] width 78 height 13
click at [0, 0] on input "Yes, they have" at bounding box center [0, 0] width 0 height 0
click at [570, 338] on button "Continue" at bounding box center [584, 336] width 56 height 20
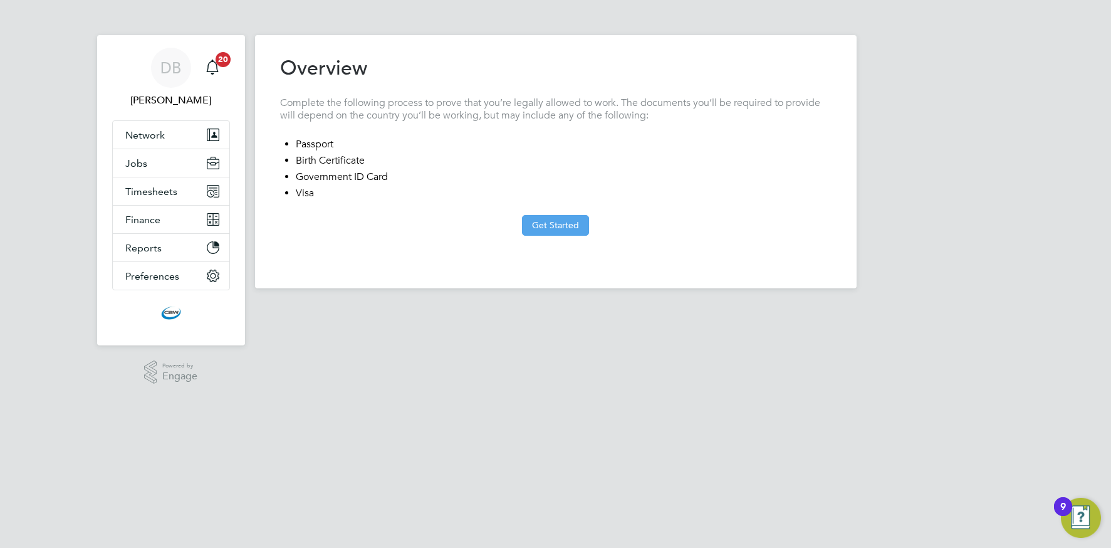
drag, startPoint x: 558, startPoint y: 223, endPoint x: 550, endPoint y: 227, distance: 8.4
click at [558, 223] on button "Get Started" at bounding box center [555, 225] width 67 height 20
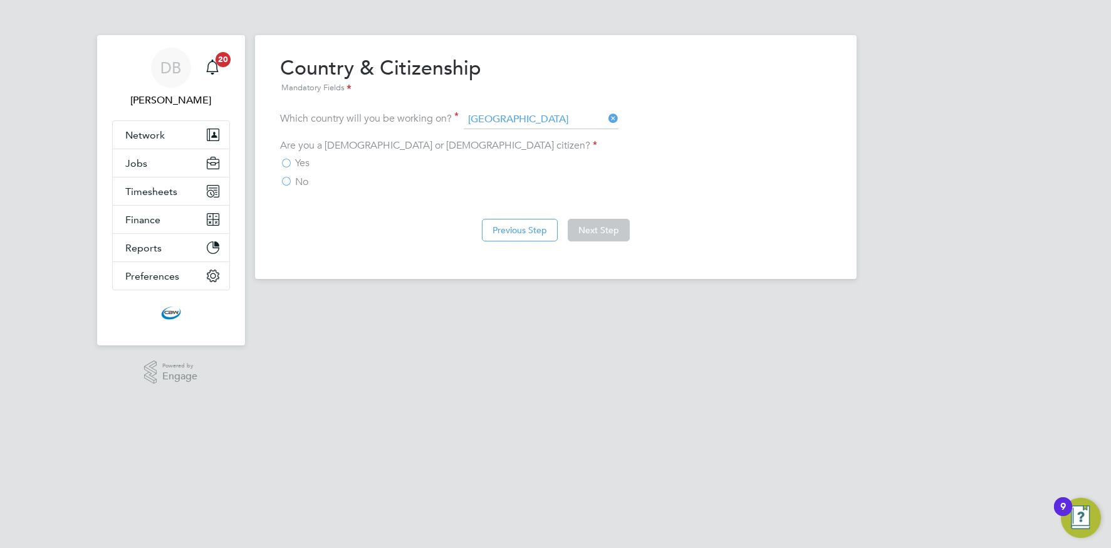
click at [288, 164] on label "Yes" at bounding box center [294, 163] width 29 height 13
click at [0, 0] on input "Yes" at bounding box center [0, 0] width 0 height 0
click at [590, 229] on button "Next Step" at bounding box center [599, 230] width 62 height 23
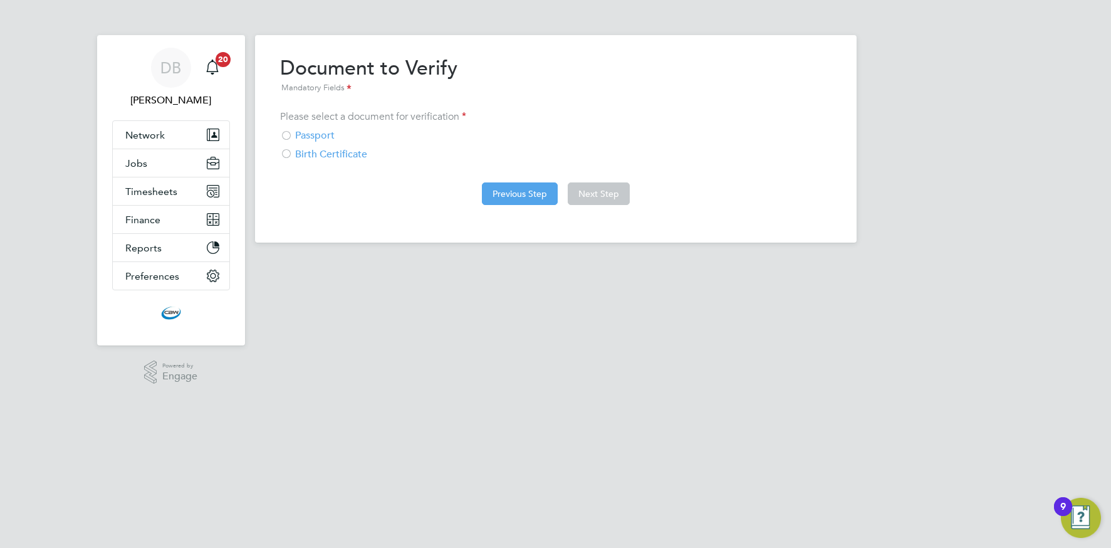
click at [502, 188] on button "Previous Step" at bounding box center [520, 193] width 76 height 23
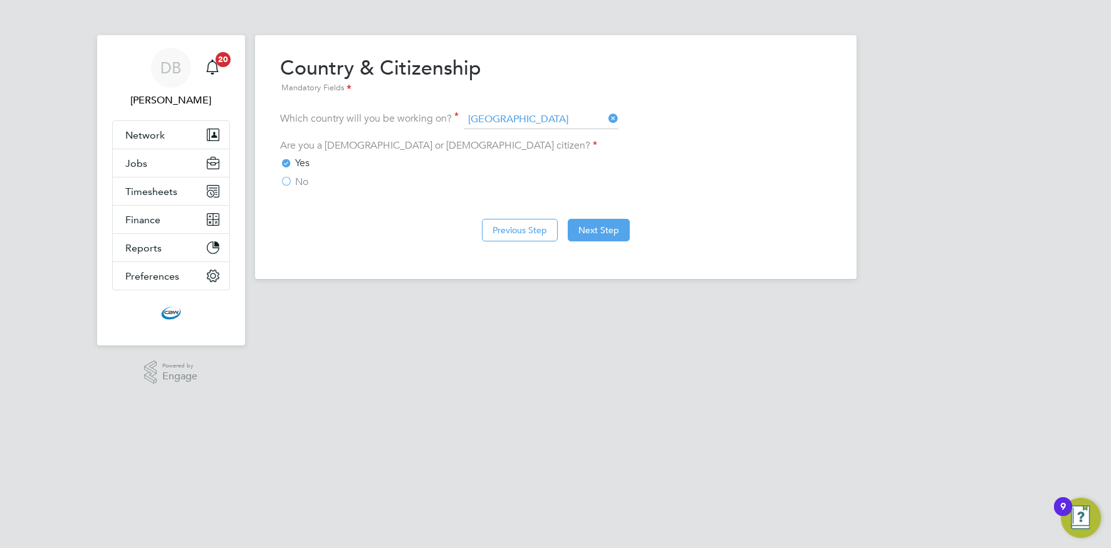
click at [300, 185] on span "No" at bounding box center [301, 181] width 13 height 13
click at [0, 0] on input "No" at bounding box center [0, 0] width 0 height 0
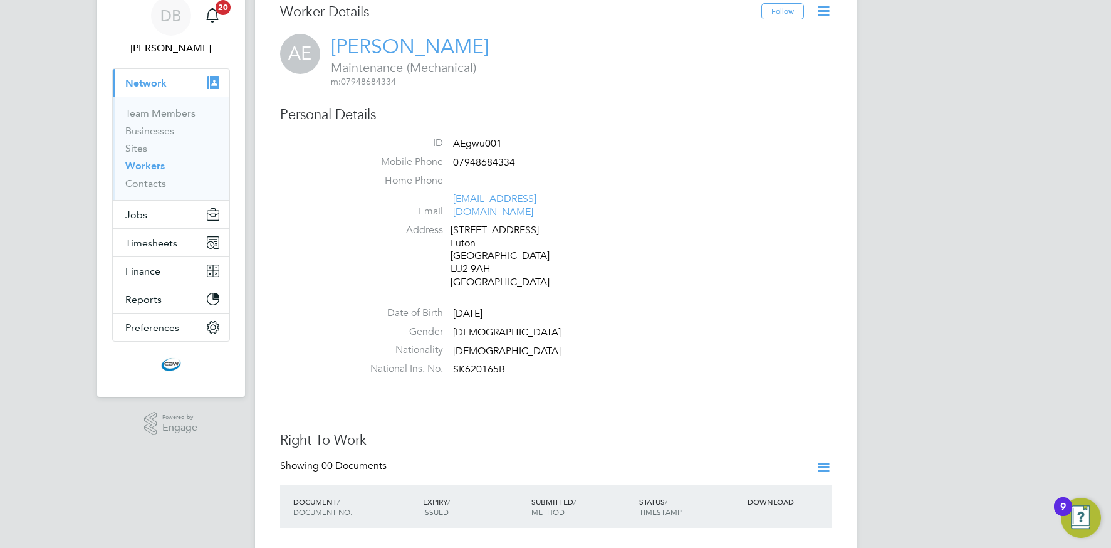
scroll to position [66, 0]
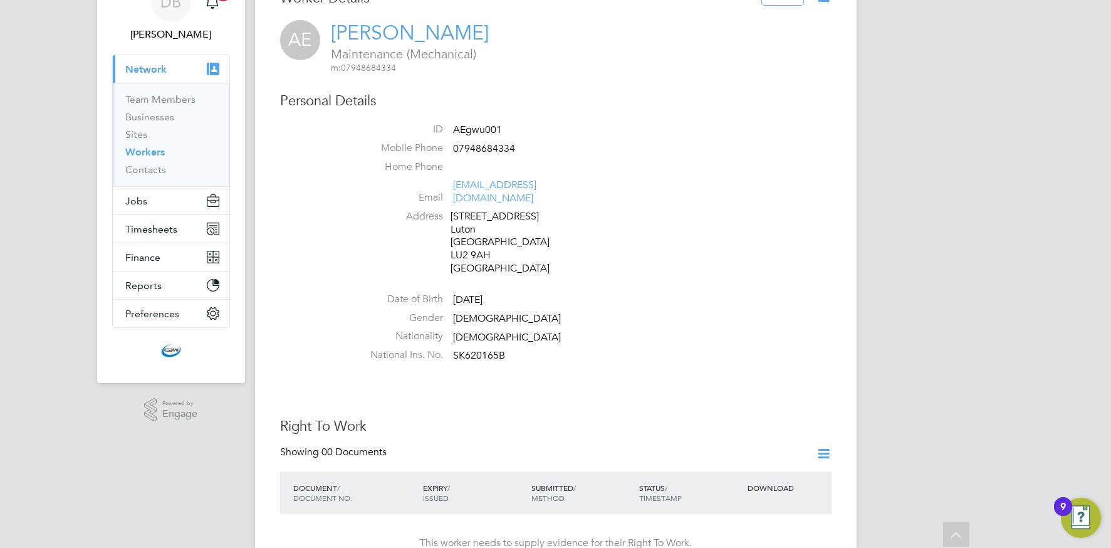
click at [821, 446] on icon at bounding box center [824, 454] width 16 height 16
click at [704, 471] on li "Add Right To Work Document" at bounding box center [753, 471] width 151 height 18
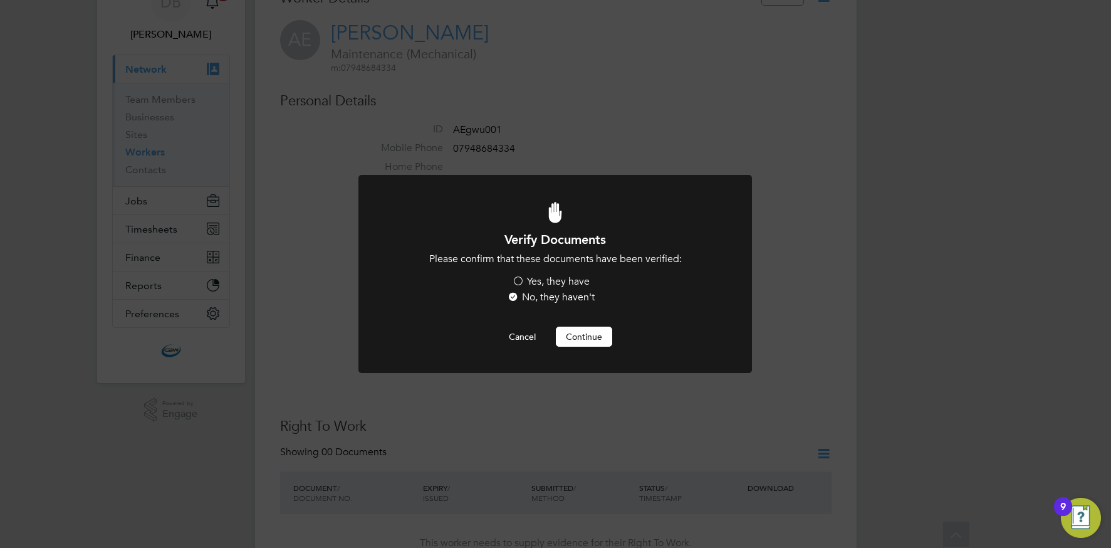
click at [539, 279] on label "Yes, they have" at bounding box center [551, 281] width 78 height 13
click at [0, 0] on input "Yes, they have" at bounding box center [0, 0] width 0 height 0
click at [587, 339] on button "Continue" at bounding box center [584, 336] width 56 height 20
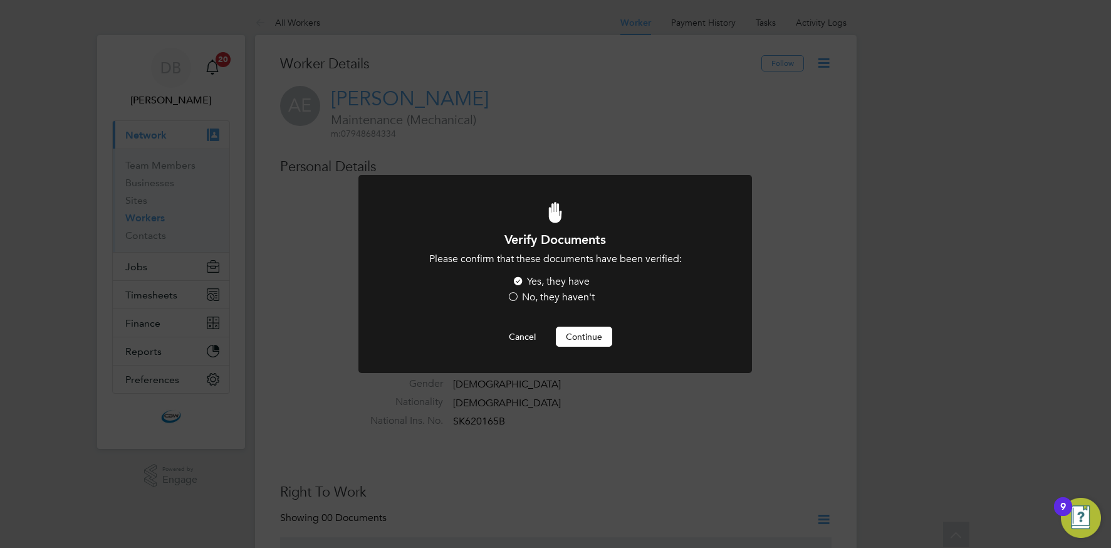
scroll to position [66, 0]
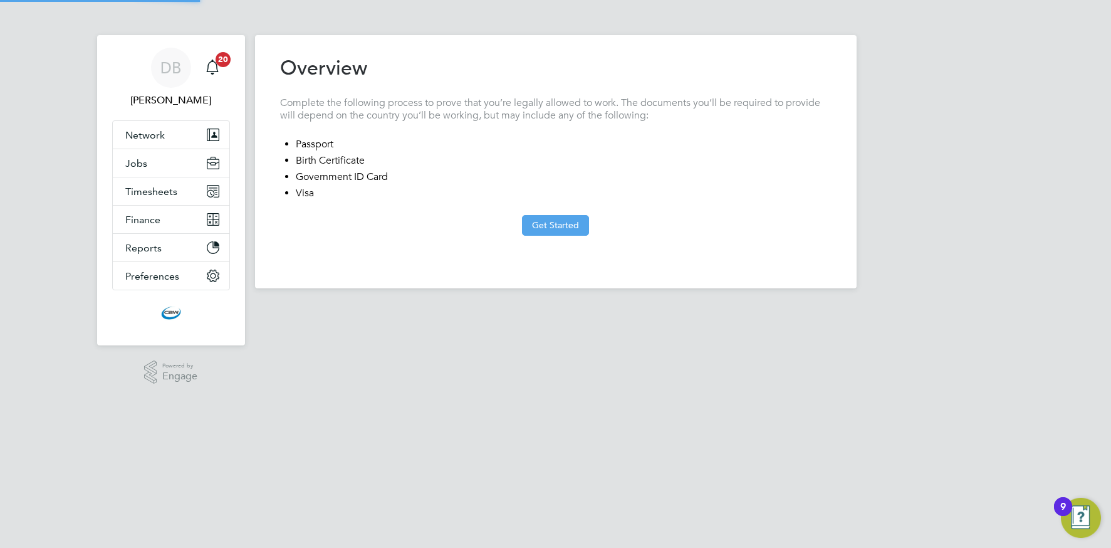
drag, startPoint x: 549, startPoint y: 218, endPoint x: 536, endPoint y: 222, distance: 13.3
click at [549, 218] on button "Get Started" at bounding box center [555, 225] width 67 height 20
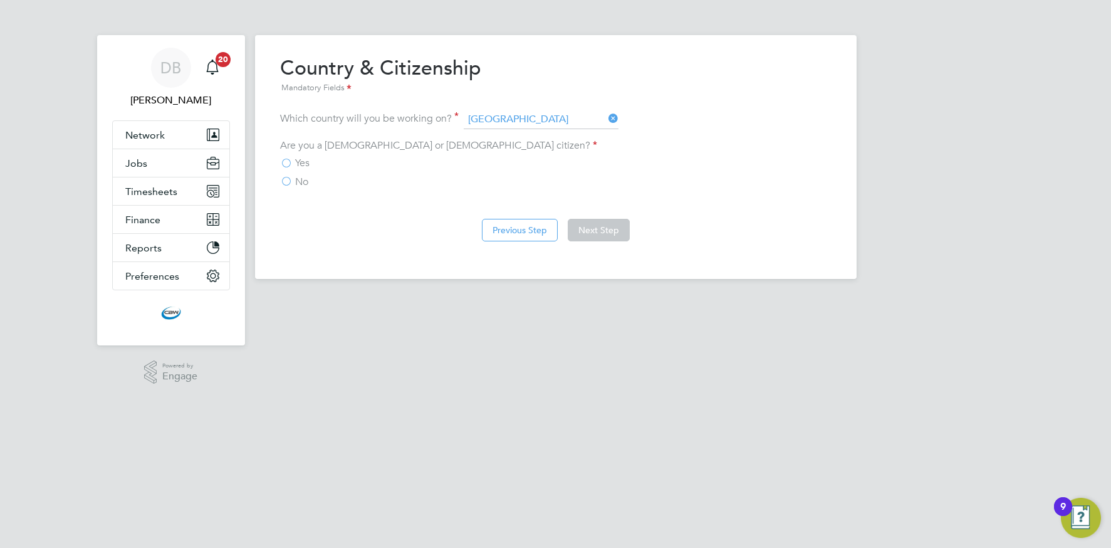
drag, startPoint x: 295, startPoint y: 163, endPoint x: 365, endPoint y: 180, distance: 71.7
click at [295, 163] on span "Yes" at bounding box center [302, 163] width 14 height 13
click at [0, 0] on input "Yes" at bounding box center [0, 0] width 0 height 0
click at [587, 230] on button "Next Step" at bounding box center [599, 230] width 62 height 23
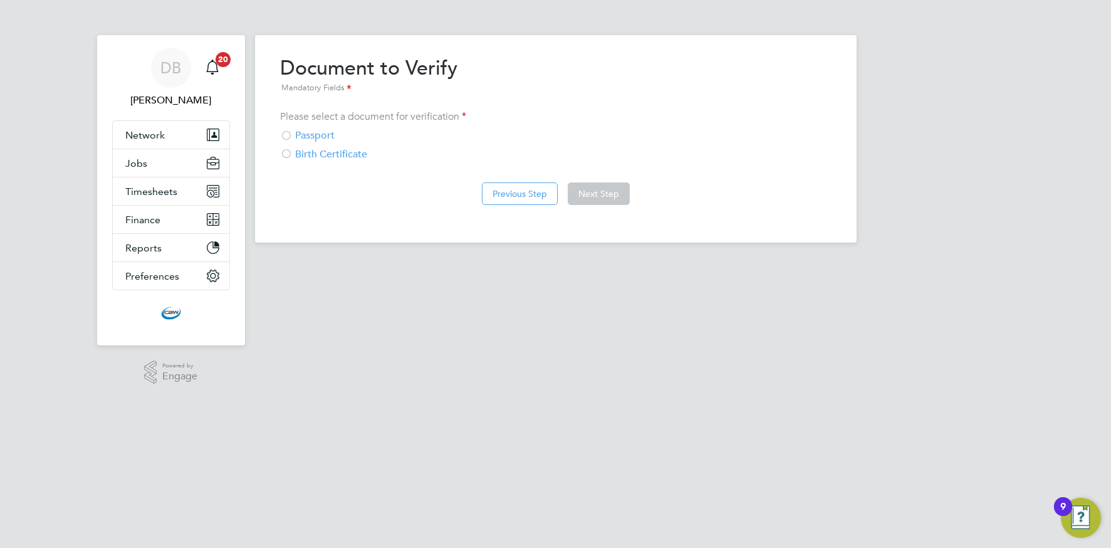
click at [287, 135] on div at bounding box center [286, 136] width 13 height 13
click at [581, 198] on button "Next Step" at bounding box center [599, 193] width 62 height 23
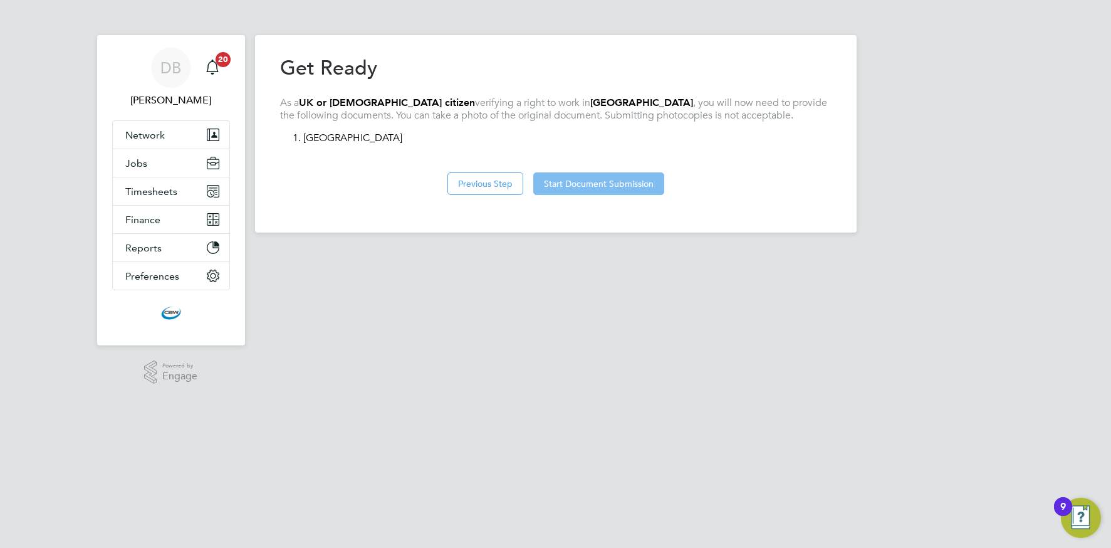
click at [571, 187] on button "Start Document Submission" at bounding box center [598, 183] width 131 height 23
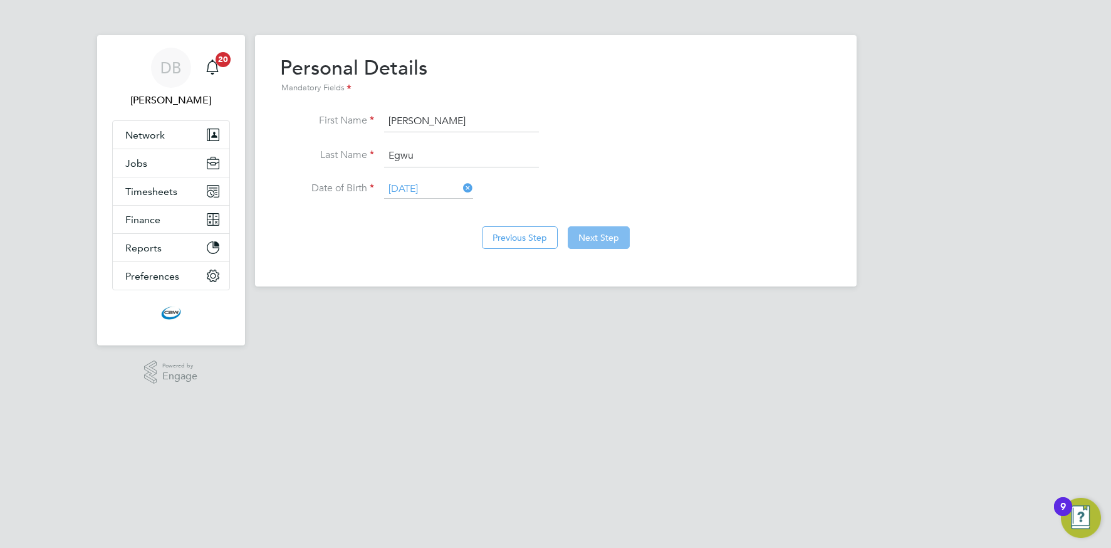
click at [592, 229] on button "Next Step" at bounding box center [599, 237] width 62 height 23
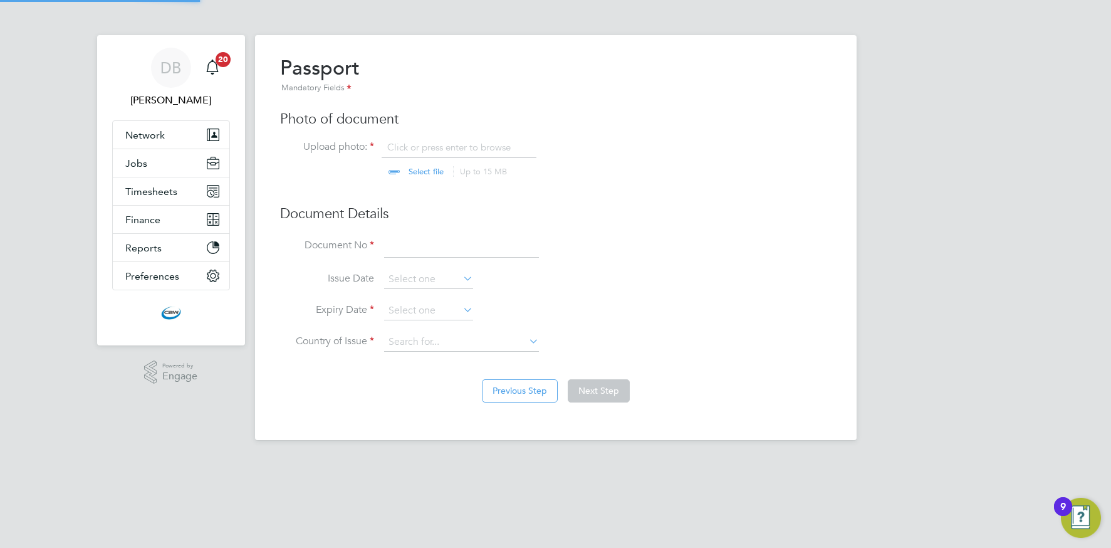
scroll to position [17, 155]
click at [395, 249] on input at bounding box center [461, 247] width 155 height 23
type input "140442528"
click at [414, 309] on input at bounding box center [428, 310] width 89 height 19
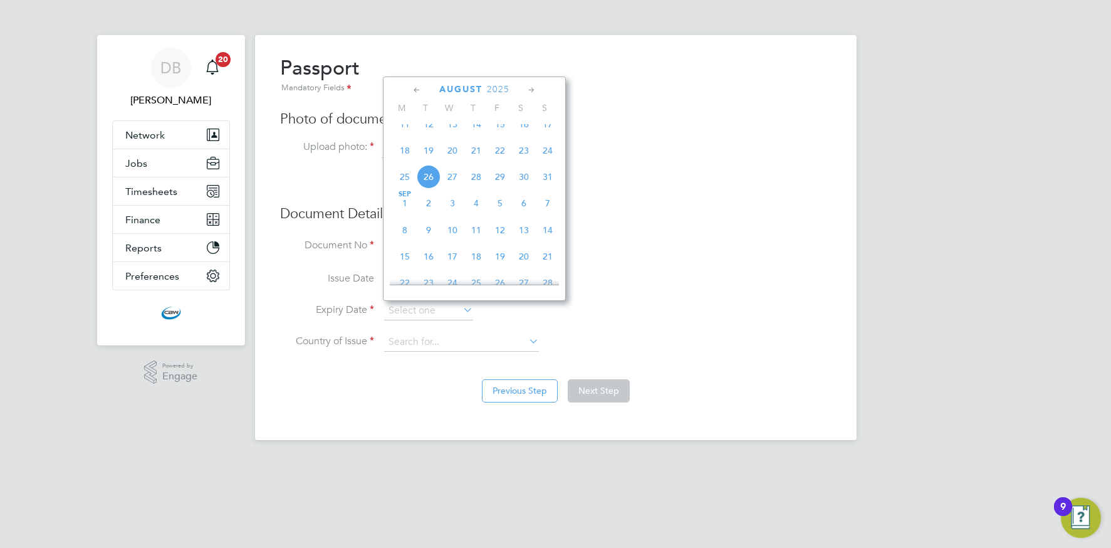
click at [503, 85] on span "2025" at bounding box center [498, 89] width 23 height 11
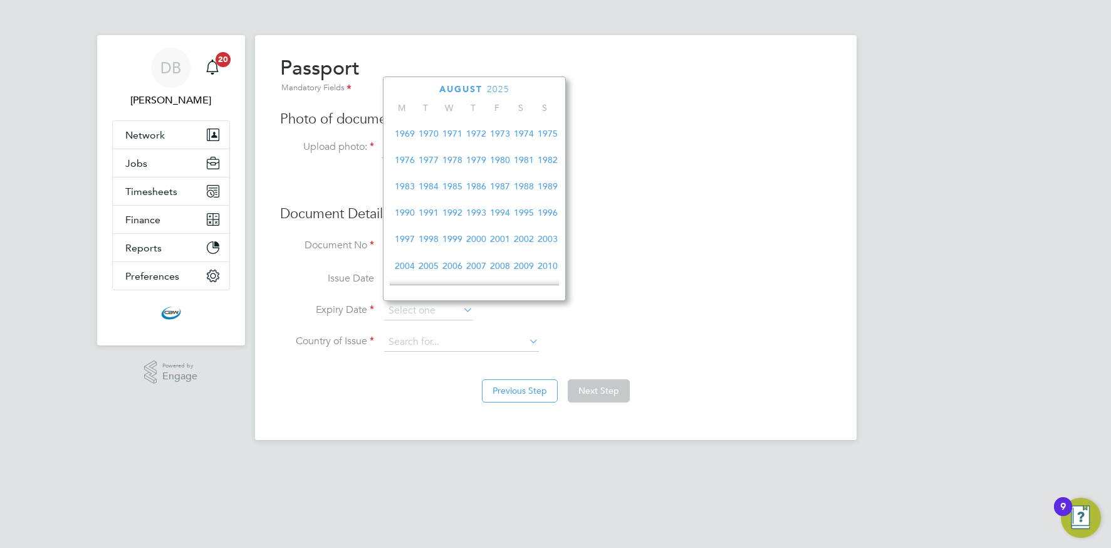
scroll to position [184, 0]
click at [543, 139] on span "1975" at bounding box center [548, 137] width 24 height 24
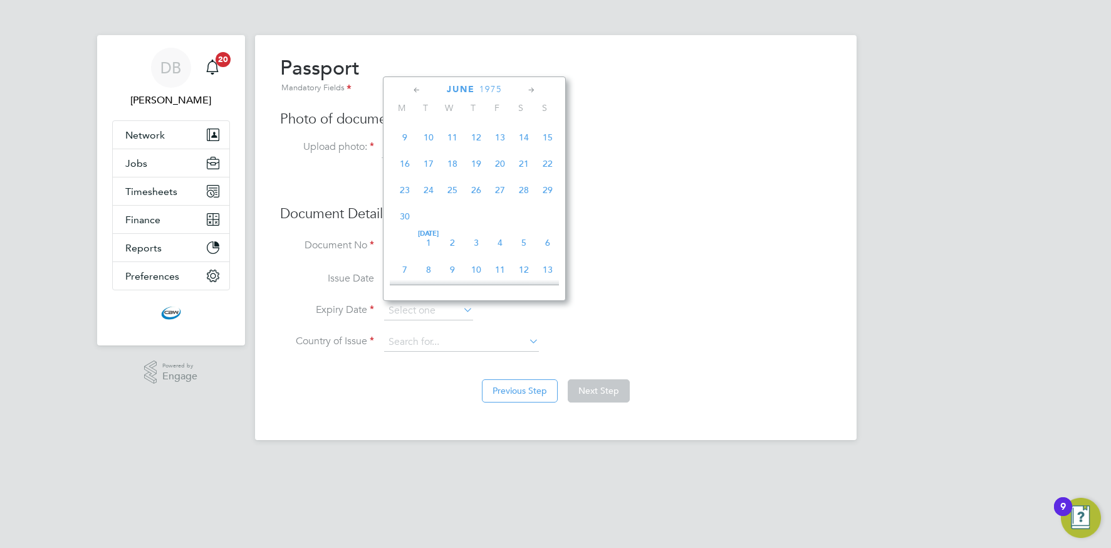
click at [421, 88] on icon at bounding box center [417, 90] width 12 height 14
click at [420, 88] on icon at bounding box center [417, 90] width 12 height 14
click at [527, 88] on icon at bounding box center [532, 90] width 12 height 14
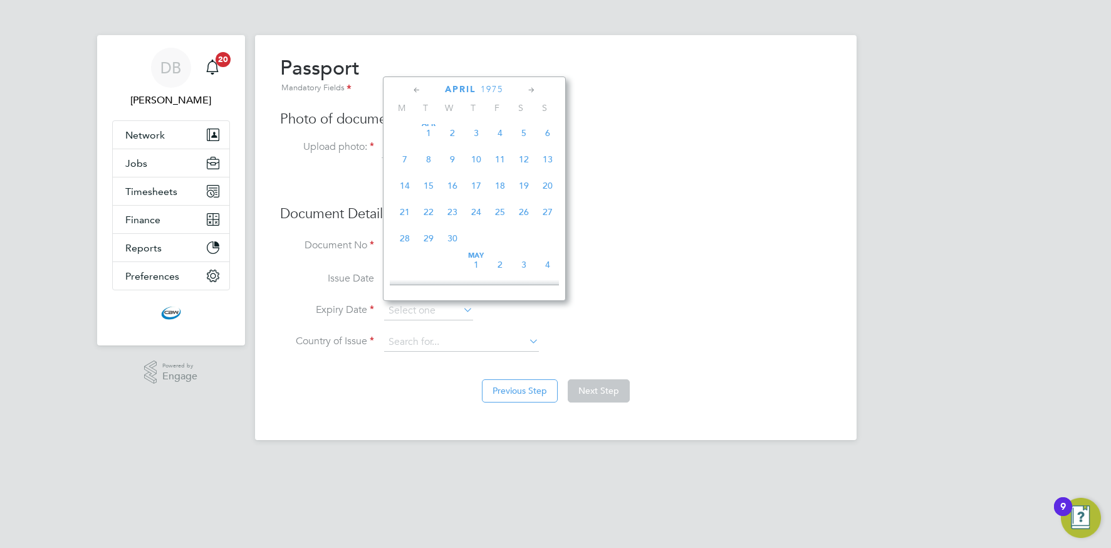
click at [546, 162] on span "13" at bounding box center [548, 159] width 24 height 24
type input "[DATE]"
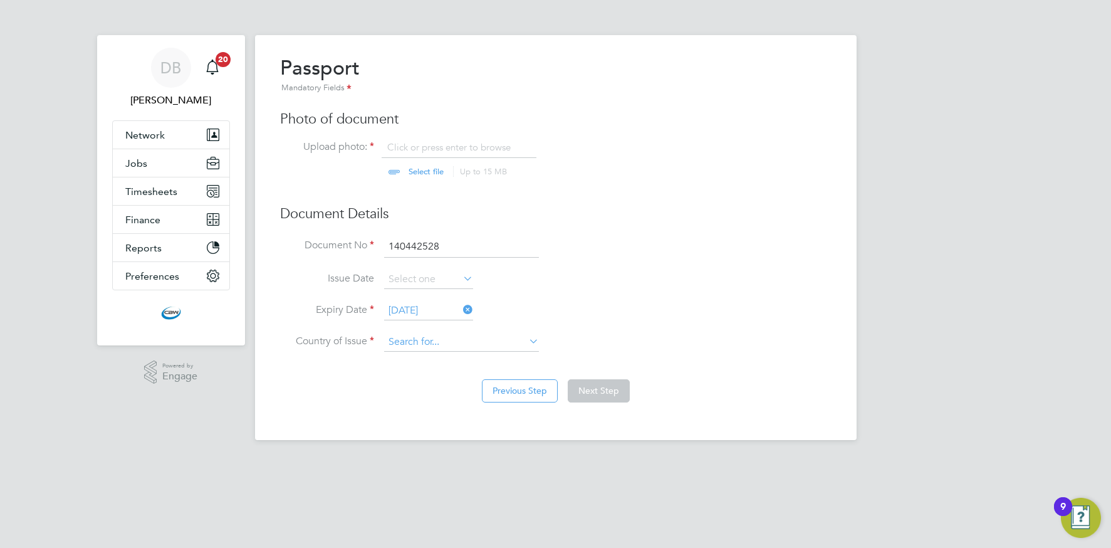
click at [413, 338] on input at bounding box center [461, 342] width 155 height 19
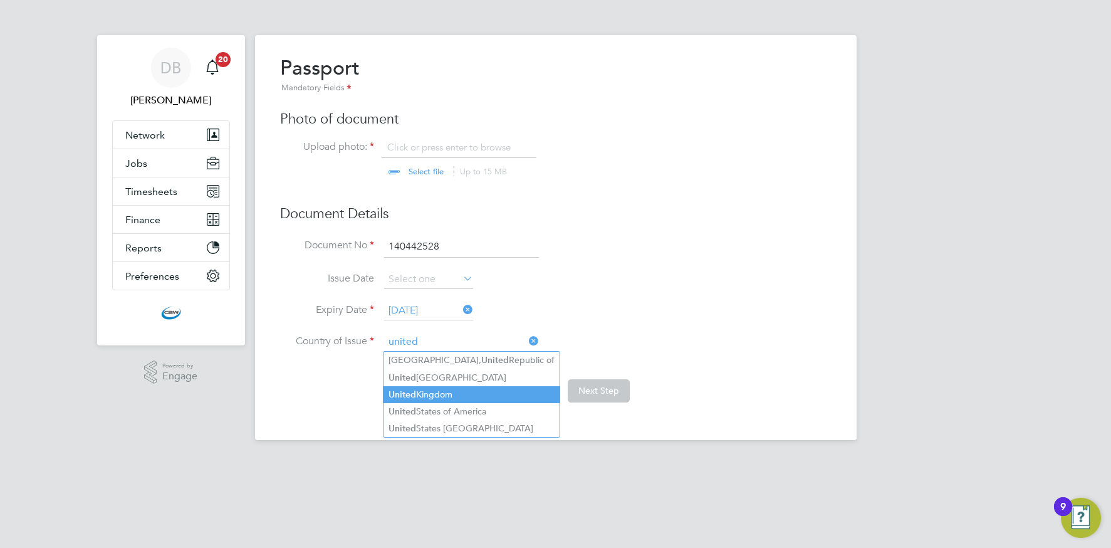
click at [401, 394] on b "United" at bounding box center [403, 394] width 28 height 11
type input "[GEOGRAPHIC_DATA]"
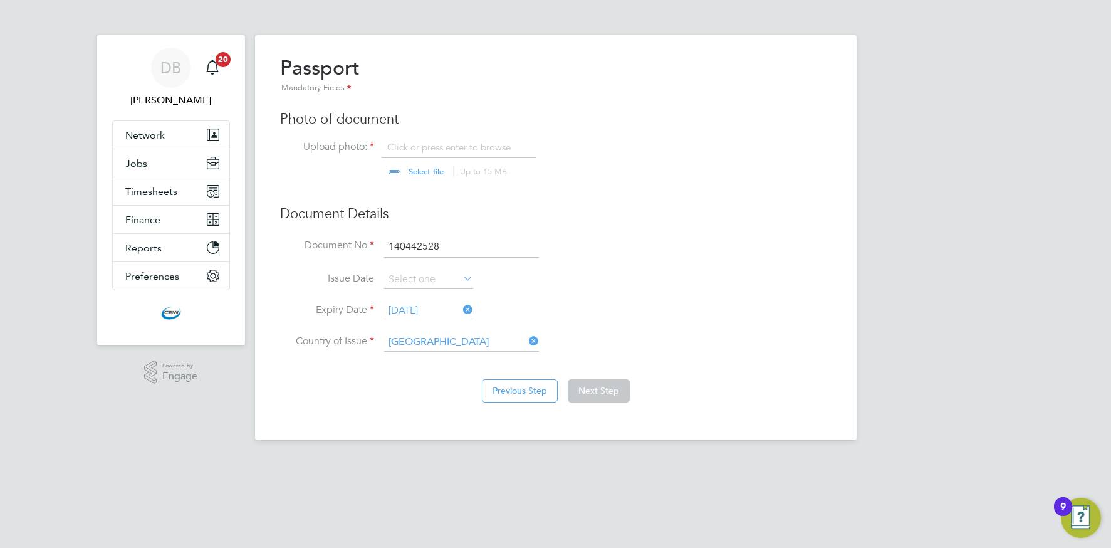
click at [606, 314] on li "Expiry Date [DATE]" at bounding box center [555, 316] width 551 height 31
click at [418, 170] on input "file" at bounding box center [438, 160] width 197 height 38
type input "C:\fakepath\British Passport - [PERSON_NAME] (1).pdf"
drag, startPoint x: 586, startPoint y: 387, endPoint x: 460, endPoint y: 347, distance: 132.2
click at [584, 386] on button "Next Step" at bounding box center [599, 390] width 62 height 23
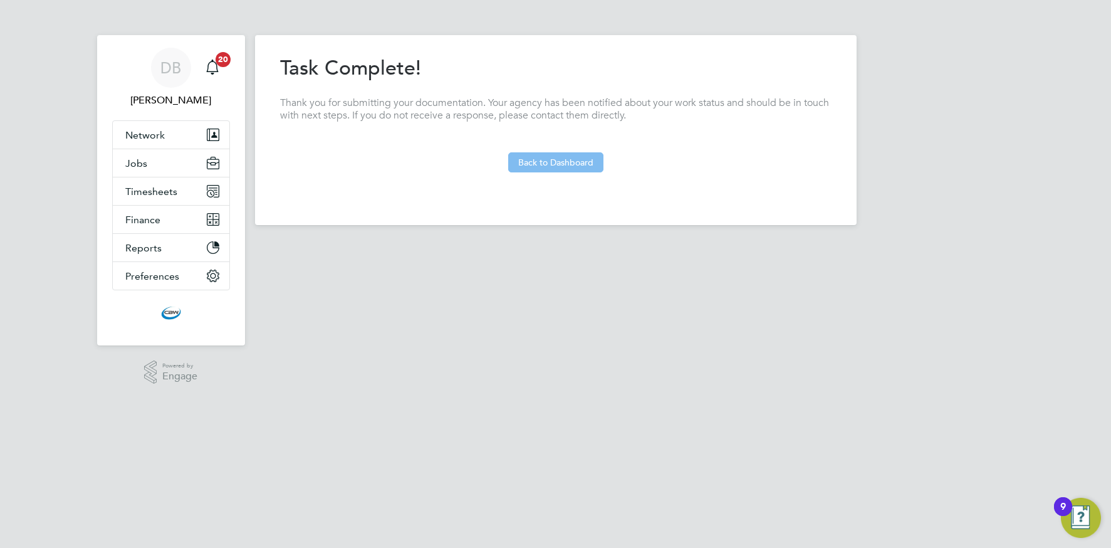
click at [558, 159] on button "Back to Dashboard" at bounding box center [555, 162] width 95 height 20
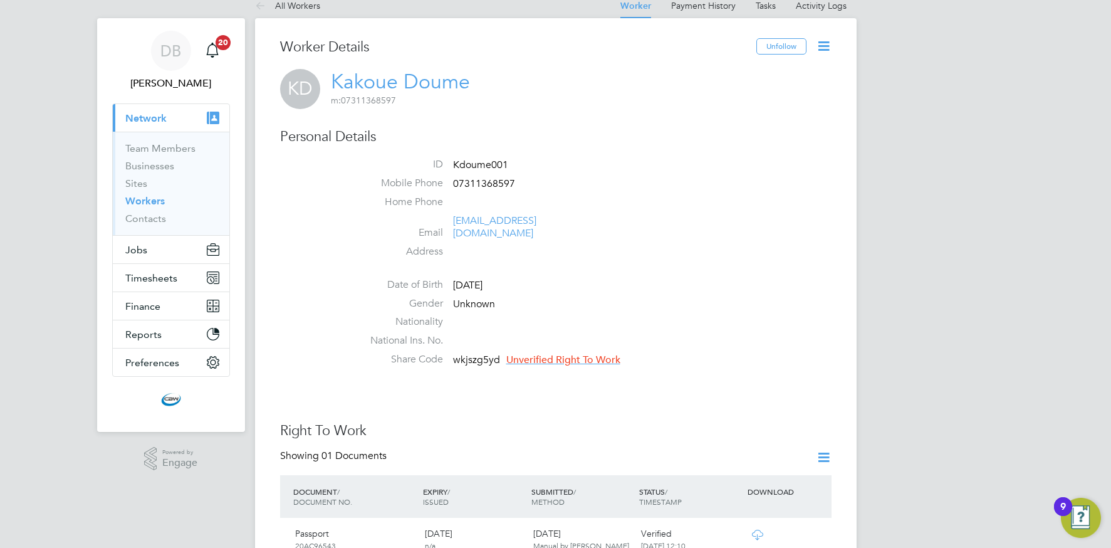
scroll to position [22, 0]
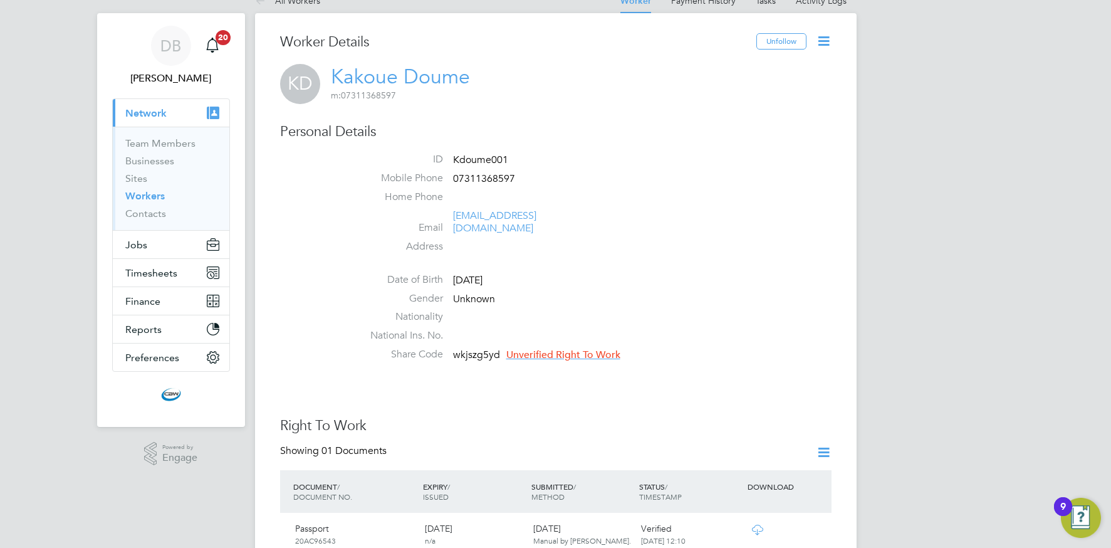
drag, startPoint x: 526, startPoint y: 341, endPoint x: 509, endPoint y: 340, distance: 16.3
click at [526, 348] on span "Unverified Right To Work" at bounding box center [563, 354] width 114 height 13
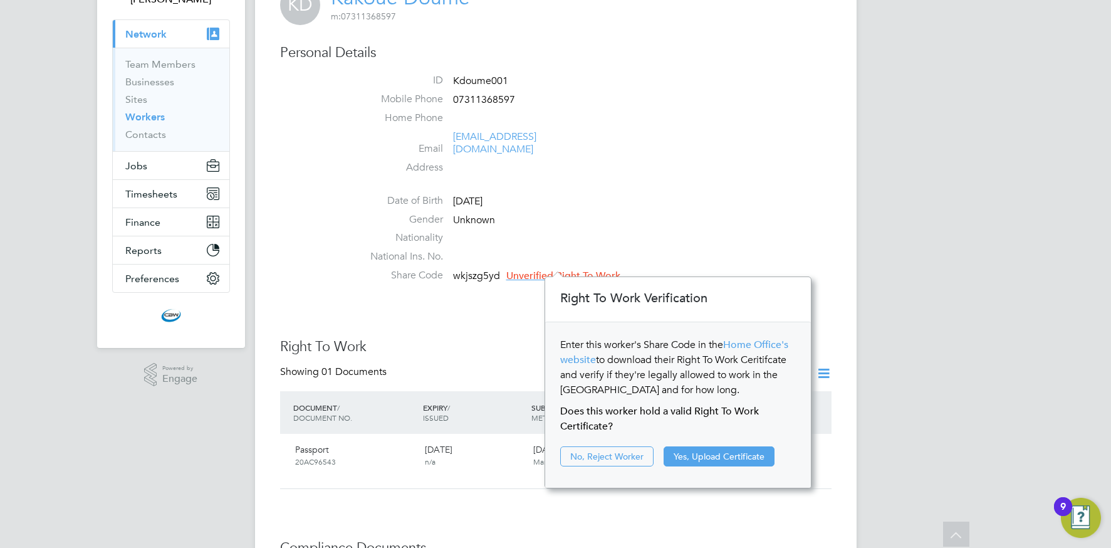
scroll to position [110, 0]
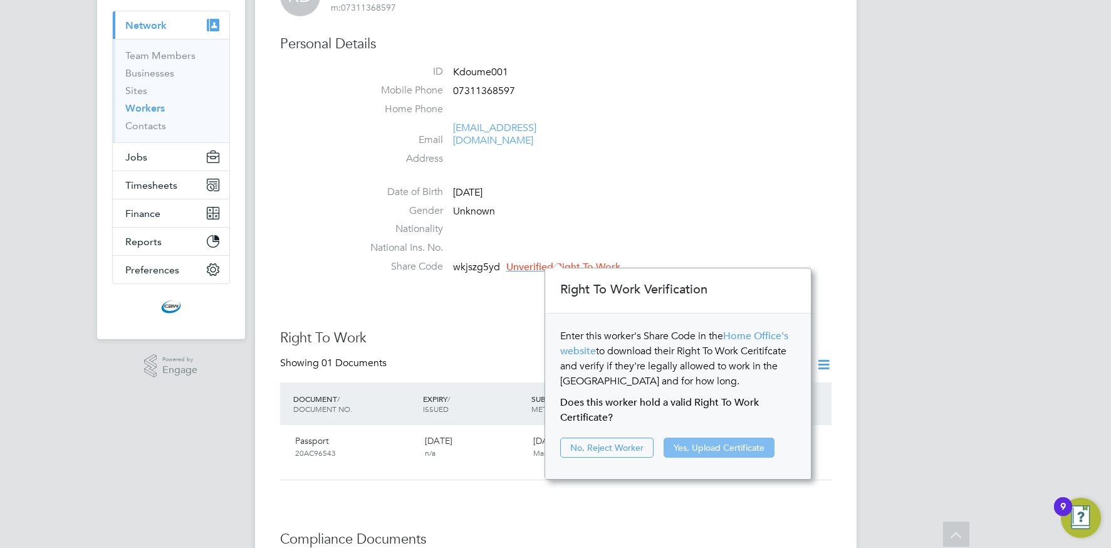
click at [706, 444] on button "Yes, Upload Certificate" at bounding box center [719, 447] width 111 height 20
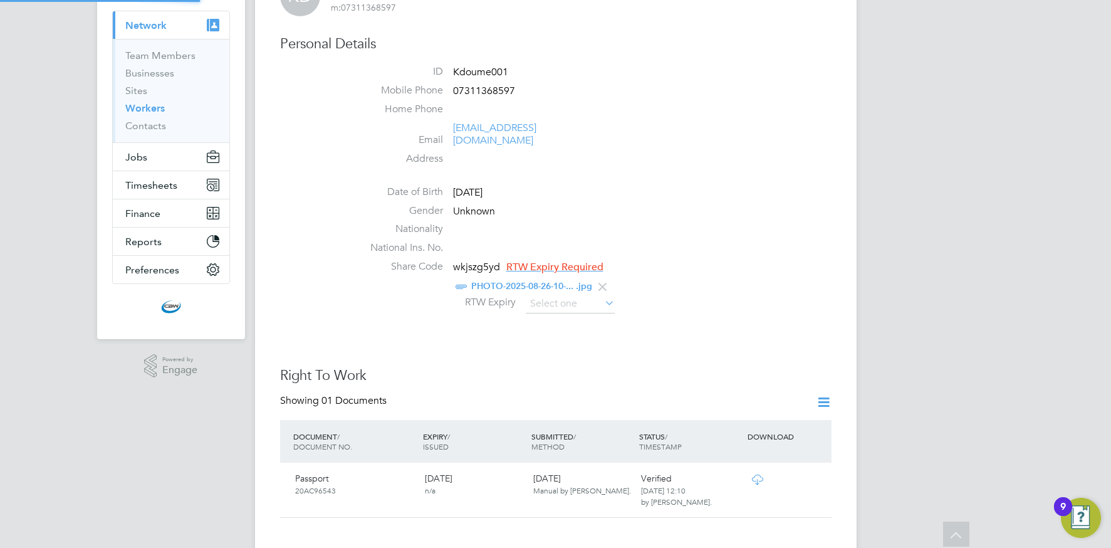
scroll to position [45, 266]
click at [546, 295] on input at bounding box center [570, 304] width 89 height 19
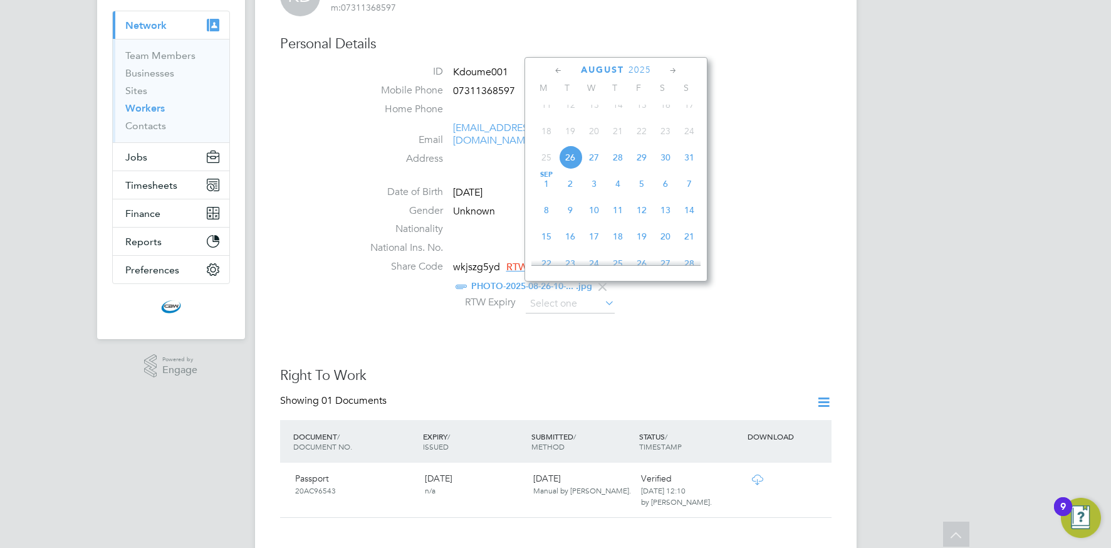
click at [647, 68] on span "2025" at bounding box center [640, 70] width 23 height 11
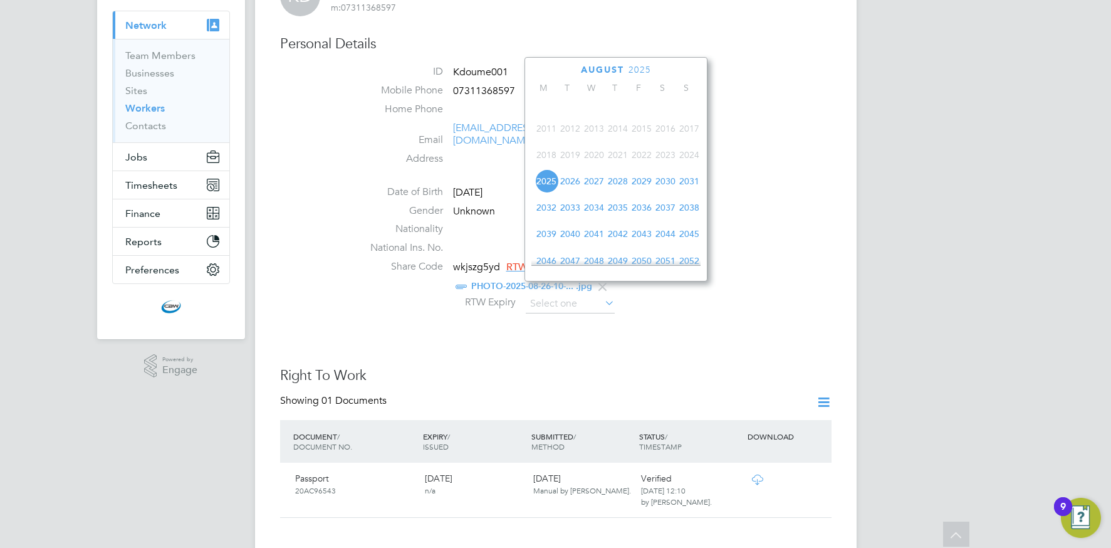
drag, startPoint x: 567, startPoint y: 190, endPoint x: 574, endPoint y: 191, distance: 6.9
click at [567, 190] on span "2026" at bounding box center [570, 181] width 24 height 24
click at [555, 70] on icon at bounding box center [559, 71] width 12 height 14
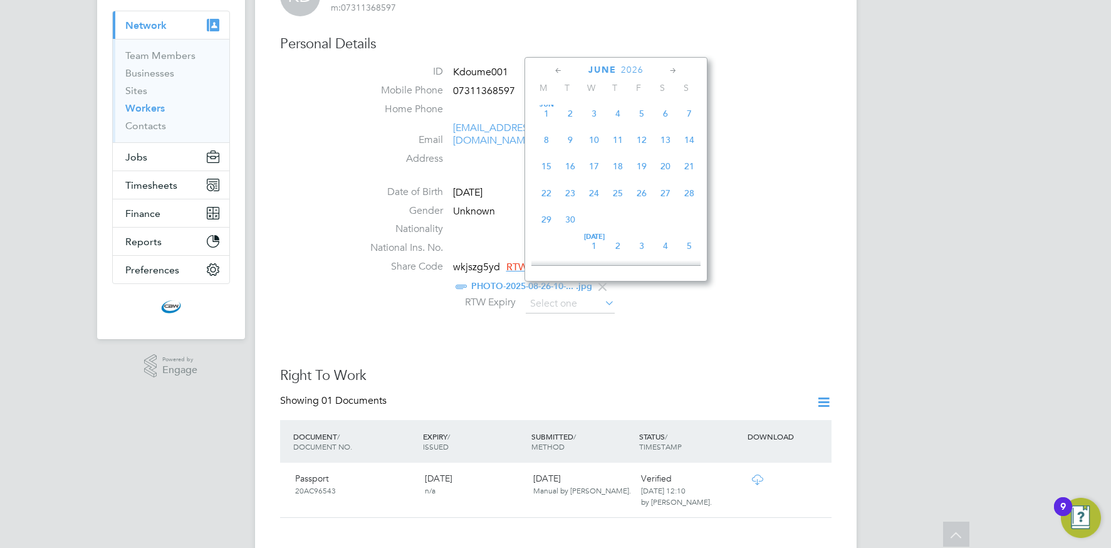
click at [567, 169] on span "16" at bounding box center [570, 166] width 24 height 24
type input "16 Jun 2026"
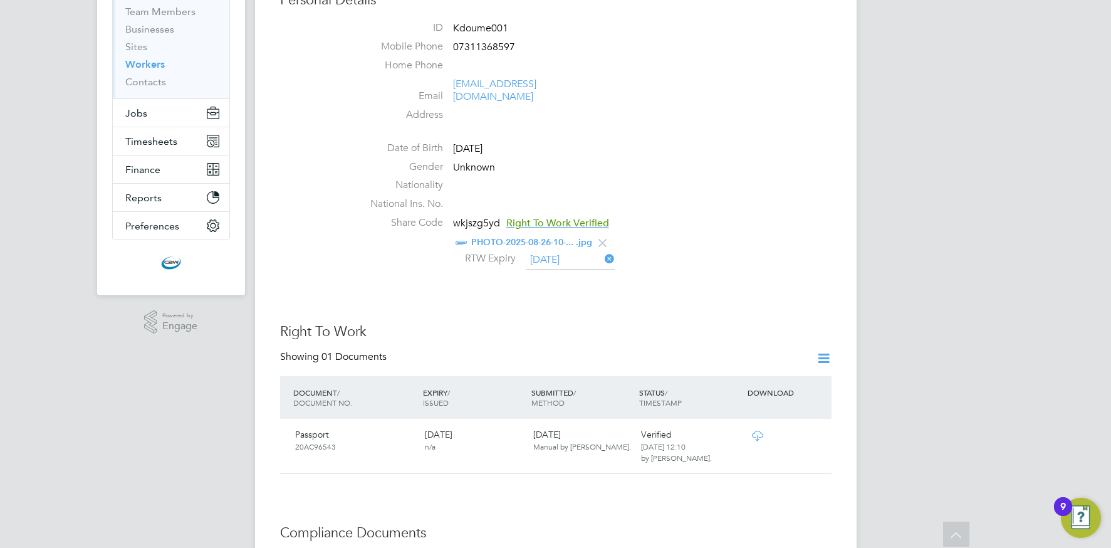
scroll to position [0, 0]
